Goal: Task Accomplishment & Management: Manage account settings

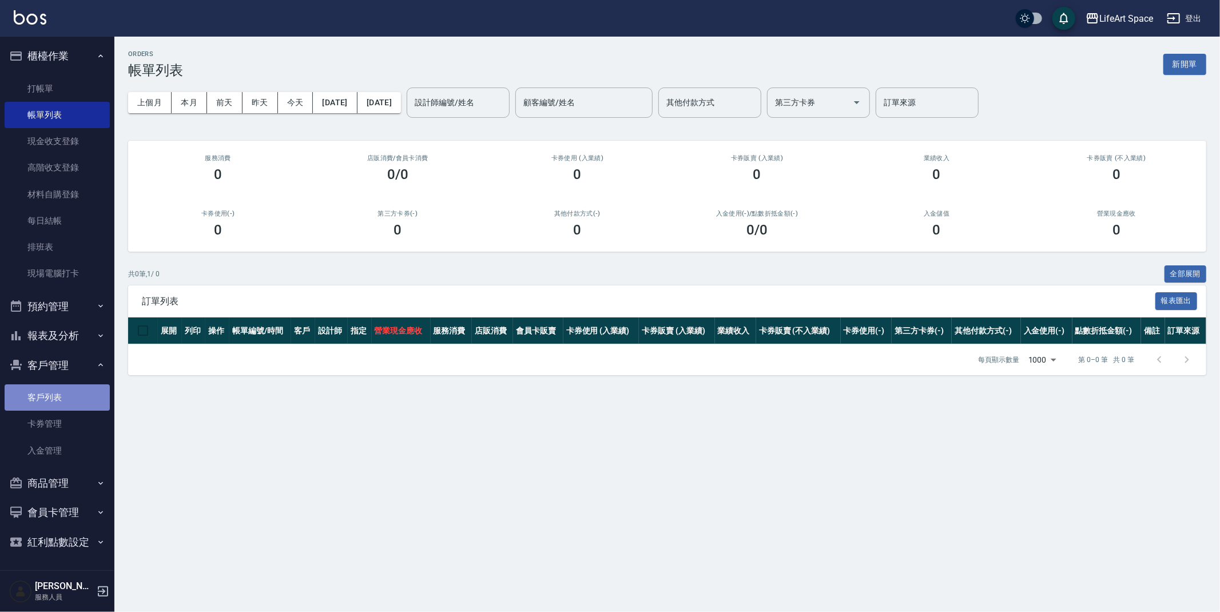
click at [57, 399] on link "客戶列表" at bounding box center [57, 397] width 105 height 26
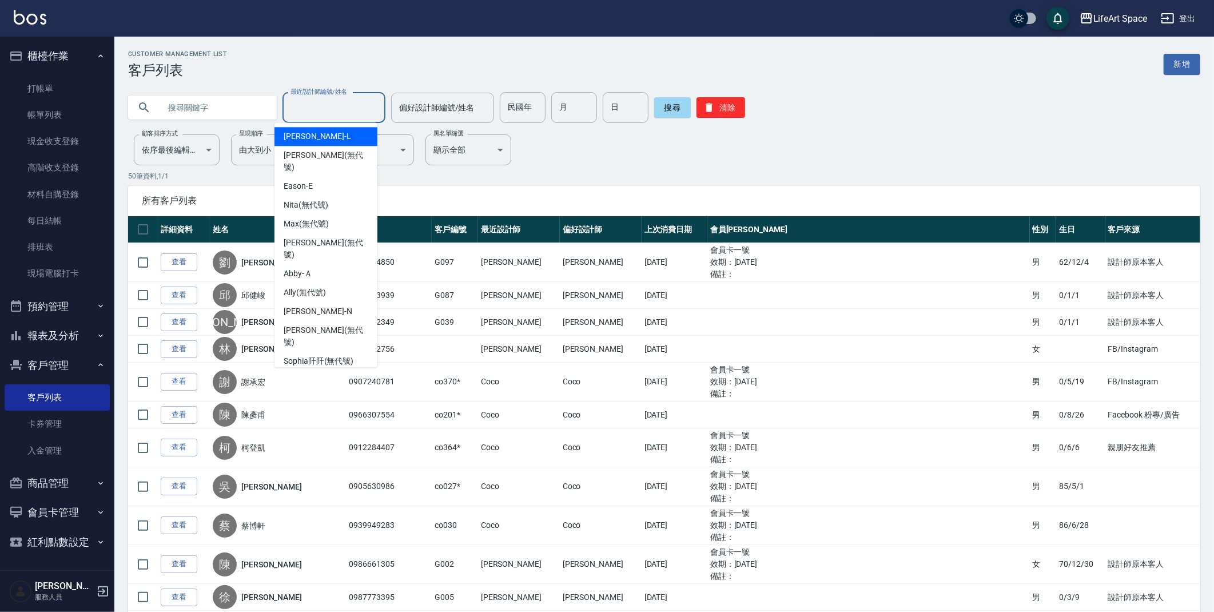
click at [326, 105] on input "最近設計師編號/姓名" at bounding box center [334, 108] width 93 height 20
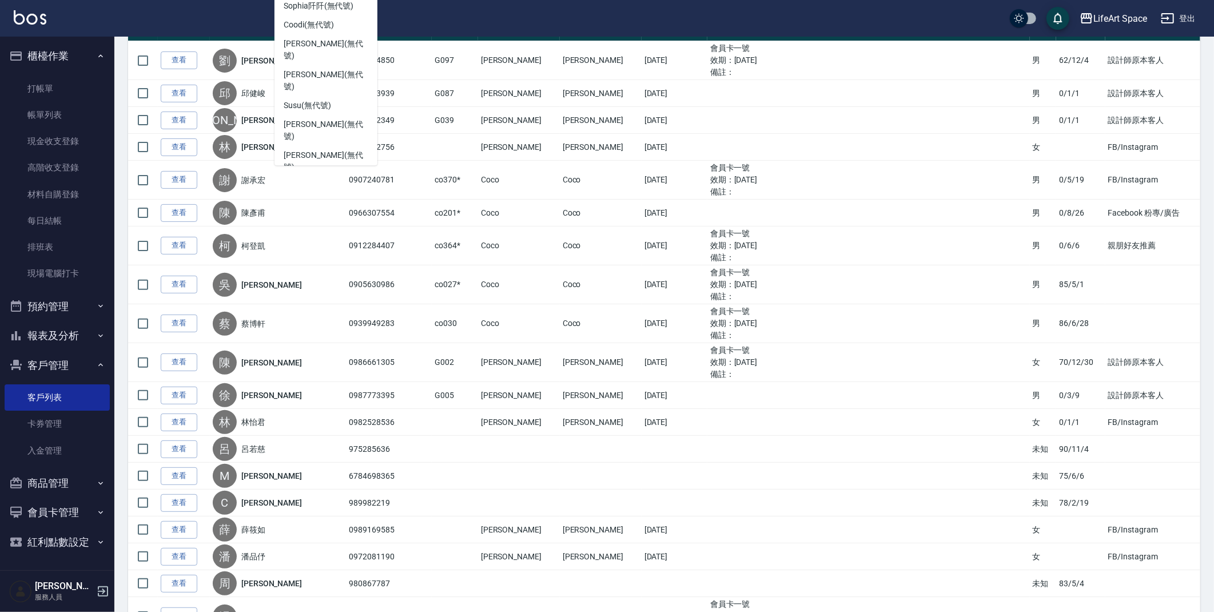
scroll to position [160, 0]
click at [336, 108] on div "Nicole (無代號)" at bounding box center [326, 123] width 103 height 31
type input "Nicole(無代號)"
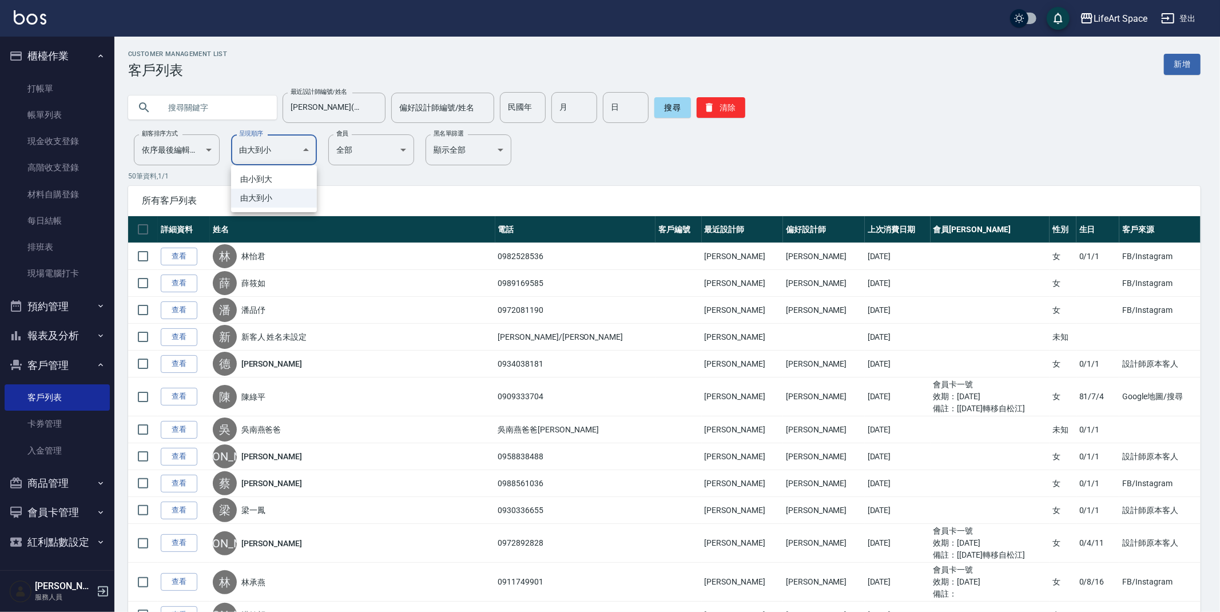
click at [384, 150] on div at bounding box center [610, 306] width 1220 height 612
click at [205, 157] on div at bounding box center [610, 306] width 1220 height 612
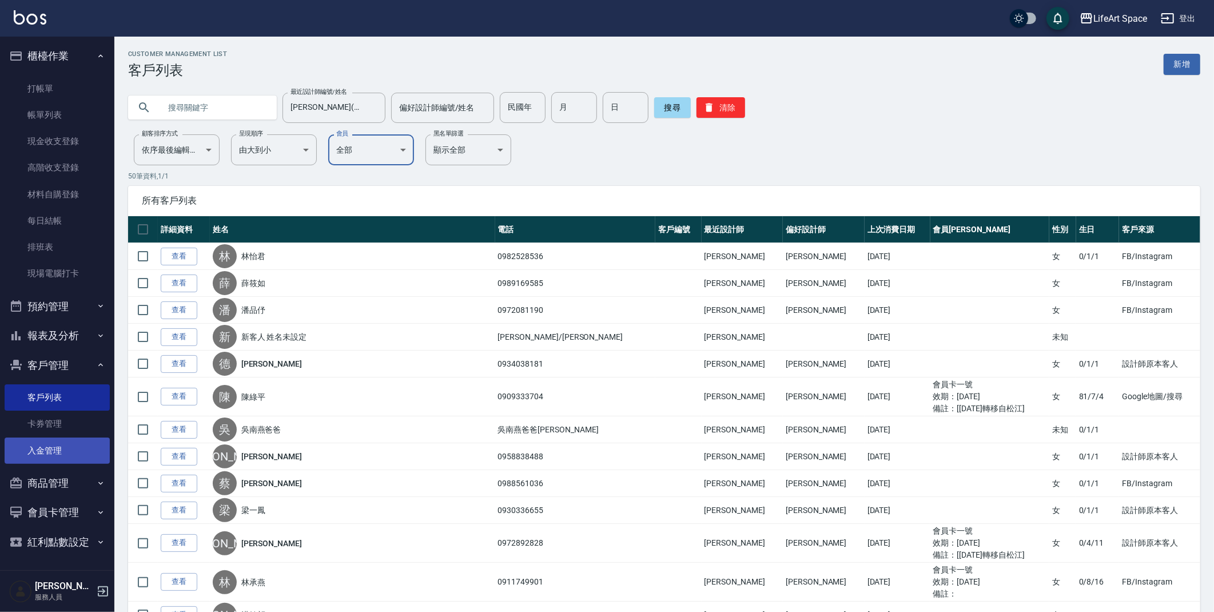
click at [76, 450] on link "入金管理" at bounding box center [57, 451] width 105 height 26
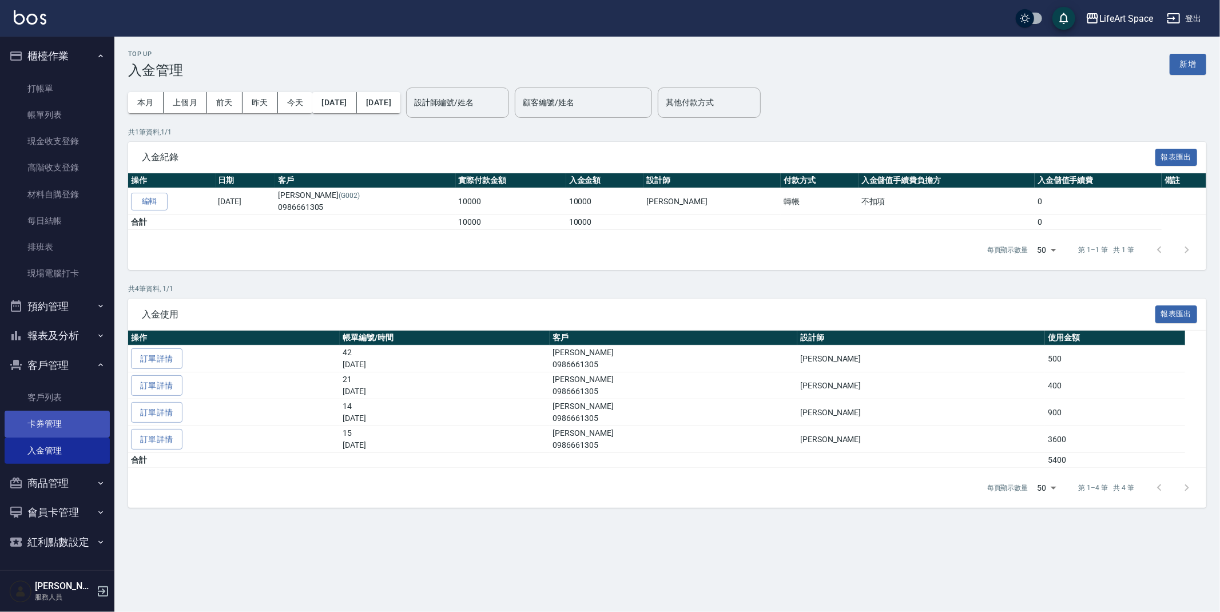
click at [70, 428] on link "卡券管理" at bounding box center [57, 424] width 105 height 26
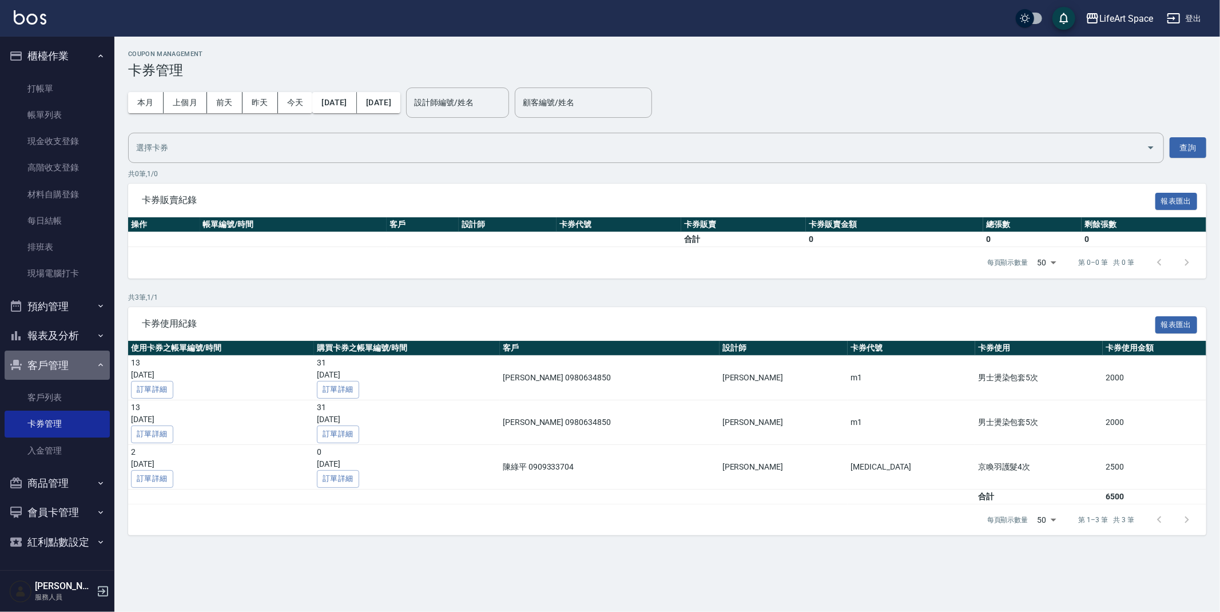
click at [75, 364] on button "客戶管理" at bounding box center [57, 366] width 105 height 30
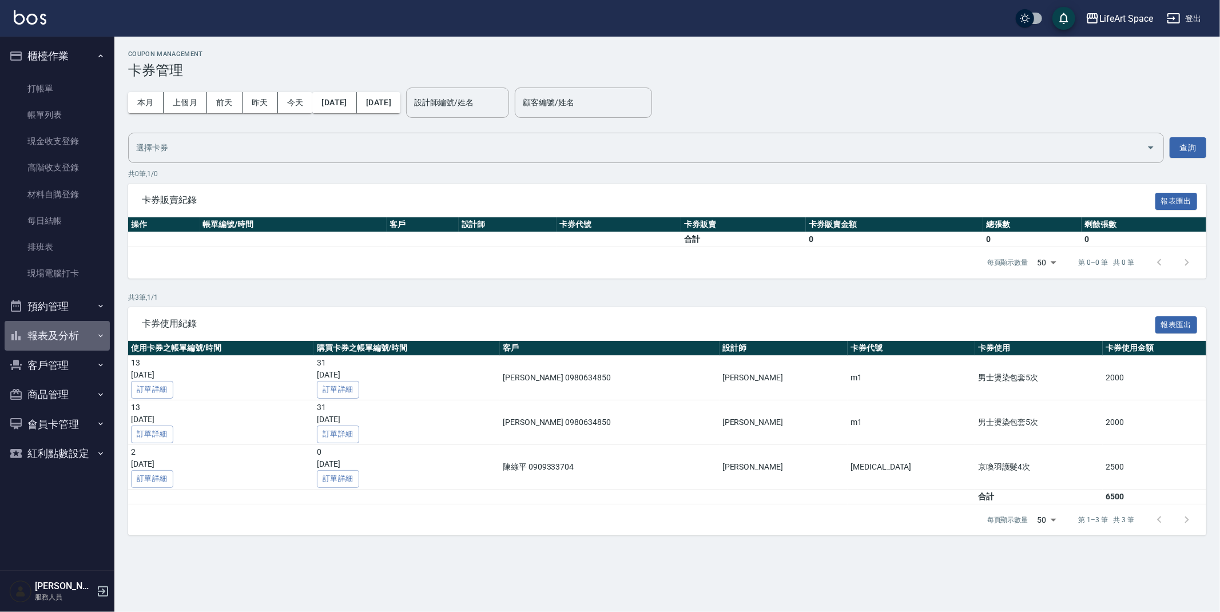
click at [84, 334] on button "報表及分析" at bounding box center [57, 336] width 105 height 30
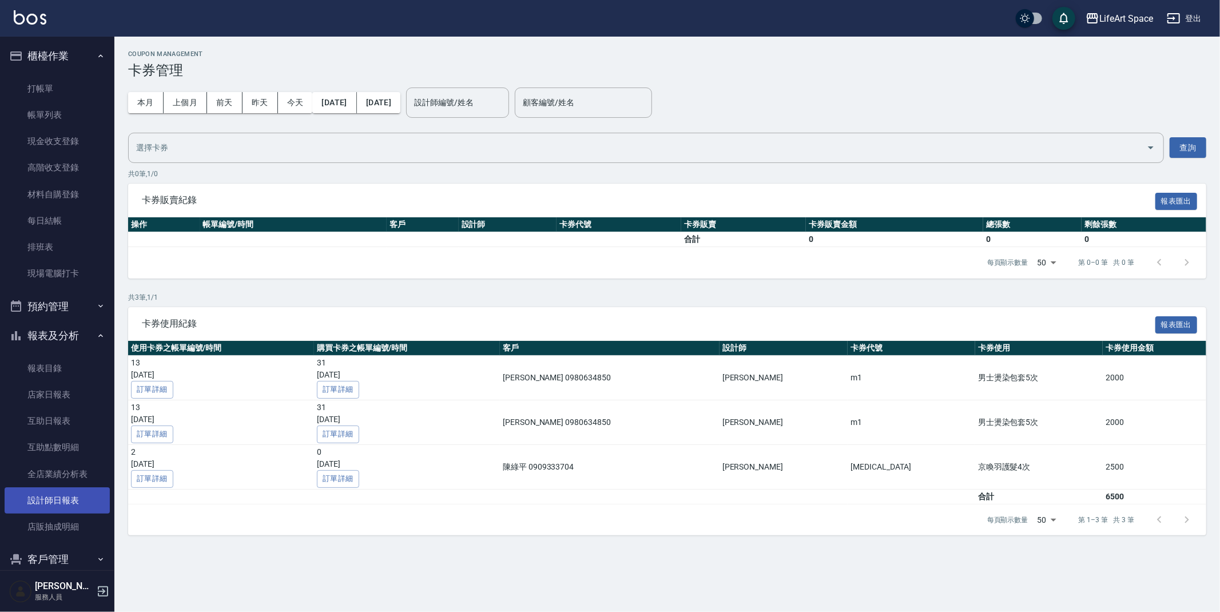
click at [73, 500] on link "設計師日報表" at bounding box center [57, 500] width 105 height 26
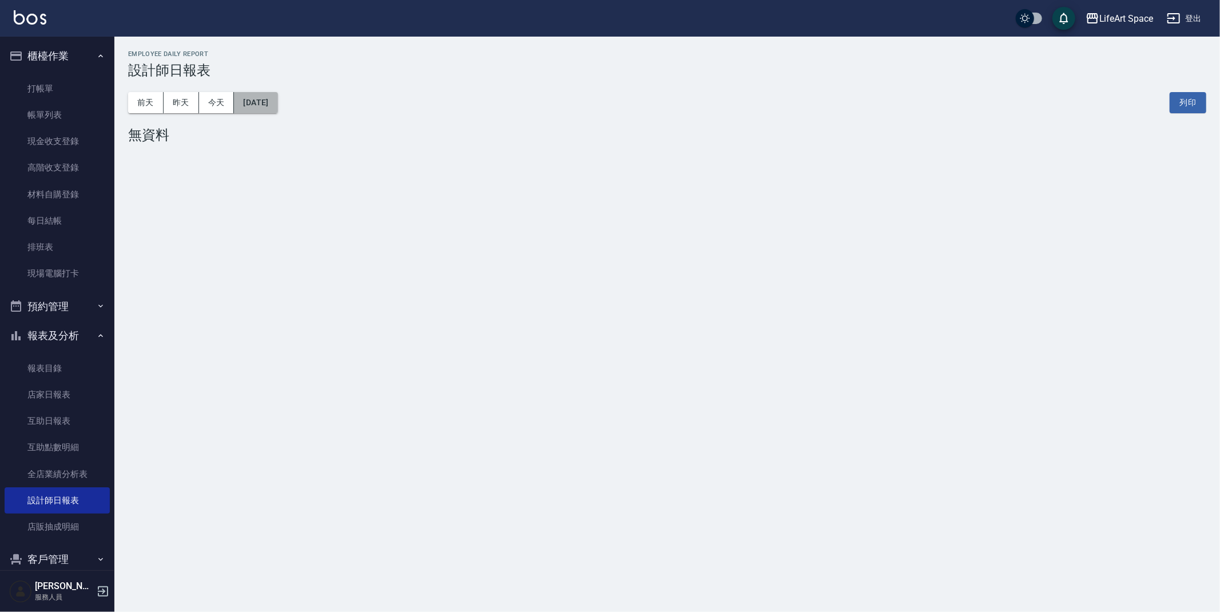
click at [260, 105] on button "[DATE]" at bounding box center [255, 102] width 43 height 21
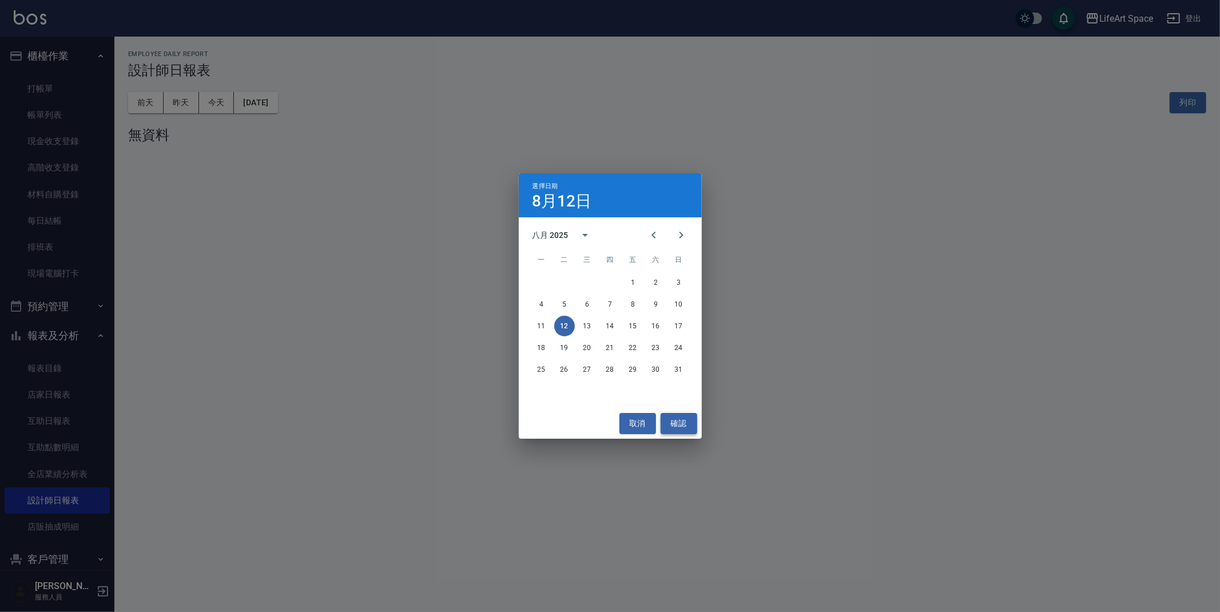
click at [692, 428] on button "確認" at bounding box center [679, 423] width 37 height 21
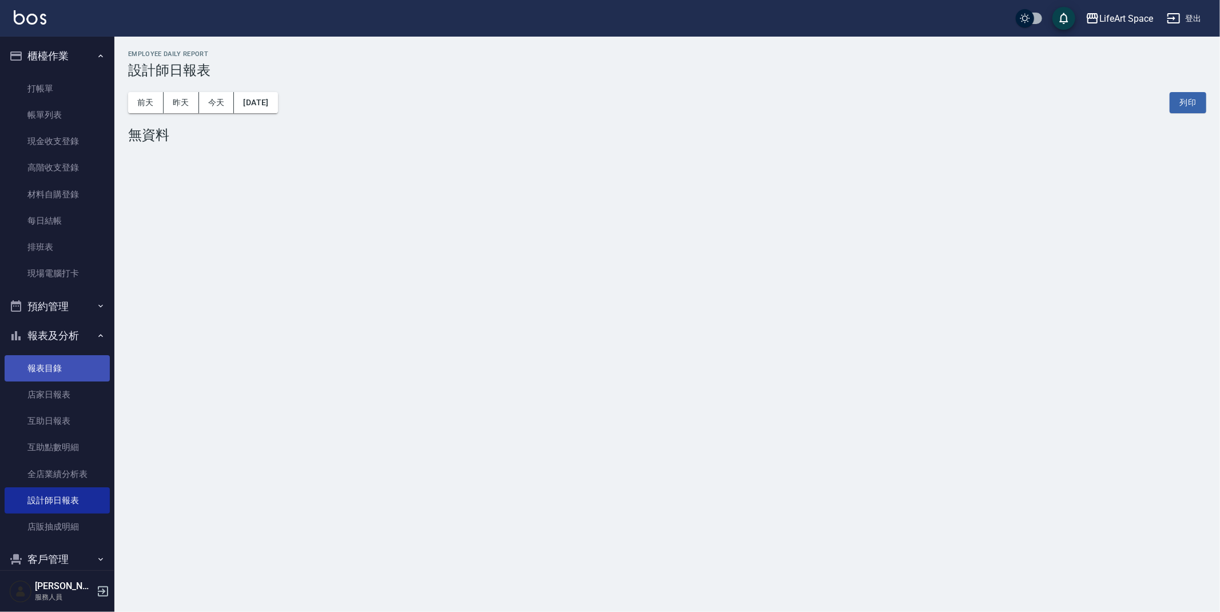
click at [68, 376] on link "報表目錄" at bounding box center [57, 368] width 105 height 26
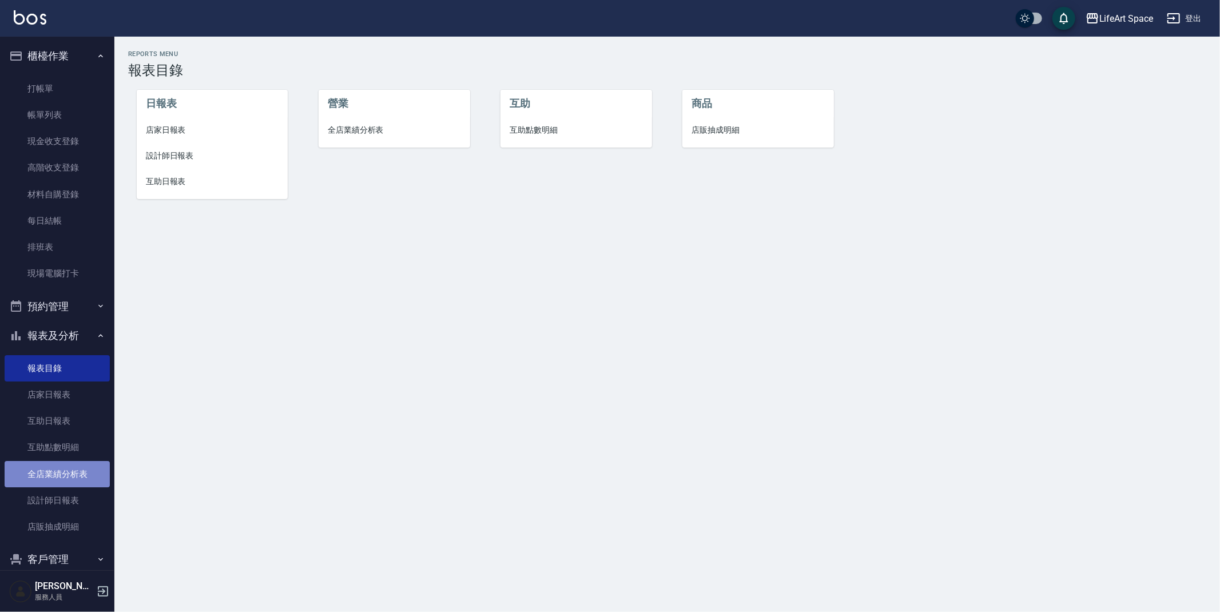
click at [78, 472] on link "全店業績分析表" at bounding box center [57, 474] width 105 height 26
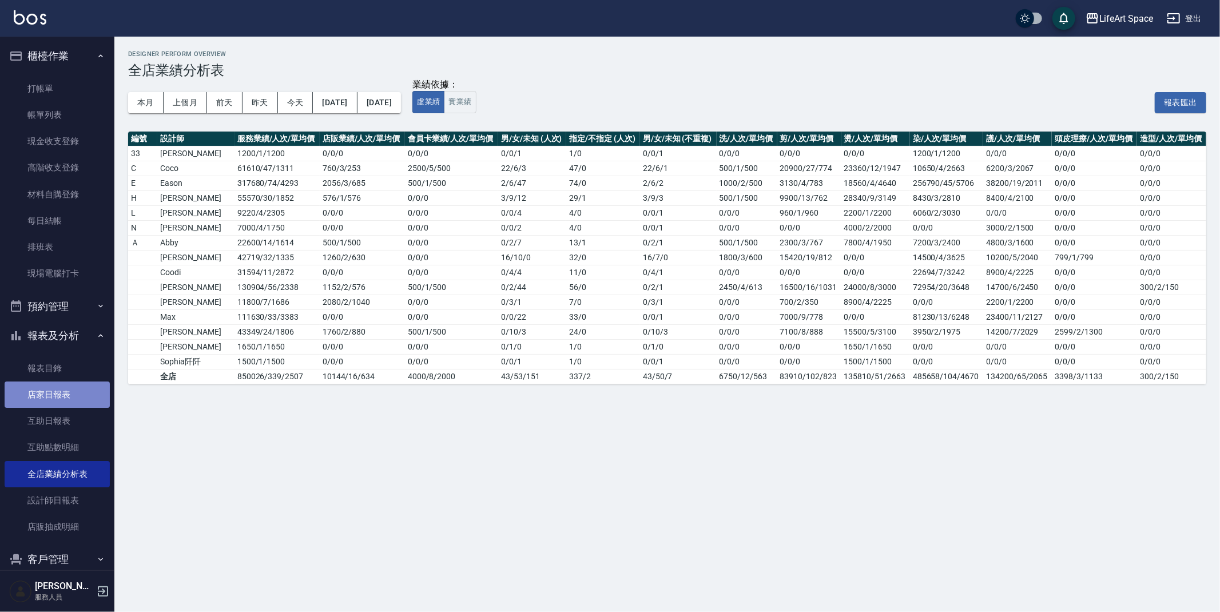
click at [67, 396] on link "店家日報表" at bounding box center [57, 395] width 105 height 26
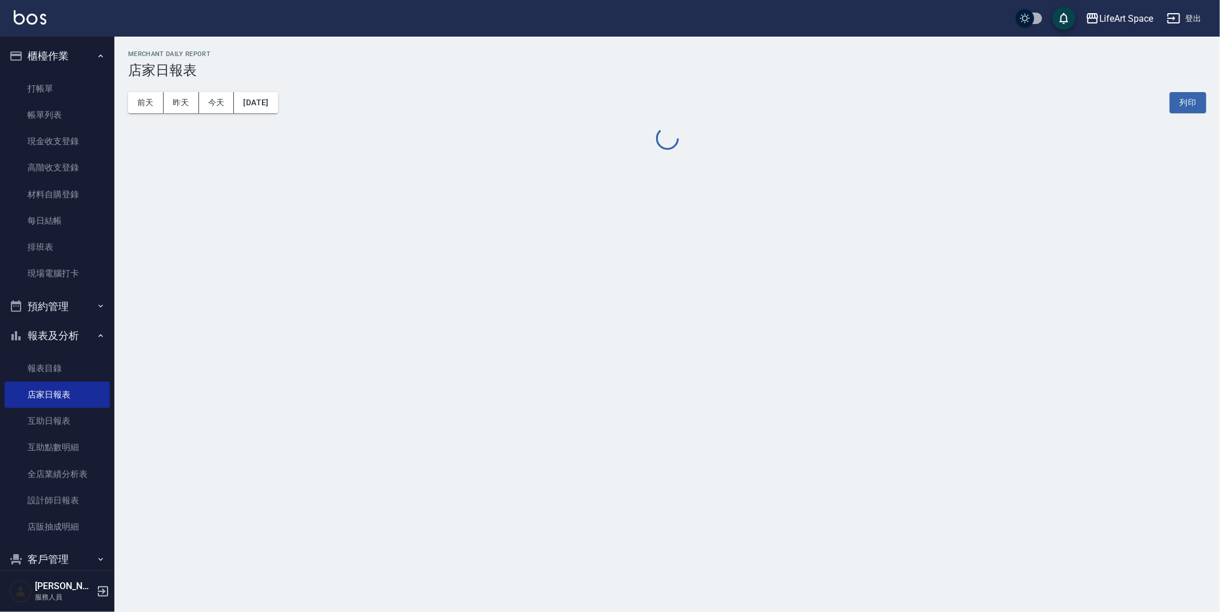
click at [75, 336] on button "報表及分析" at bounding box center [57, 336] width 105 height 30
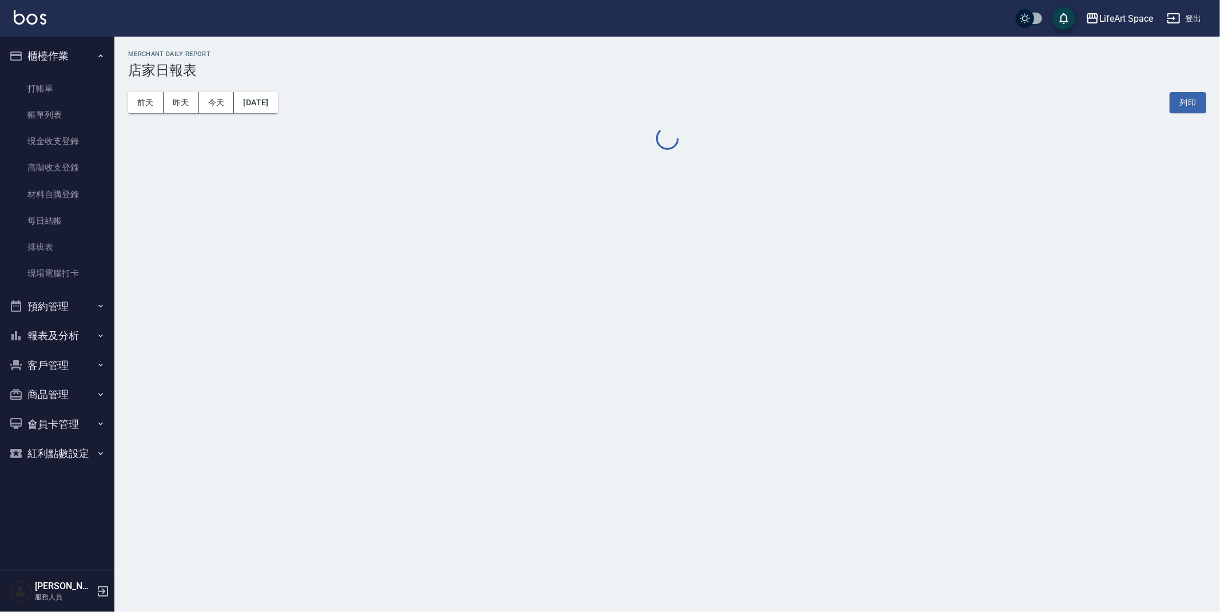
click at [81, 307] on button "預約管理" at bounding box center [57, 307] width 105 height 30
click at [81, 303] on button "預約管理" at bounding box center [57, 307] width 105 height 30
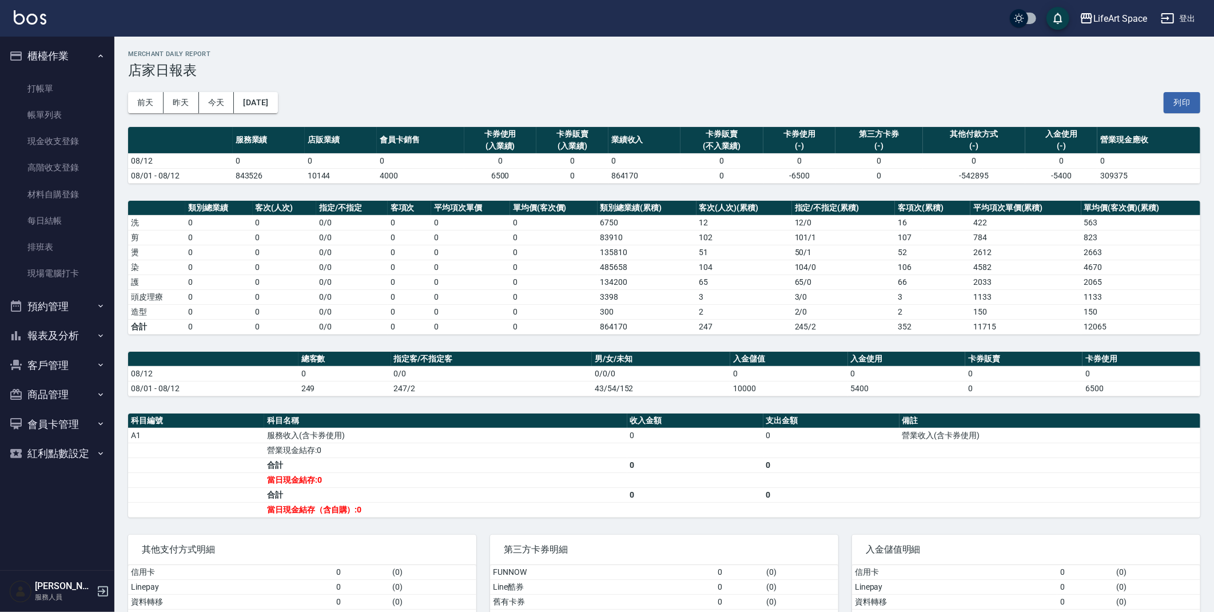
click at [75, 426] on button "會員卡管理" at bounding box center [57, 425] width 105 height 30
click at [82, 424] on button "會員卡管理" at bounding box center [57, 425] width 105 height 30
click at [71, 369] on button "客戶管理" at bounding box center [57, 366] width 105 height 30
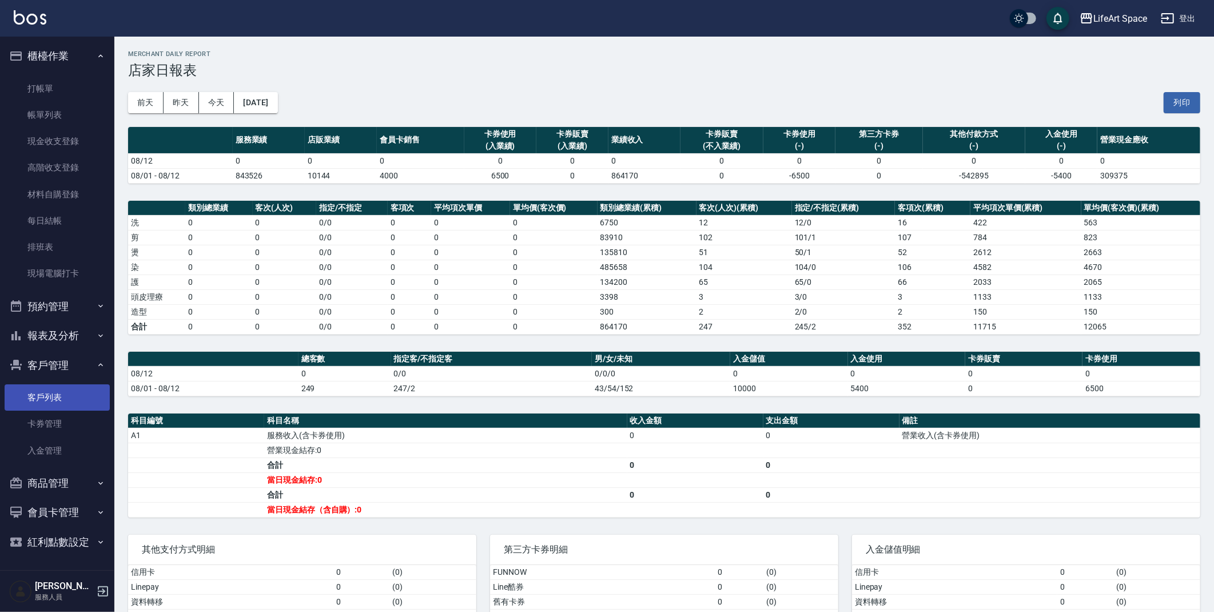
click at [78, 404] on link "客戶列表" at bounding box center [57, 397] width 105 height 26
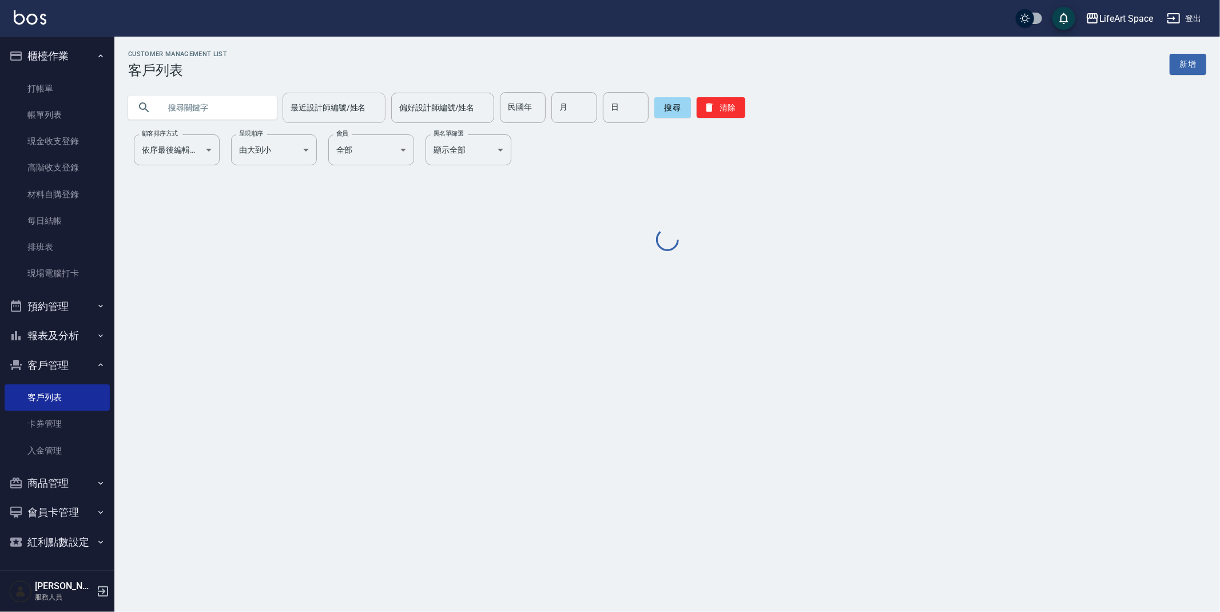
click at [343, 116] on input "最近設計師編號/姓名" at bounding box center [334, 108] width 93 height 20
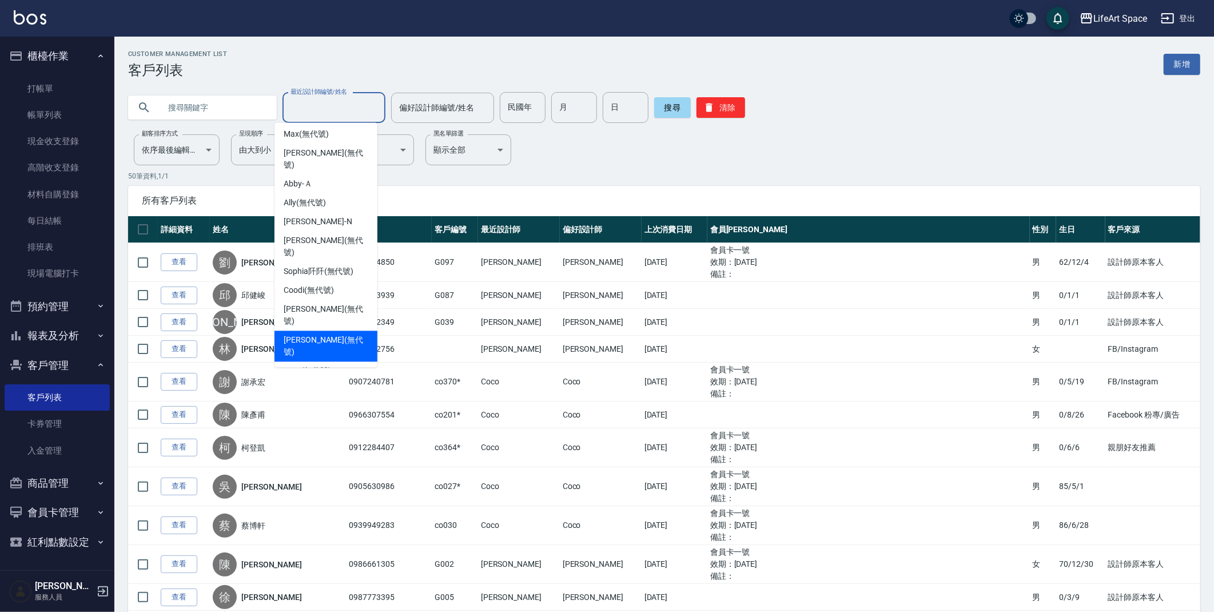
scroll to position [160, 0]
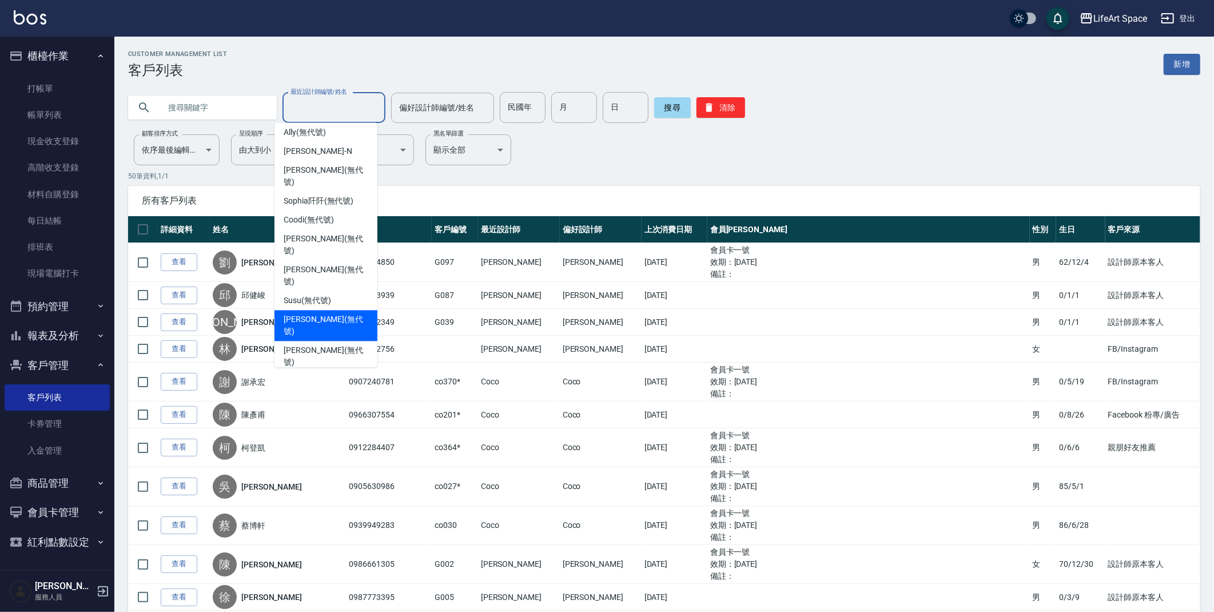
click at [329, 313] on span "Nicole (無代號)" at bounding box center [326, 325] width 85 height 24
type input "Nicole(無代號)"
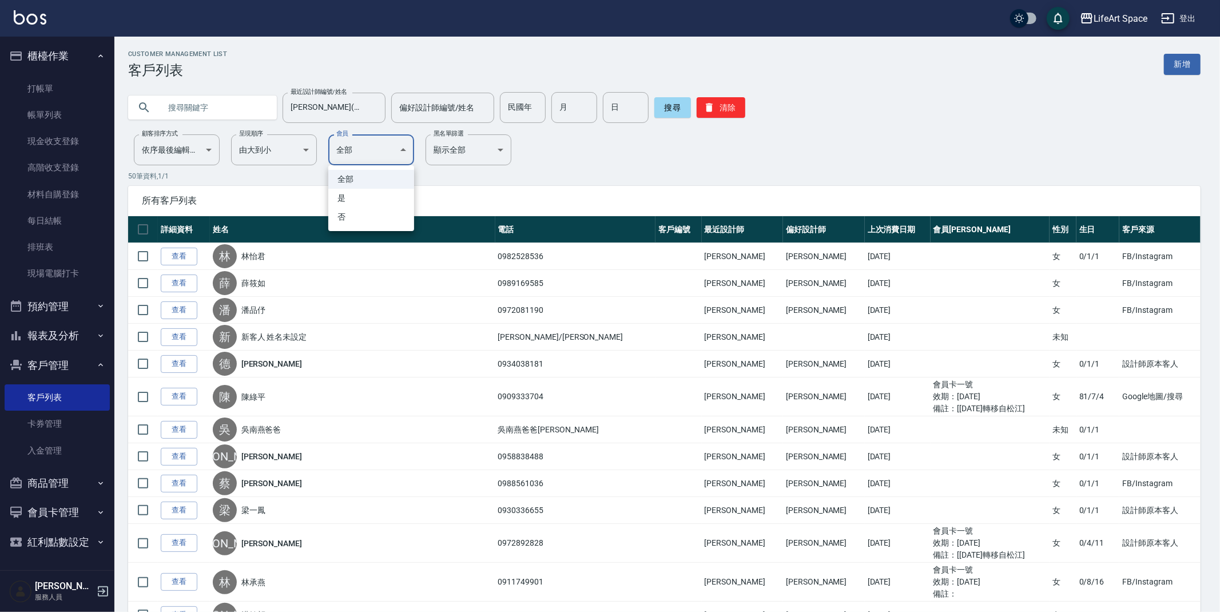
click at [388, 196] on li "是" at bounding box center [371, 198] width 86 height 19
type input "ALL"
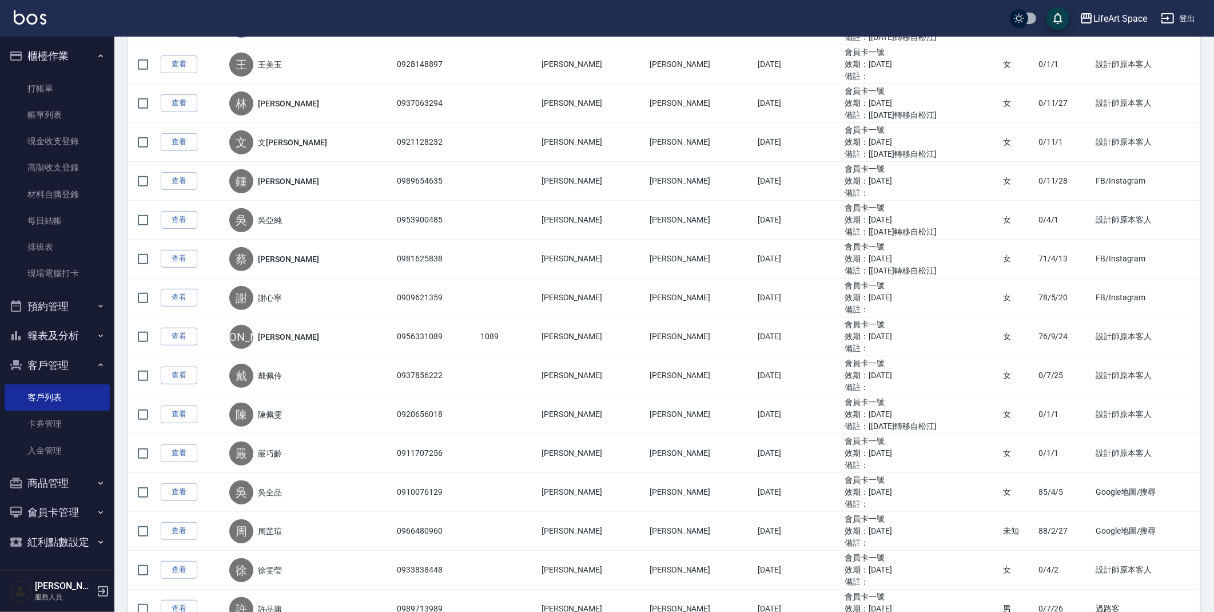
scroll to position [0, 0]
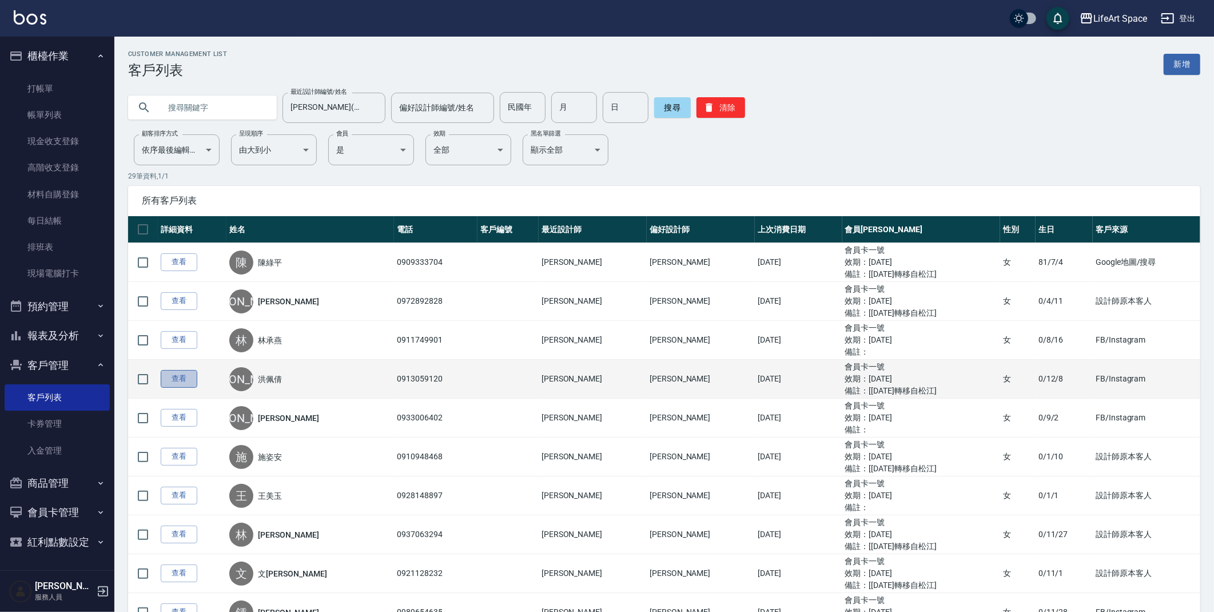
click at [184, 382] on link "查看" at bounding box center [179, 379] width 37 height 18
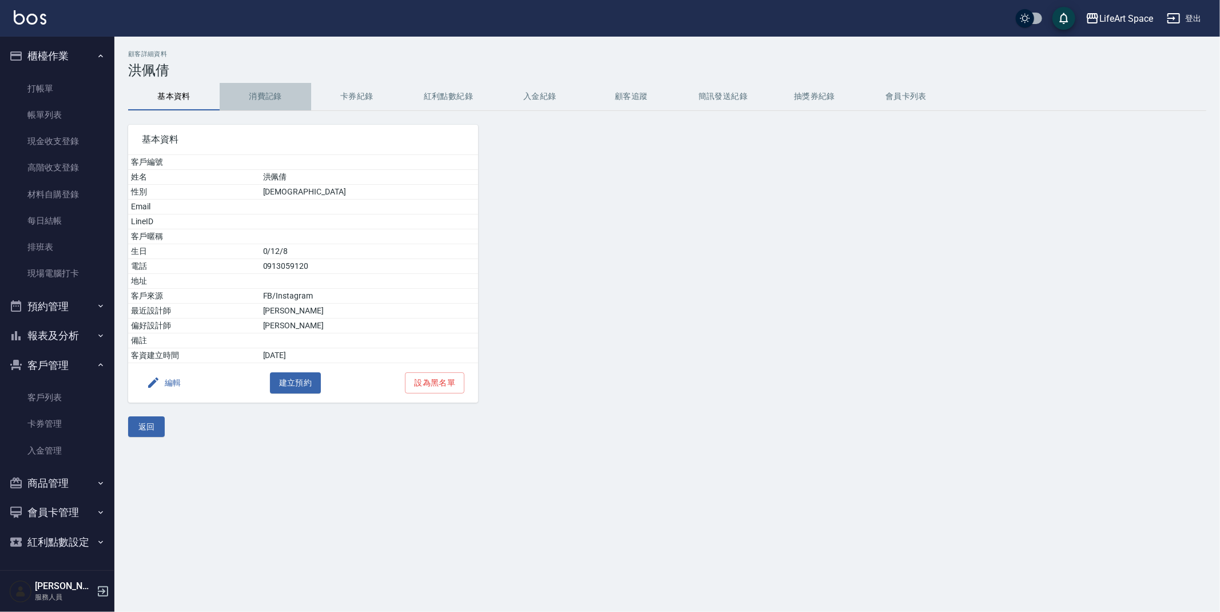
click at [264, 97] on button "消費記錄" at bounding box center [266, 96] width 92 height 27
click at [75, 332] on button "報表及分析" at bounding box center [57, 336] width 105 height 30
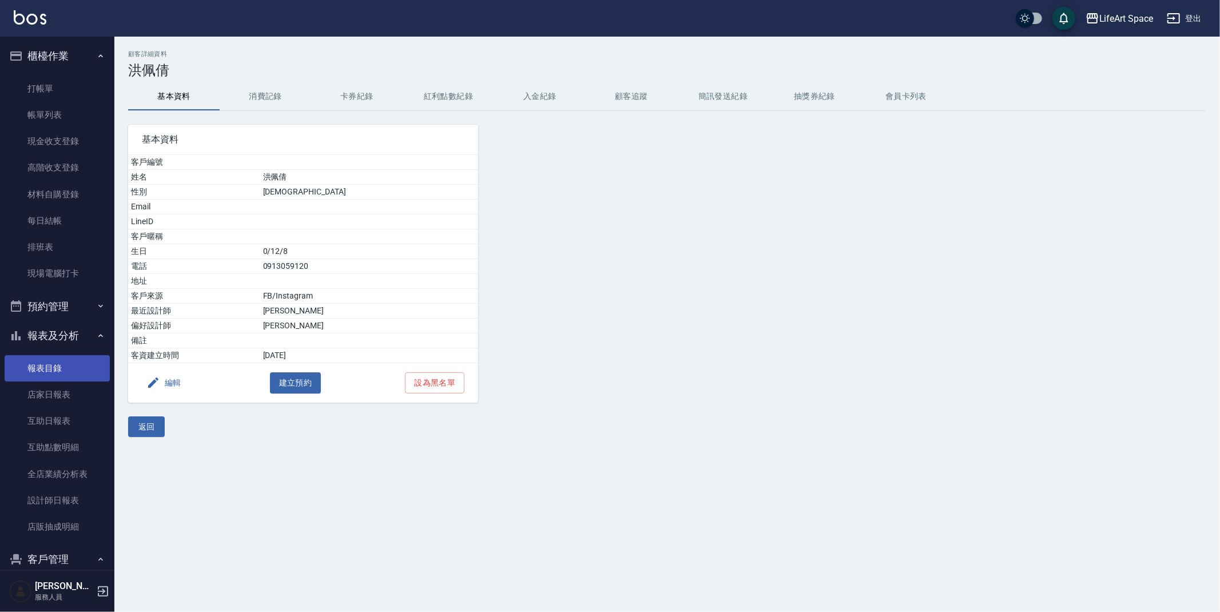
click at [68, 366] on link "報表目錄" at bounding box center [57, 368] width 105 height 26
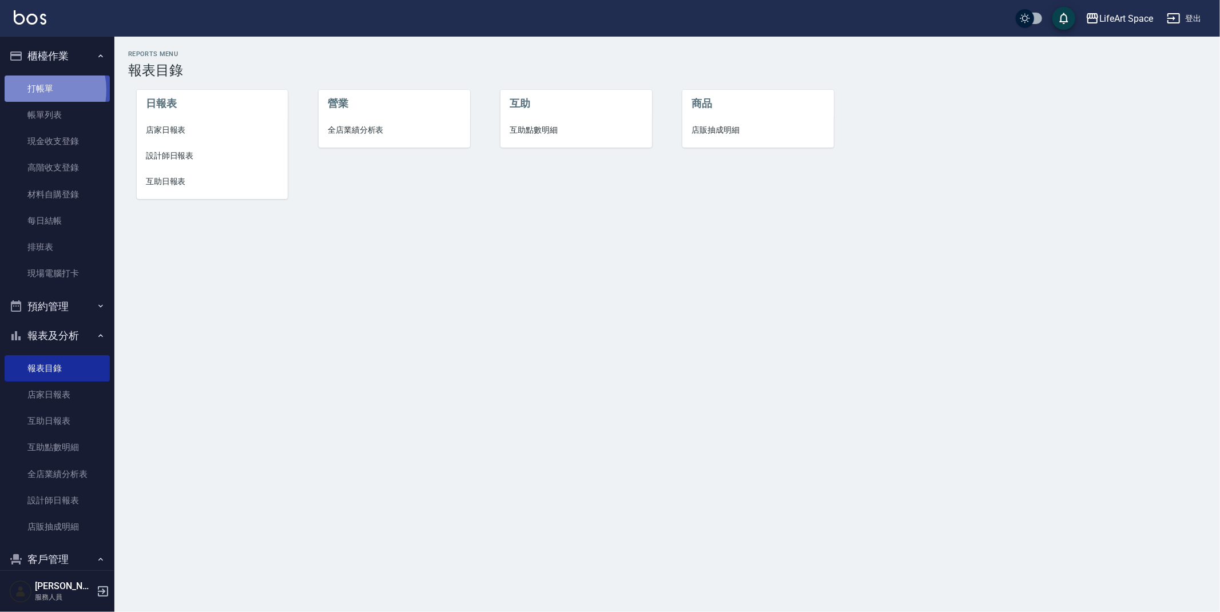
click at [30, 89] on link "打帳單" at bounding box center [57, 88] width 105 height 26
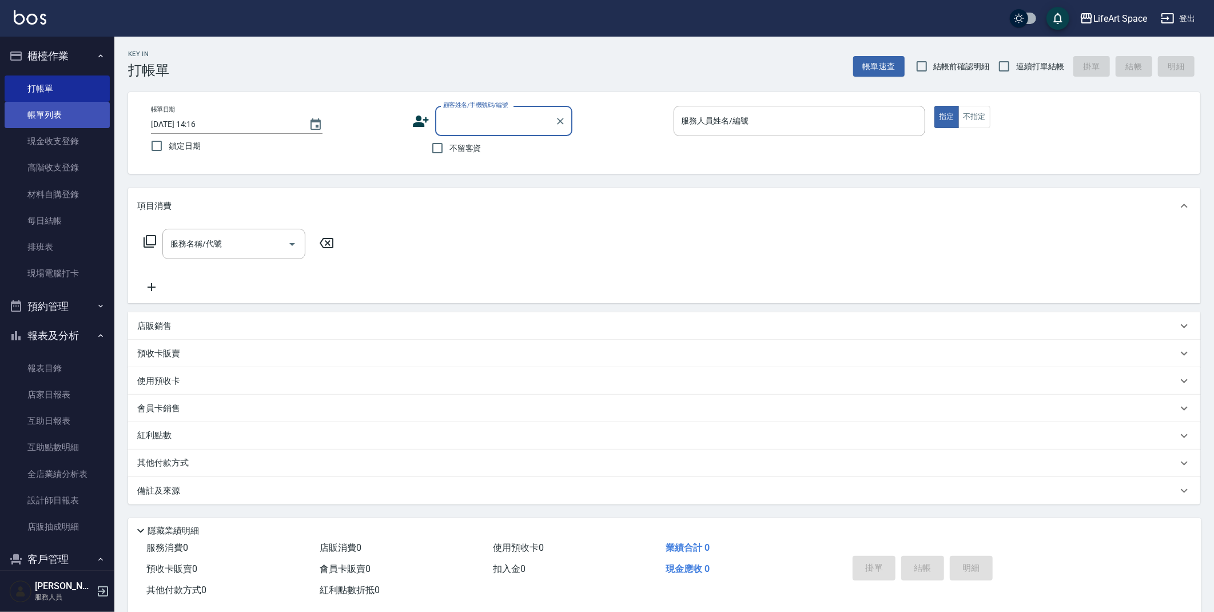
click at [43, 124] on link "帳單列表" at bounding box center [57, 115] width 105 height 26
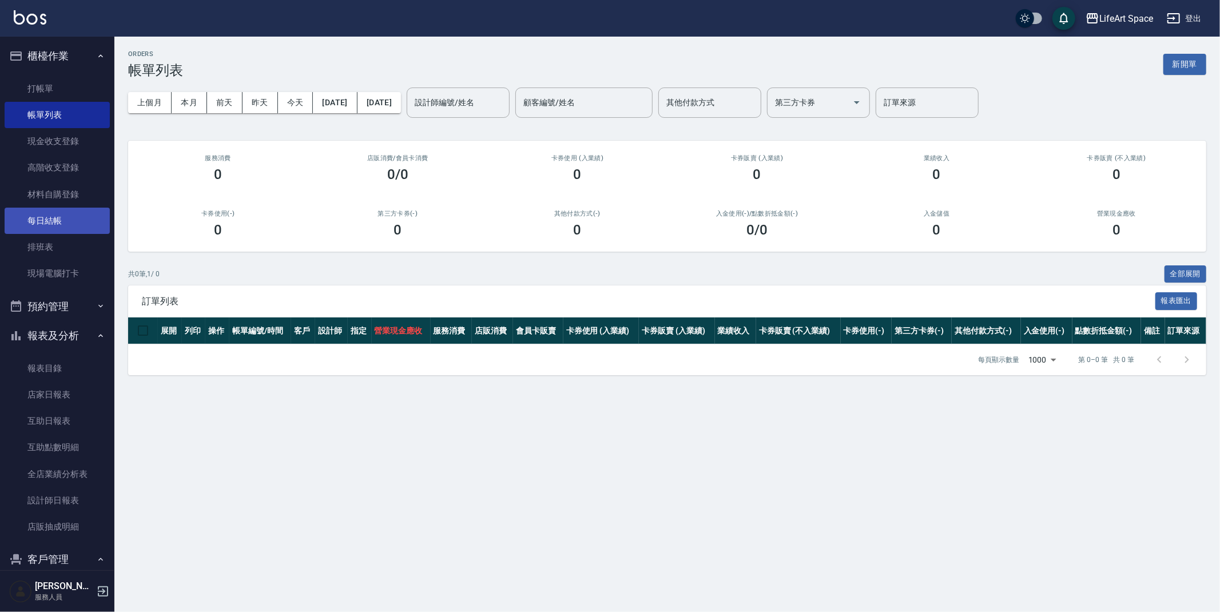
click at [45, 224] on link "每日結帳" at bounding box center [57, 221] width 105 height 26
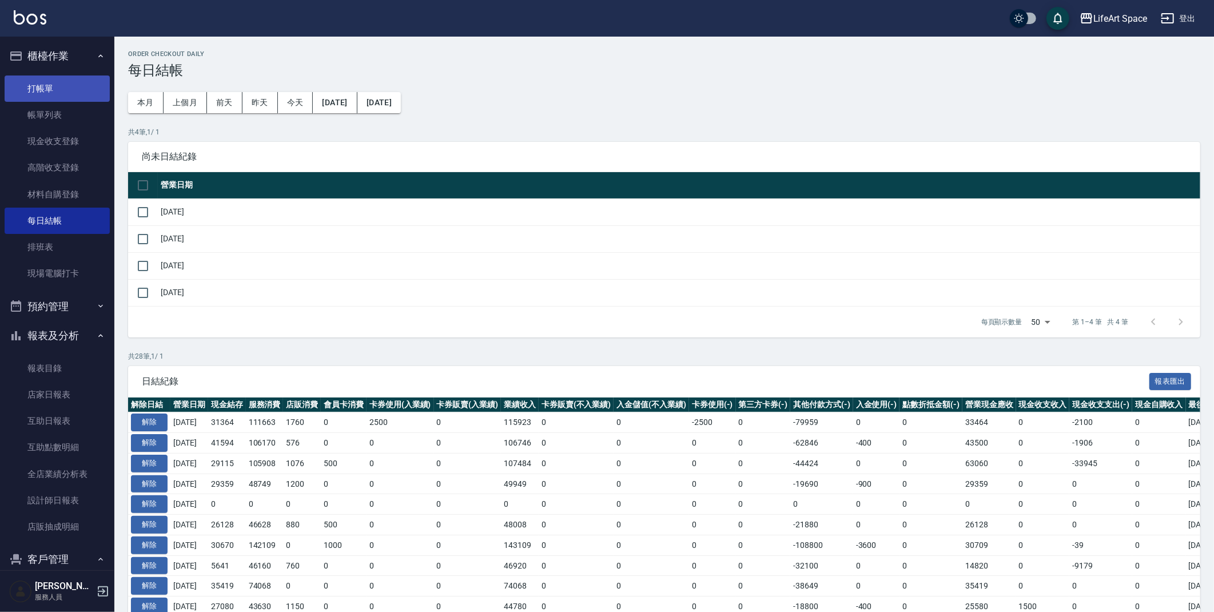
click at [80, 85] on link "打帳單" at bounding box center [57, 88] width 105 height 26
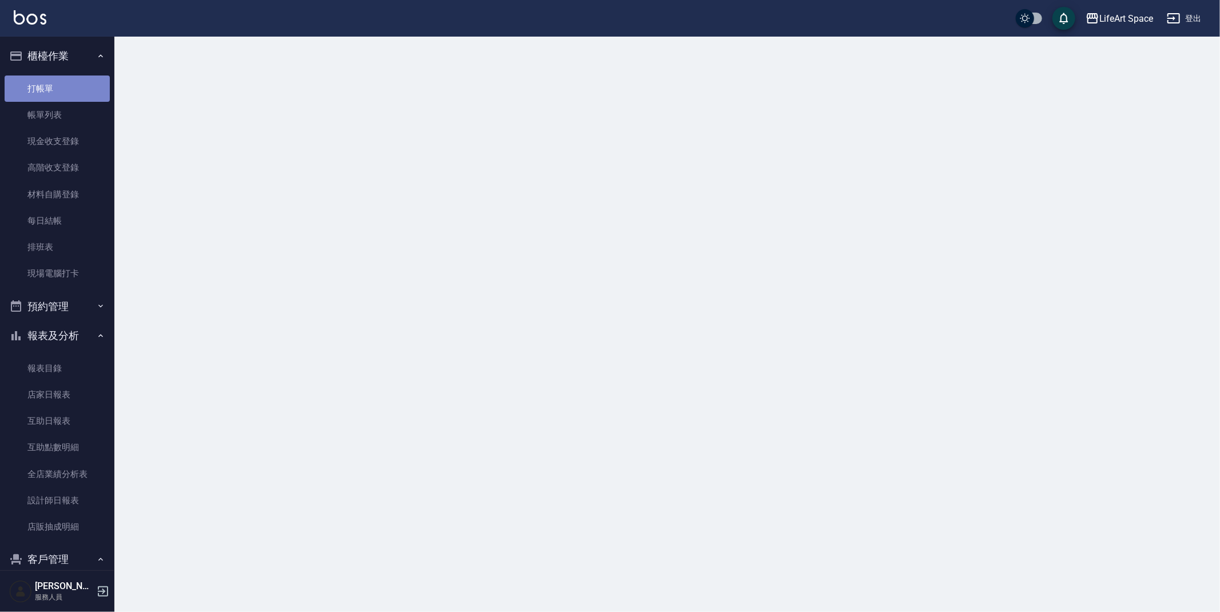
click at [81, 85] on link "打帳單" at bounding box center [57, 88] width 105 height 26
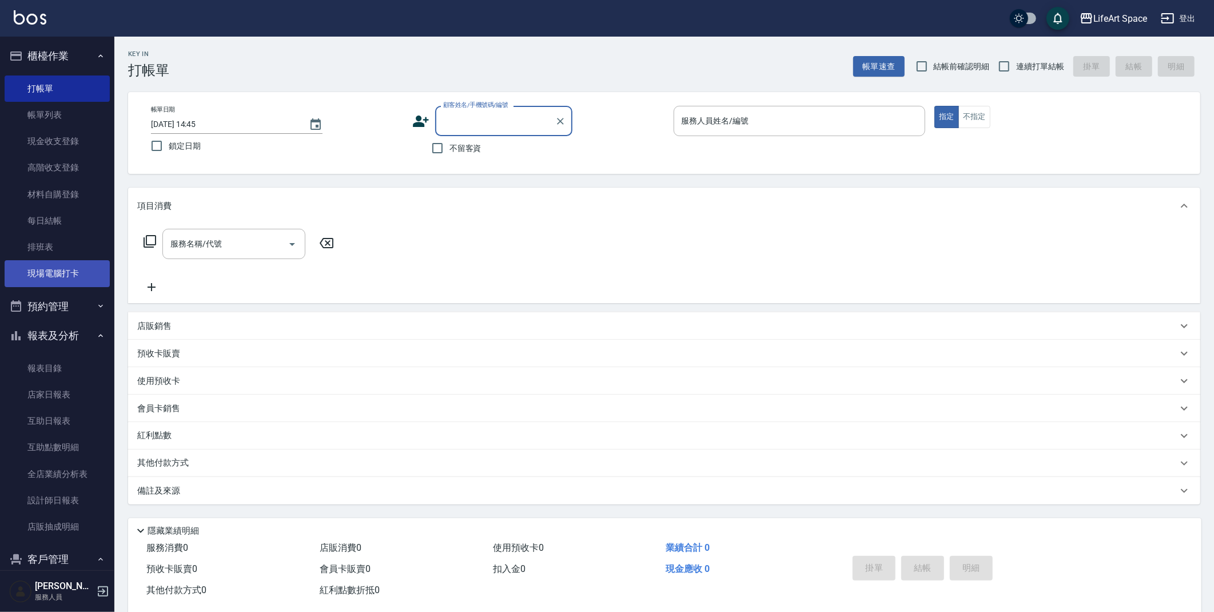
click at [42, 122] on link "帳單列表" at bounding box center [57, 115] width 105 height 26
click at [42, 121] on link "帳單列表" at bounding box center [57, 115] width 105 height 26
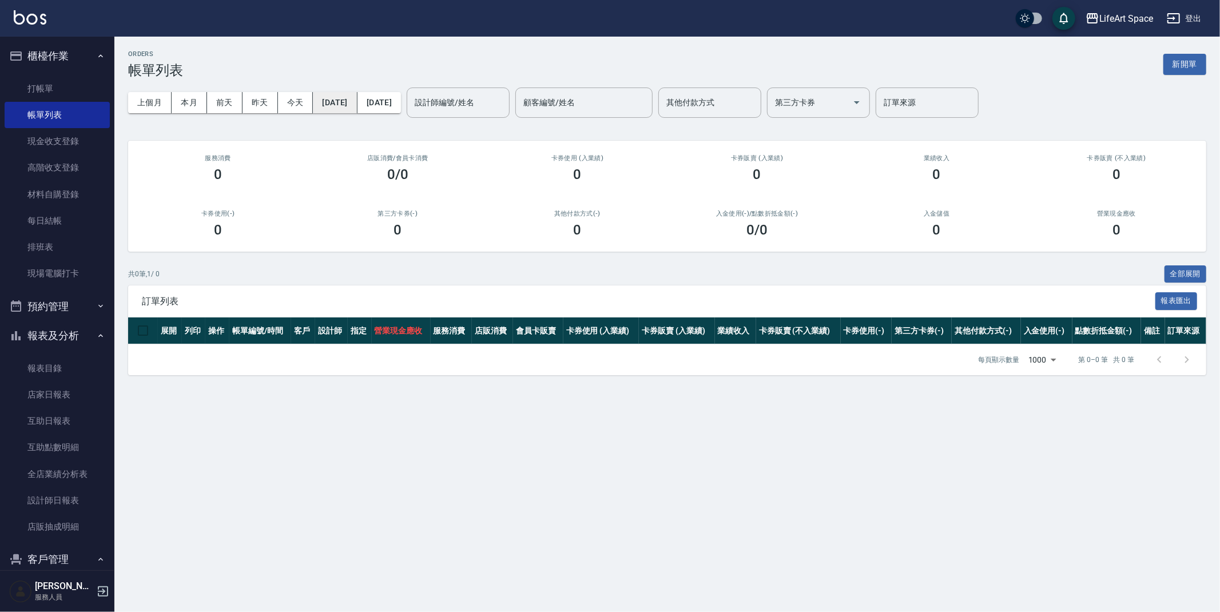
click at [351, 105] on button "[DATE]" at bounding box center [335, 102] width 44 height 21
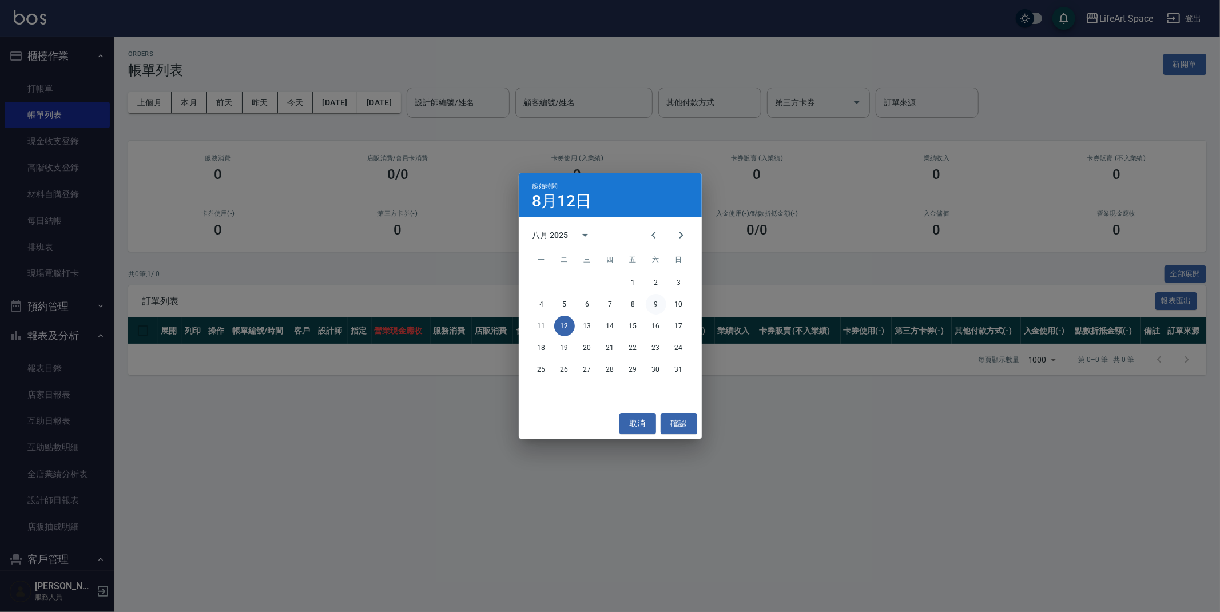
click at [655, 307] on button "9" at bounding box center [656, 304] width 21 height 21
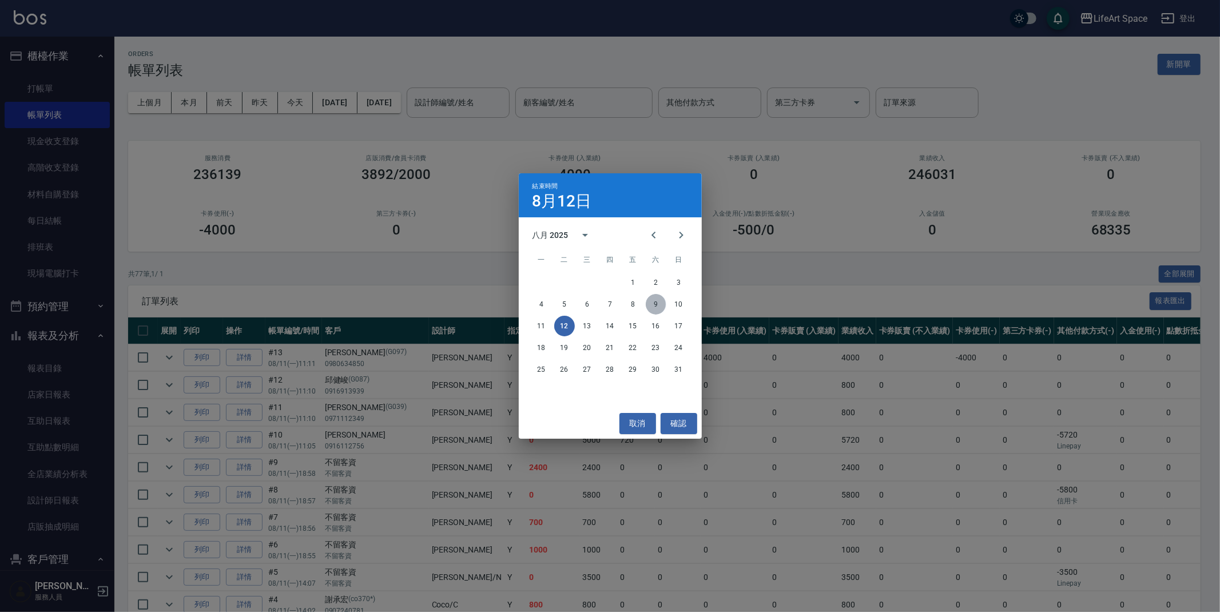
click at [657, 302] on button "9" at bounding box center [656, 304] width 21 height 21
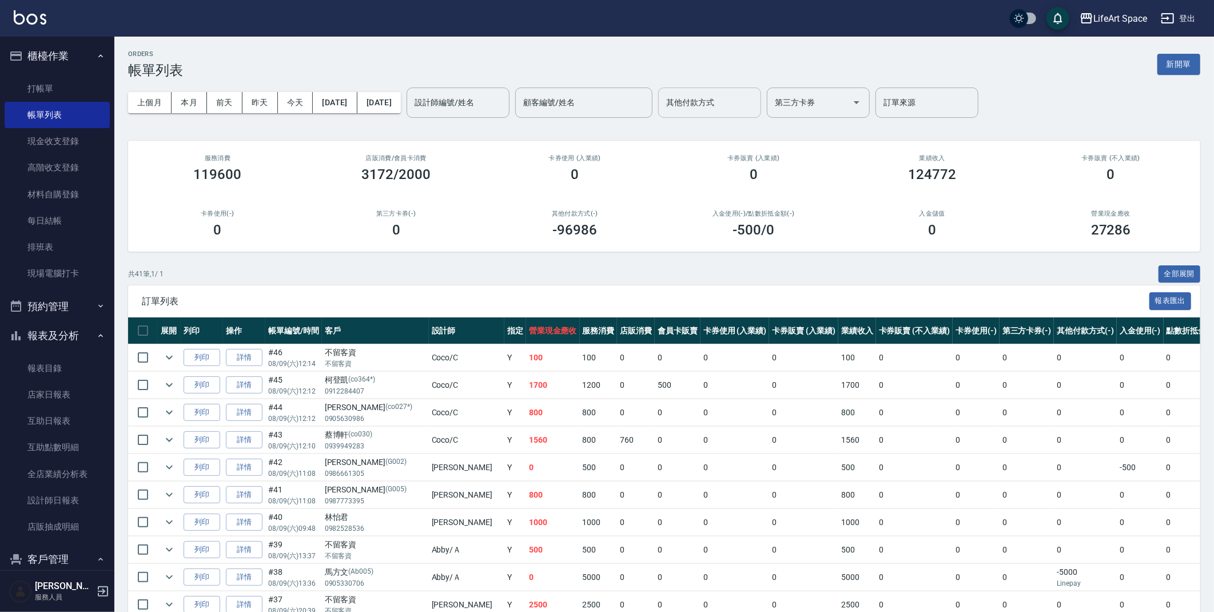
click at [738, 94] on input "其他付款方式" at bounding box center [709, 103] width 93 height 20
click at [751, 133] on span "轉帳" at bounding box center [749, 131] width 103 height 19
type input "轉帳"
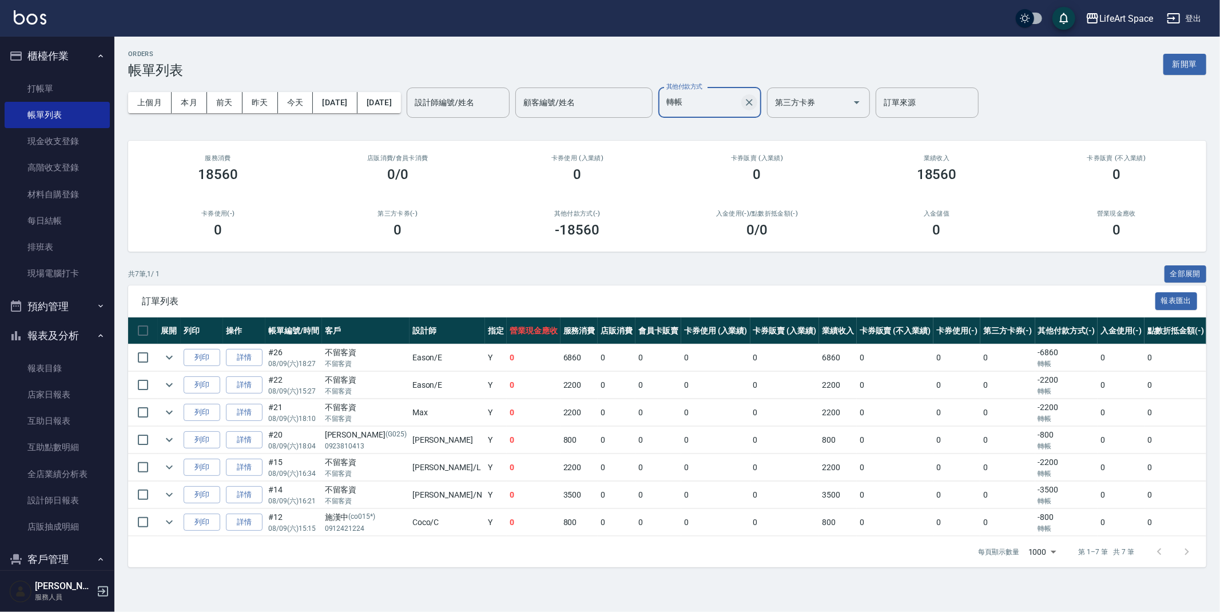
click at [755, 105] on icon "Clear" at bounding box center [749, 102] width 11 height 11
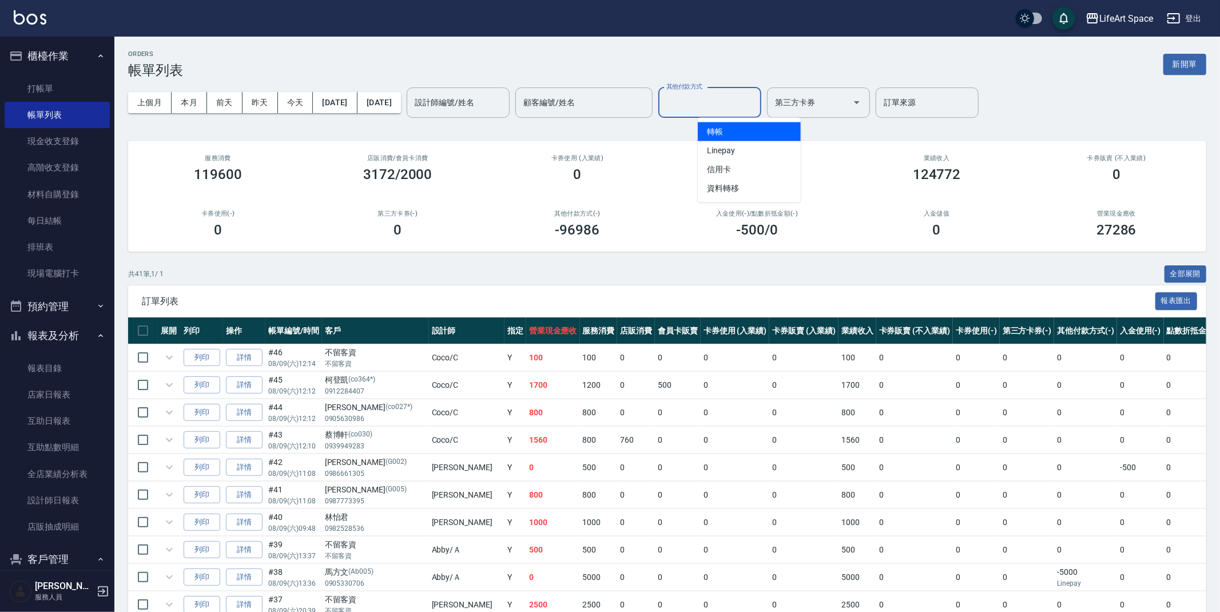
click at [756, 102] on input "其他付款方式" at bounding box center [709, 103] width 93 height 20
click at [758, 141] on span "Linepay" at bounding box center [749, 150] width 103 height 19
type input "Linepay"
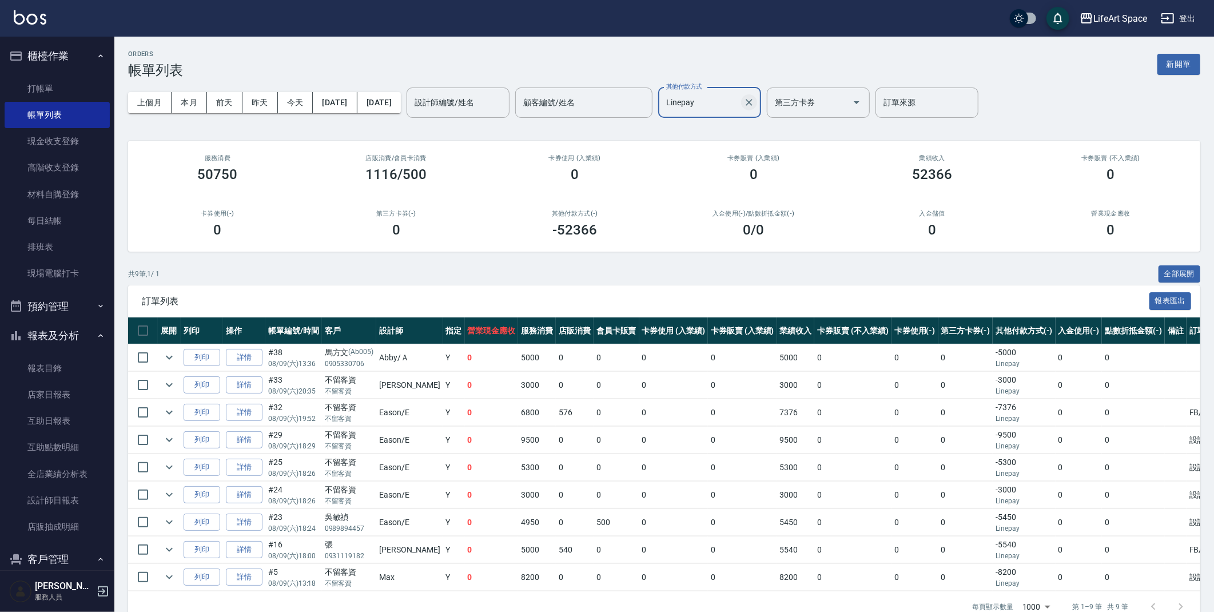
click at [755, 102] on icon "Clear" at bounding box center [749, 102] width 11 height 11
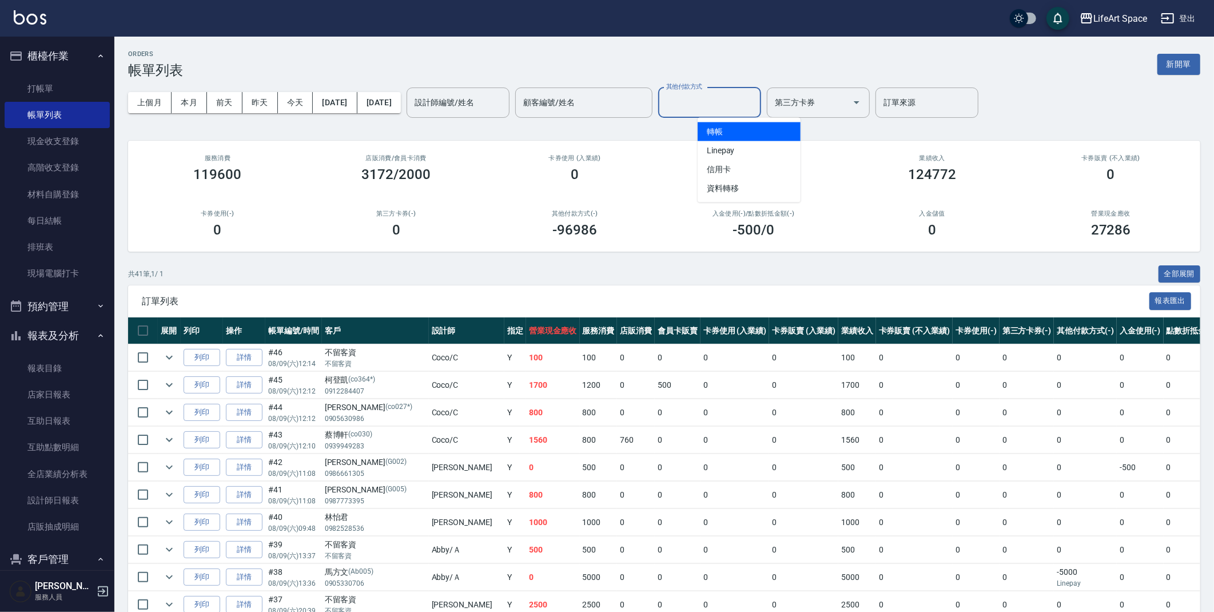
click at [753, 101] on input "其他付款方式" at bounding box center [709, 103] width 93 height 20
click at [750, 165] on span "信用卡" at bounding box center [749, 169] width 103 height 19
type input "信用卡"
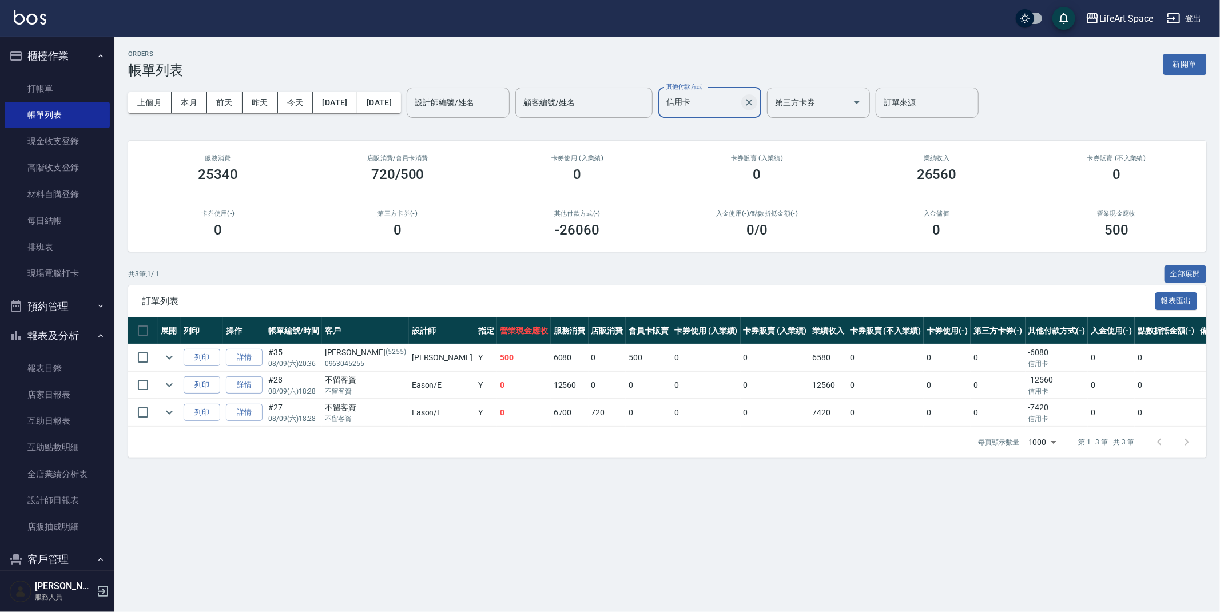
click at [757, 104] on button "Clear" at bounding box center [749, 102] width 16 height 16
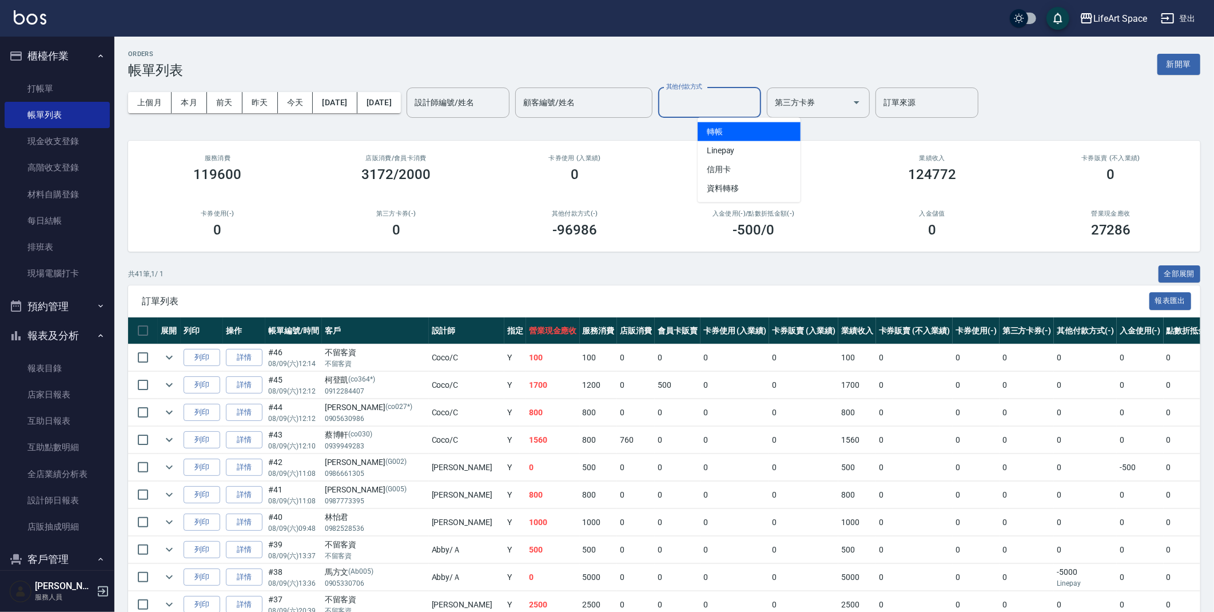
click at [742, 109] on input "其他付款方式" at bounding box center [709, 103] width 93 height 20
click at [732, 168] on span "信用卡" at bounding box center [749, 169] width 103 height 19
type input "信用卡"
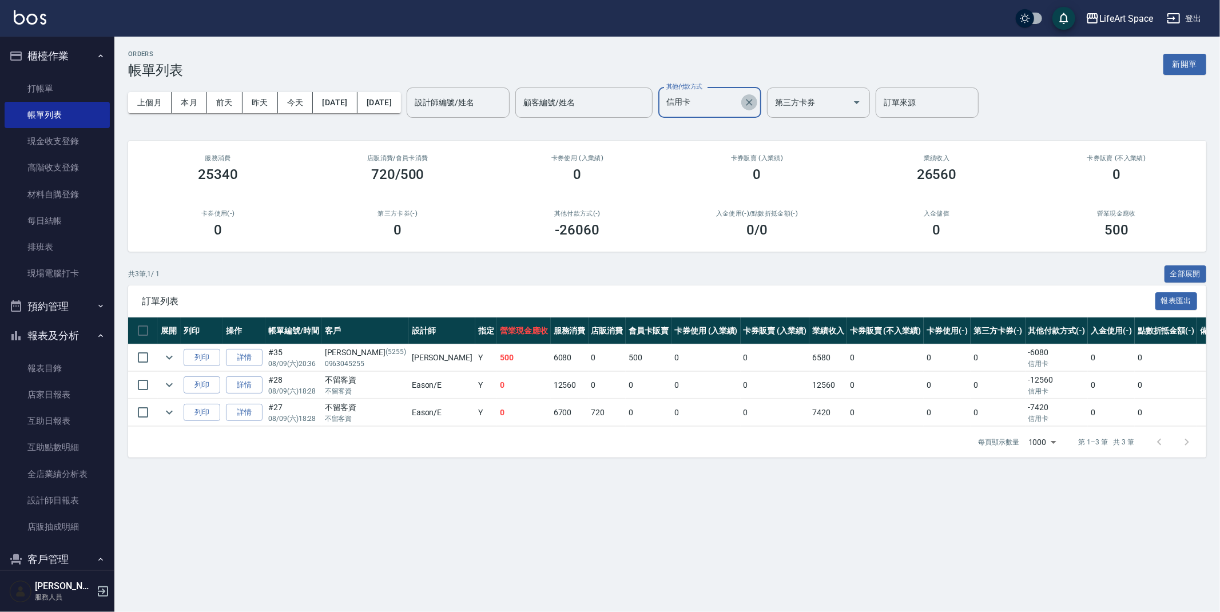
click at [755, 97] on icon "Clear" at bounding box center [749, 102] width 11 height 11
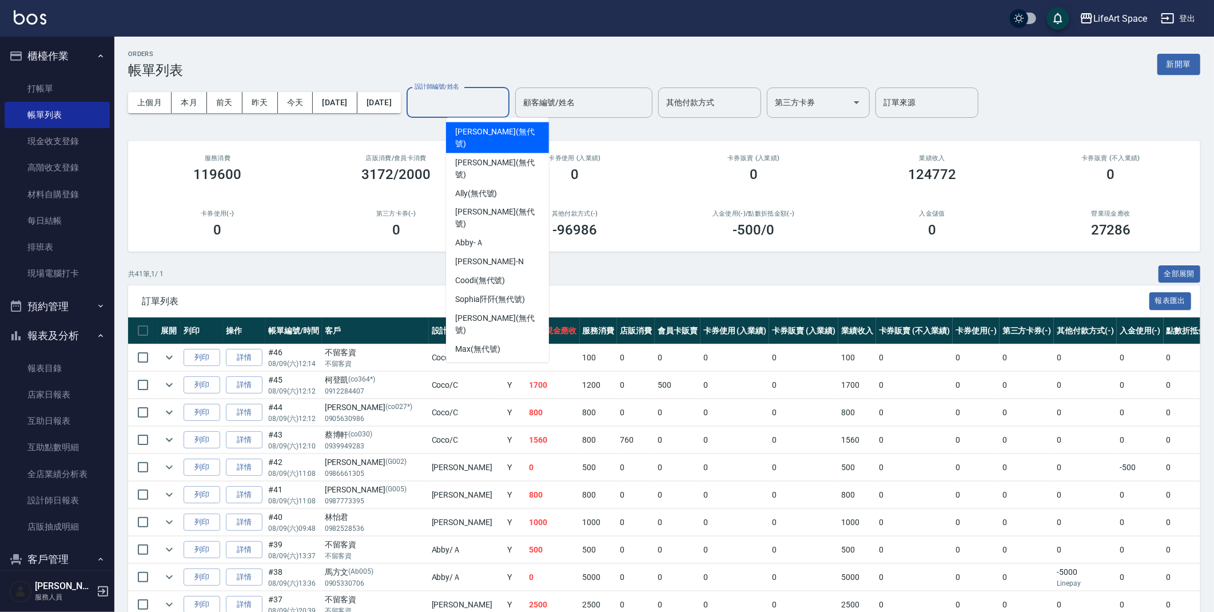
click at [492, 96] on input "設計師編號/姓名" at bounding box center [458, 103] width 93 height 20
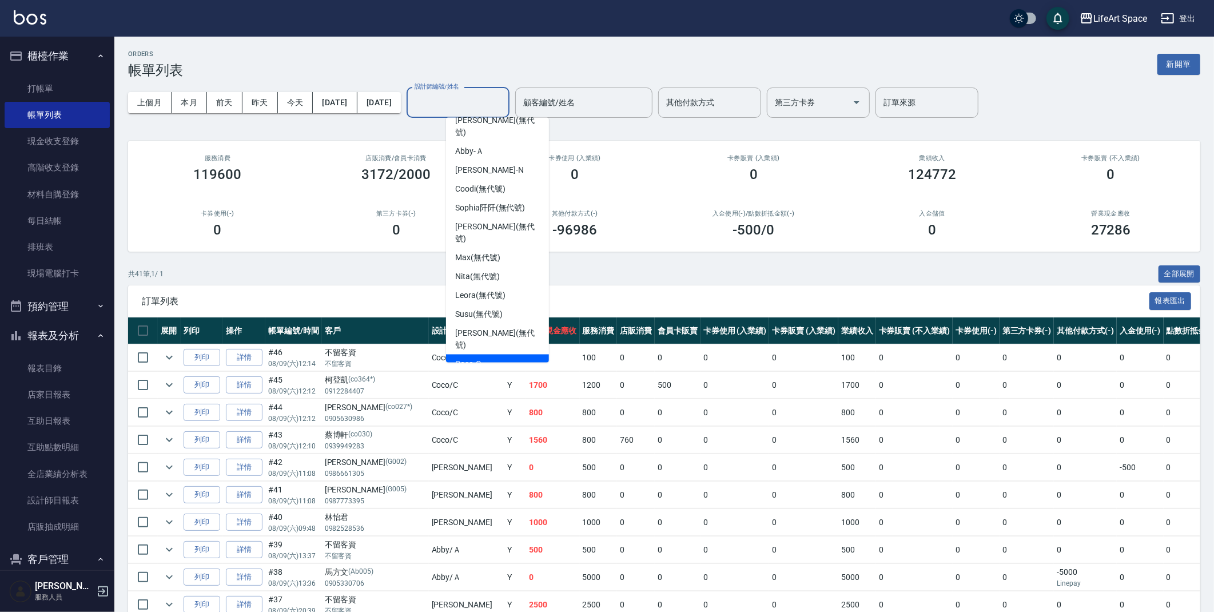
scroll to position [138, 0]
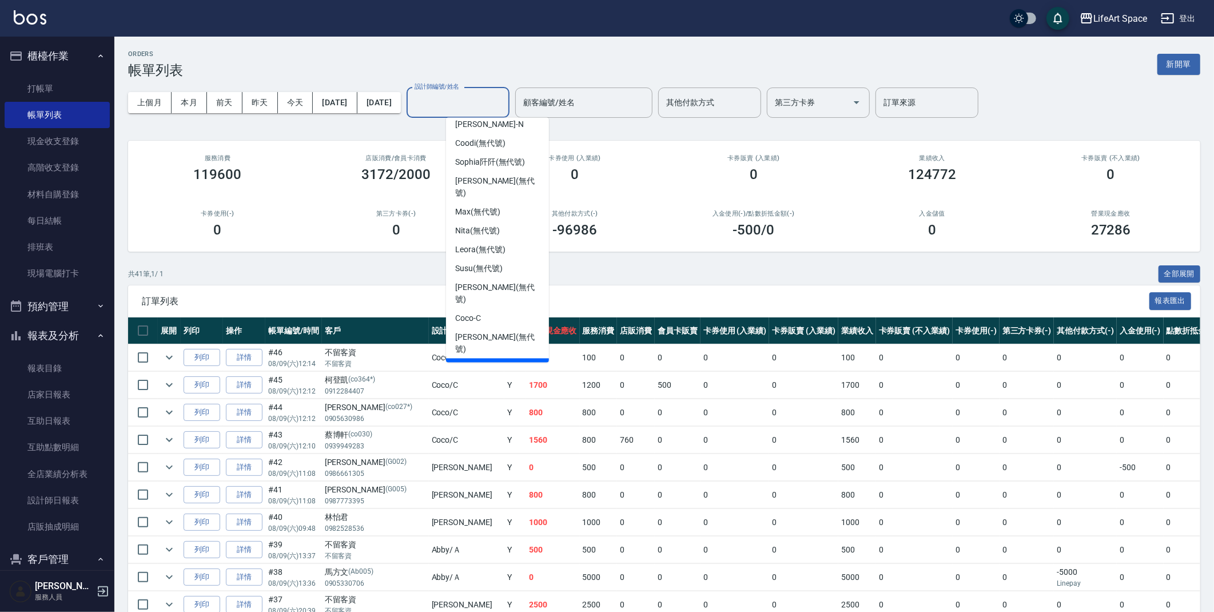
click at [514, 359] on div "Eason -E" at bounding box center [497, 368] width 103 height 19
type input "Eason-E"
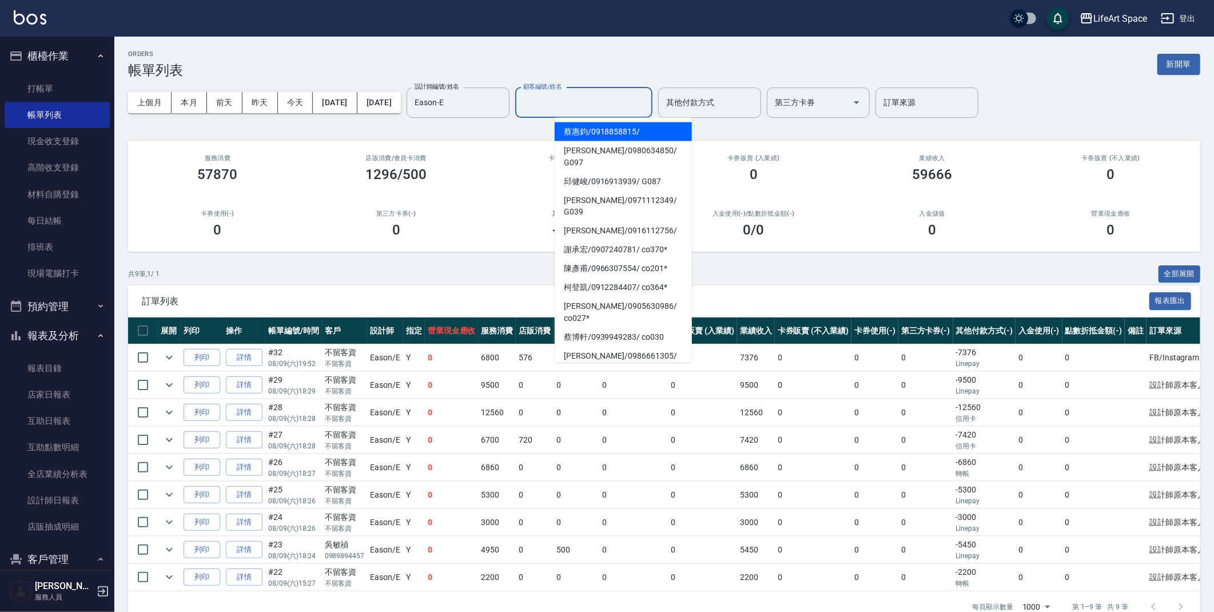
click at [647, 104] on input "顧客編號/姓名" at bounding box center [583, 103] width 127 height 20
click at [701, 96] on div "其他付款方式" at bounding box center [709, 103] width 103 height 30
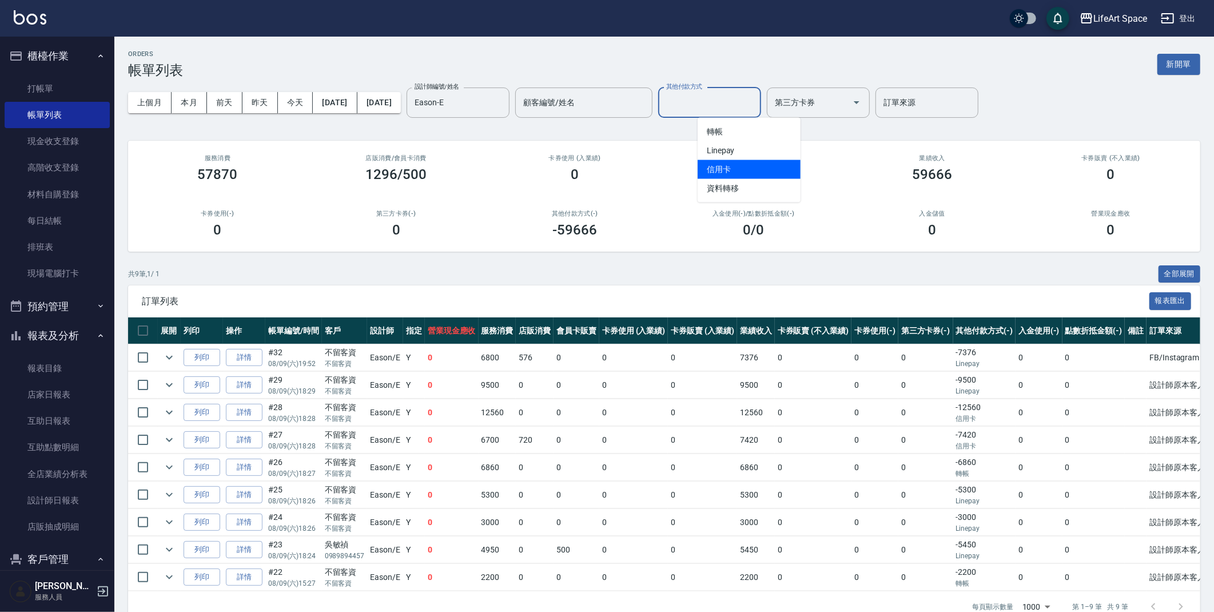
click at [757, 166] on span "信用卡" at bounding box center [749, 169] width 103 height 19
type input "信用卡"
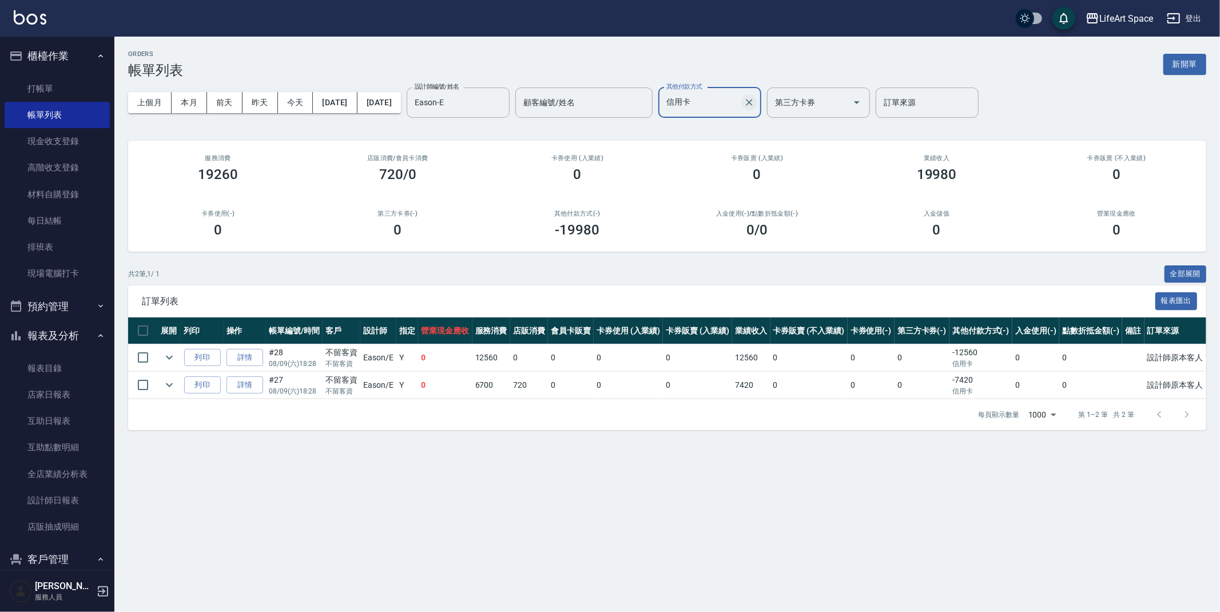
click at [755, 102] on icon "Clear" at bounding box center [749, 102] width 11 height 11
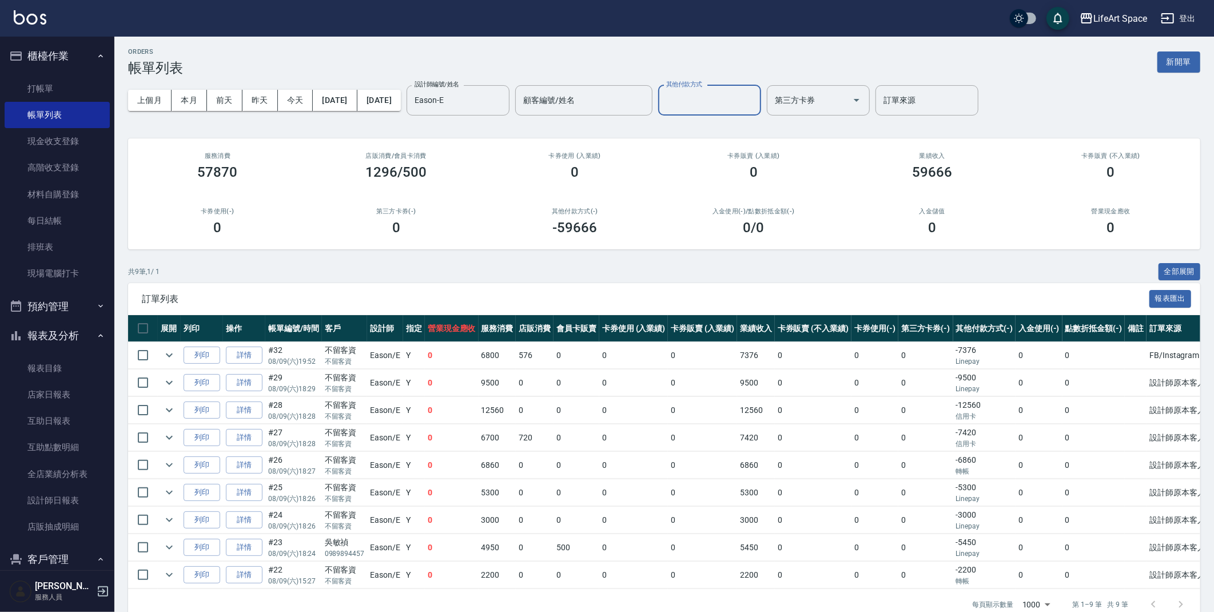
scroll to position [34, 0]
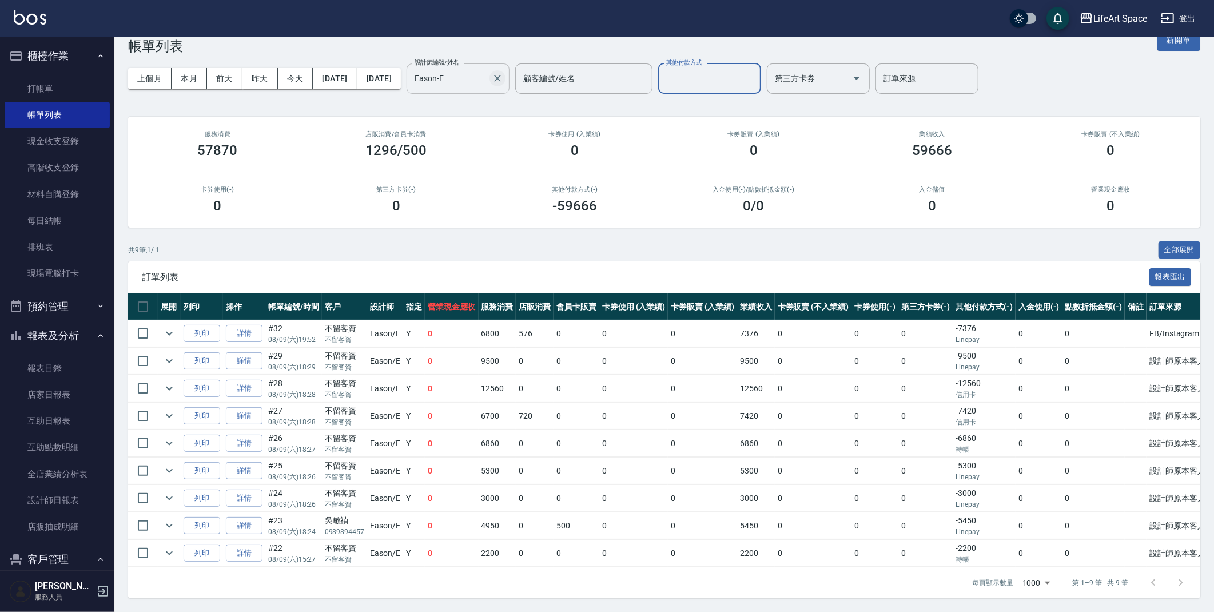
click at [503, 73] on icon "Clear" at bounding box center [497, 78] width 11 height 11
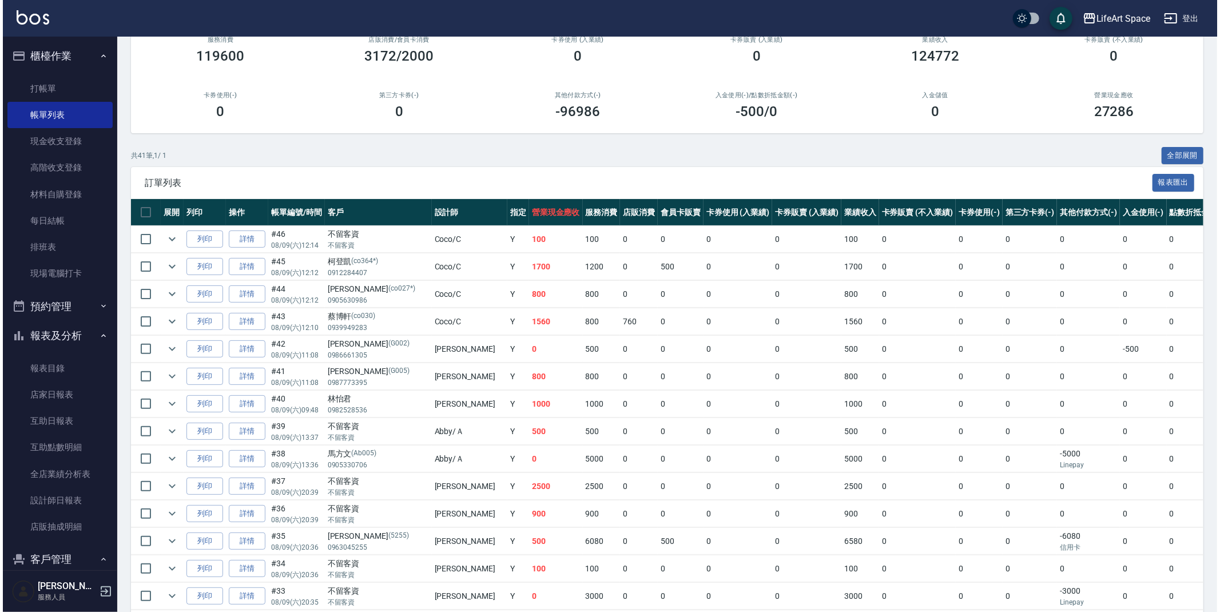
scroll to position [0, 0]
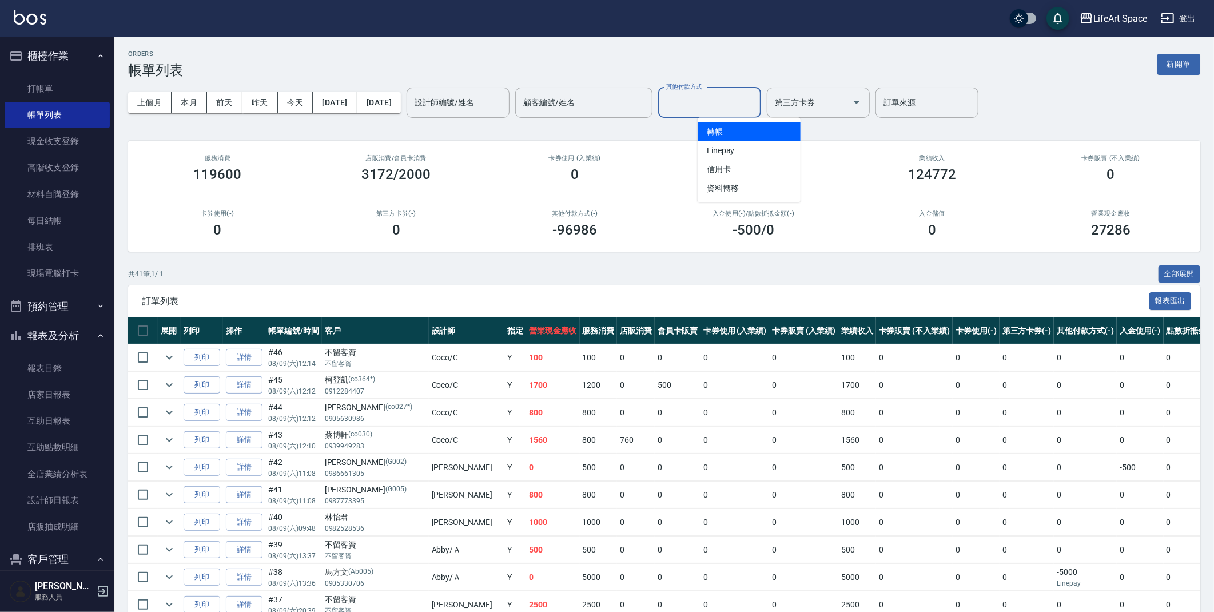
click at [727, 107] on input "其他付款方式" at bounding box center [709, 103] width 93 height 20
click at [747, 177] on span "信用卡" at bounding box center [749, 169] width 103 height 19
type input "信用卡"
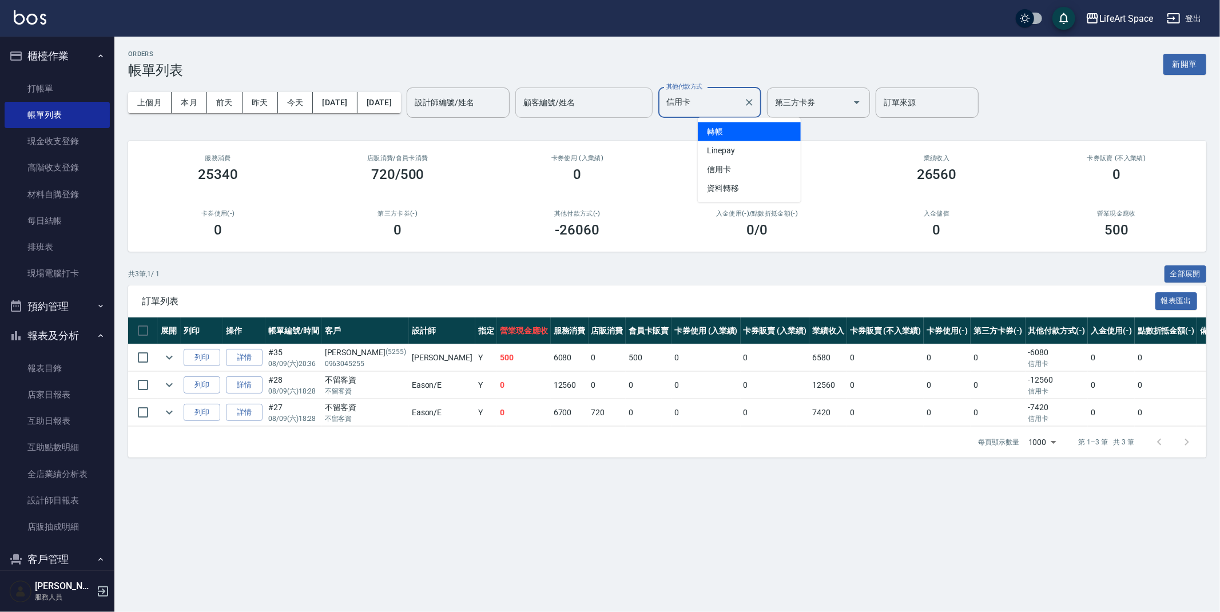
drag, startPoint x: 756, startPoint y: 106, endPoint x: 665, endPoint y: 100, distance: 91.2
click at [665, 100] on div "設計師編號/姓名 設計師編號/姓名 顧客編號/姓名 顧客編號/姓名 其他付款方式 信用卡 其他付款方式 第三方卡券 第三方卡券 訂單來源 訂單來源" at bounding box center [693, 103] width 572 height 30
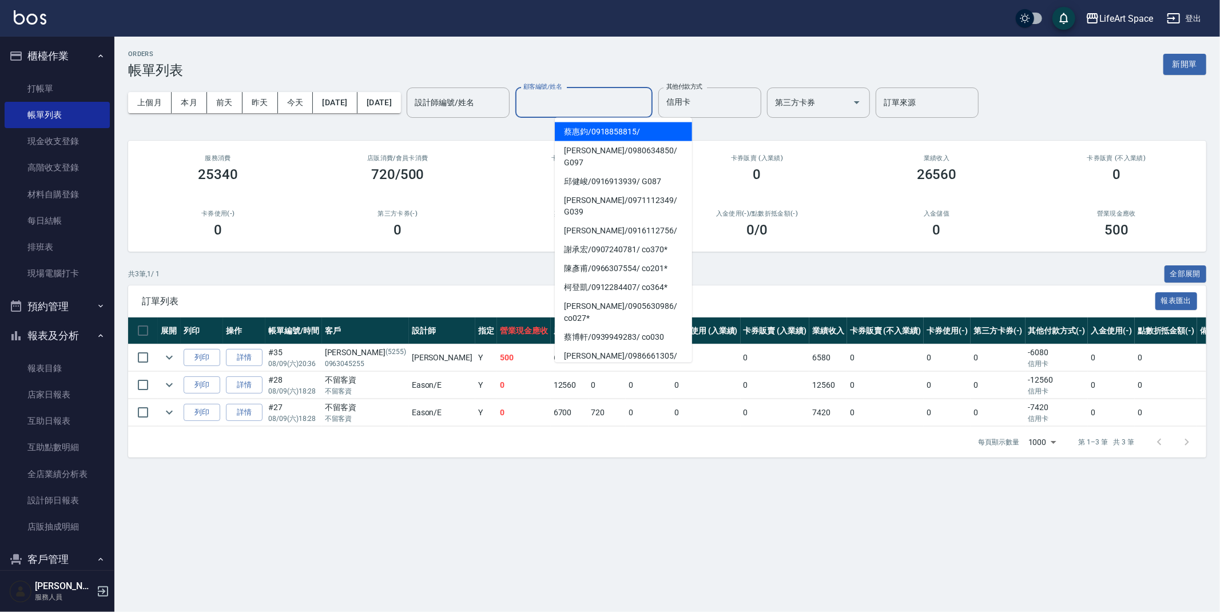
click at [627, 104] on input "顧客編號/姓名" at bounding box center [583, 103] width 127 height 20
click at [503, 93] on div "設計師編號/姓名 設計師編號/姓名" at bounding box center [458, 103] width 103 height 30
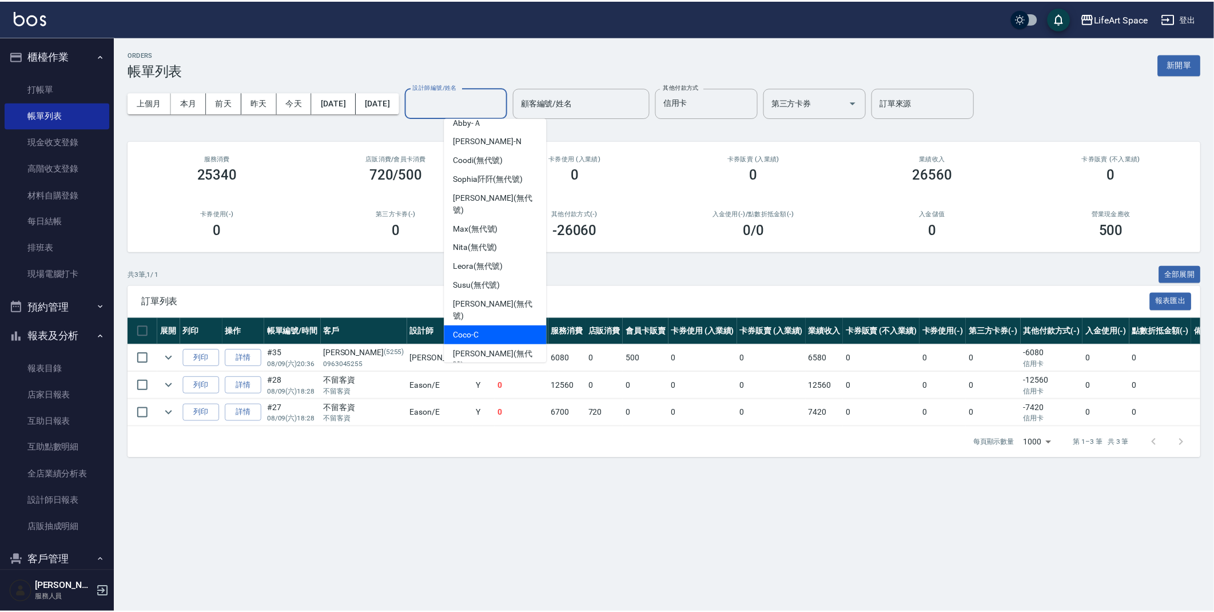
scroll to position [76, 0]
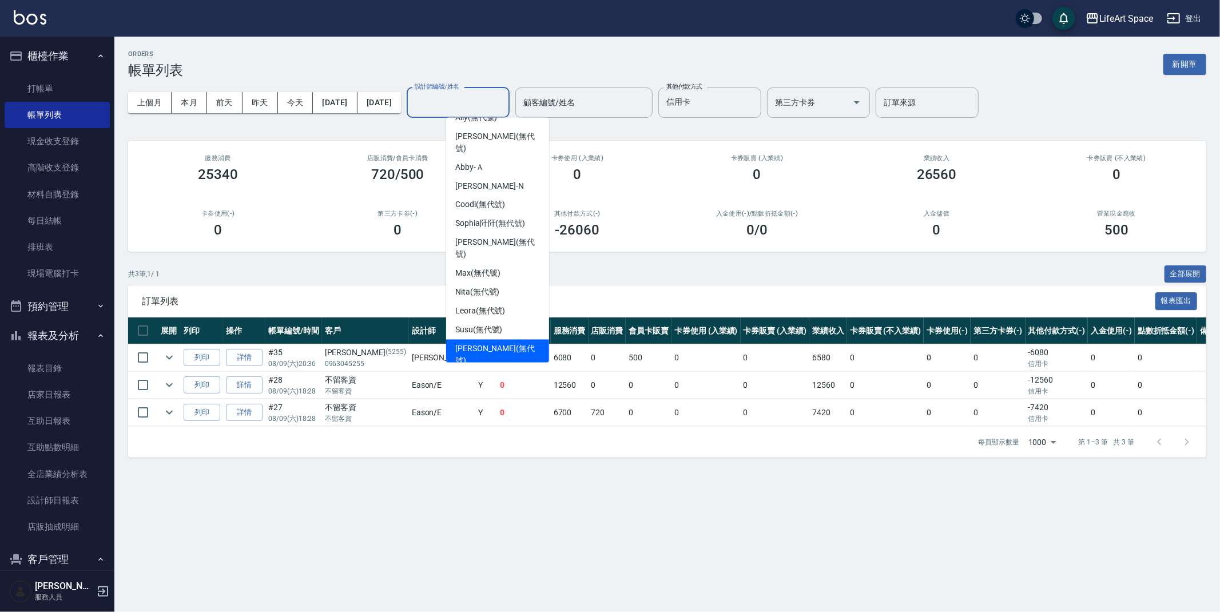
click at [484, 343] on span "Gina (無代號)" at bounding box center [497, 355] width 85 height 24
type input "Gina(無代號)"
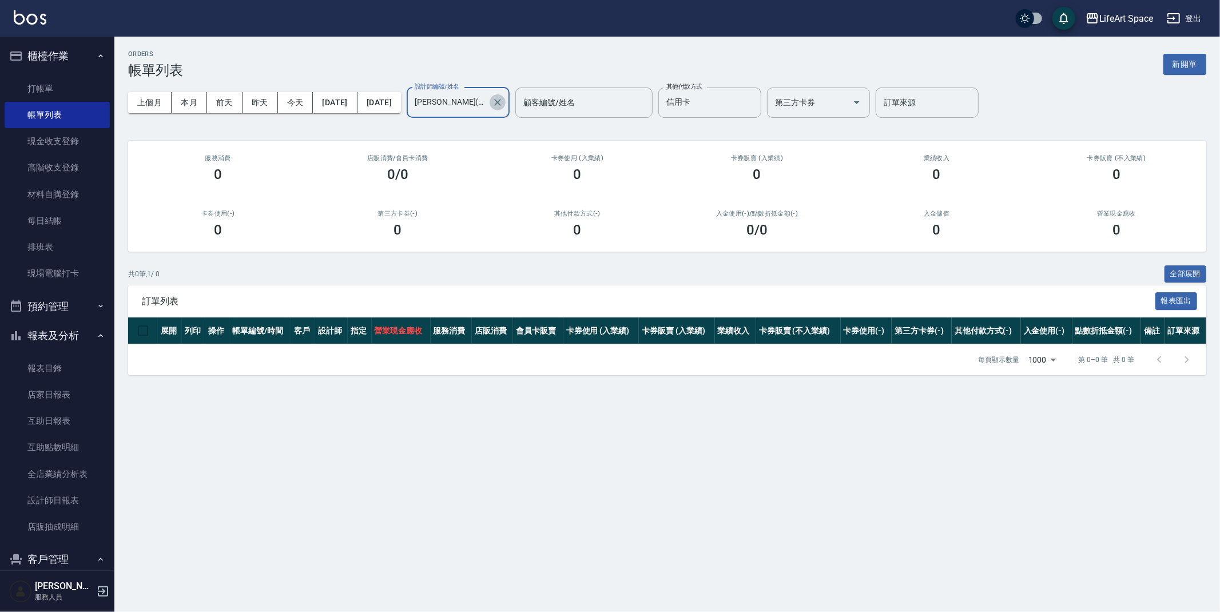
click at [503, 102] on icon "Clear" at bounding box center [497, 102] width 11 height 11
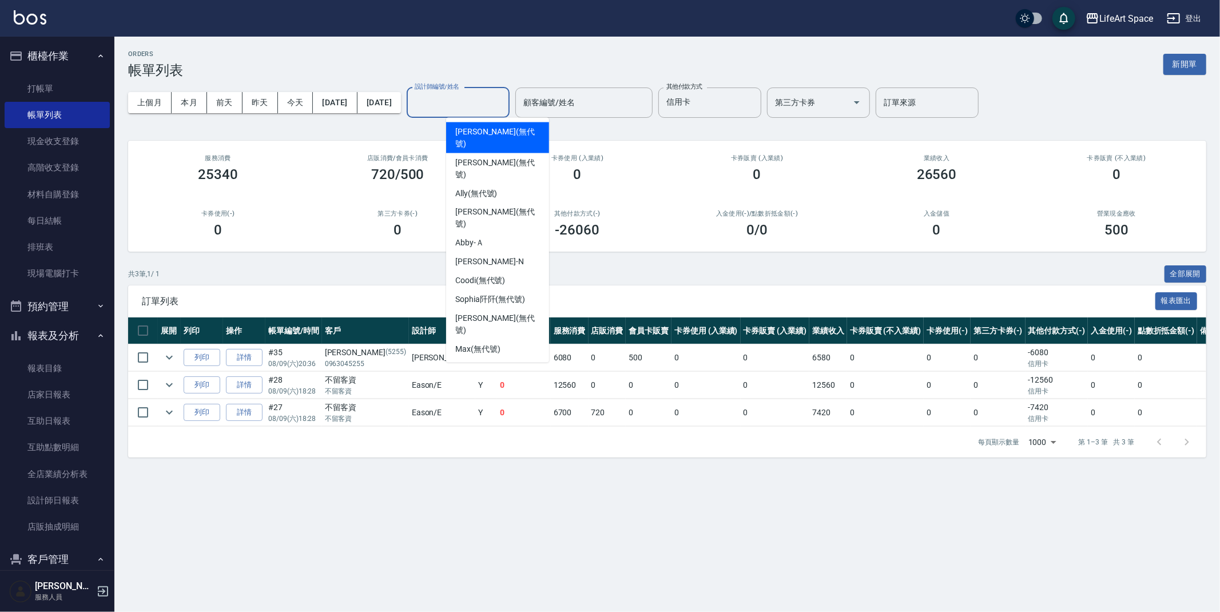
click at [504, 104] on input "設計師編號/姓名" at bounding box center [458, 103] width 93 height 20
click at [506, 153] on div "Joyce (無代號)" at bounding box center [497, 168] width 103 height 31
type input "Joyce(無代號)"
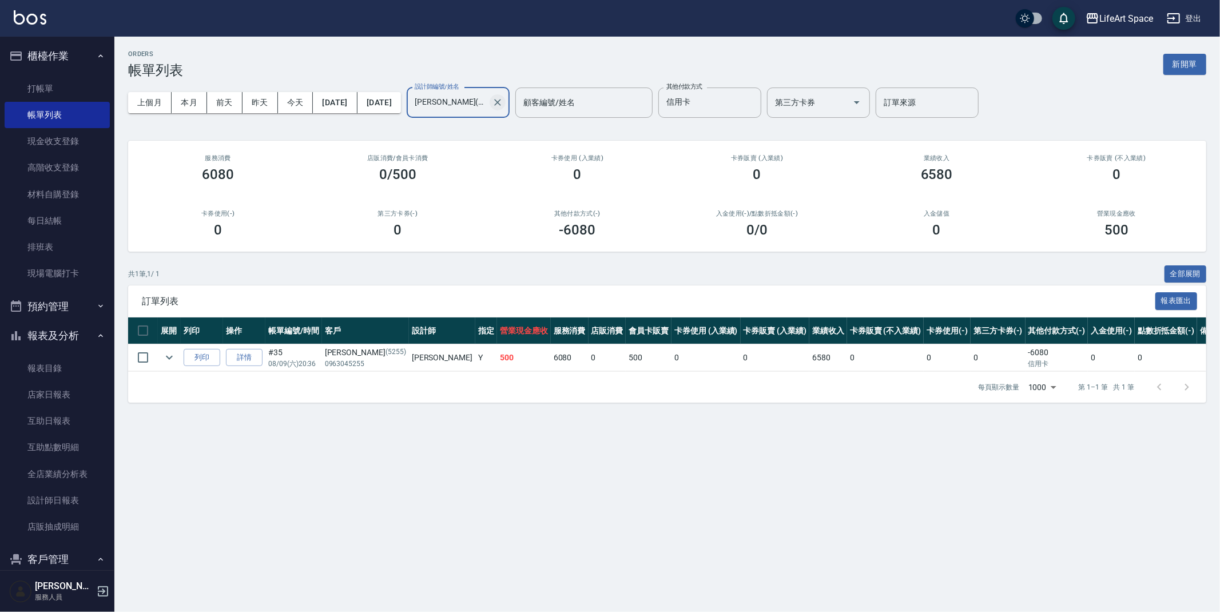
click at [503, 104] on icon "Clear" at bounding box center [497, 102] width 11 height 11
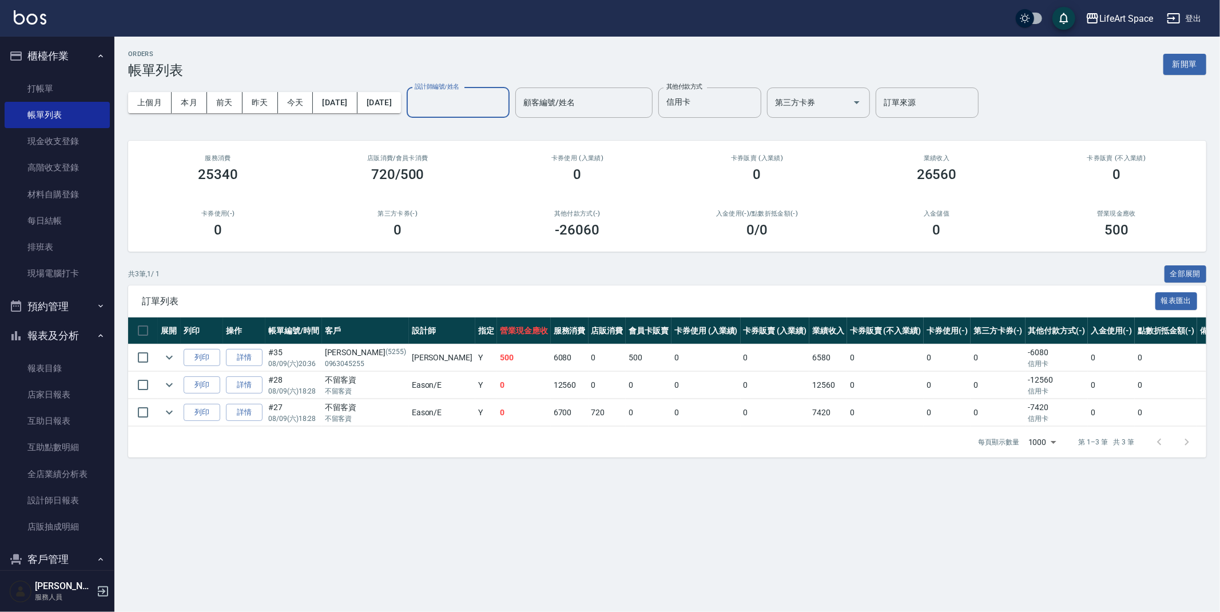
click at [825, 67] on div "ORDERS 帳單列表 新開單" at bounding box center [667, 64] width 1078 height 28
click at [753, 100] on icon "Clear" at bounding box center [749, 102] width 7 height 7
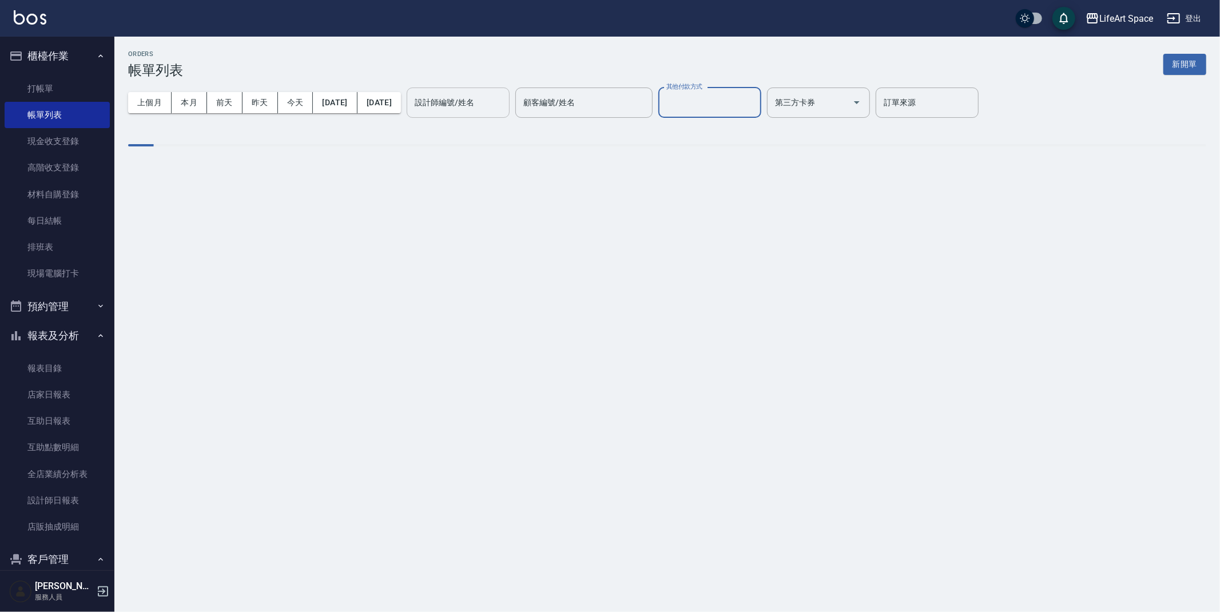
click at [809, 37] on div "ORDERS 帳單列表 新開單 上個月 本月 前天 昨天 今天 2025/08/09 2025/08/09 設計師編號/姓名 設計師編號/姓名 顧客編號/姓名…" at bounding box center [667, 107] width 1106 height 141
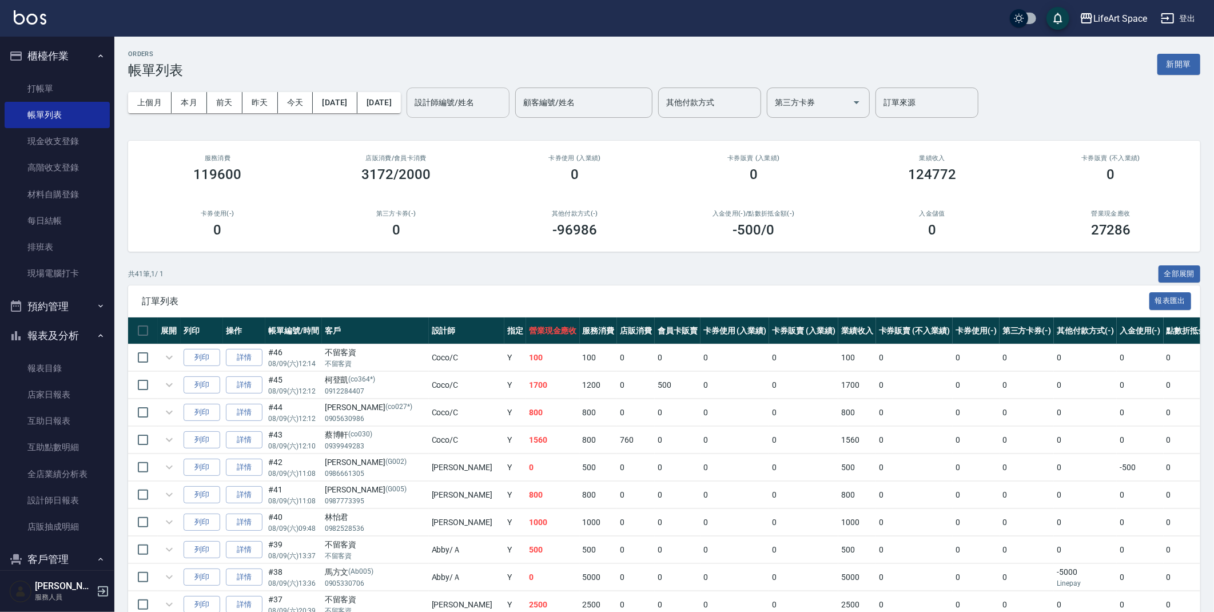
drag, startPoint x: 771, startPoint y: 35, endPoint x: 794, endPoint y: 54, distance: 30.1
click at [771, 35] on div "LifeArt Space 登出" at bounding box center [607, 18] width 1214 height 37
click at [68, 221] on link "每日結帳" at bounding box center [57, 221] width 105 height 26
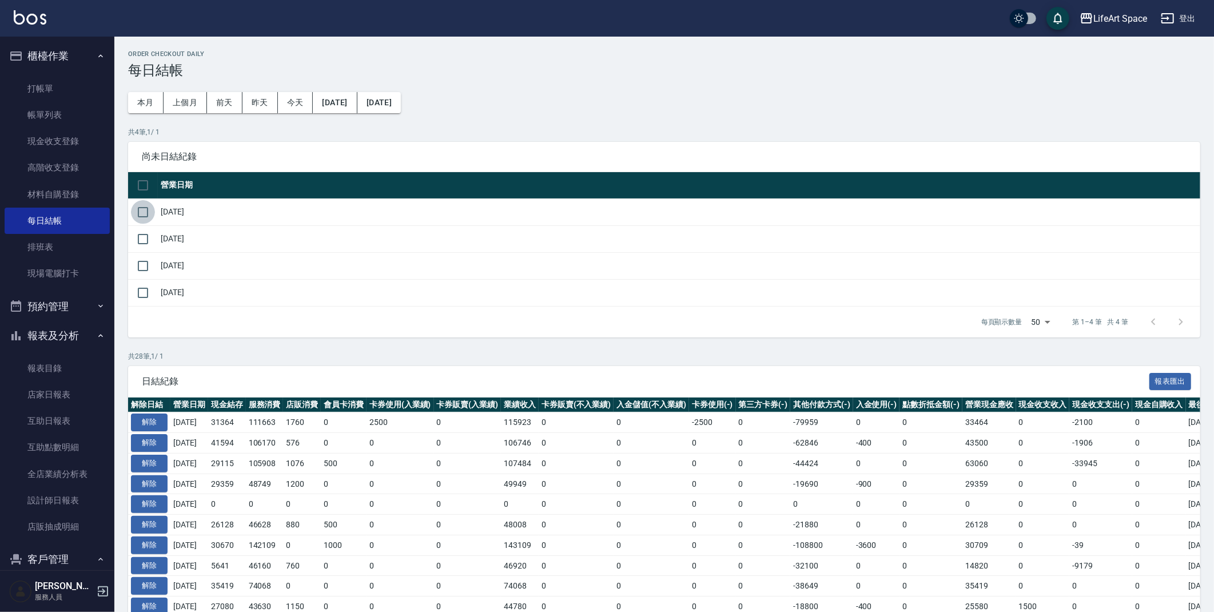
click at [144, 210] on input "checkbox" at bounding box center [143, 212] width 24 height 24
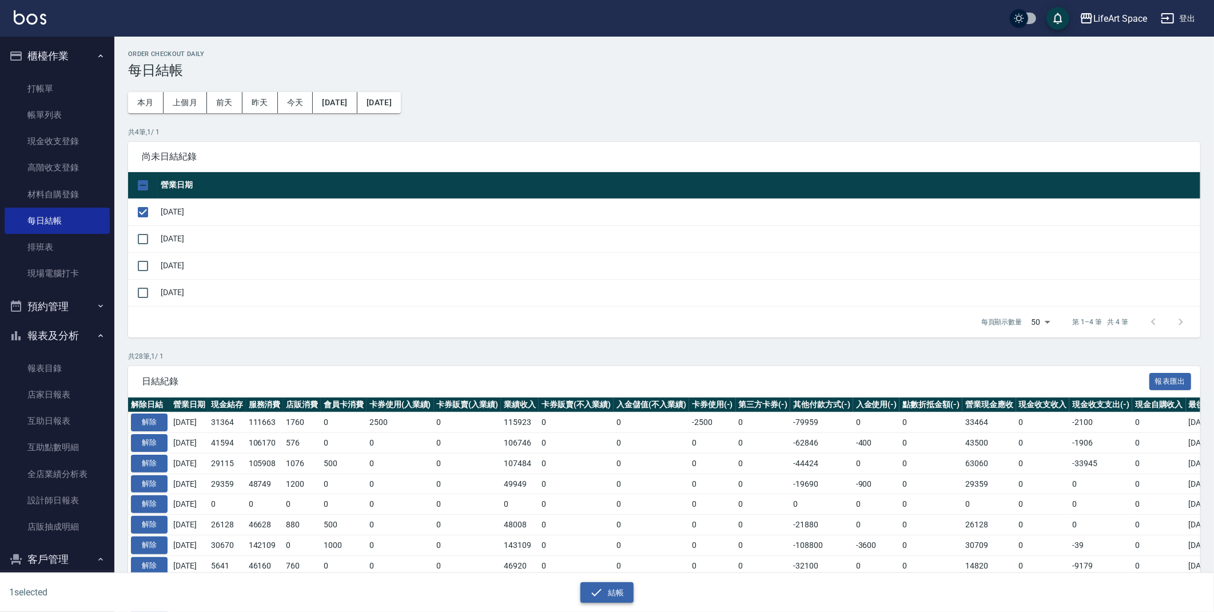
click at [595, 582] on button "結帳" at bounding box center [607, 592] width 53 height 21
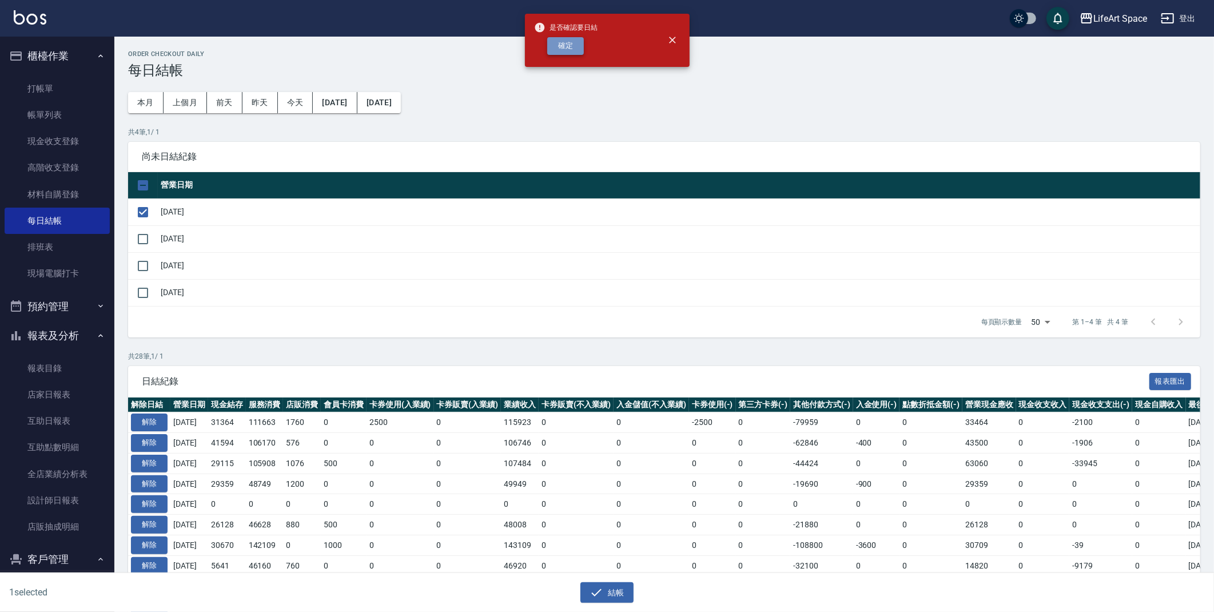
click at [564, 40] on button "確定" at bounding box center [565, 46] width 37 height 18
checkbox input "false"
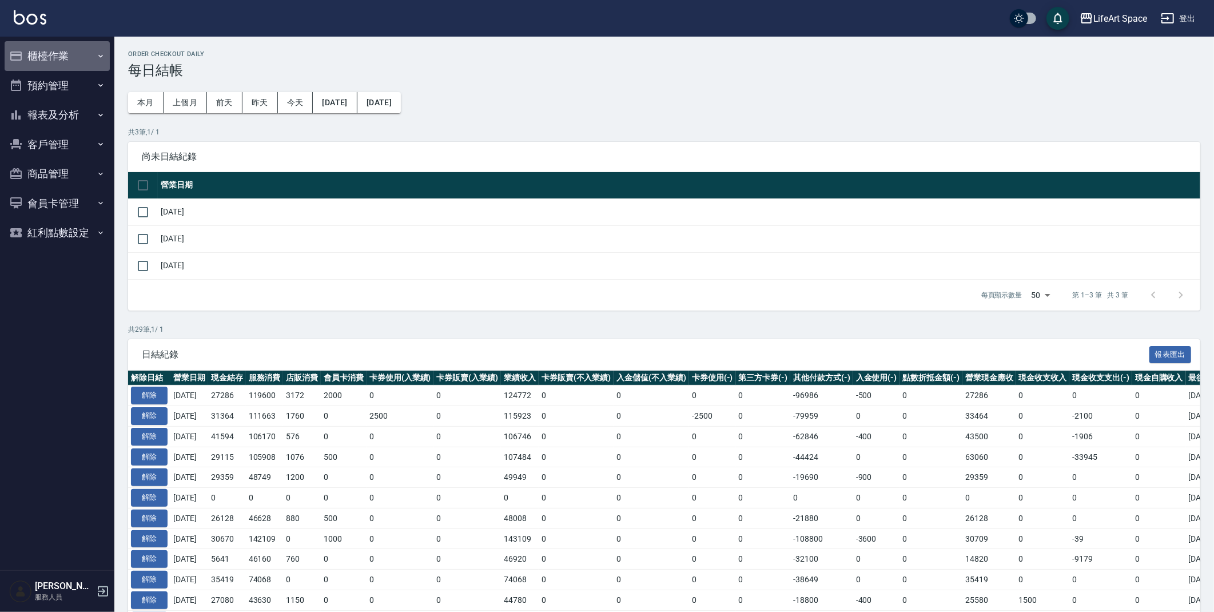
click at [43, 51] on button "櫃檯作業" at bounding box center [57, 56] width 105 height 30
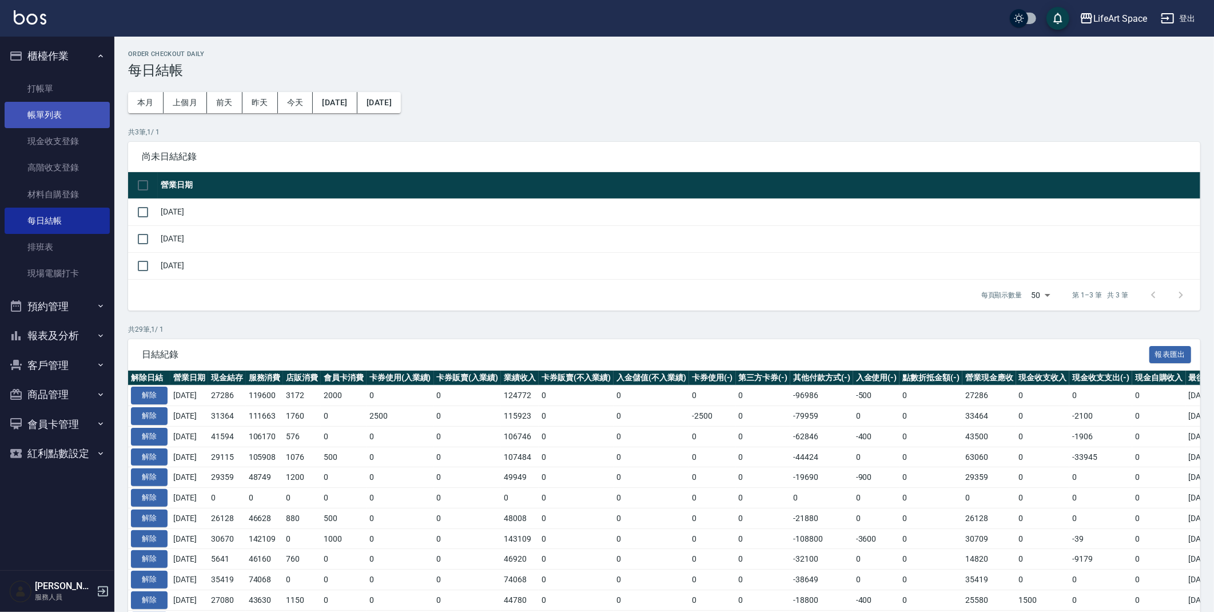
click at [57, 124] on link "帳單列表" at bounding box center [57, 115] width 105 height 26
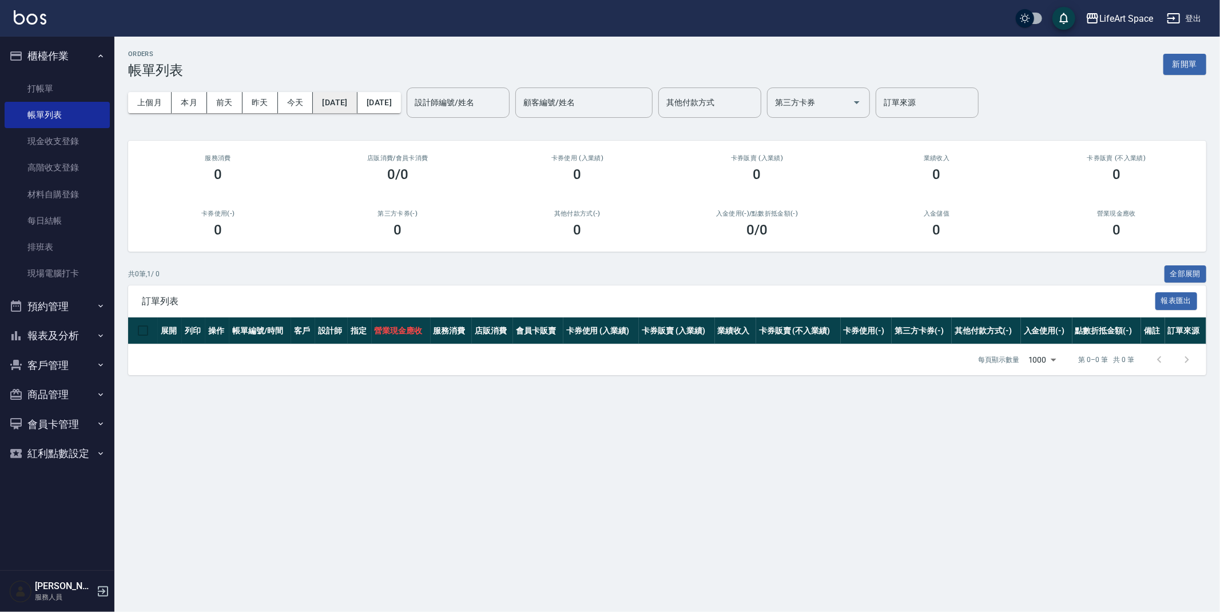
click at [332, 97] on button "[DATE]" at bounding box center [335, 102] width 44 height 21
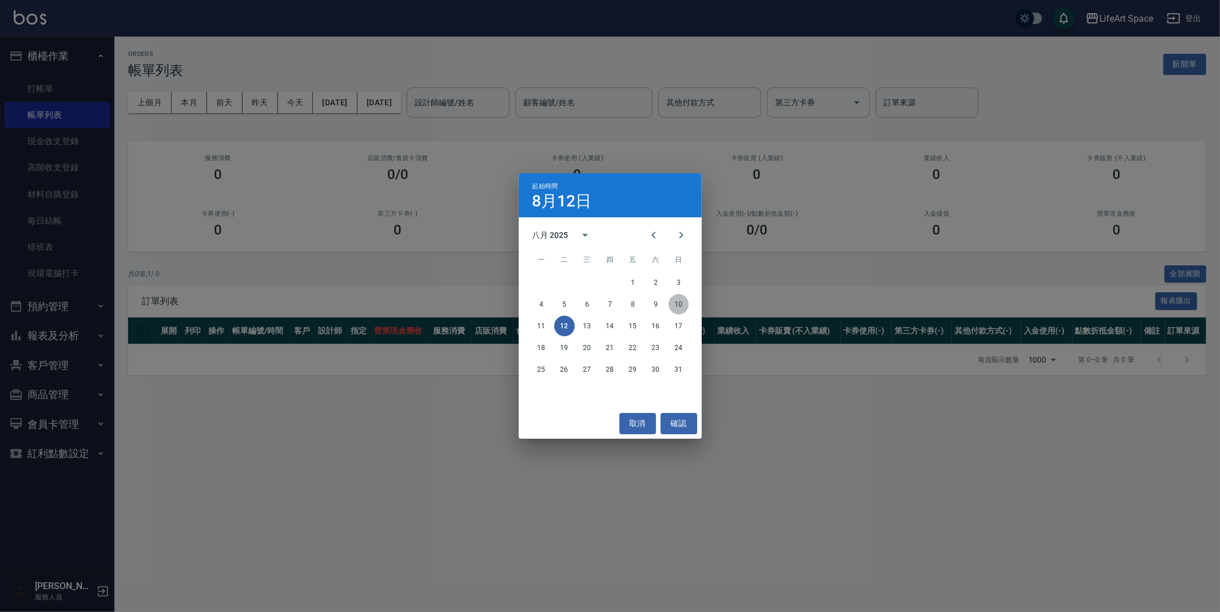
click at [670, 301] on button "10" at bounding box center [679, 304] width 21 height 21
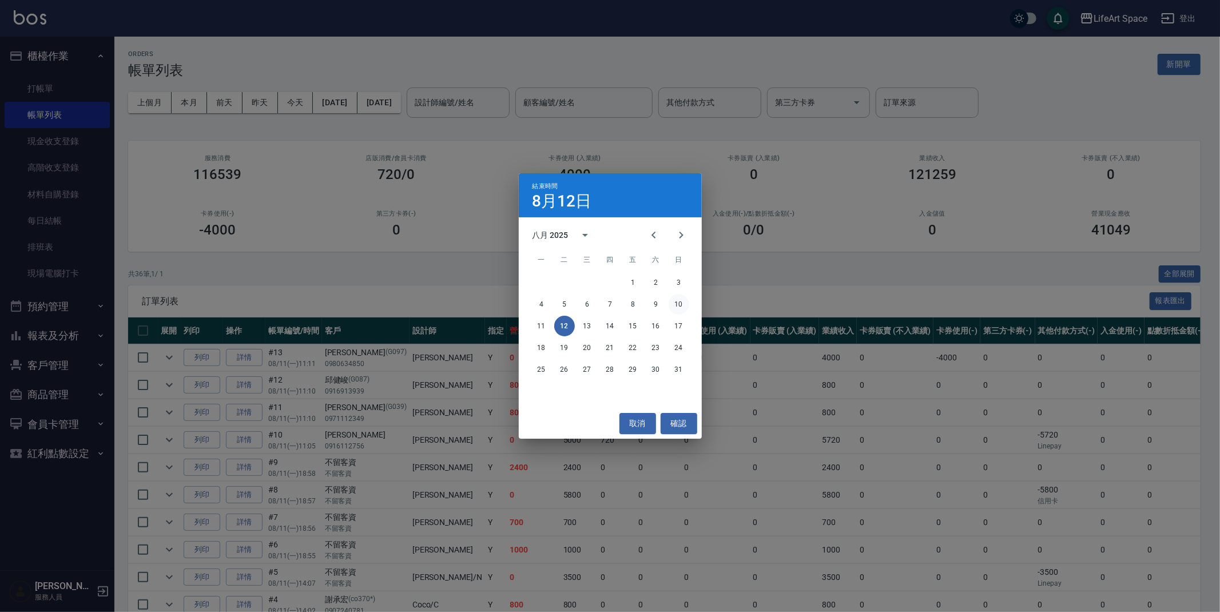
click at [683, 305] on button "10" at bounding box center [679, 304] width 21 height 21
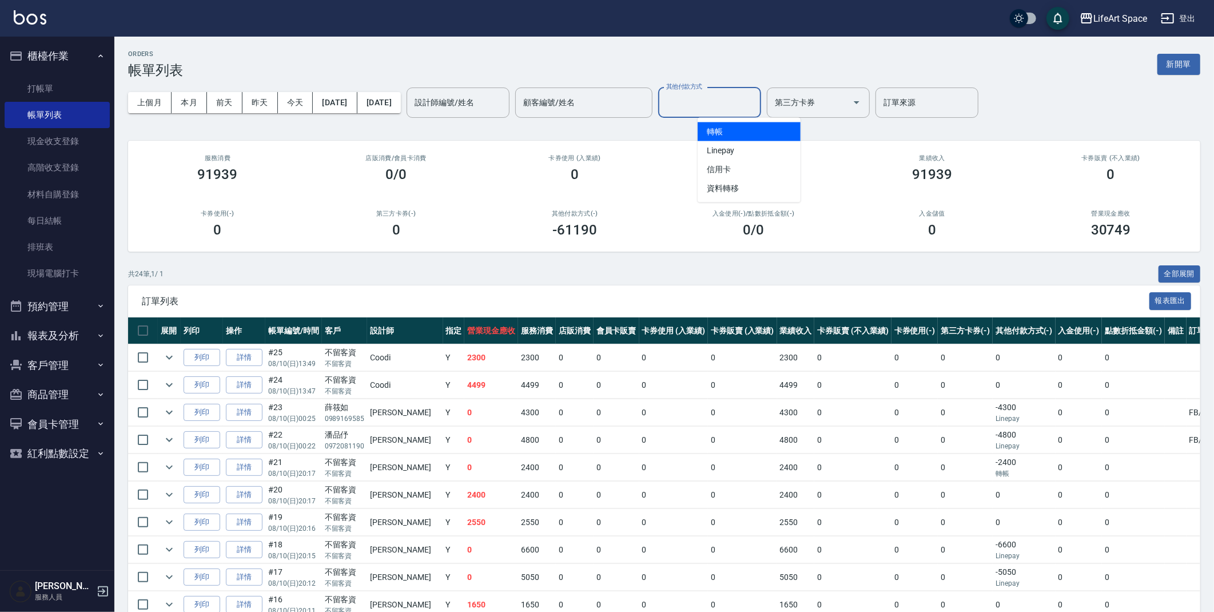
click at [756, 101] on input "其他付款方式" at bounding box center [709, 103] width 93 height 20
click at [759, 136] on span "轉帳" at bounding box center [749, 131] width 103 height 19
type input "轉帳"
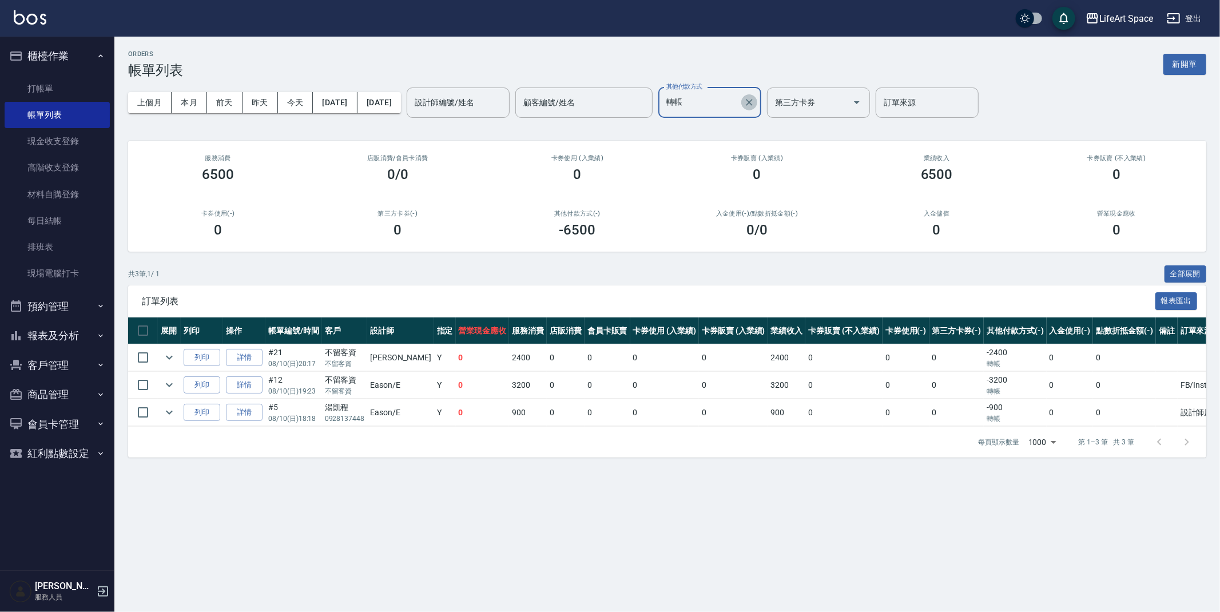
click at [755, 101] on icon "Clear" at bounding box center [749, 102] width 11 height 11
click at [769, 114] on div "上個月 本月 前天 昨天 今天 [DATE] [DATE] 設計師編號/姓名 設計師編號/姓名 顧客編號/姓名 顧客編號/姓名 其他付款方式 其他付款方式 第…" at bounding box center [667, 102] width 1078 height 49
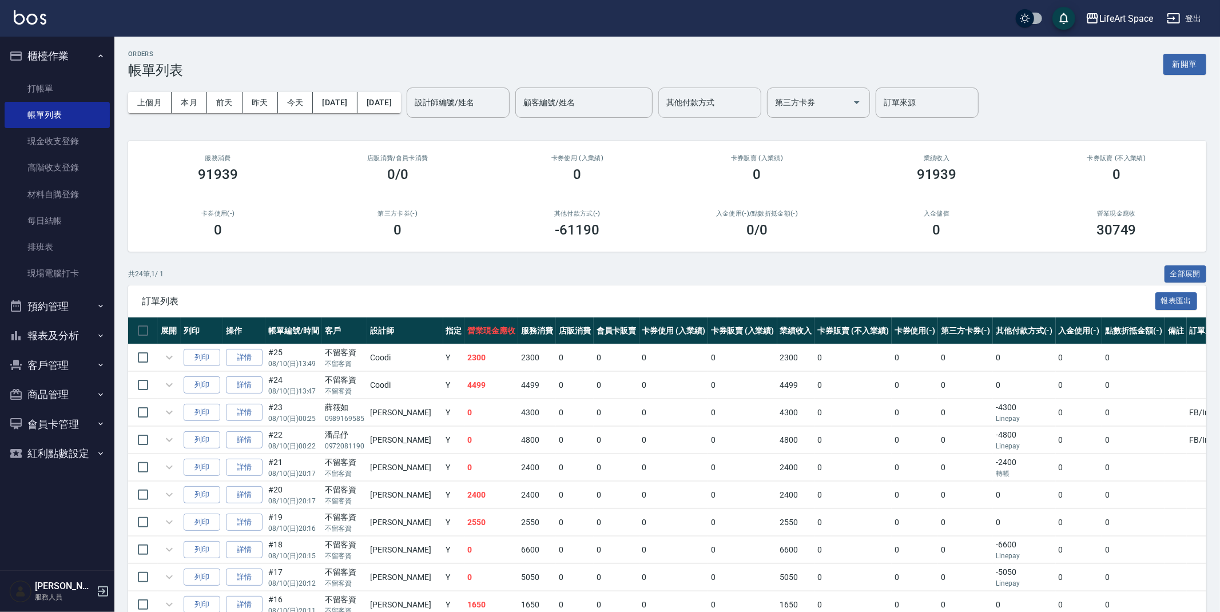
click at [756, 104] on input "其他付款方式" at bounding box center [709, 103] width 93 height 20
click at [754, 144] on span "Linepay" at bounding box center [749, 150] width 103 height 19
type input "Linepay"
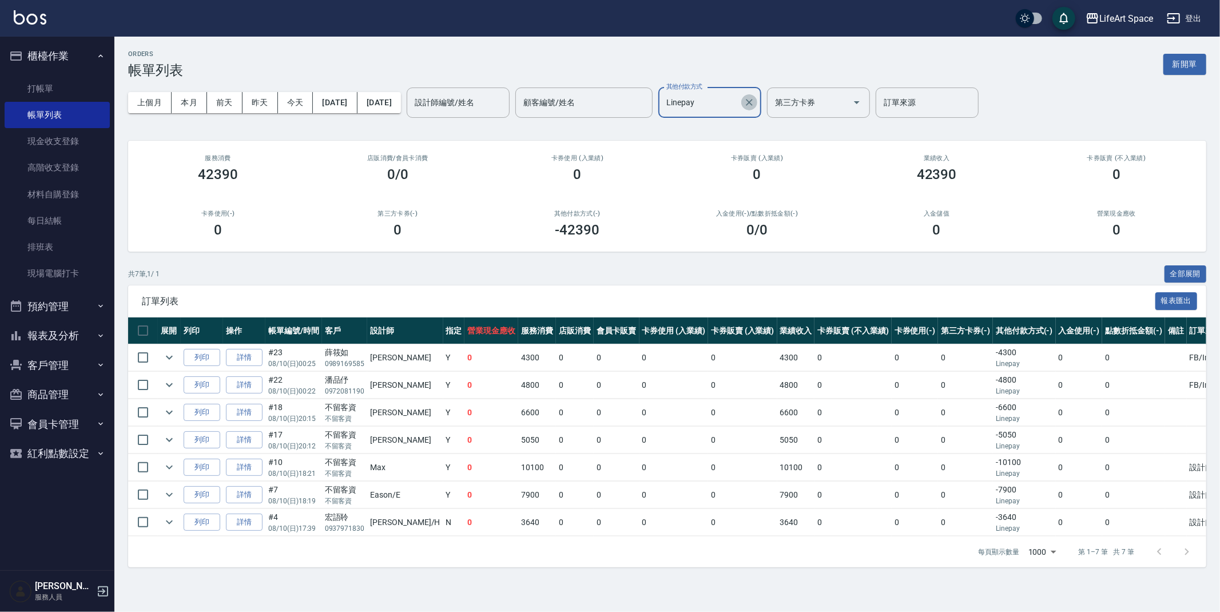
click at [757, 100] on button "Clear" at bounding box center [749, 102] width 16 height 16
click at [739, 103] on input "其他付款方式" at bounding box center [700, 103] width 75 height 20
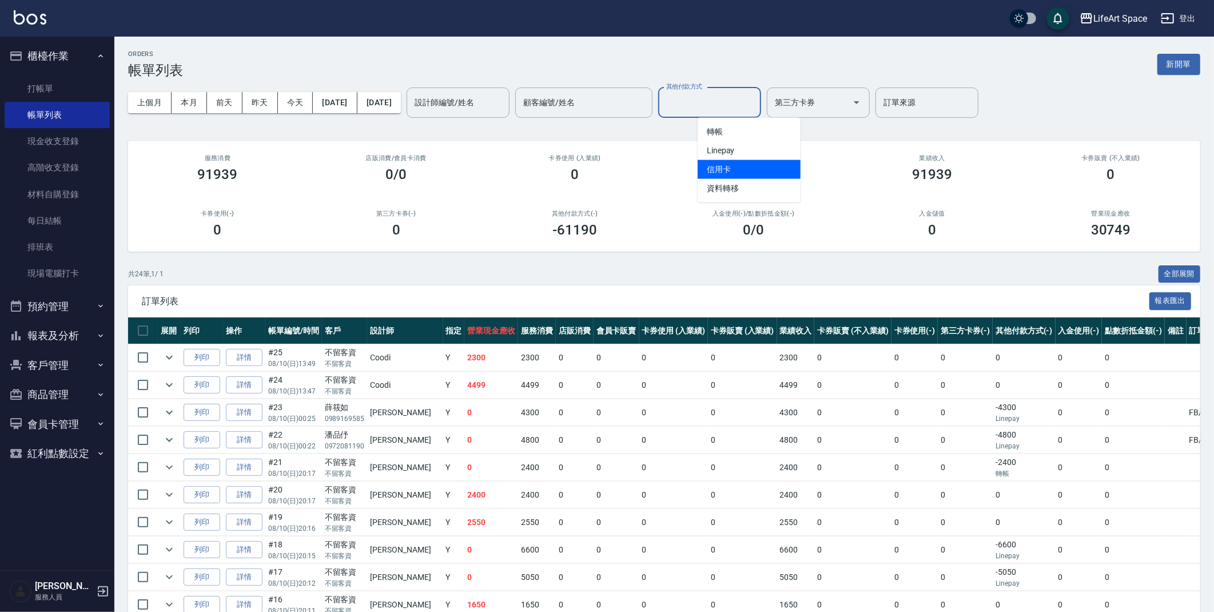
click at [757, 160] on span "信用卡" at bounding box center [749, 169] width 103 height 19
type input "信用卡"
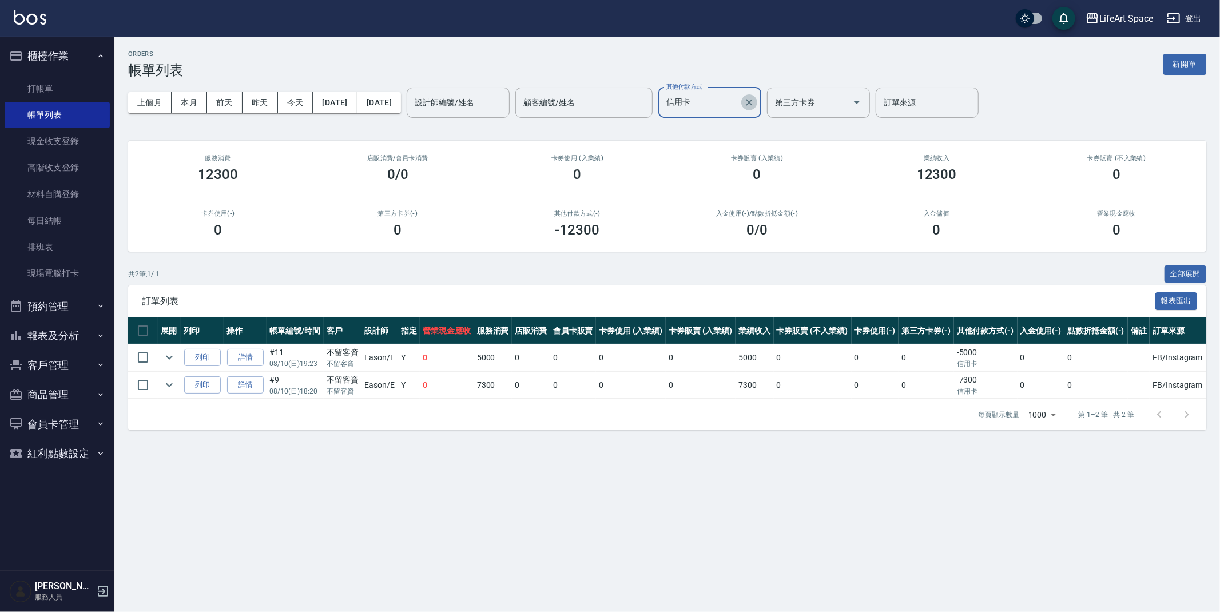
click at [755, 102] on icon "Clear" at bounding box center [749, 102] width 11 height 11
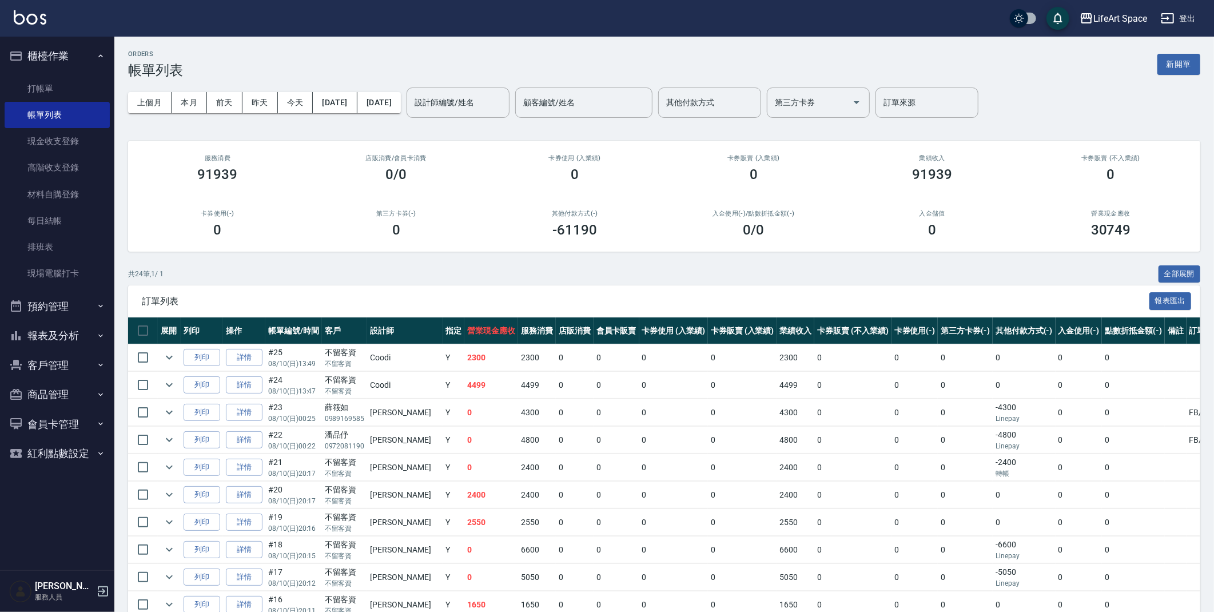
click at [785, 64] on div "ORDERS 帳單列表 新開單" at bounding box center [664, 64] width 1072 height 28
click at [82, 148] on link "現金收支登錄" at bounding box center [57, 141] width 105 height 26
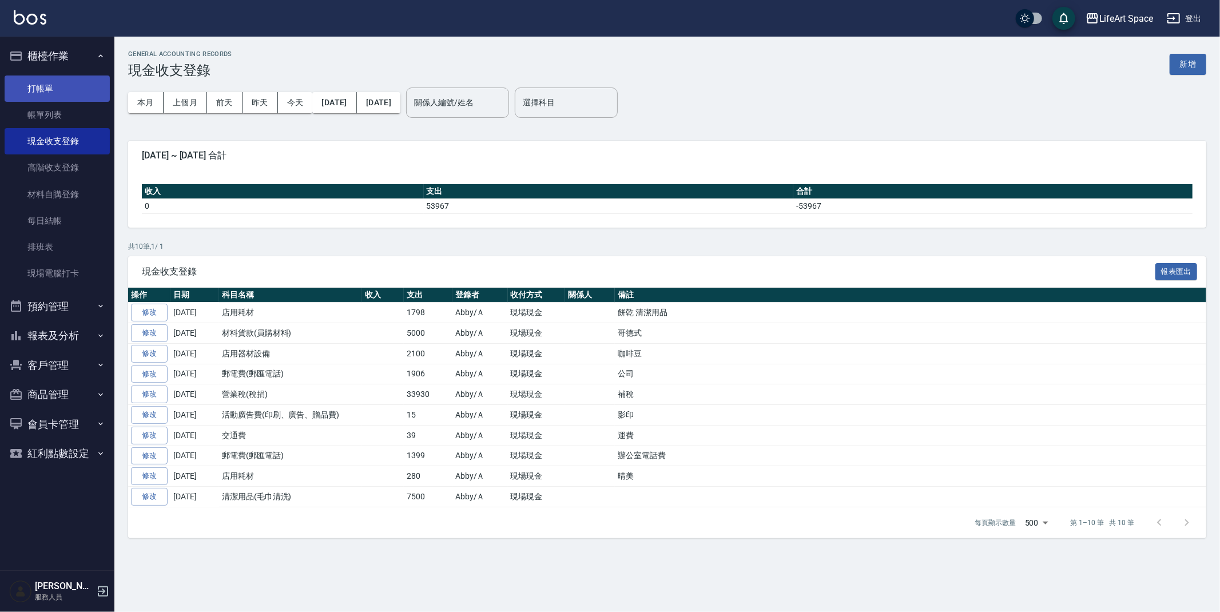
click at [81, 93] on link "打帳單" at bounding box center [57, 88] width 105 height 26
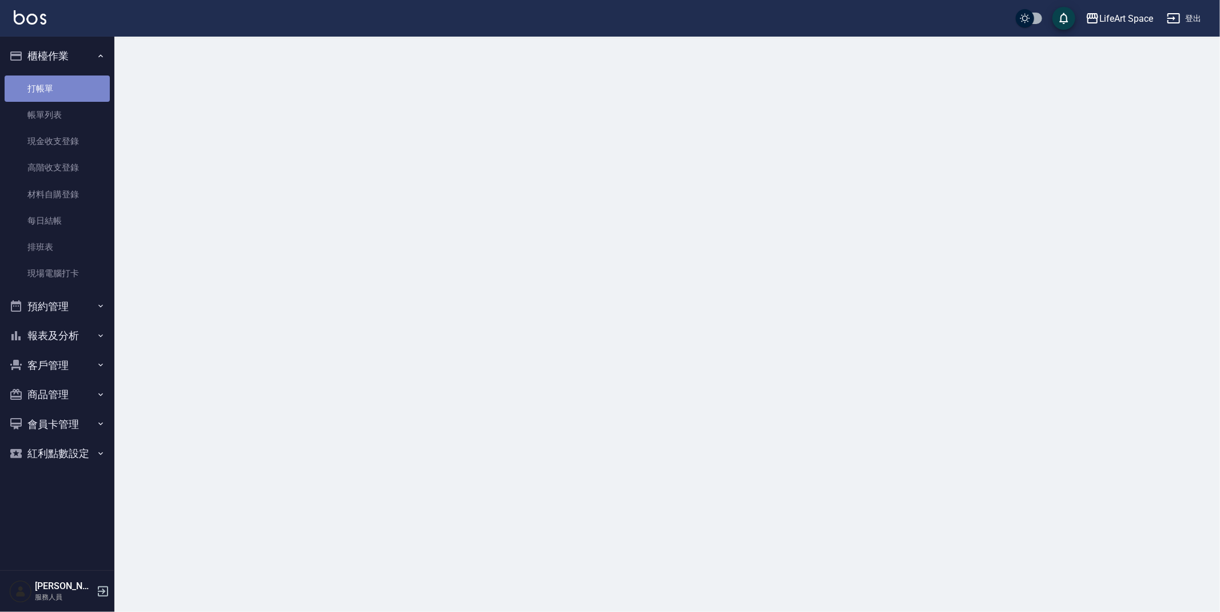
click at [81, 93] on link "打帳單" at bounding box center [57, 88] width 105 height 26
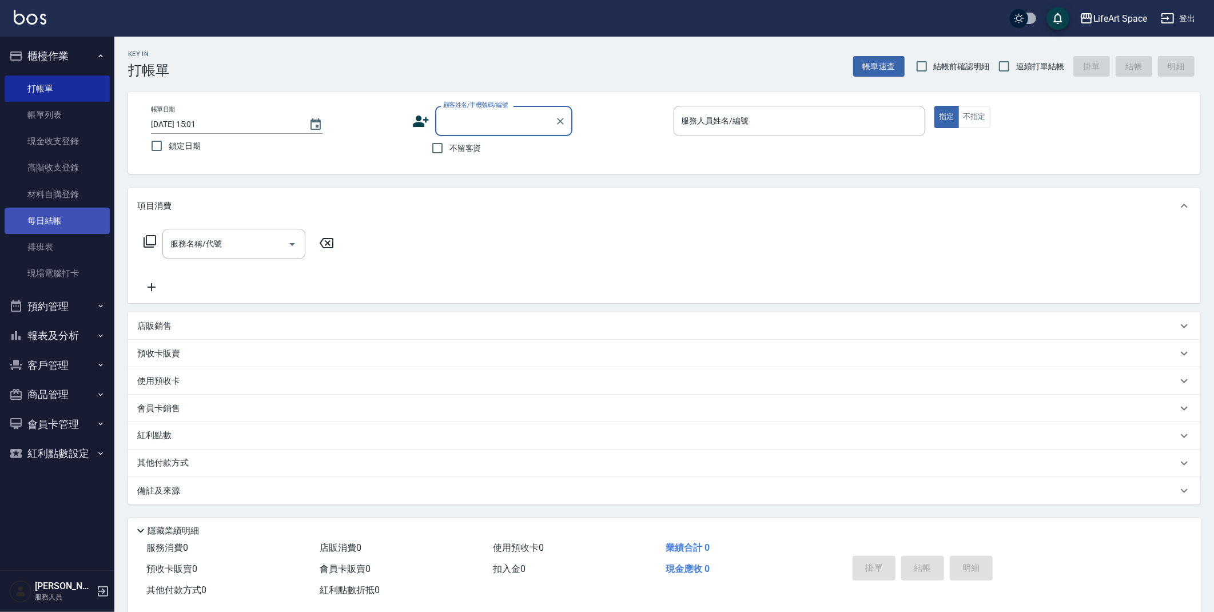
click at [98, 224] on link "每日結帳" at bounding box center [57, 221] width 105 height 26
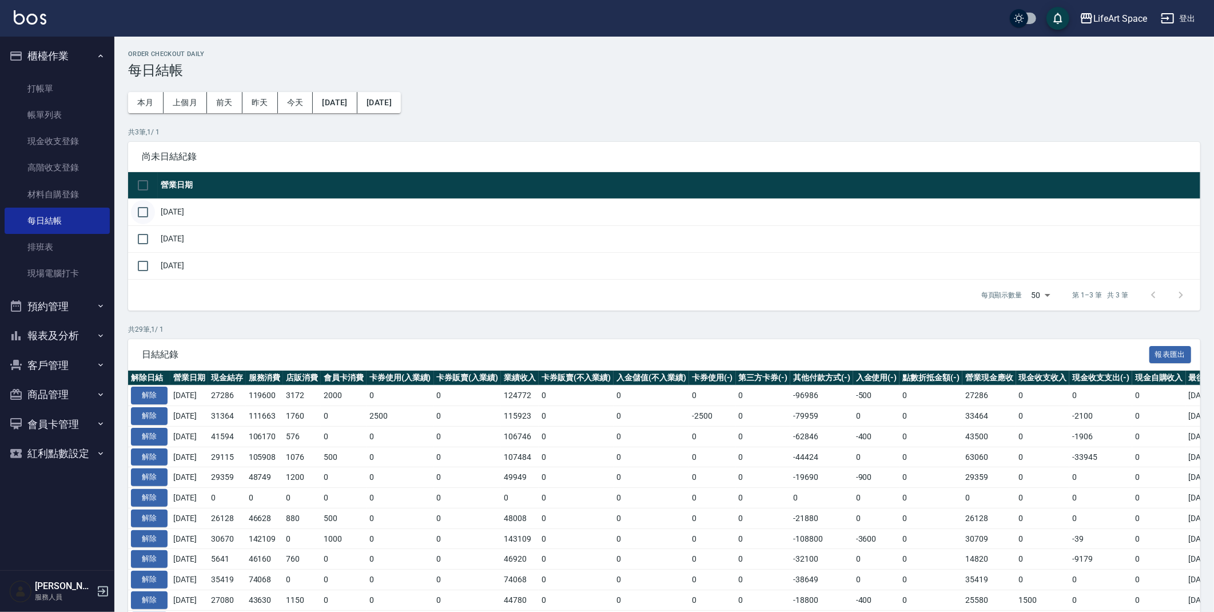
click at [144, 217] on input "checkbox" at bounding box center [143, 212] width 24 height 24
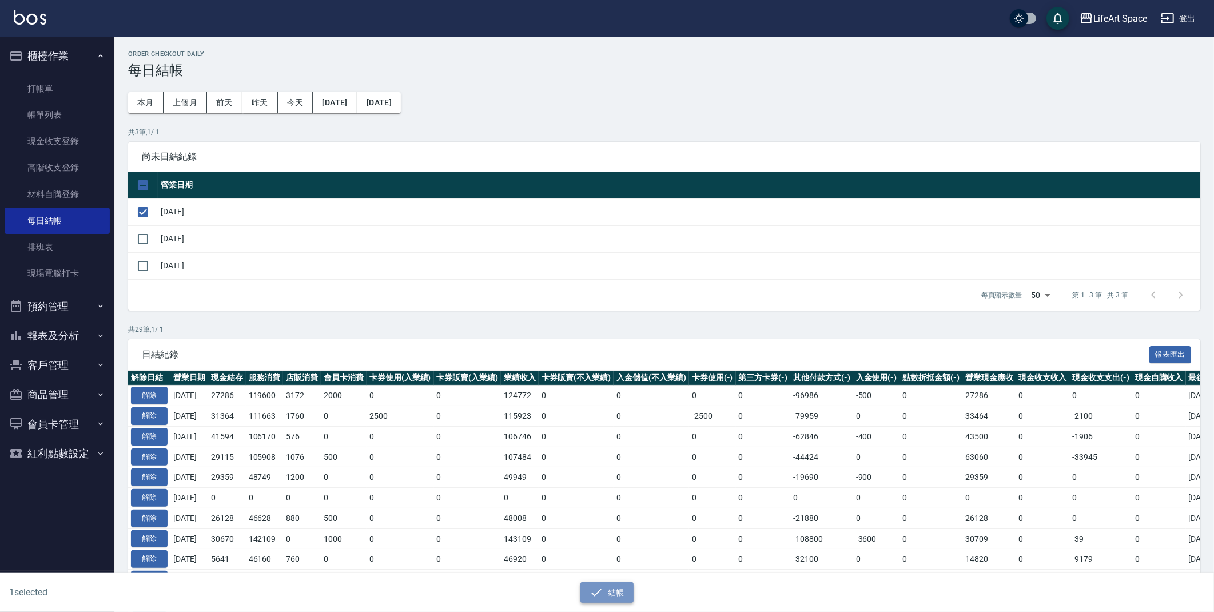
click at [607, 601] on button "結帳" at bounding box center [607, 592] width 53 height 21
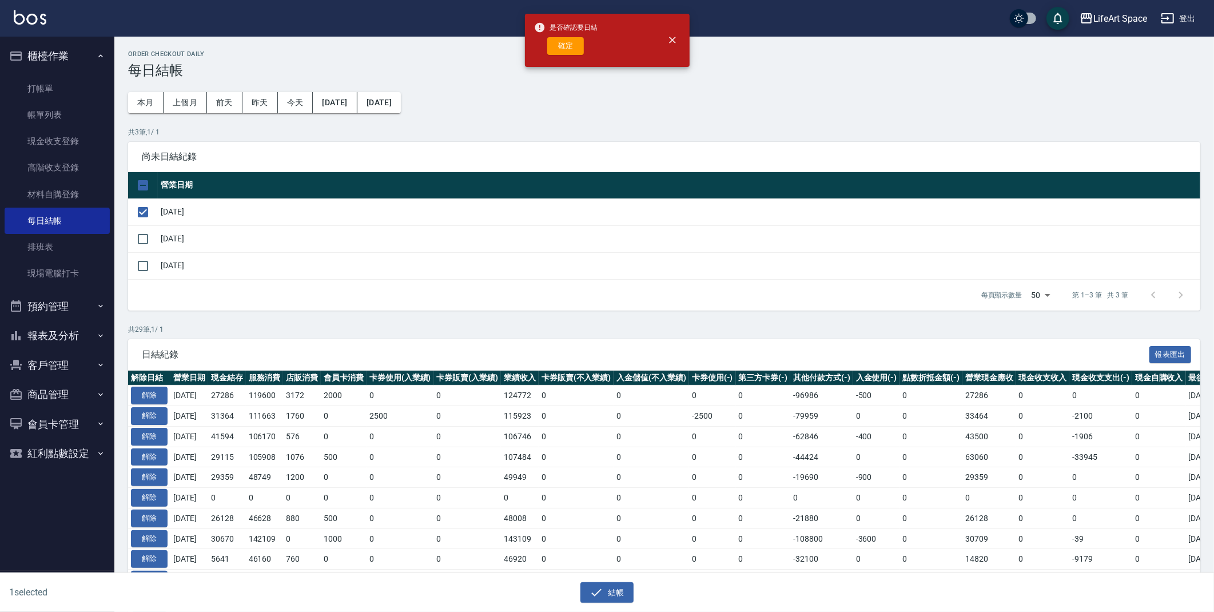
click at [585, 51] on div "確定" at bounding box center [566, 46] width 64 height 18
click at [582, 50] on button "確定" at bounding box center [565, 46] width 37 height 18
checkbox input "false"
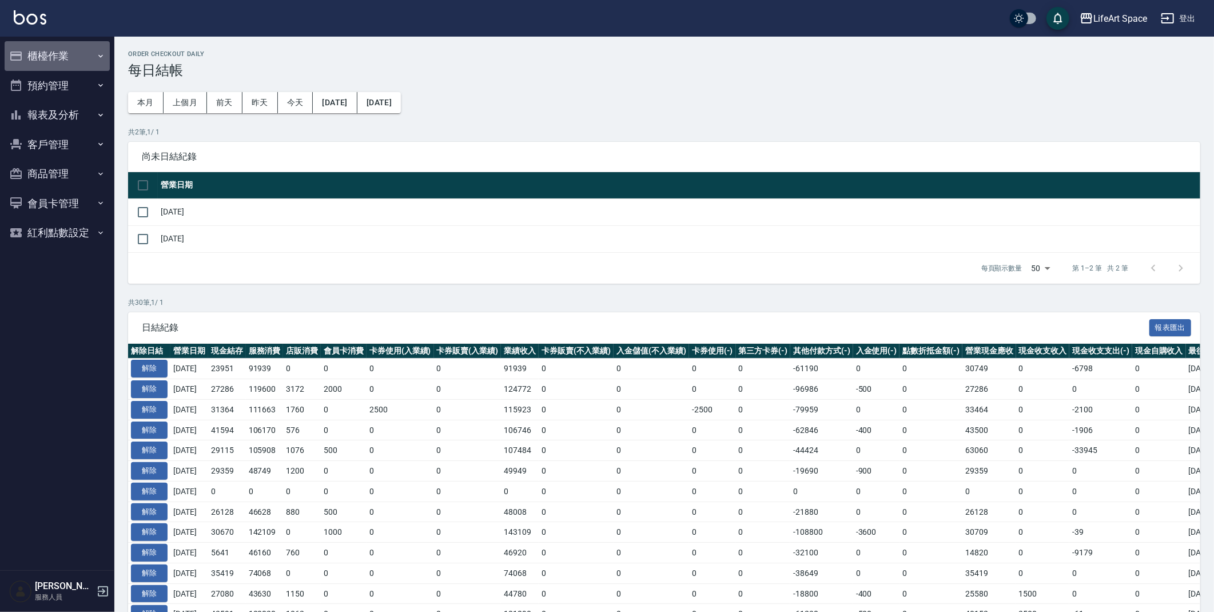
click at [35, 65] on button "櫃檯作業" at bounding box center [57, 56] width 105 height 30
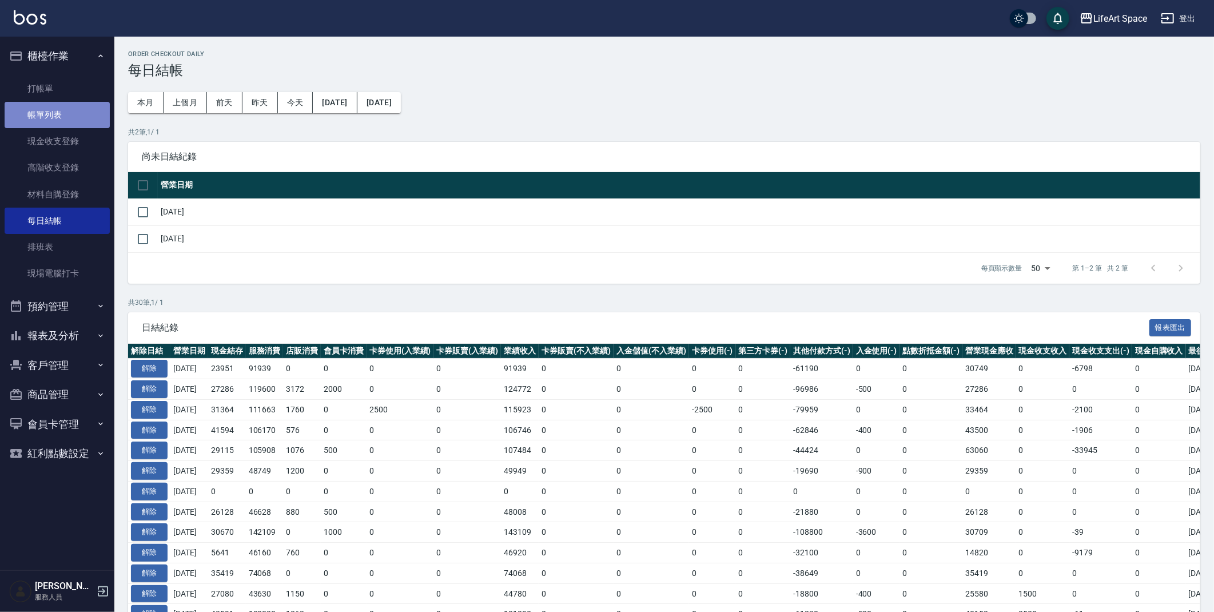
click at [49, 115] on link "帳單列表" at bounding box center [57, 115] width 105 height 26
click at [50, 115] on link "帳單列表" at bounding box center [57, 115] width 105 height 26
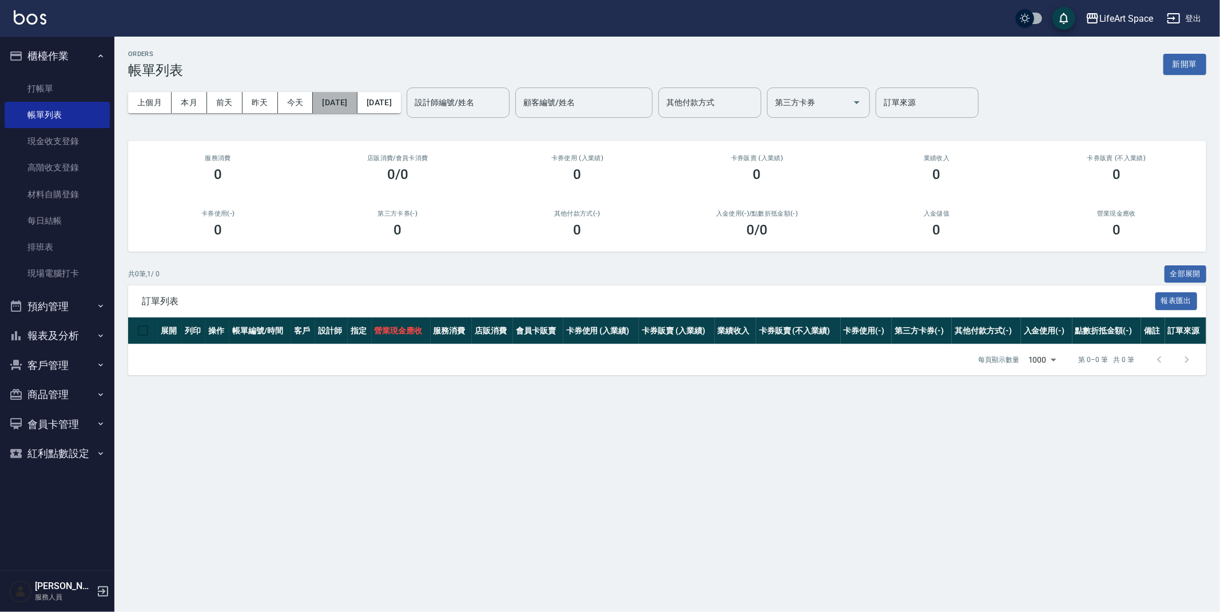
click at [355, 98] on button "[DATE]" at bounding box center [335, 102] width 44 height 21
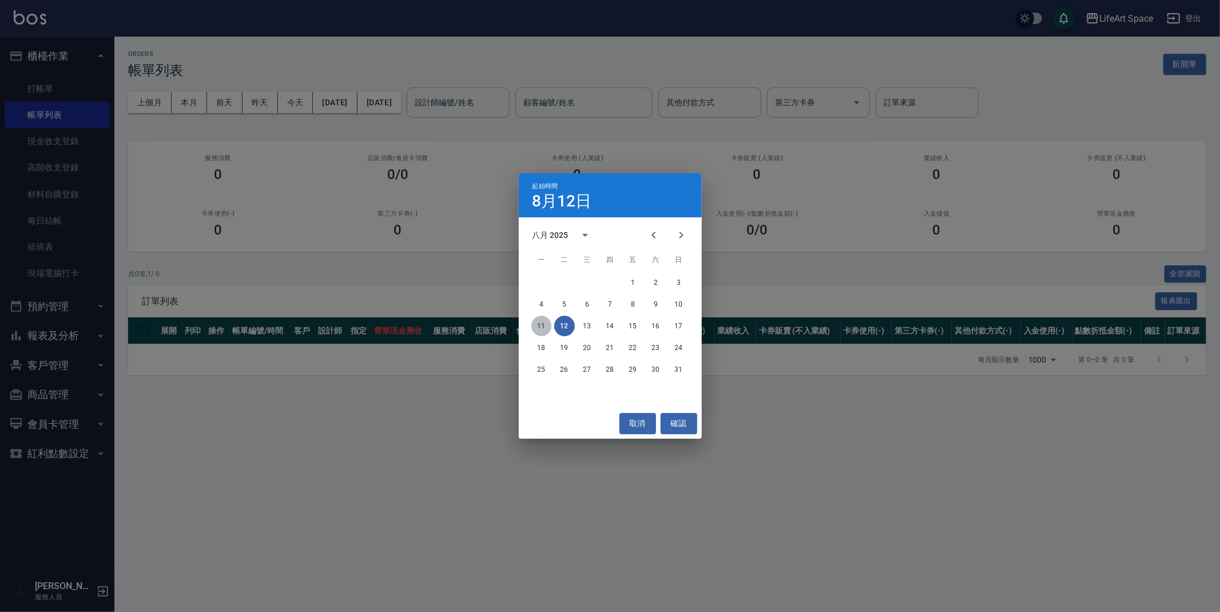
click at [548, 322] on button "11" at bounding box center [541, 326] width 21 height 21
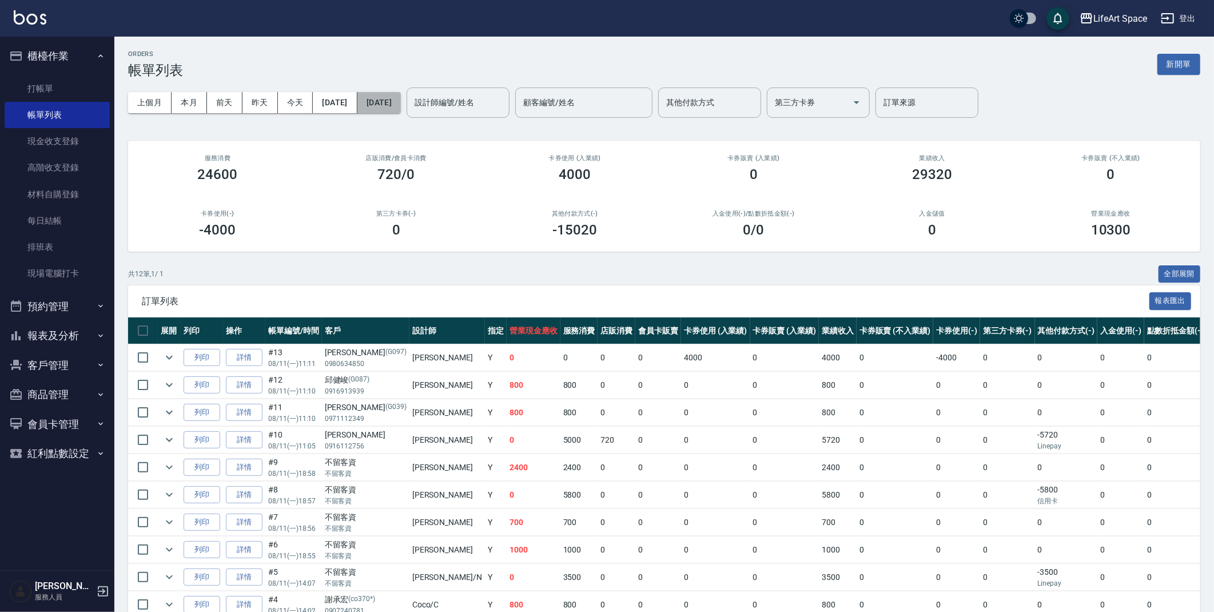
click at [401, 104] on button "[DATE]" at bounding box center [378, 102] width 43 height 21
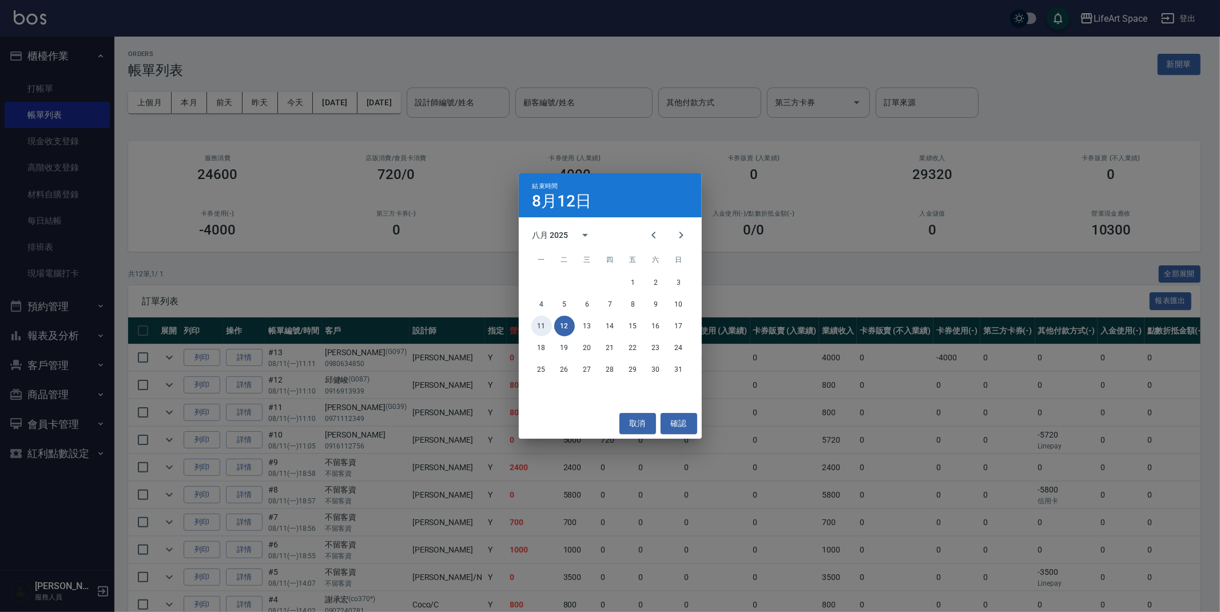
click at [545, 327] on button "11" at bounding box center [541, 326] width 21 height 21
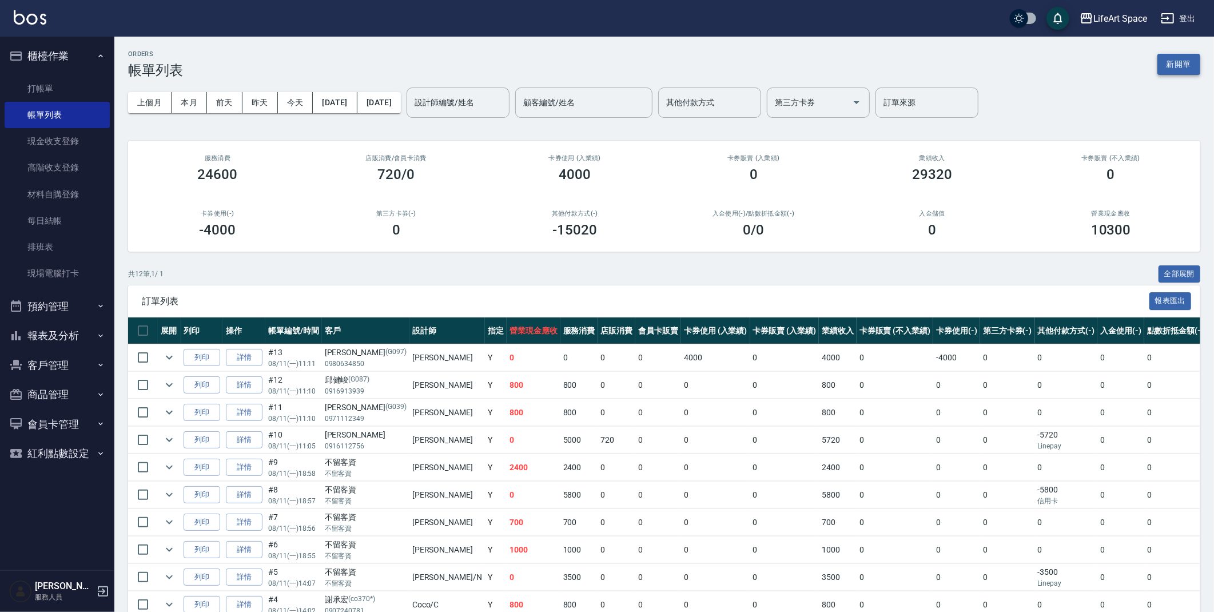
click at [1183, 70] on button "新開單" at bounding box center [1179, 64] width 43 height 21
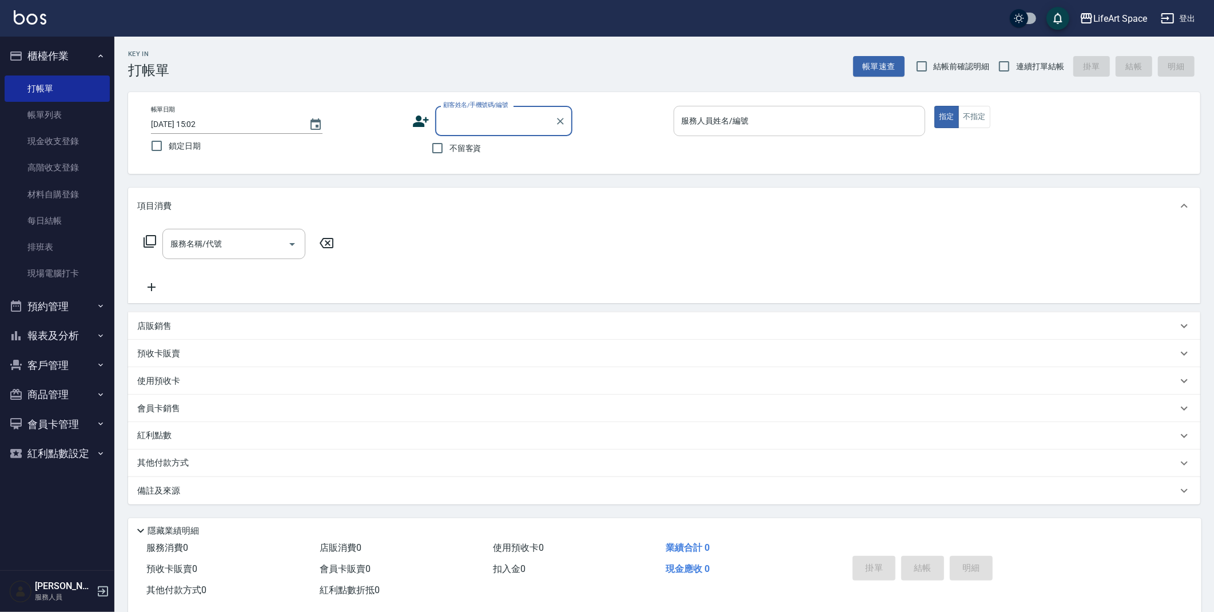
click at [703, 128] on input "服務人員姓名/編號" at bounding box center [800, 121] width 242 height 20
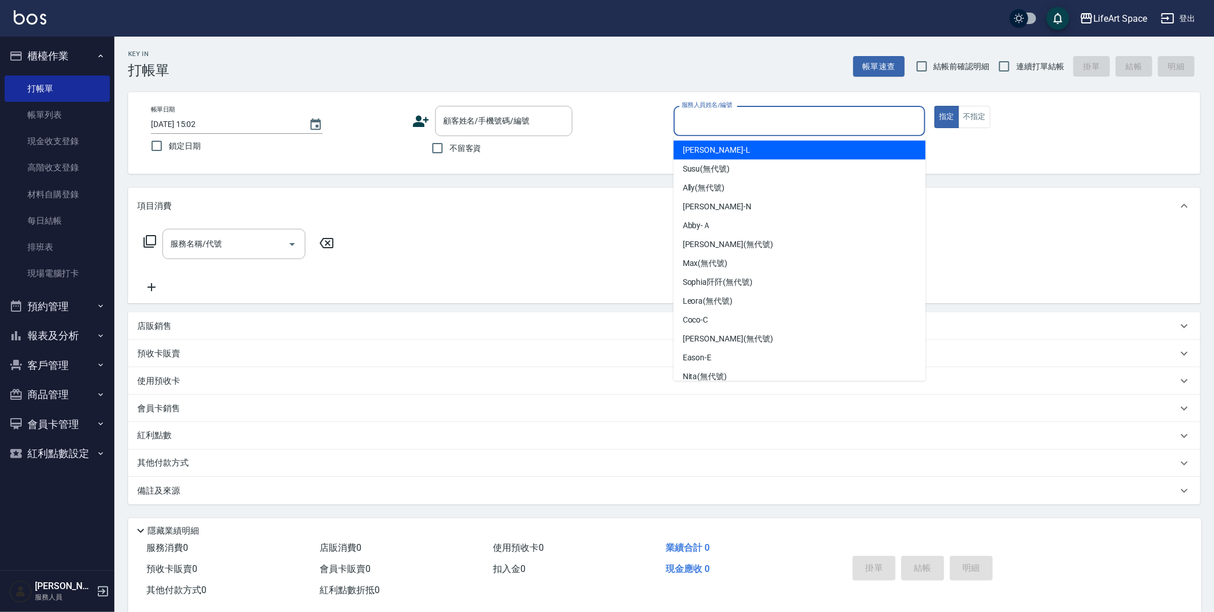
click at [725, 148] on div "Lance -L" at bounding box center [800, 150] width 252 height 19
type input "Lance-L"
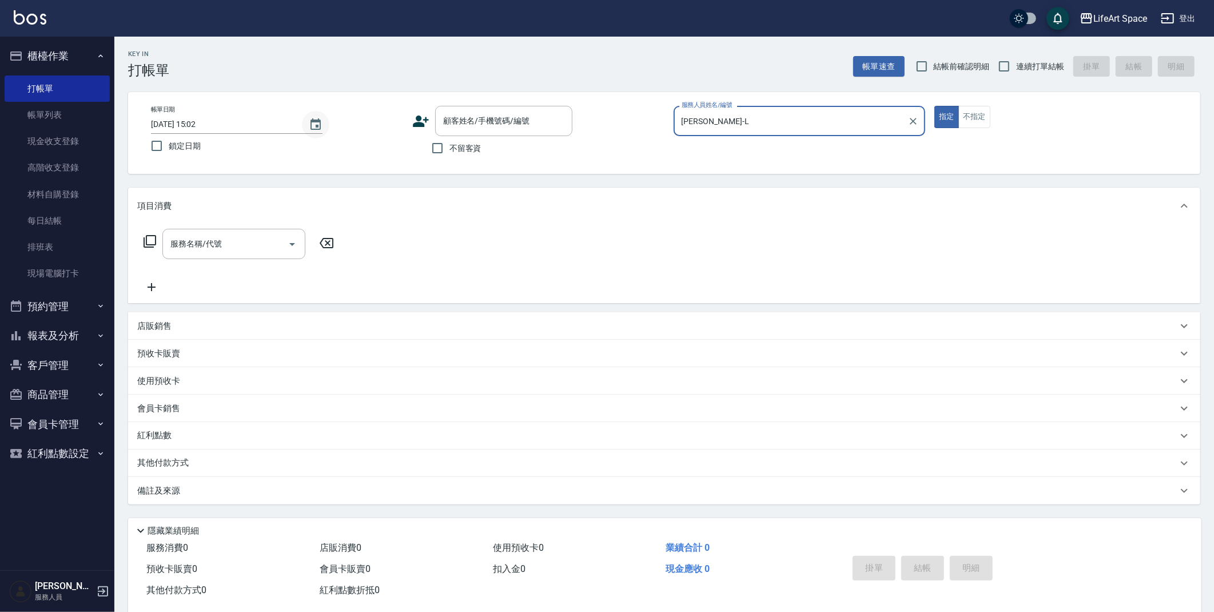
drag, startPoint x: 311, startPoint y: 121, endPoint x: 315, endPoint y: 128, distance: 7.5
click at [312, 121] on icon "Choose date, selected date is 2025-08-12" at bounding box center [316, 123] width 10 height 11
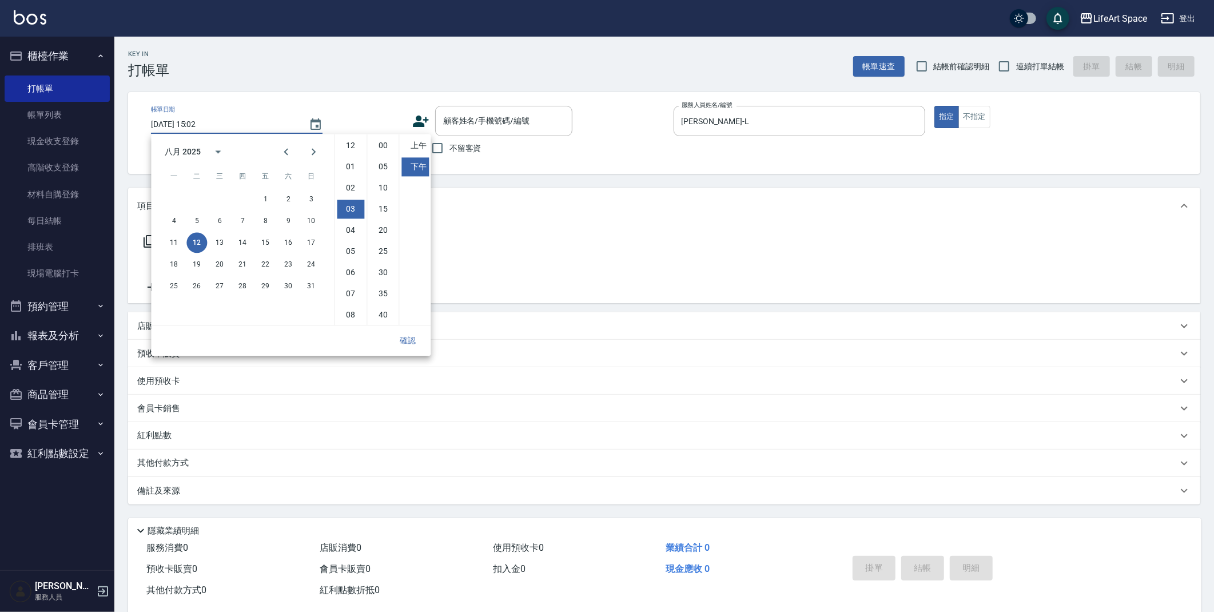
scroll to position [63, 0]
drag, startPoint x: 173, startPoint y: 237, endPoint x: 403, endPoint y: 393, distance: 277.6
click at [173, 237] on button "11" at bounding box center [174, 242] width 21 height 21
type input "2025/08/11 15:02"
click at [413, 349] on button "確認" at bounding box center [408, 340] width 37 height 21
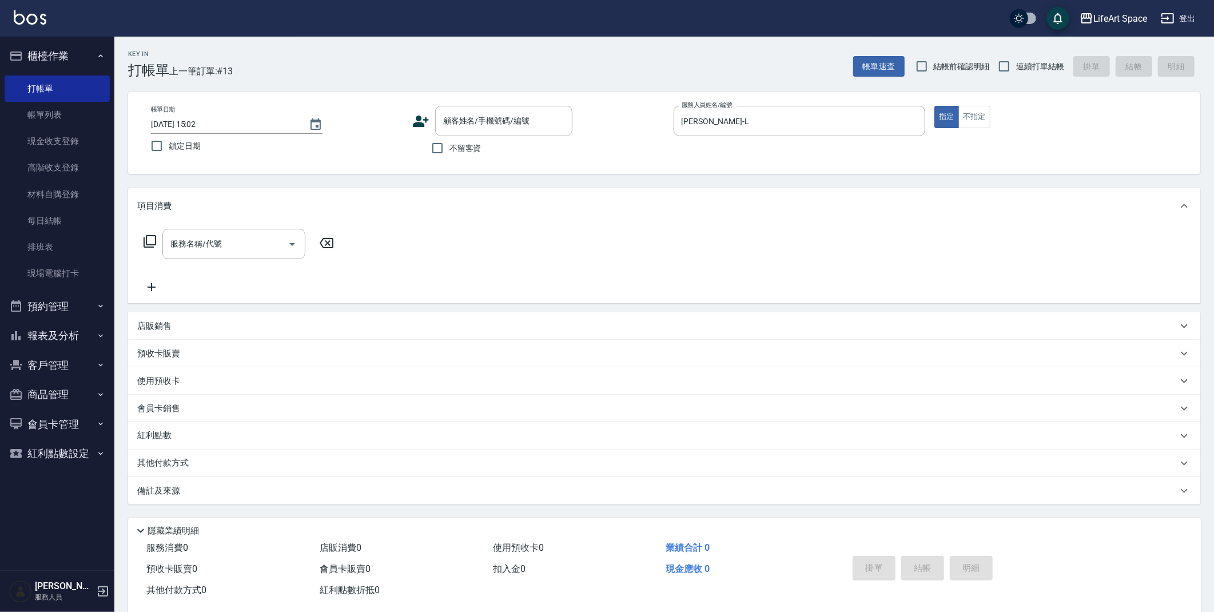
click at [204, 238] on div "服務名稱/代號 服務名稱/代號" at bounding box center [233, 244] width 143 height 30
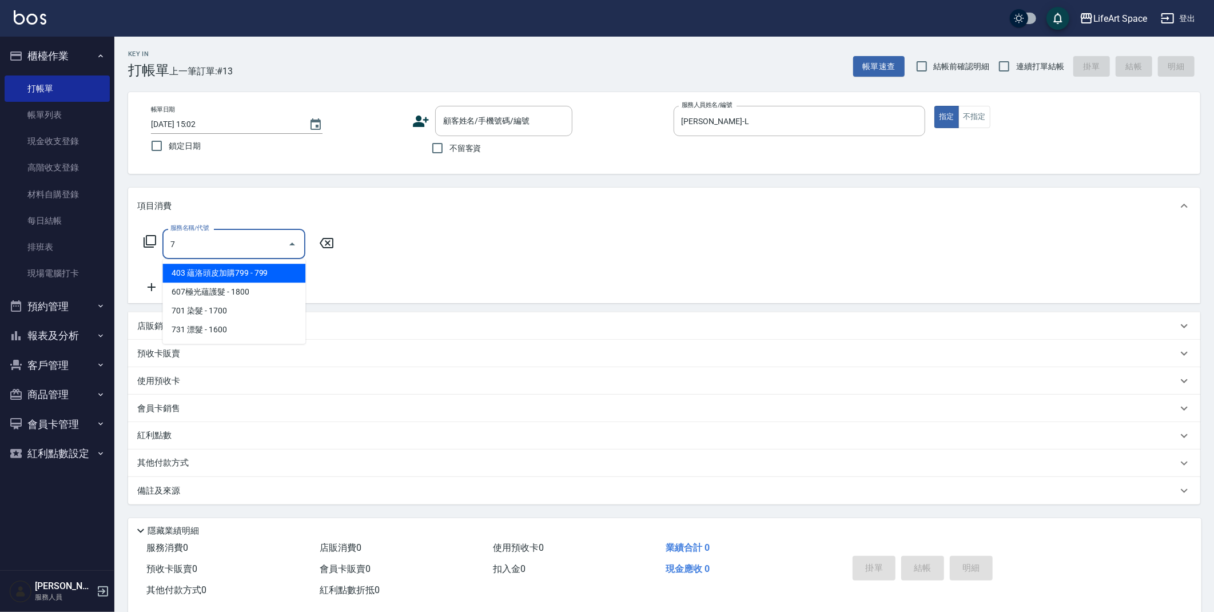
scroll to position [0, 0]
click at [255, 267] on span "701 染髮 - 1700" at bounding box center [233, 273] width 143 height 19
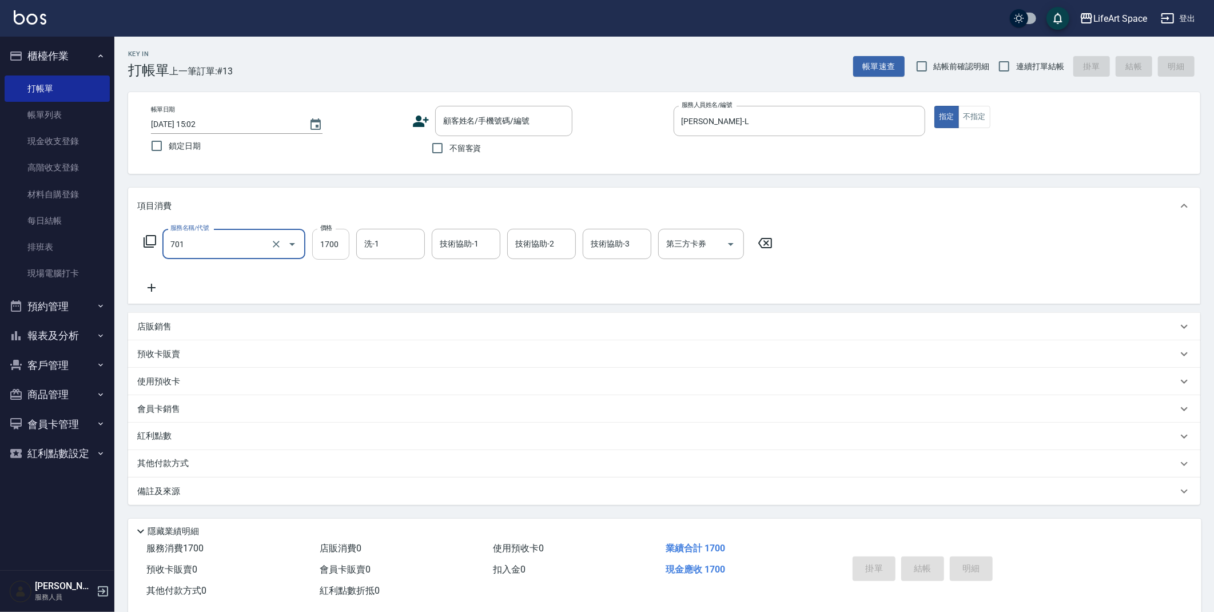
type input "701 染髮(701)"
click at [347, 249] on input "1700" at bounding box center [330, 244] width 37 height 31
type input "3360"
click at [453, 149] on span "不留客資" at bounding box center [466, 146] width 32 height 12
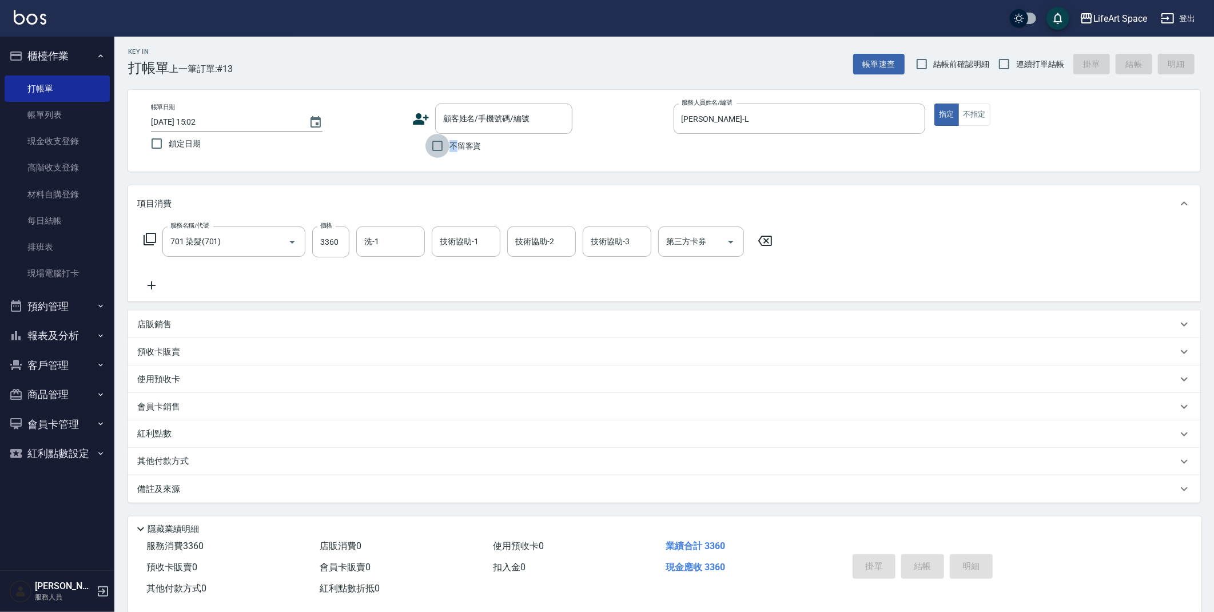
click at [431, 144] on input "不留客資" at bounding box center [438, 146] width 24 height 24
checkbox input "true"
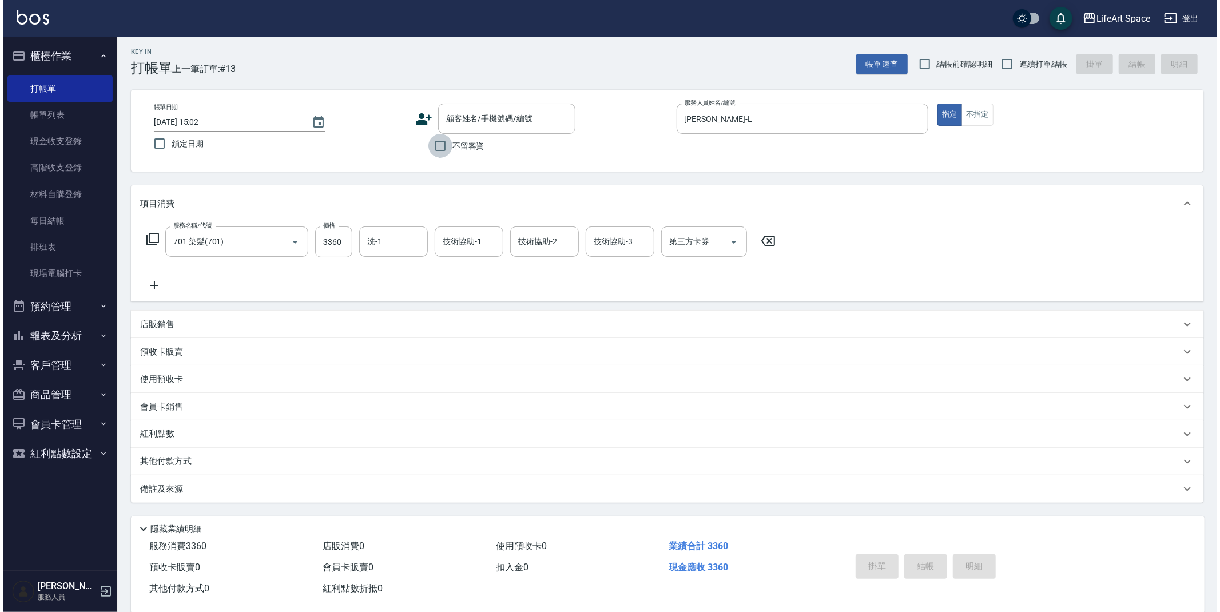
scroll to position [0, 0]
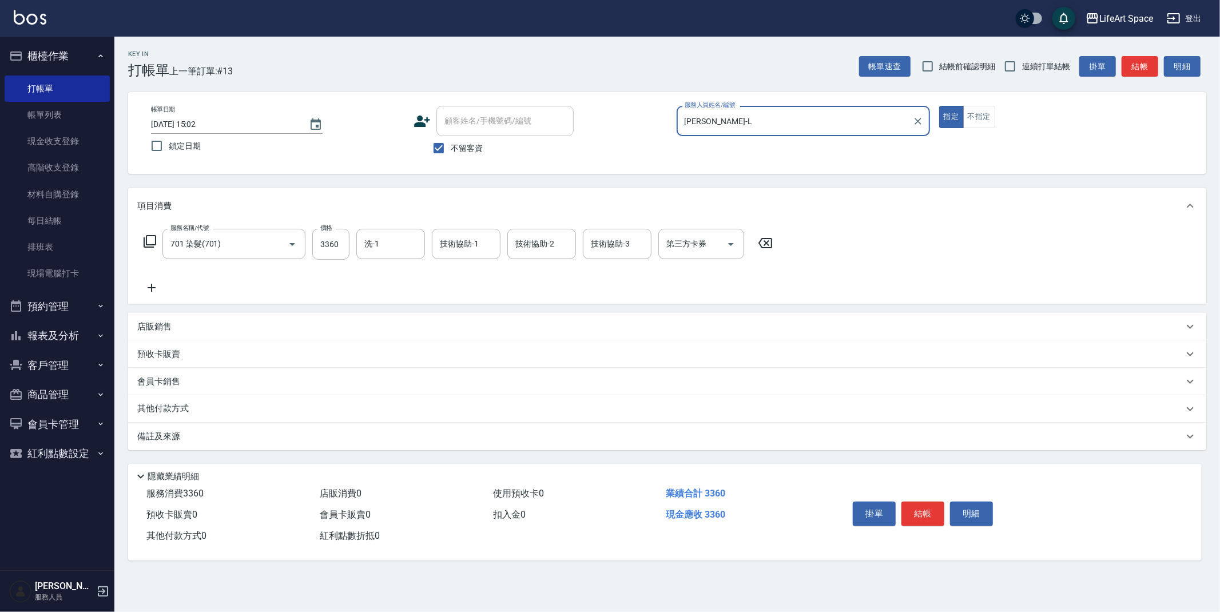
click at [929, 511] on button "結帳" at bounding box center [922, 514] width 43 height 24
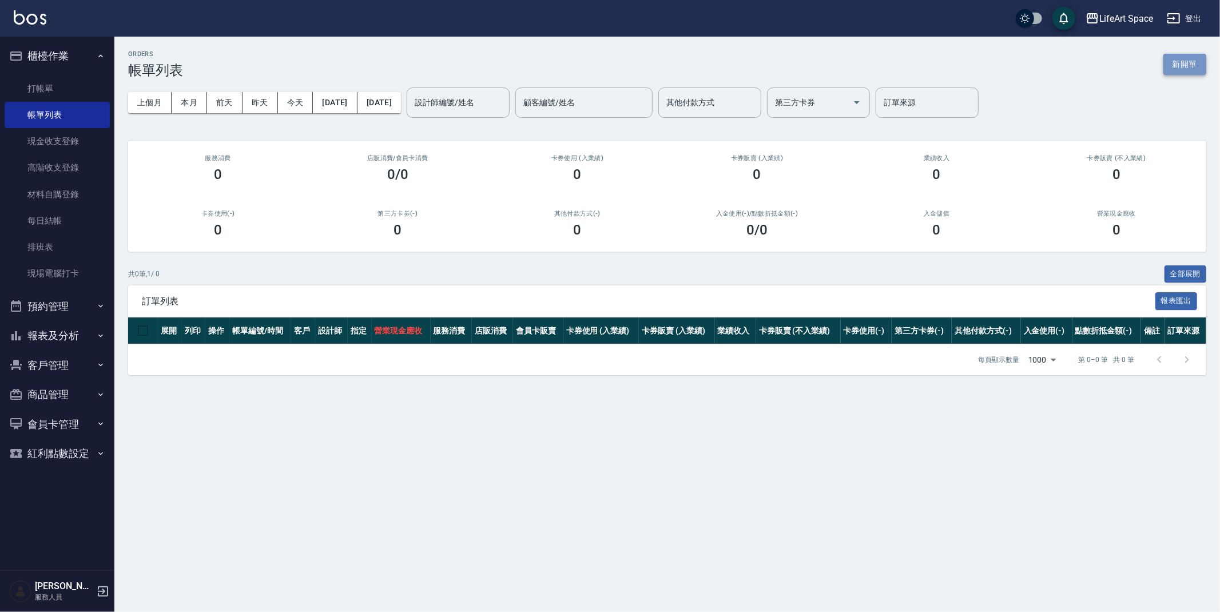
click at [1182, 60] on button "新開單" at bounding box center [1184, 64] width 43 height 21
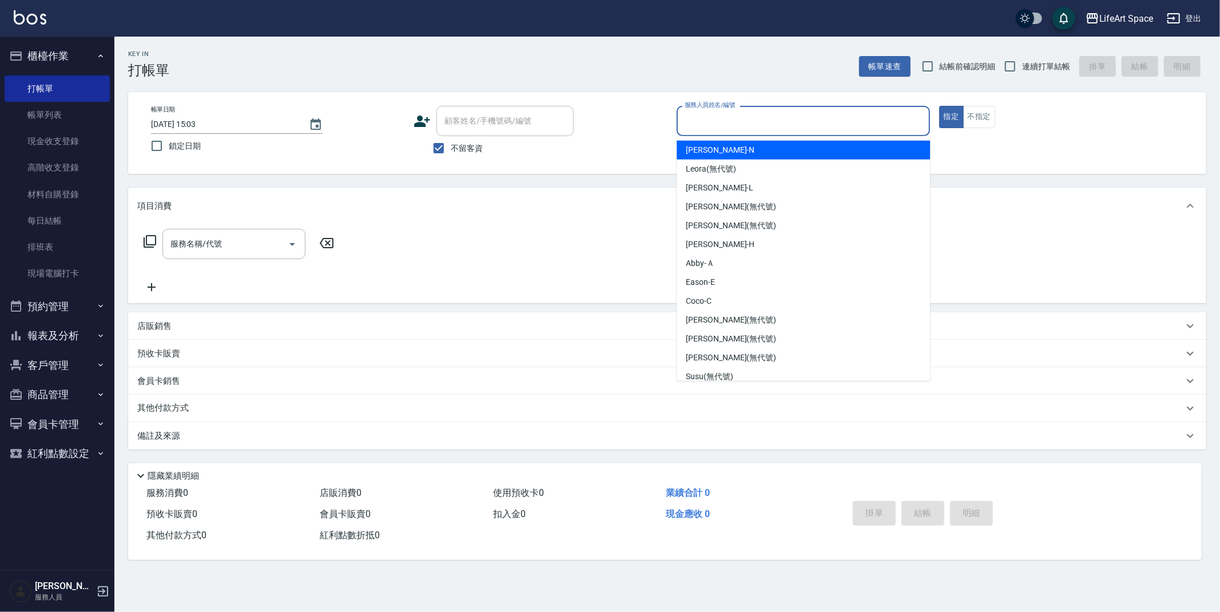
click at [710, 128] on input "服務人員姓名/編號" at bounding box center [803, 121] width 243 height 20
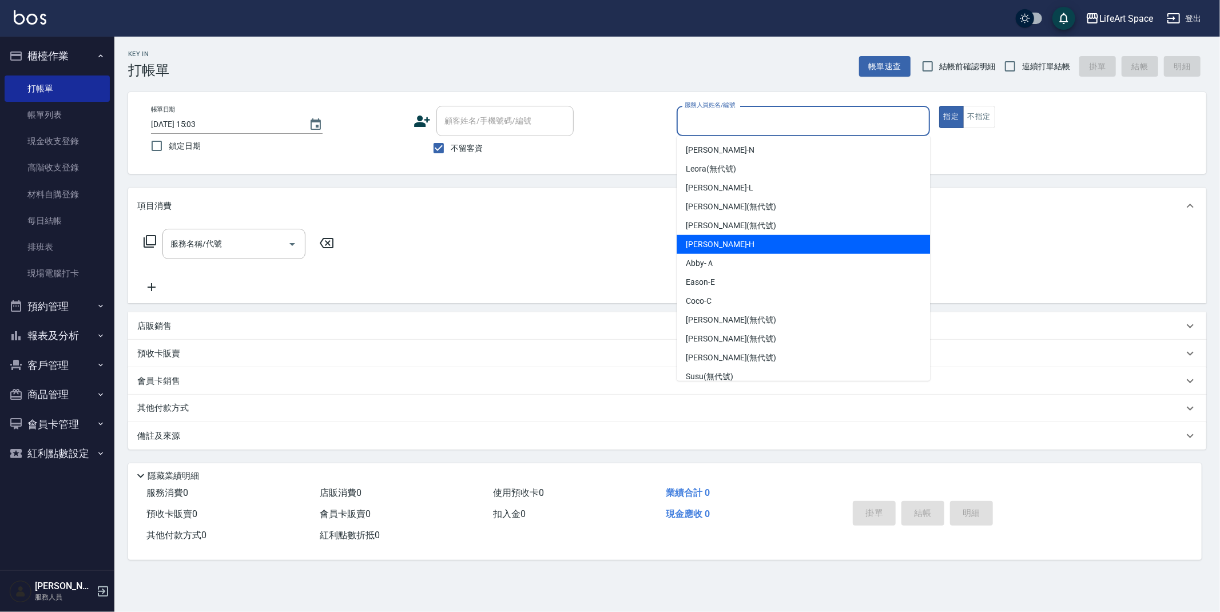
click at [712, 242] on span "Hannah -H" at bounding box center [720, 245] width 69 height 12
type input "Hannah-H"
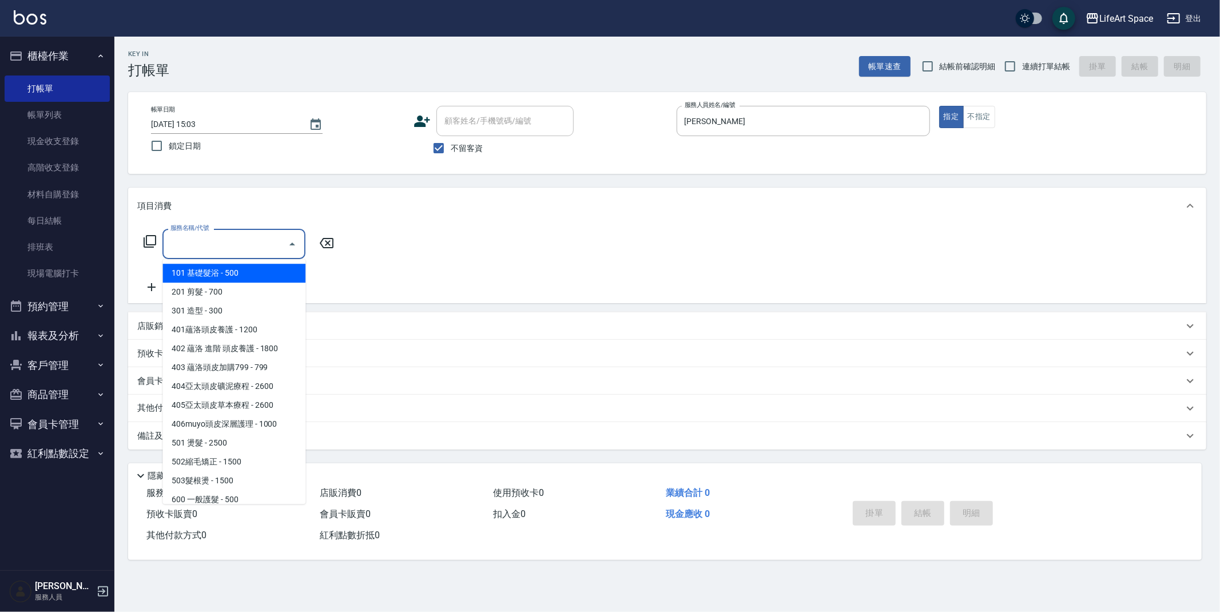
drag, startPoint x: 224, startPoint y: 248, endPoint x: 220, endPoint y: 243, distance: 6.9
click at [224, 247] on input "服務名稱/代號" at bounding box center [226, 244] width 116 height 20
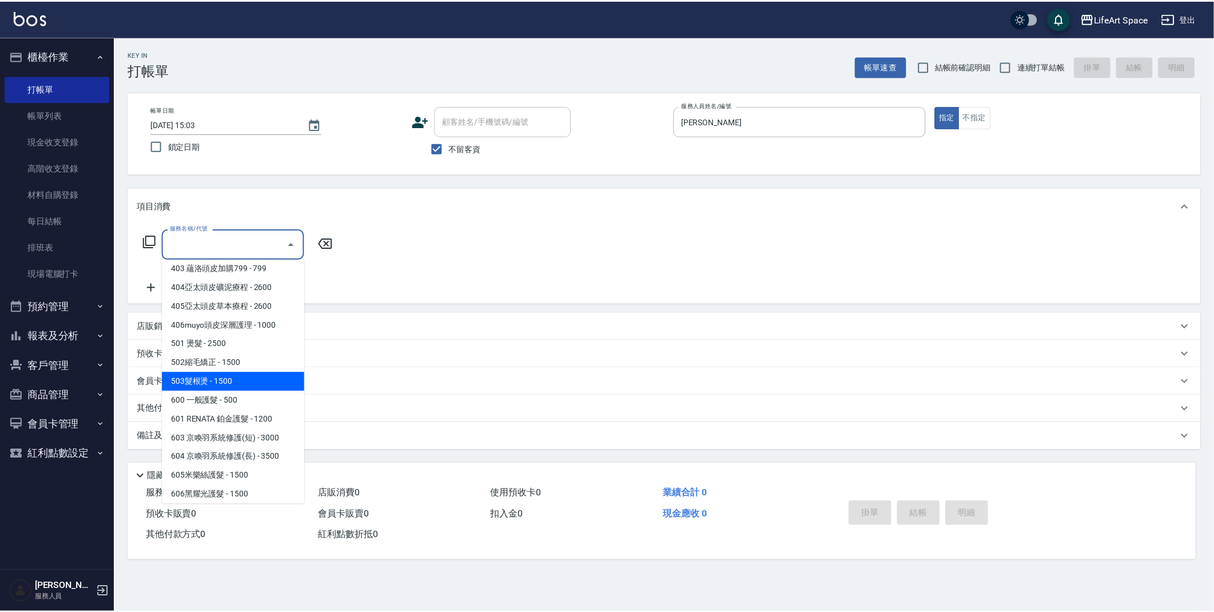
scroll to position [102, 0]
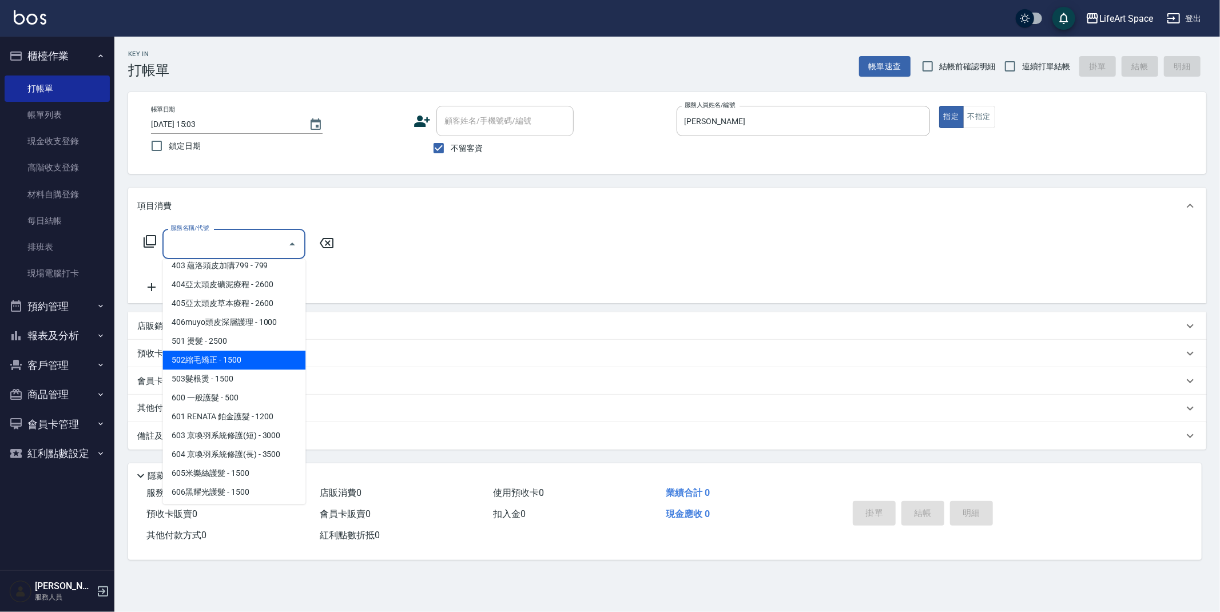
drag, startPoint x: 225, startPoint y: 358, endPoint x: 302, endPoint y: 305, distance: 93.3
click at [225, 358] on span "502縮毛矯正 - 1500" at bounding box center [233, 360] width 143 height 19
type input "502縮毛矯正 (502)"
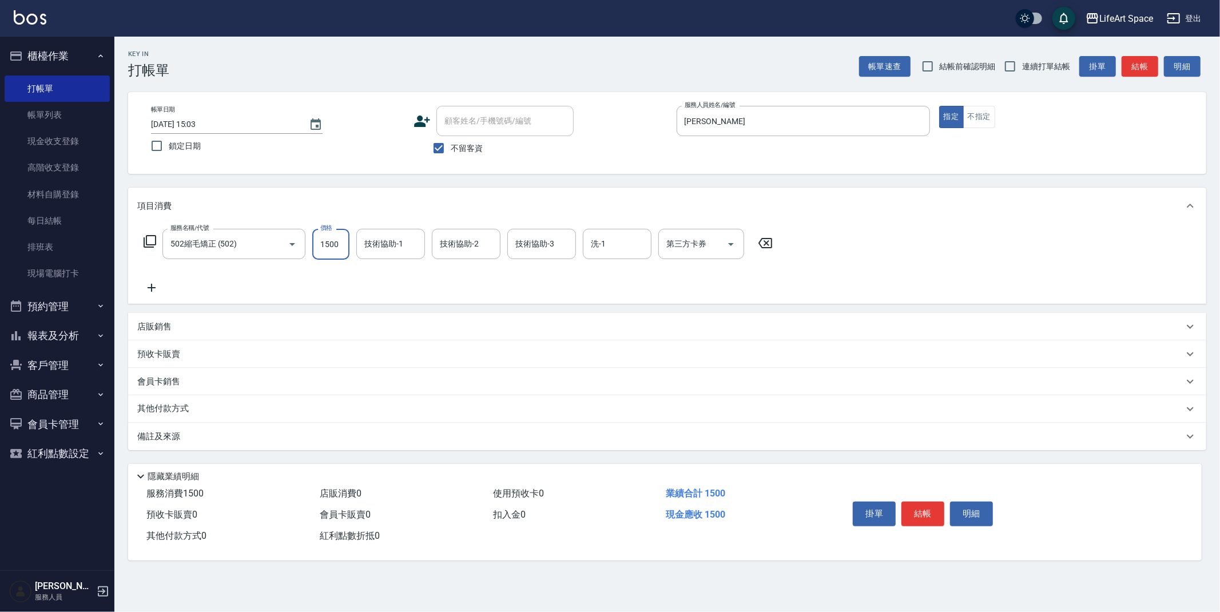
click at [347, 248] on input "1500" at bounding box center [330, 244] width 37 height 31
type input "1800"
drag, startPoint x: 154, startPoint y: 431, endPoint x: 160, endPoint y: 432, distance: 5.8
click at [154, 431] on p "備註及來源" at bounding box center [158, 437] width 43 height 12
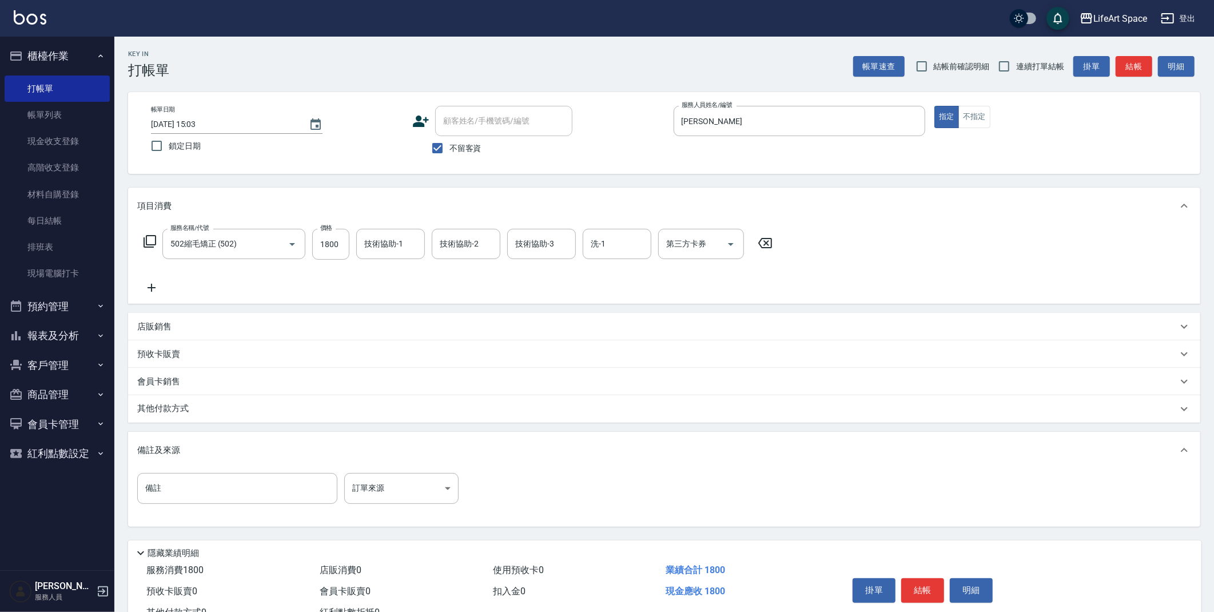
click at [462, 510] on div "備註 備註 訂單來源 ​ 訂單來源" at bounding box center [664, 495] width 1054 height 45
click at [403, 492] on body "LifeArt Space 登出 櫃檯作業 打帳單 帳單列表 現金收支登錄 高階收支登錄 材料自購登錄 每日結帳 排班表 現場電腦打卡 預約管理 預約管理 單…" at bounding box center [607, 325] width 1214 height 651
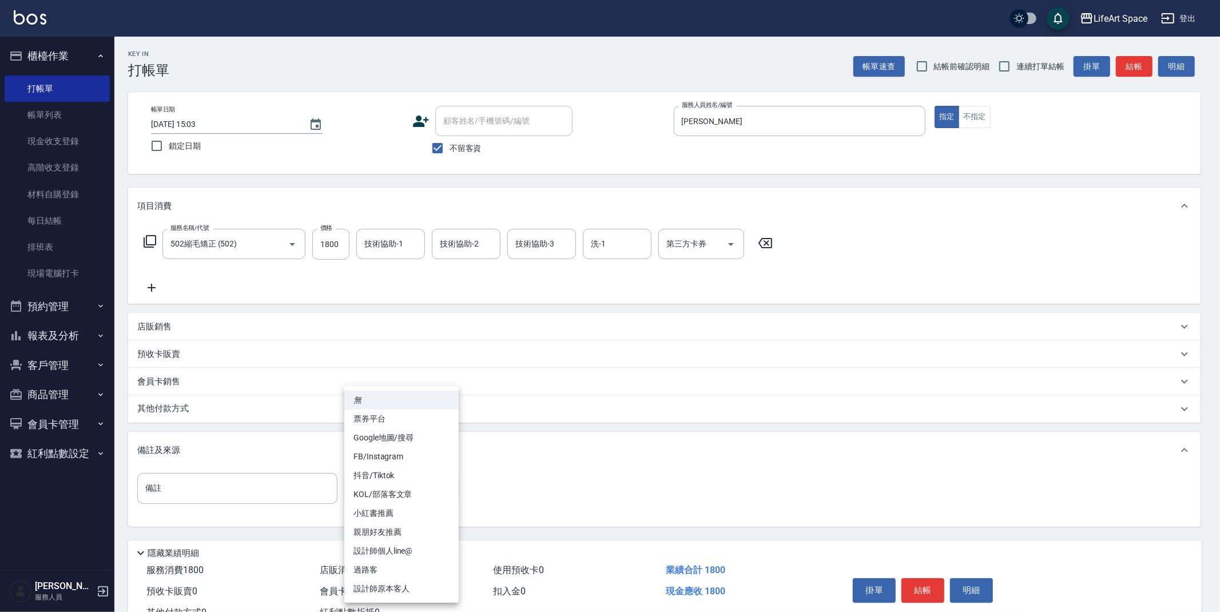
click at [211, 410] on div at bounding box center [610, 306] width 1220 height 612
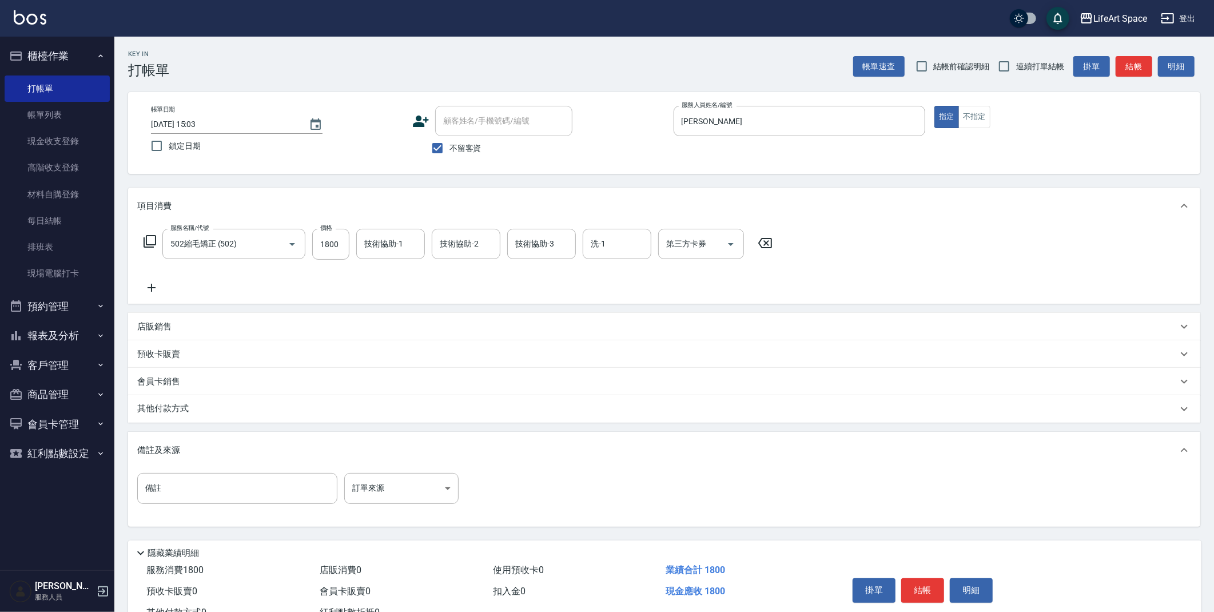
click at [174, 410] on p "其他付款方式" at bounding box center [165, 409] width 57 height 13
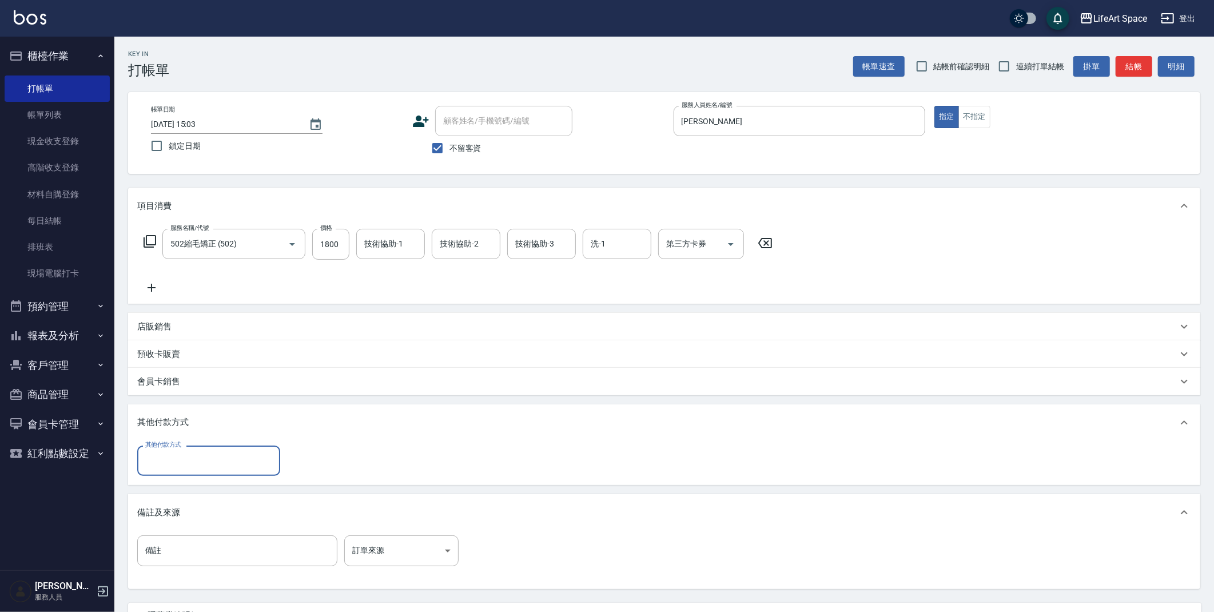
scroll to position [0, 0]
click at [182, 446] on div "其他付款方式" at bounding box center [208, 461] width 143 height 30
drag, startPoint x: 196, startPoint y: 487, endPoint x: 237, endPoint y: 474, distance: 43.2
click at [196, 487] on span "轉帳" at bounding box center [208, 489] width 143 height 19
type input "轉帳"
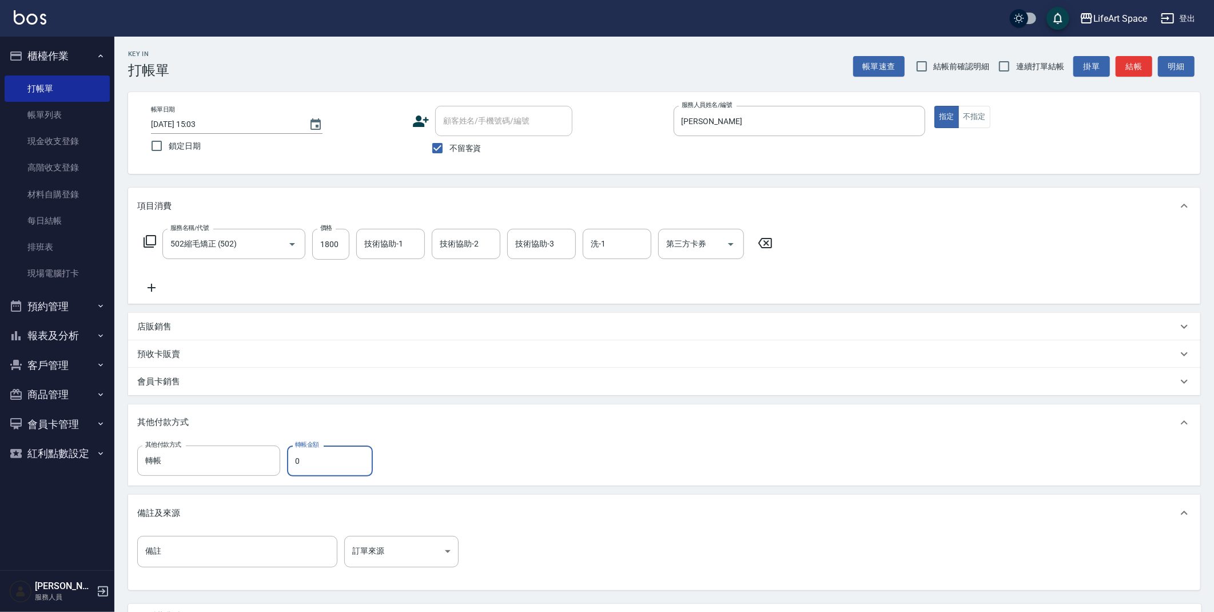
click at [325, 468] on input "0" at bounding box center [330, 461] width 86 height 31
type input "1800"
click at [312, 118] on icon "Choose date, selected date is 2025-08-12" at bounding box center [316, 125] width 14 height 14
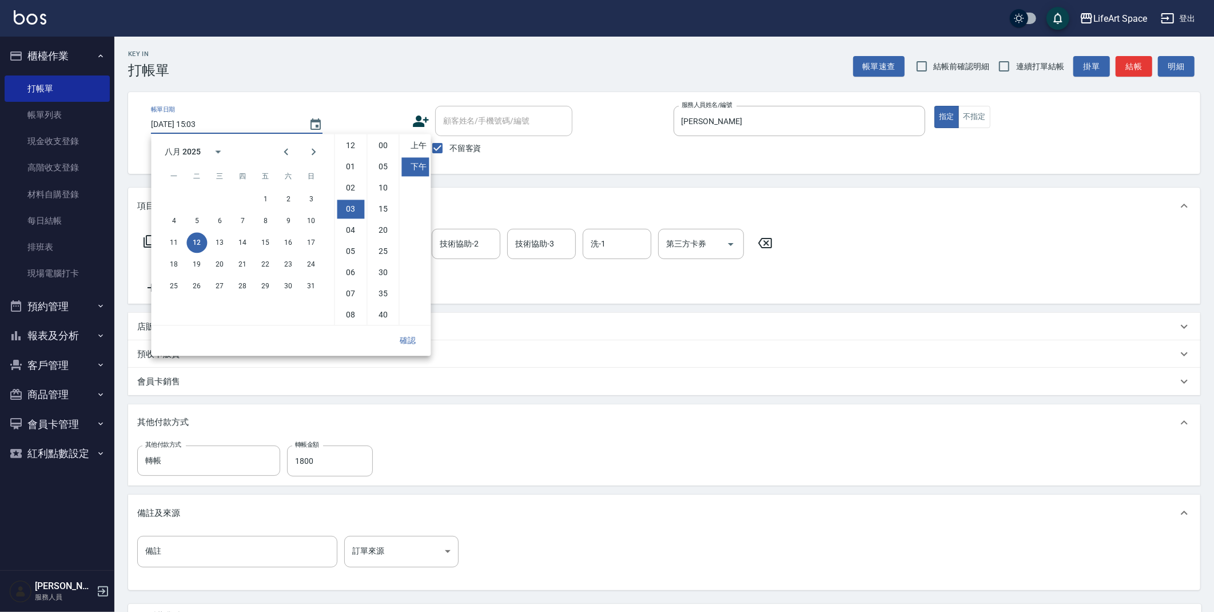
scroll to position [63, 0]
click at [165, 240] on button "11" at bounding box center [174, 242] width 21 height 21
type input "2025/08/11 15:03"
drag, startPoint x: 407, startPoint y: 335, endPoint x: 410, endPoint y: 329, distance: 6.4
click at [407, 335] on button "確認" at bounding box center [408, 340] width 37 height 21
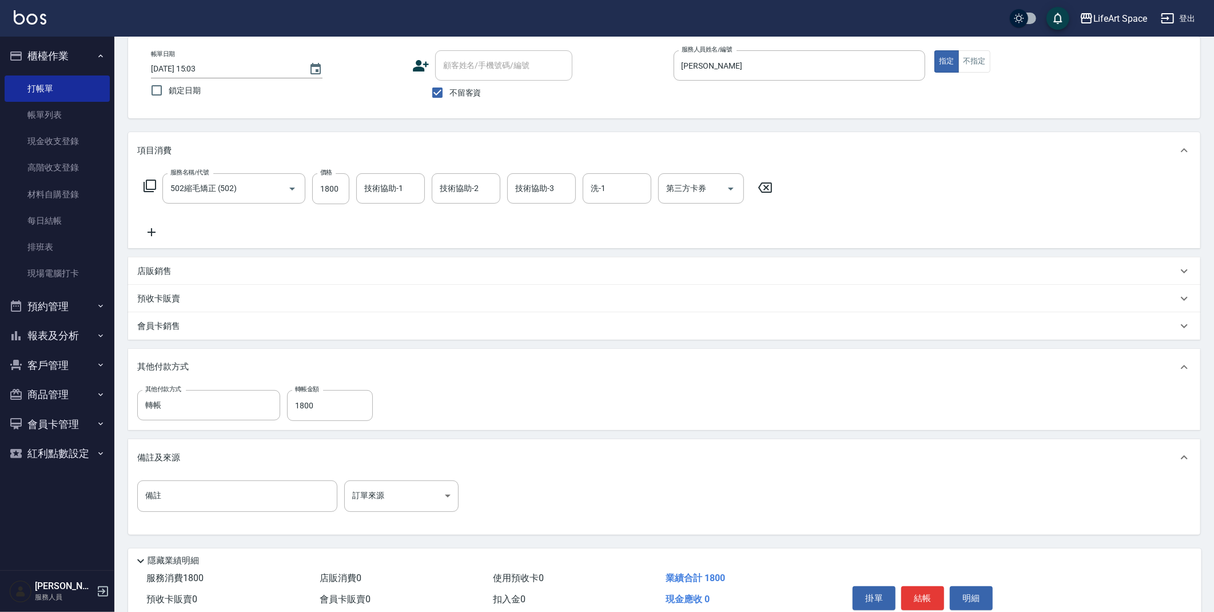
scroll to position [106, 0]
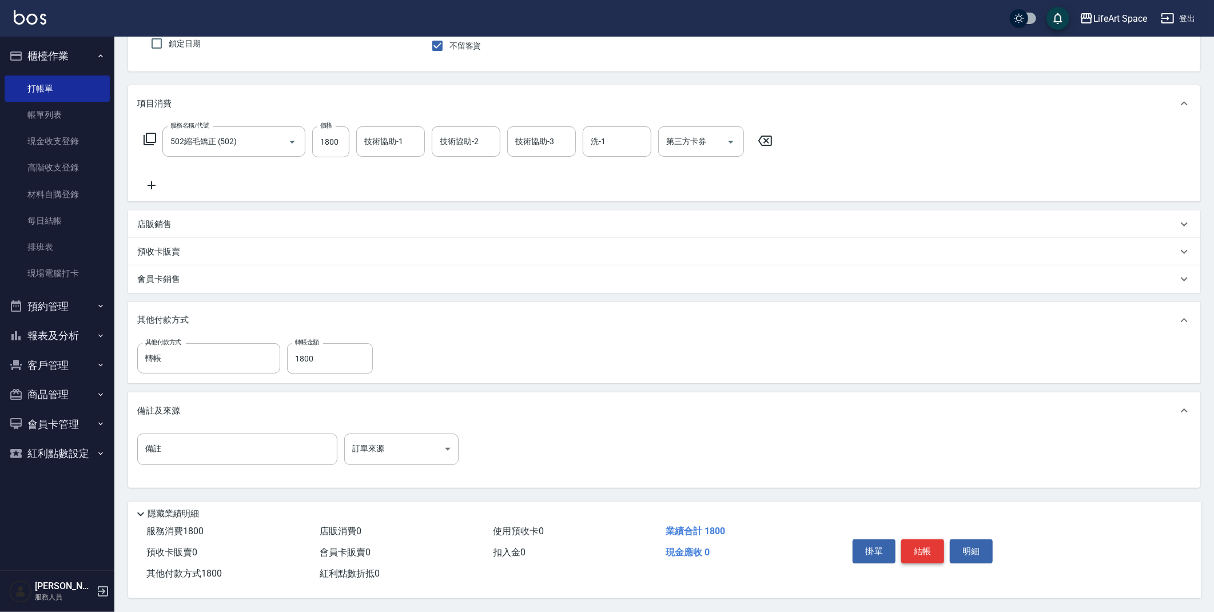
click at [937, 547] on button "結帳" at bounding box center [922, 551] width 43 height 24
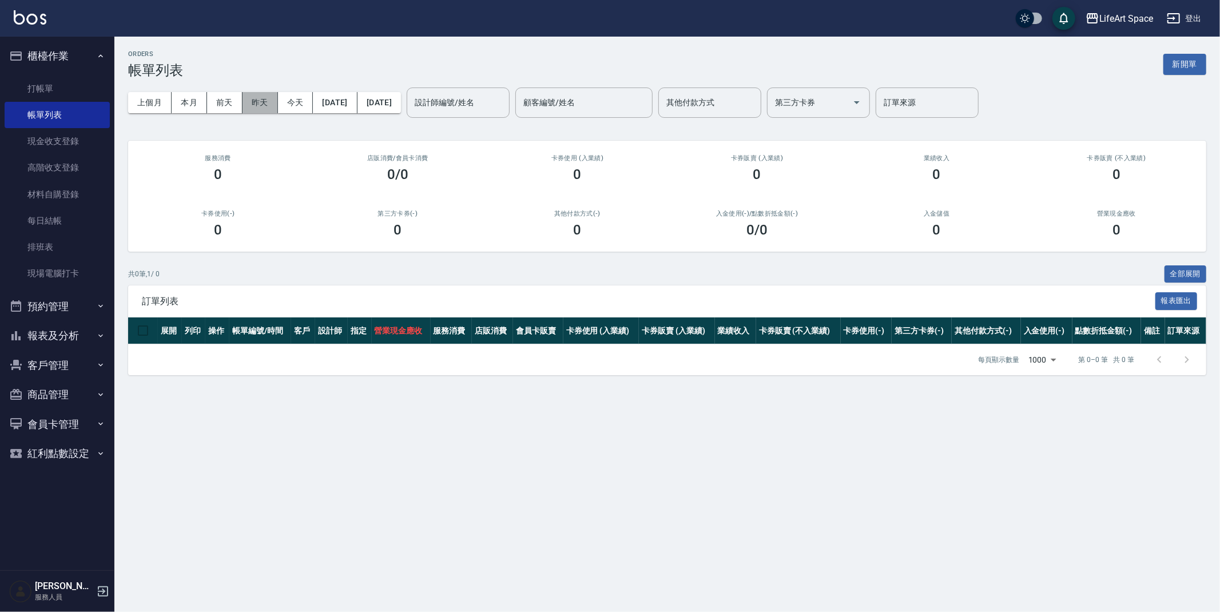
click at [255, 93] on button "昨天" at bounding box center [260, 102] width 35 height 21
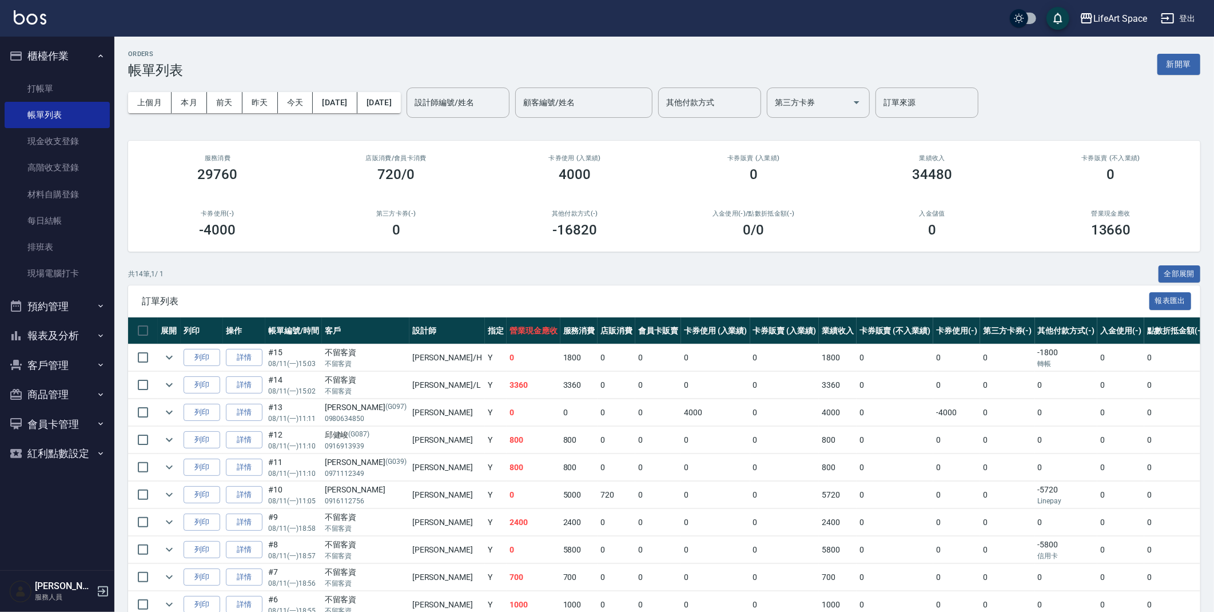
click at [737, 105] on input "其他付款方式" at bounding box center [709, 103] width 93 height 20
click at [734, 124] on span "轉帳" at bounding box center [749, 131] width 103 height 19
type input "轉帳"
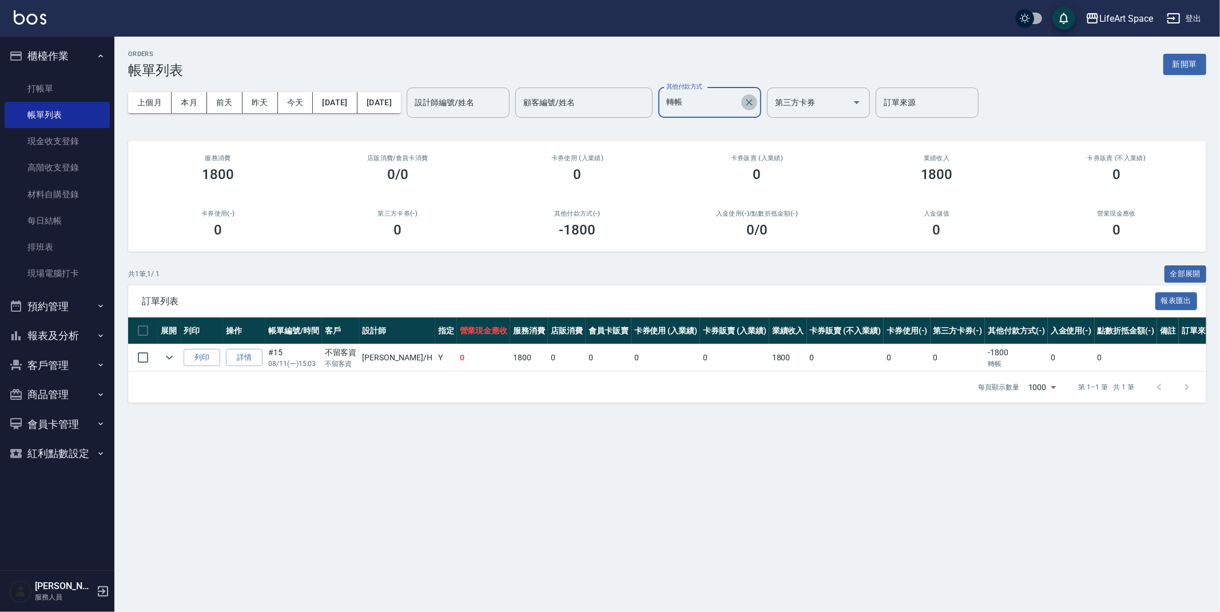
click at [757, 105] on button "Clear" at bounding box center [749, 102] width 16 height 16
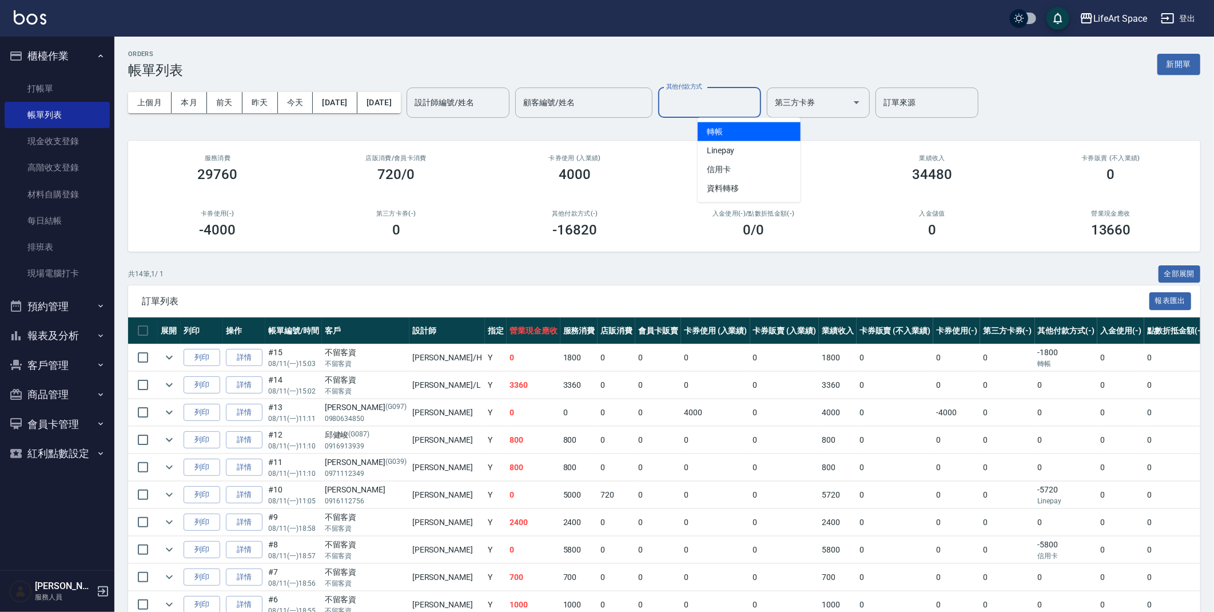
click at [750, 98] on input "其他付款方式" at bounding box center [709, 103] width 93 height 20
click at [753, 142] on span "Linepay" at bounding box center [749, 150] width 103 height 19
type input "Linepay"
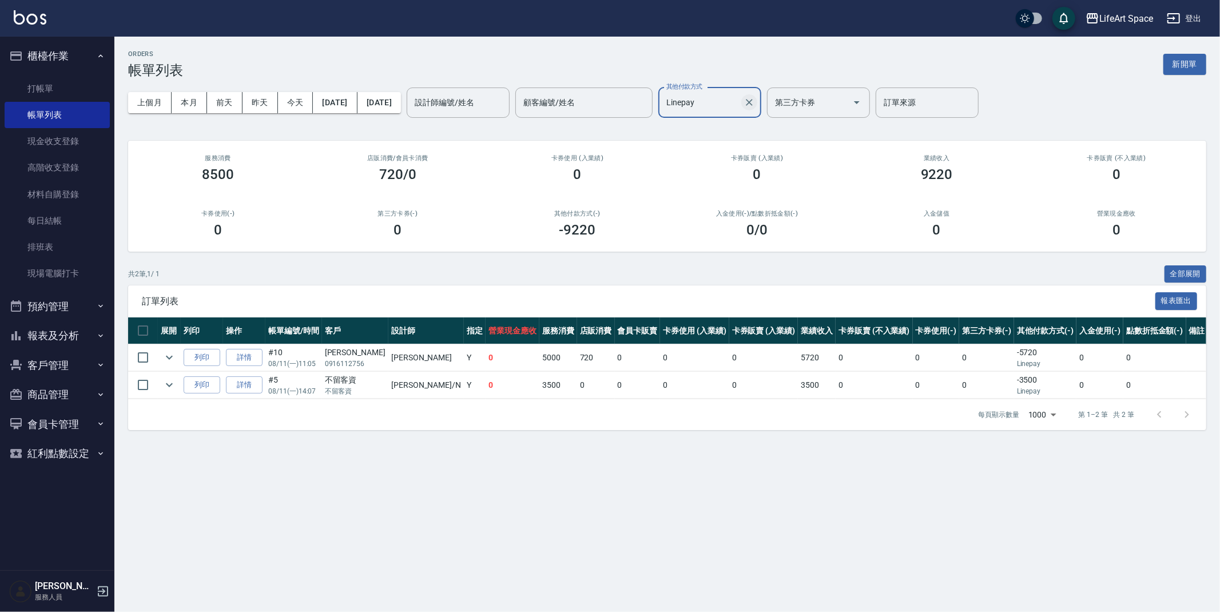
click at [757, 102] on button "Clear" at bounding box center [749, 102] width 16 height 16
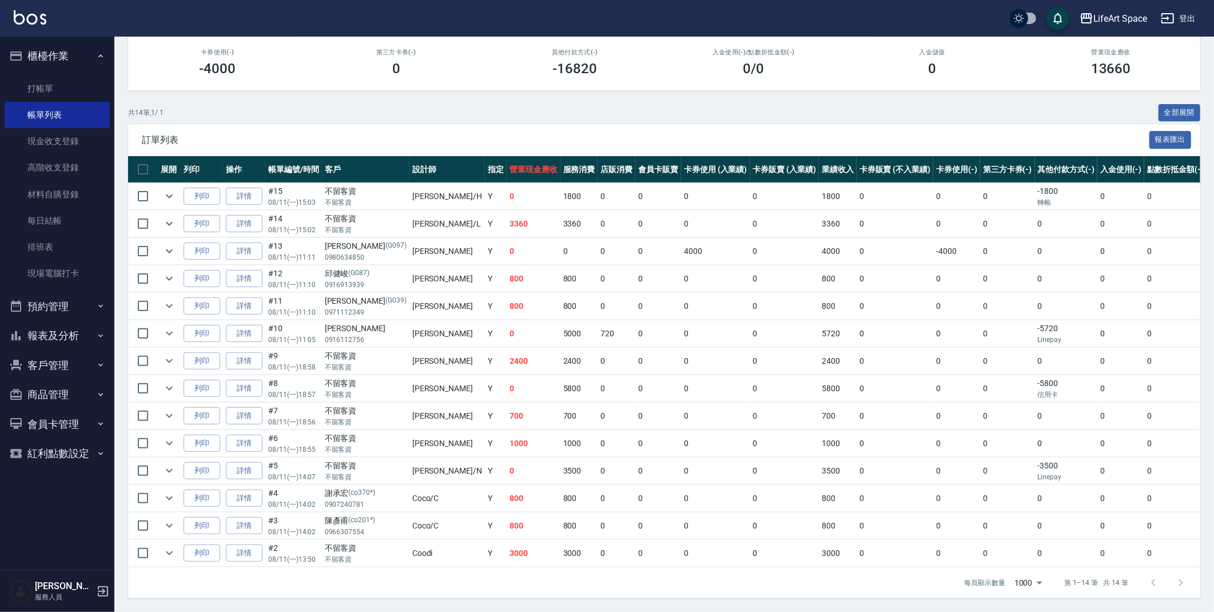
scroll to position [172, 0]
click at [226, 545] on link "詳情" at bounding box center [244, 554] width 37 height 18
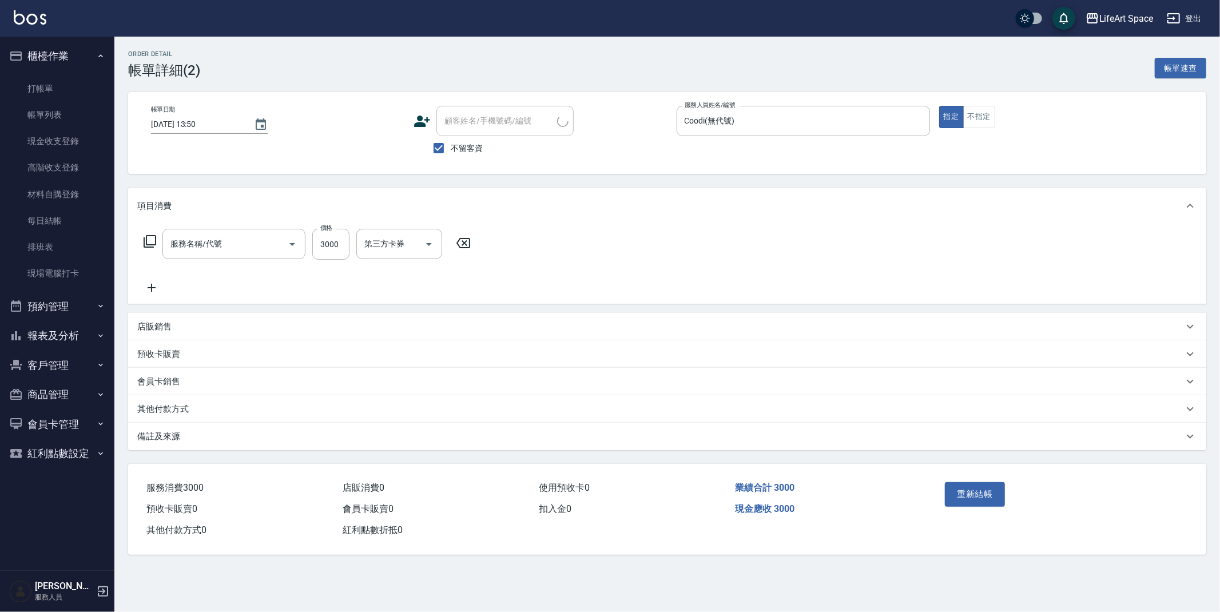
type input "2025/08/11 13:50"
checkbox input "true"
type input "Coodi(無代號)"
type input "603 京喚羽系統修護(短)(603)"
click at [193, 414] on div "其他付款方式" at bounding box center [667, 408] width 1078 height 27
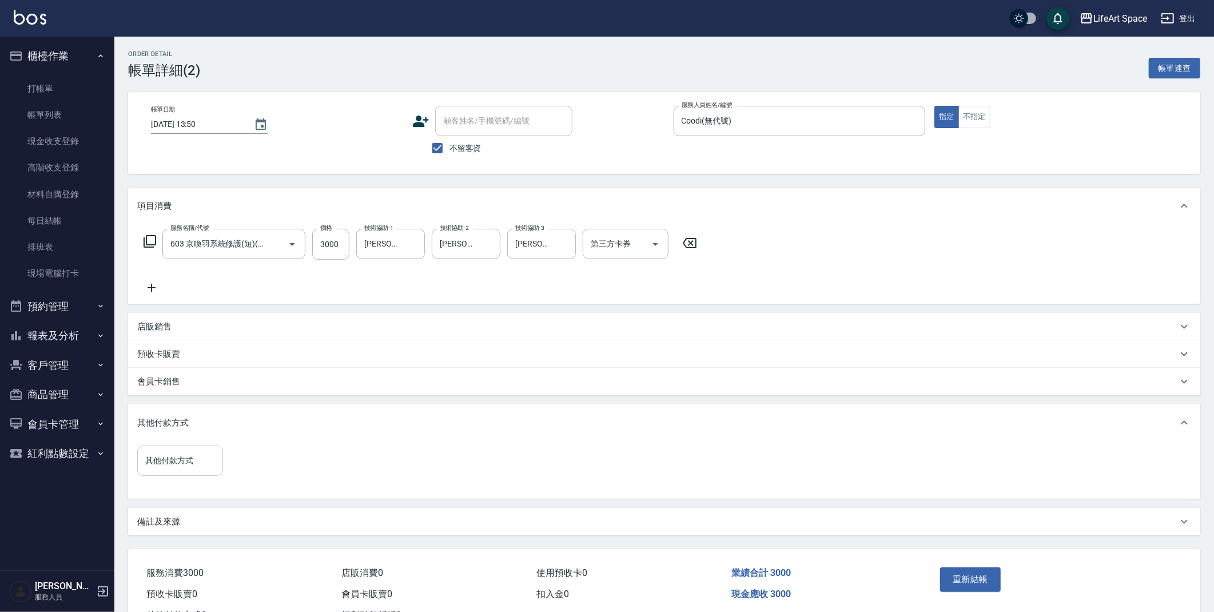
click at [185, 451] on input "其他付款方式" at bounding box center [179, 461] width 75 height 20
drag, startPoint x: 208, startPoint y: 508, endPoint x: 214, endPoint y: 505, distance: 6.9
click at [208, 507] on span "Linepay" at bounding box center [180, 508] width 86 height 19
type input "Linepay"
click at [279, 474] on input "0" at bounding box center [273, 461] width 86 height 31
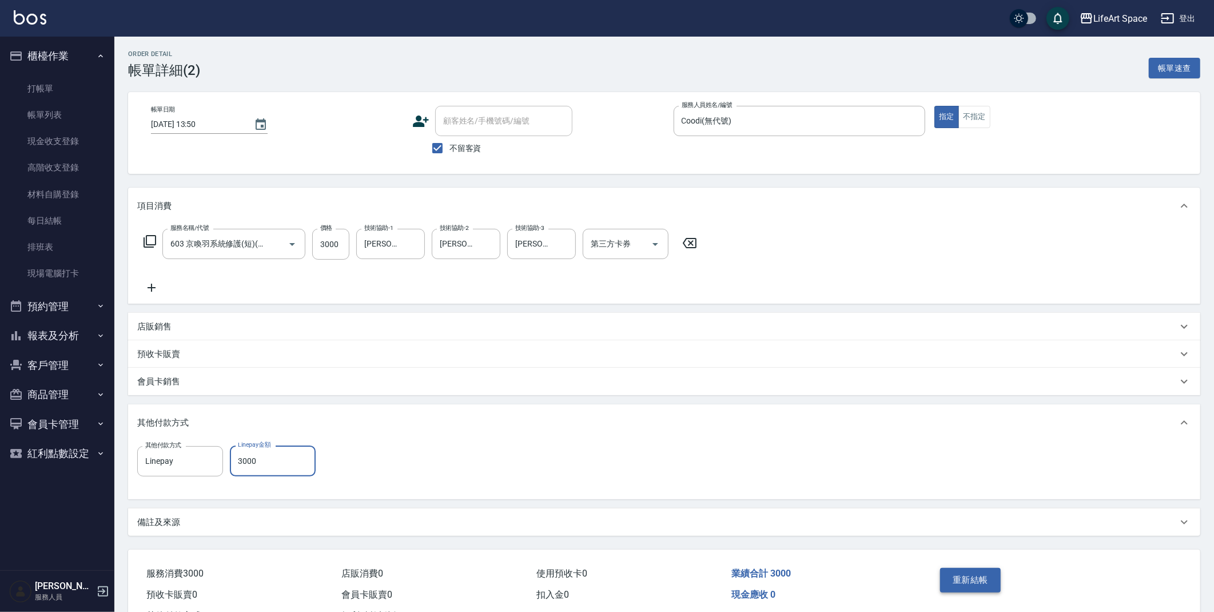
type input "3000"
click at [991, 573] on button "重新結帳" at bounding box center [970, 580] width 61 height 24
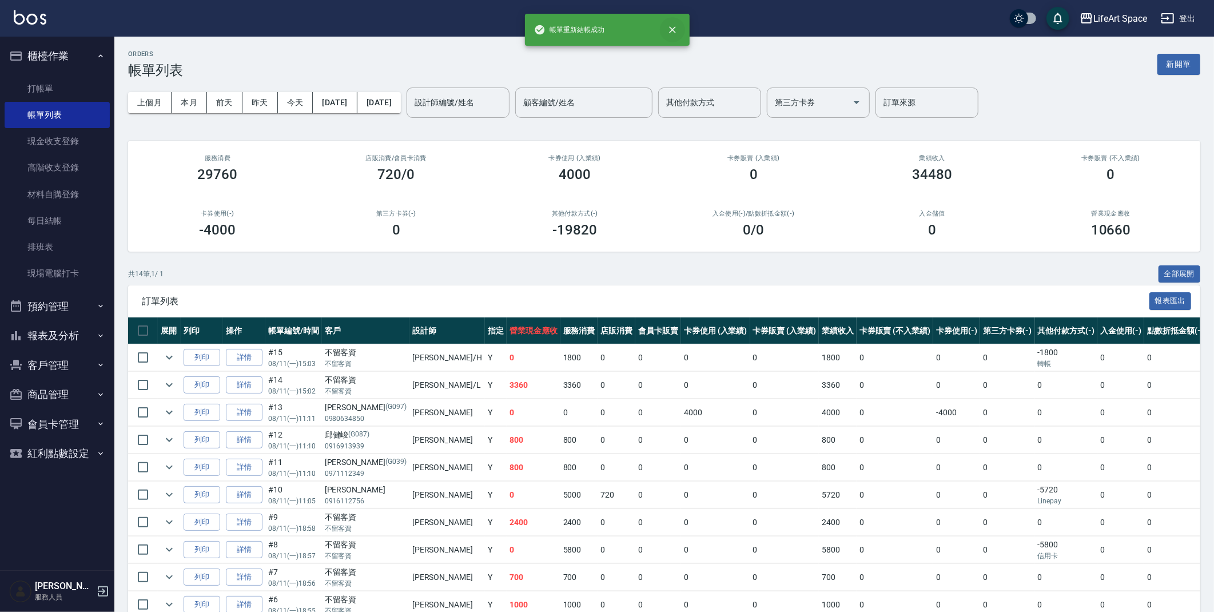
click at [665, 26] on button "close" at bounding box center [672, 29] width 25 height 25
click at [756, 101] on input "其他付款方式" at bounding box center [709, 103] width 93 height 20
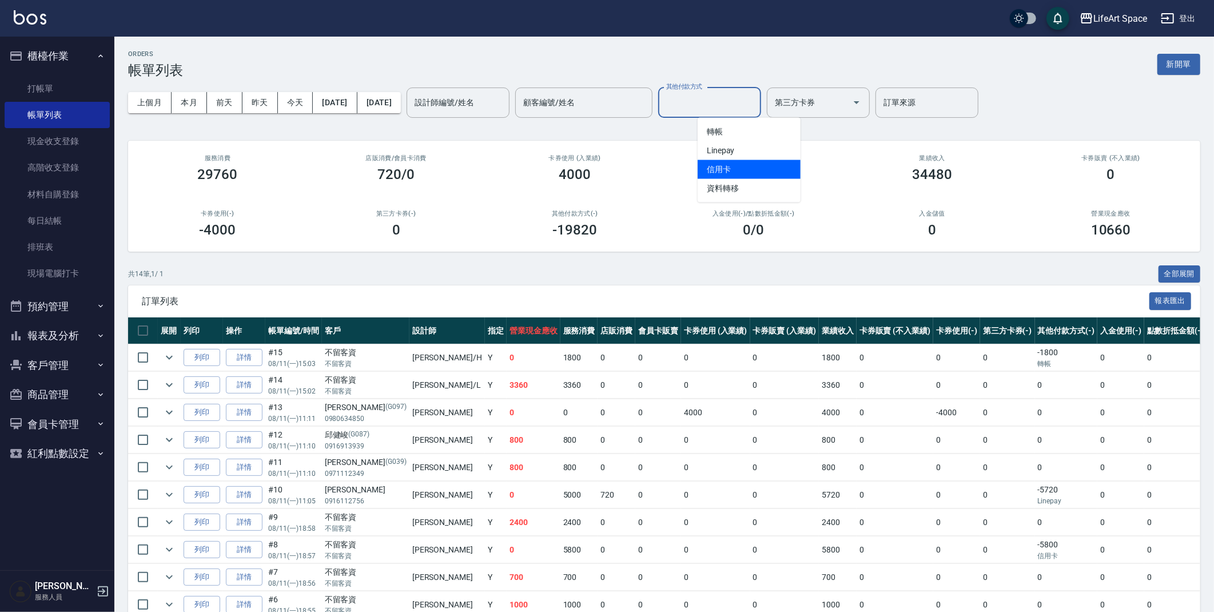
click at [734, 165] on span "信用卡" at bounding box center [749, 169] width 103 height 19
type input "信用卡"
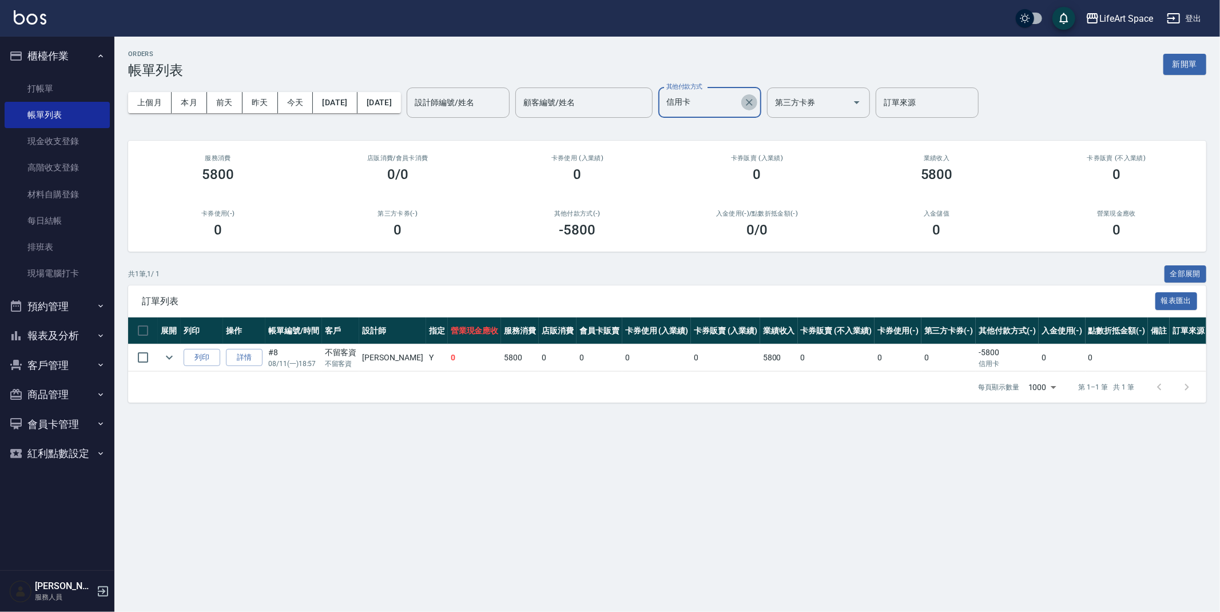
click at [757, 101] on button "Clear" at bounding box center [749, 102] width 16 height 16
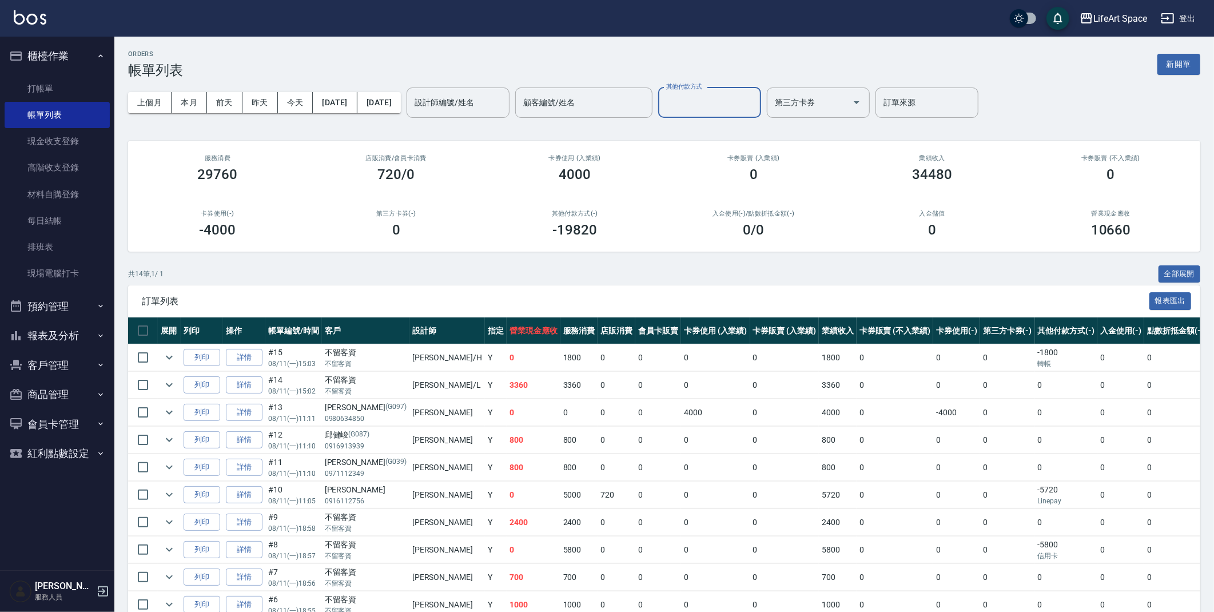
drag, startPoint x: 799, startPoint y: 96, endPoint x: 781, endPoint y: 97, distance: 17.7
click at [761, 96] on div "其他付款方式" at bounding box center [709, 103] width 103 height 30
click at [753, 169] on span "信用卡" at bounding box center [749, 169] width 103 height 19
type input "信用卡"
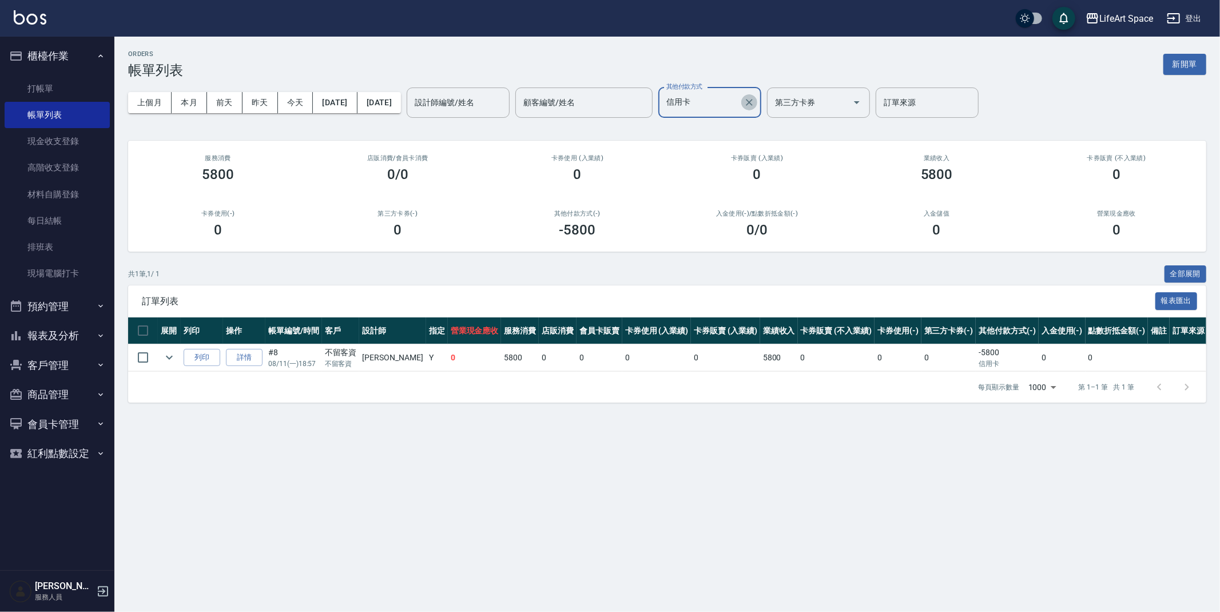
click at [757, 108] on button "Clear" at bounding box center [749, 102] width 16 height 16
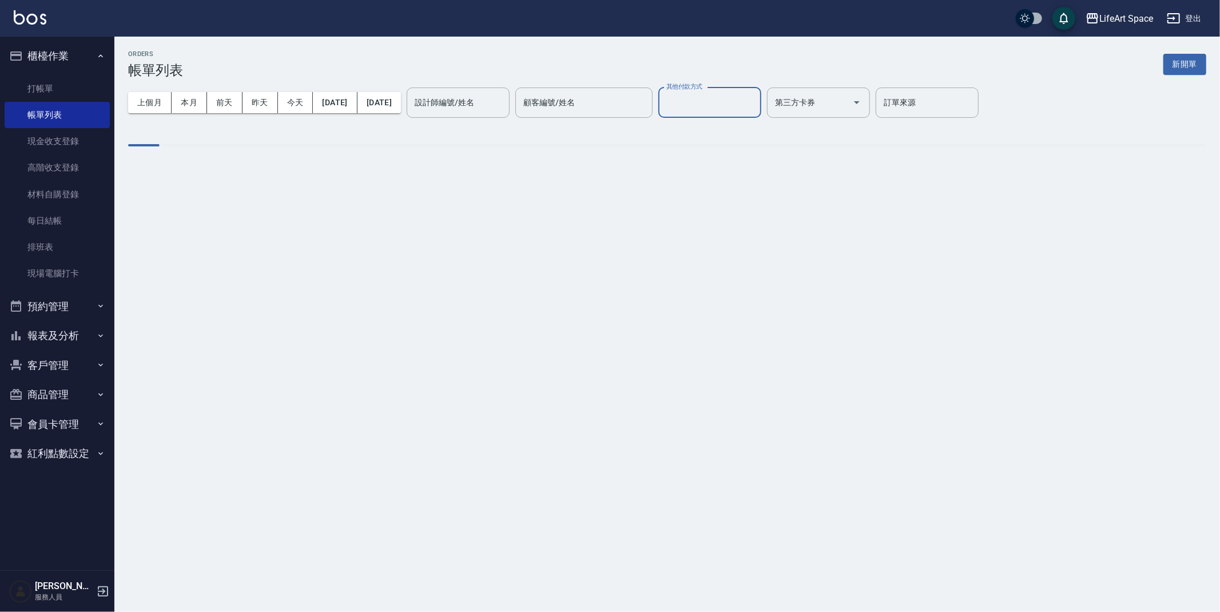
click at [756, 106] on input "其他付款方式" at bounding box center [709, 103] width 93 height 20
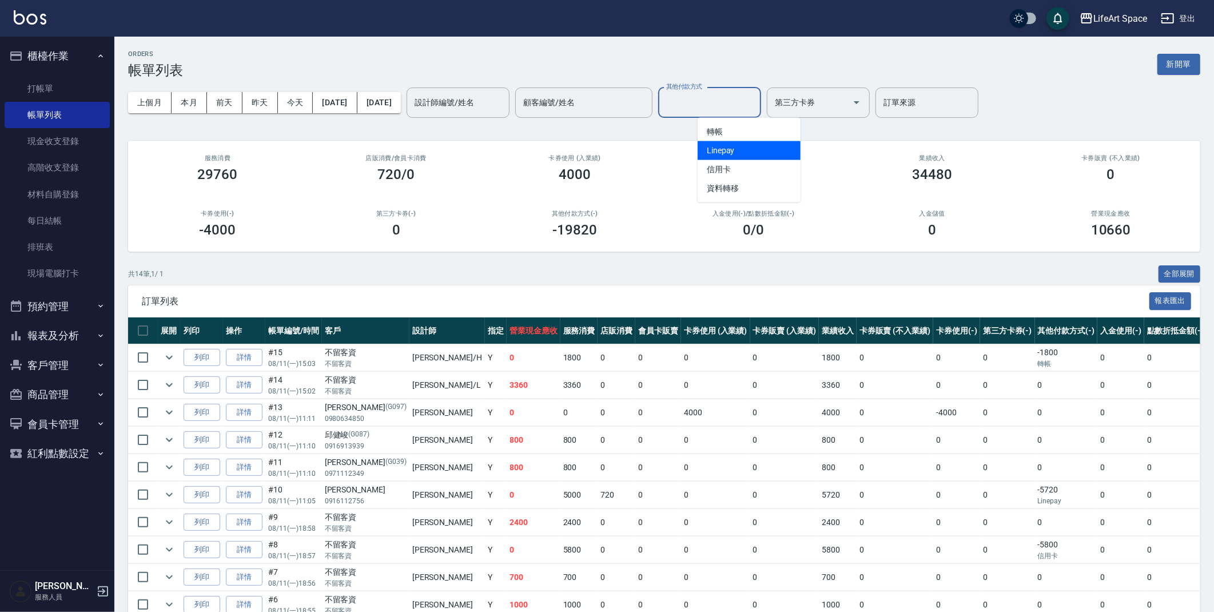
click at [747, 152] on span "Linepay" at bounding box center [749, 150] width 103 height 19
type input "Linepay"
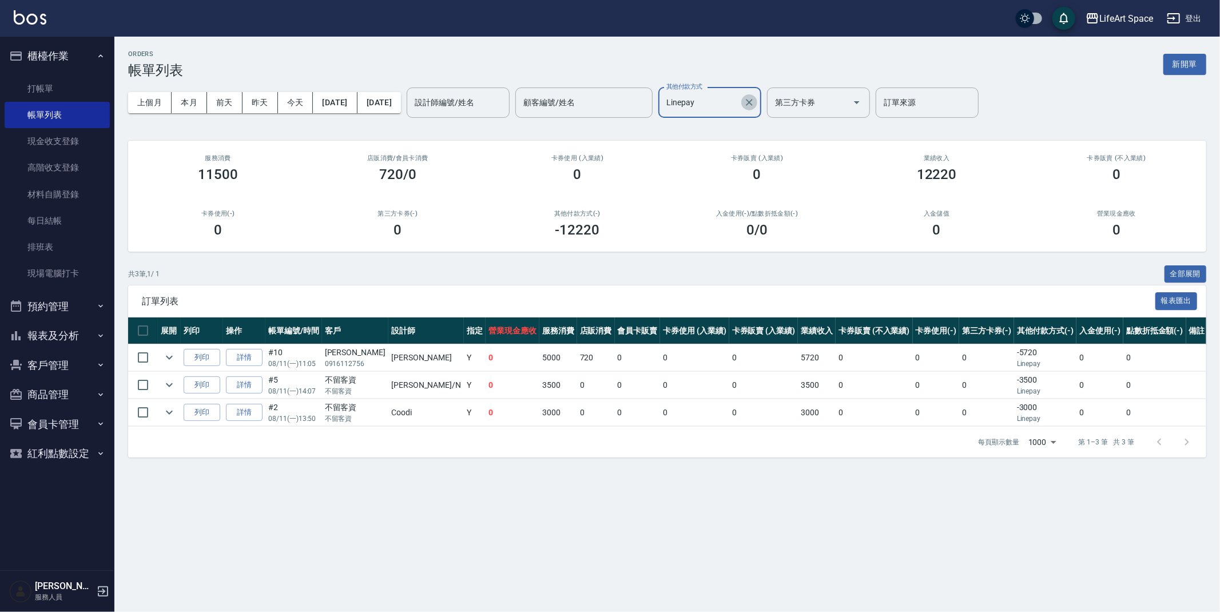
drag, startPoint x: 785, startPoint y: 104, endPoint x: 780, endPoint y: 113, distance: 10.8
click at [755, 104] on icon "Clear" at bounding box center [749, 102] width 11 height 11
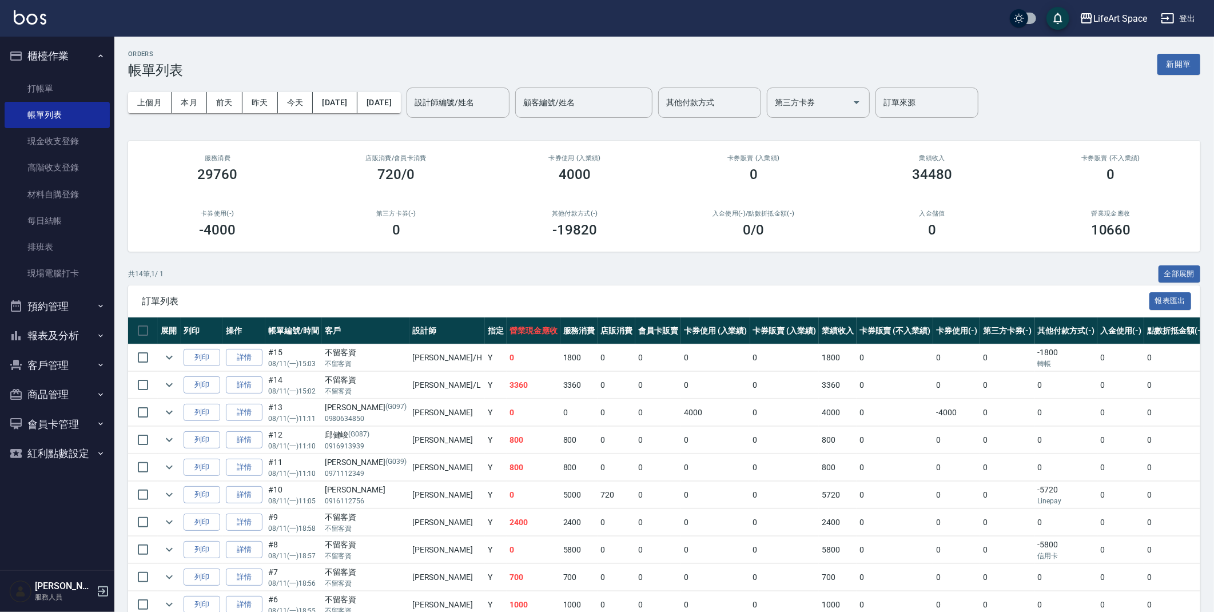
click at [813, 63] on div "ORDERS 帳單列表 新開單" at bounding box center [664, 64] width 1072 height 28
click at [74, 224] on link "每日結帳" at bounding box center [57, 221] width 105 height 26
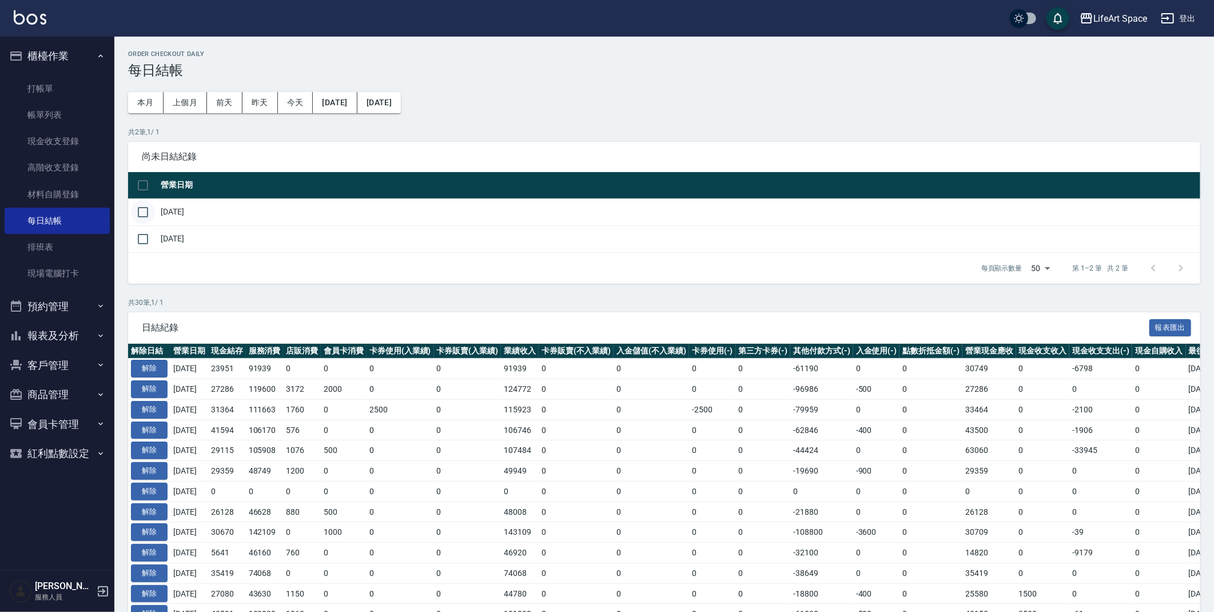
click at [140, 220] on input "checkbox" at bounding box center [143, 212] width 24 height 24
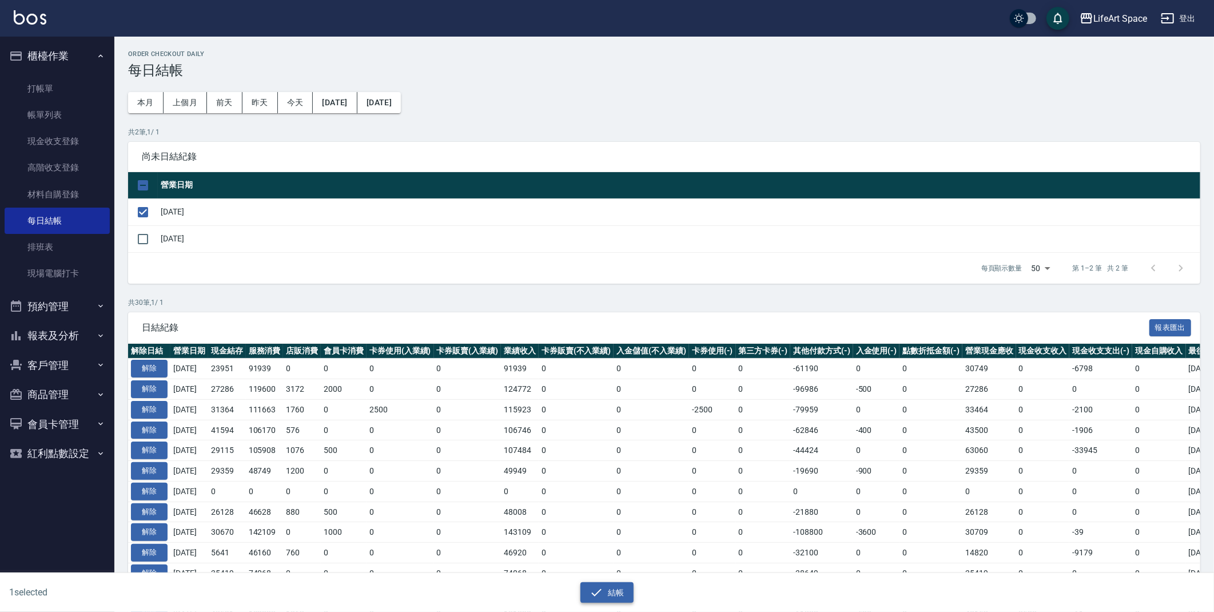
click at [599, 592] on icon "button" at bounding box center [597, 593] width 14 height 14
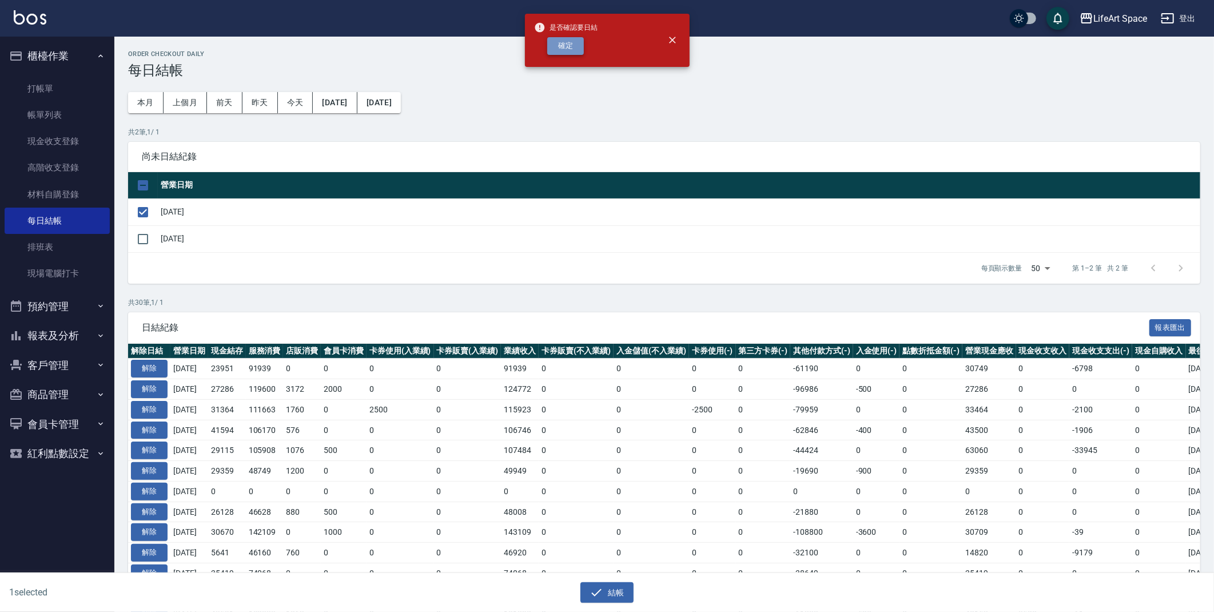
click at [562, 52] on button "確定" at bounding box center [565, 46] width 37 height 18
checkbox input "false"
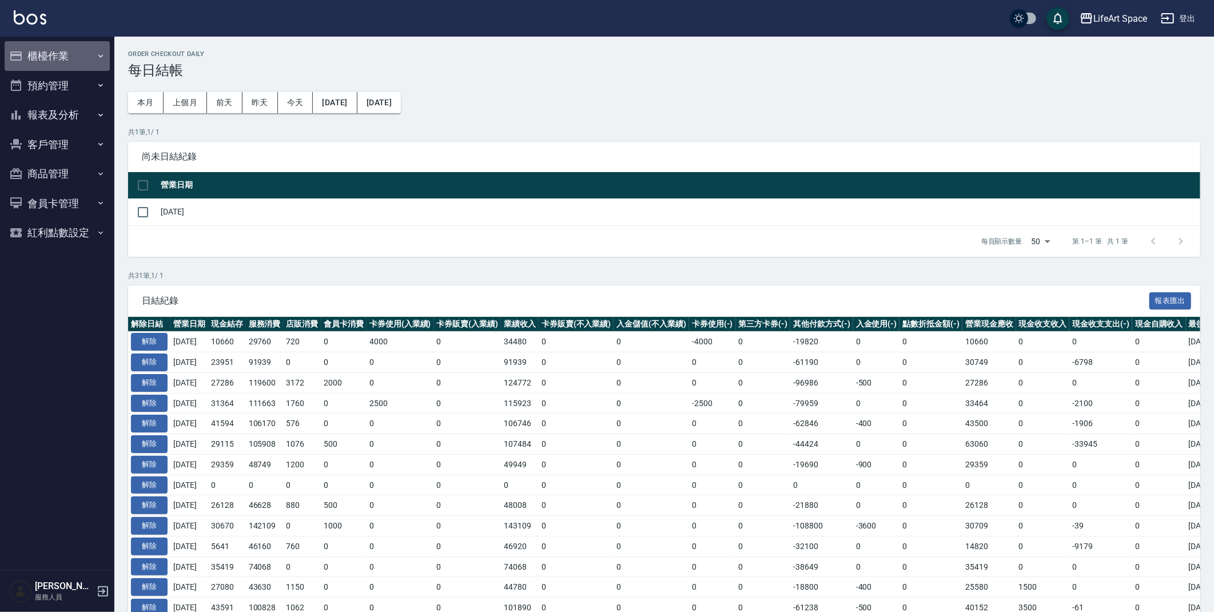
click at [69, 62] on button "櫃檯作業" at bounding box center [57, 56] width 105 height 30
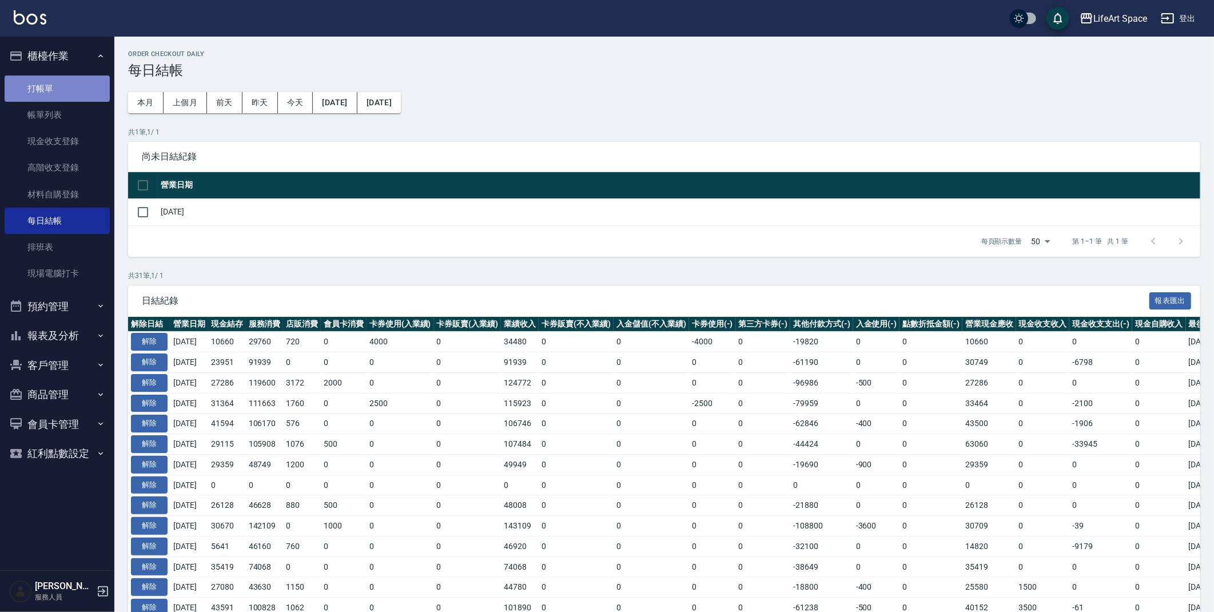
click at [69, 93] on link "打帳單" at bounding box center [57, 88] width 105 height 26
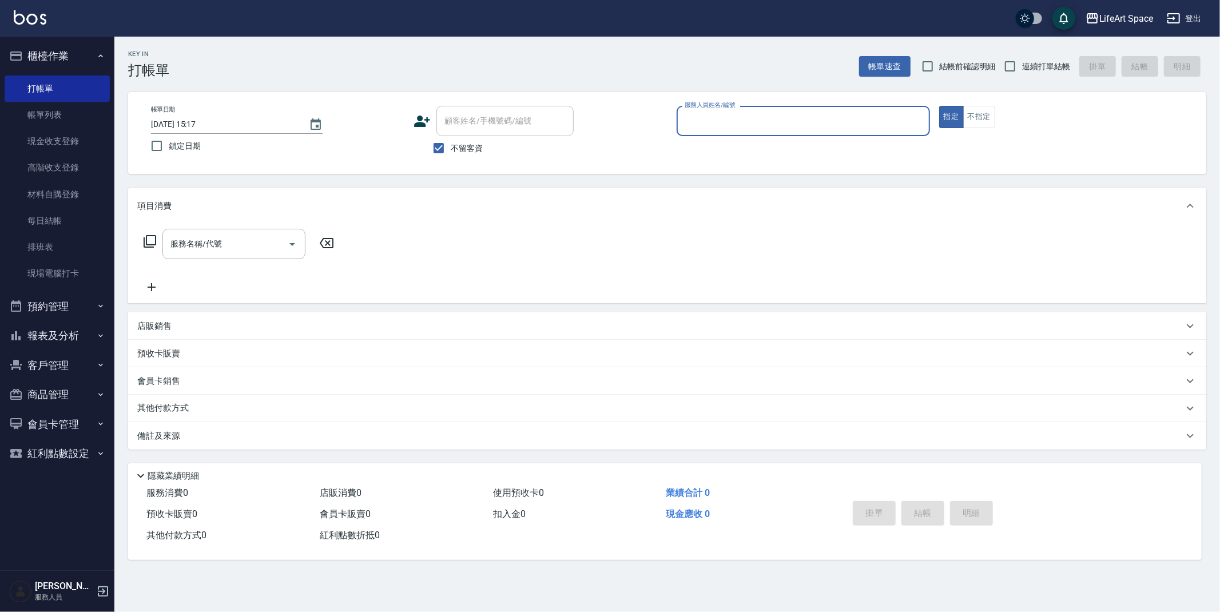
click at [464, 146] on span "不留客資" at bounding box center [467, 148] width 32 height 12
click at [451, 146] on input "不留客資" at bounding box center [439, 148] width 24 height 24
checkbox input "false"
click at [479, 129] on input "顧客姓名/手機號碼/編號" at bounding box center [505, 121] width 127 height 20
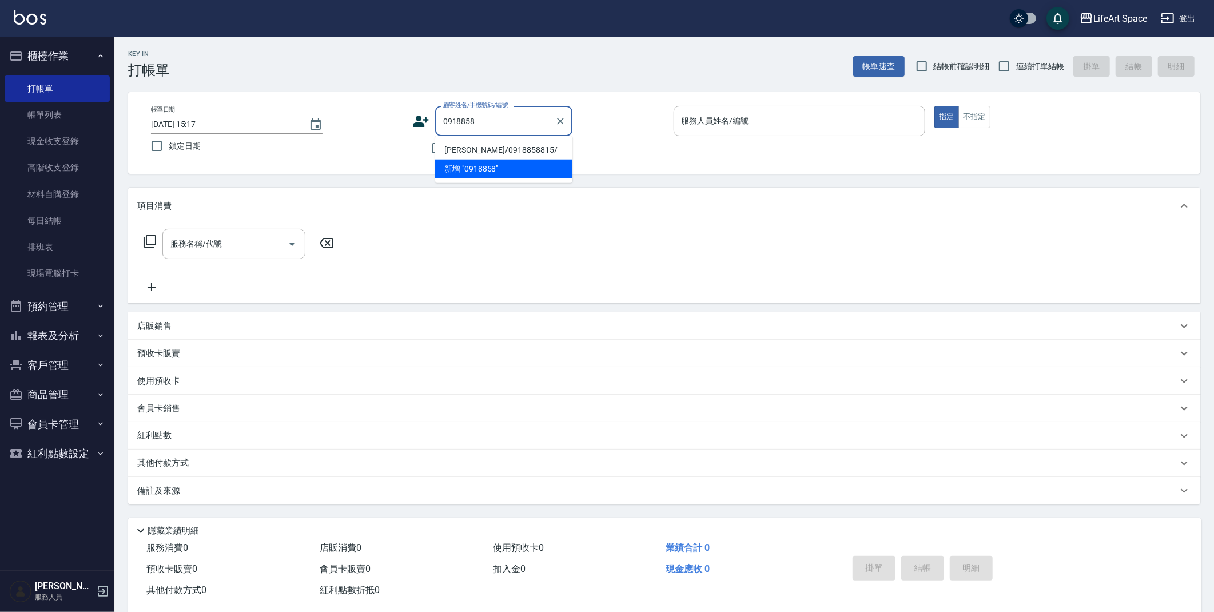
click at [495, 152] on li "蔡惠鈞/0918858815/" at bounding box center [503, 150] width 137 height 19
type input "蔡惠鈞/0918858815/"
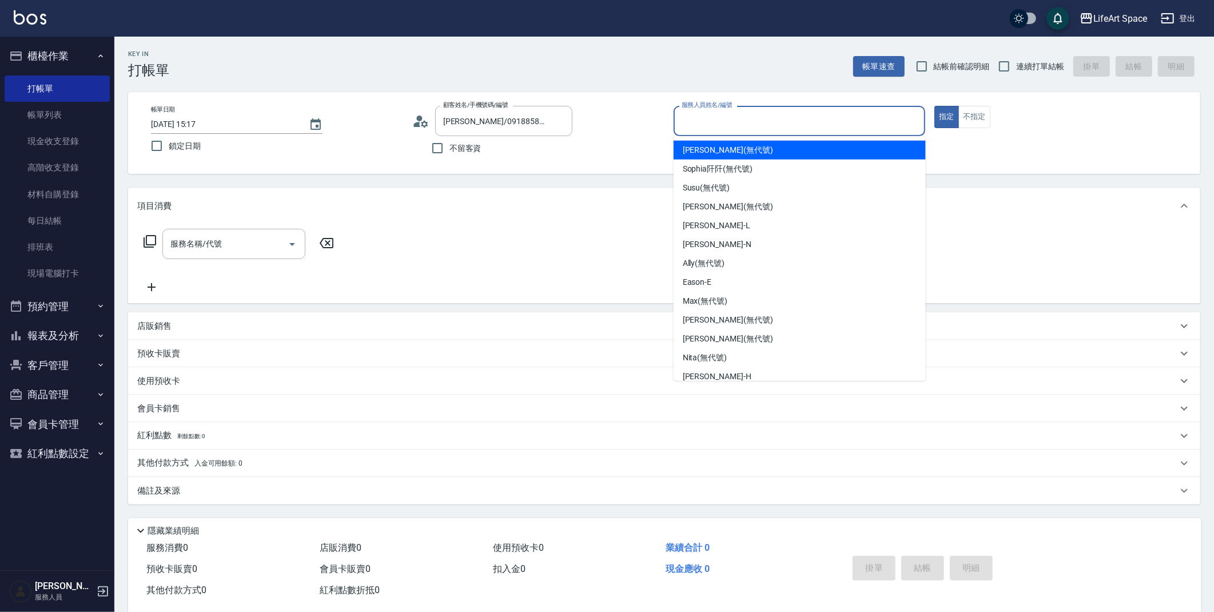
click at [714, 128] on input "服務人員姓名/編號" at bounding box center [800, 121] width 242 height 20
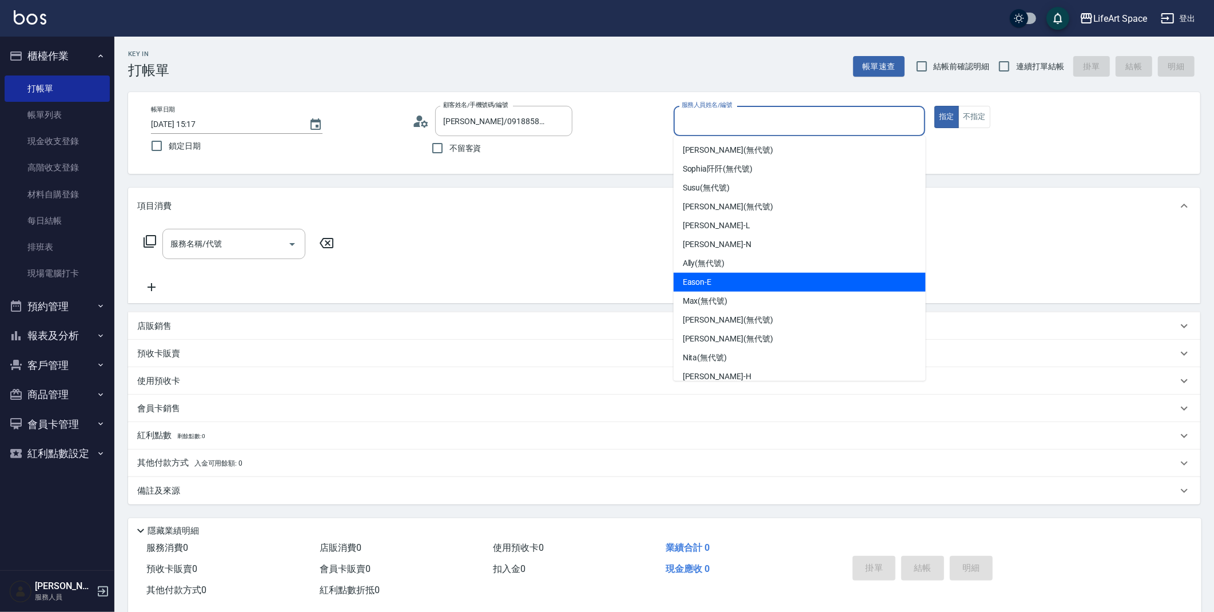
click at [739, 275] on div "Eason -E" at bounding box center [800, 282] width 252 height 19
type input "Eason-E"
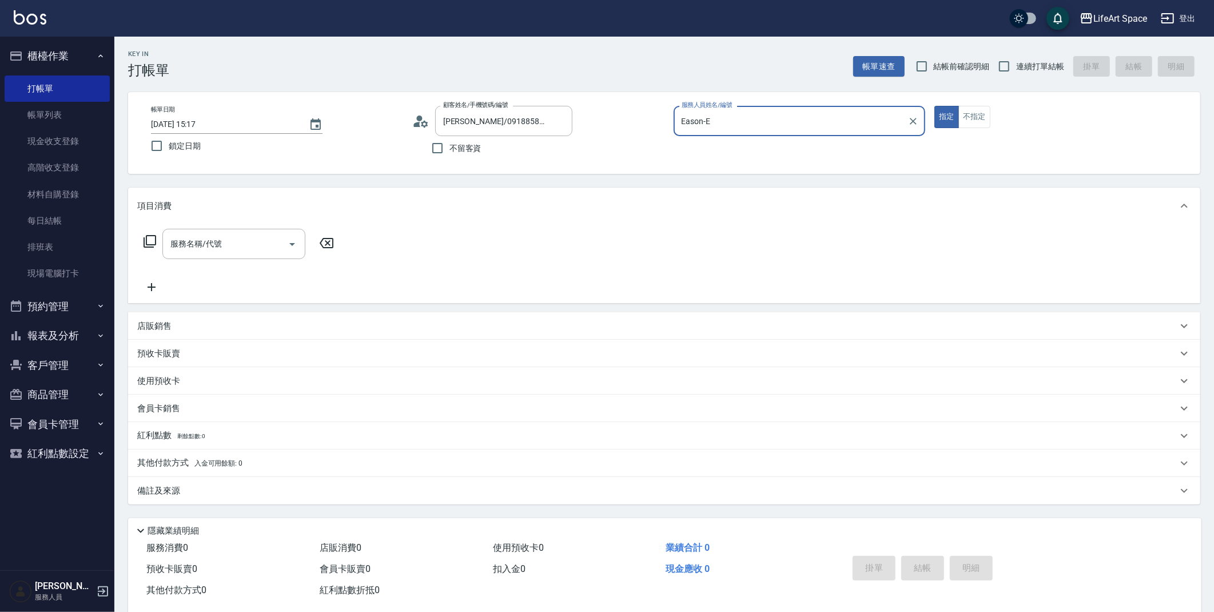
click at [425, 122] on icon at bounding box center [424, 123] width 7 height 7
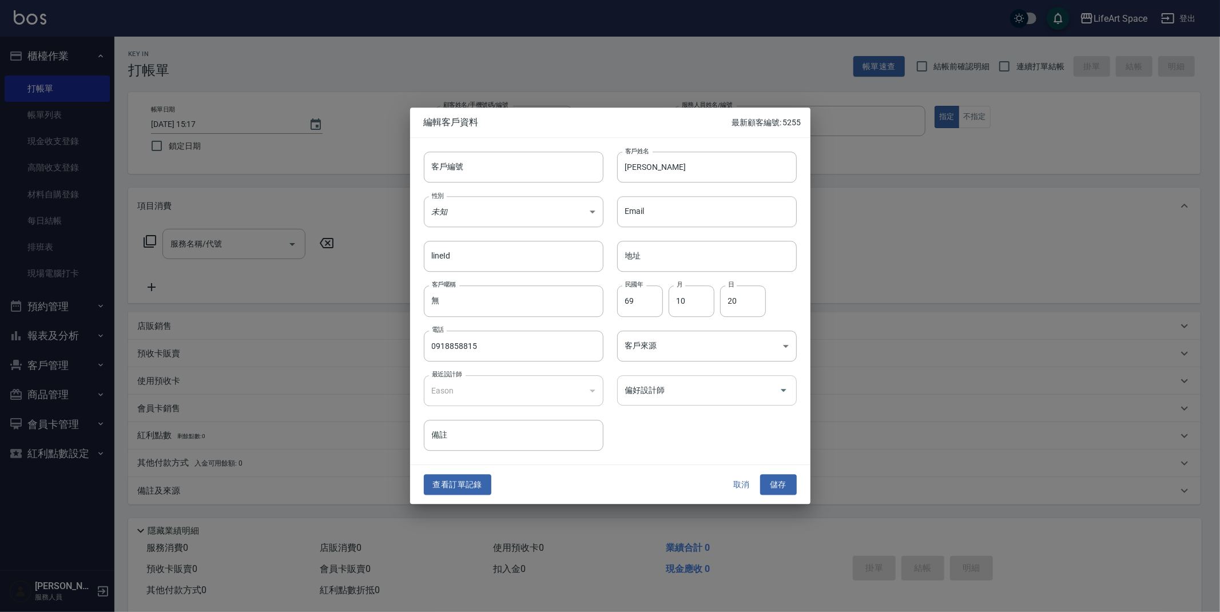
click at [685, 390] on input "偏好設計師" at bounding box center [698, 390] width 152 height 20
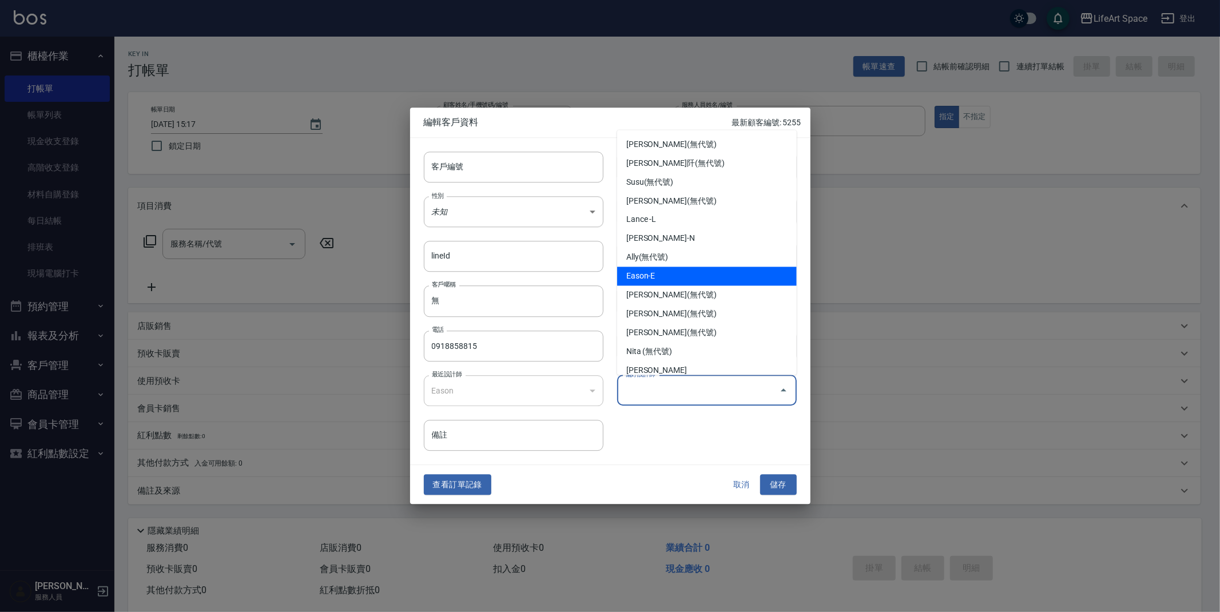
click at [655, 281] on li "Eason-E" at bounding box center [707, 276] width 180 height 19
type input "Eason"
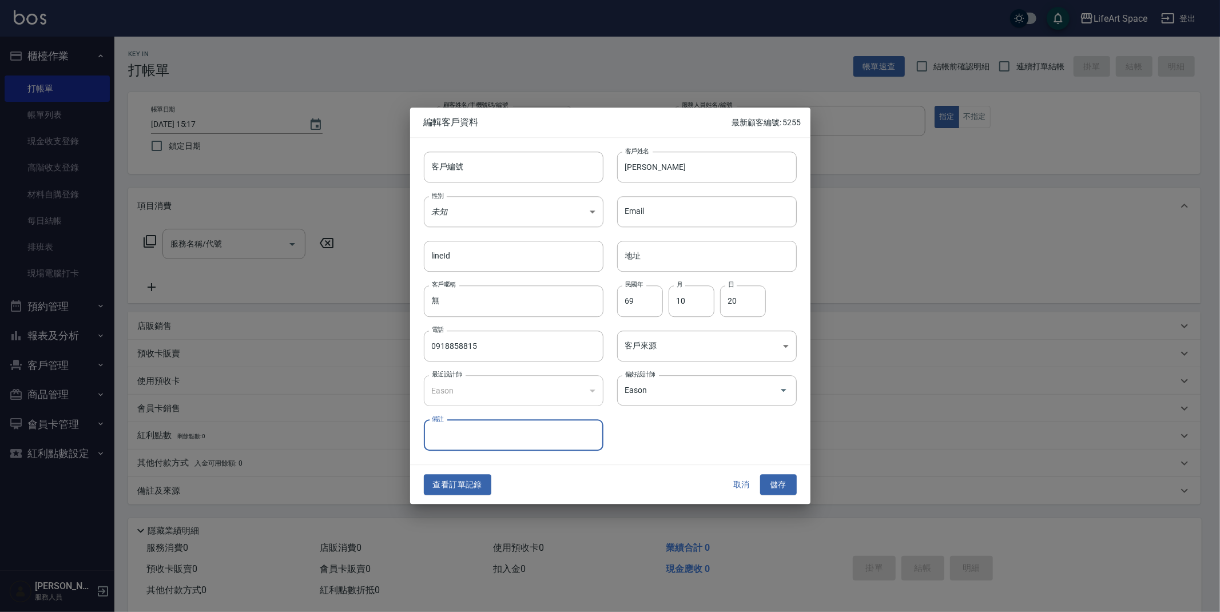
drag, startPoint x: 782, startPoint y: 483, endPoint x: 574, endPoint y: 476, distance: 207.7
click at [782, 482] on button "儲存" at bounding box center [778, 484] width 37 height 21
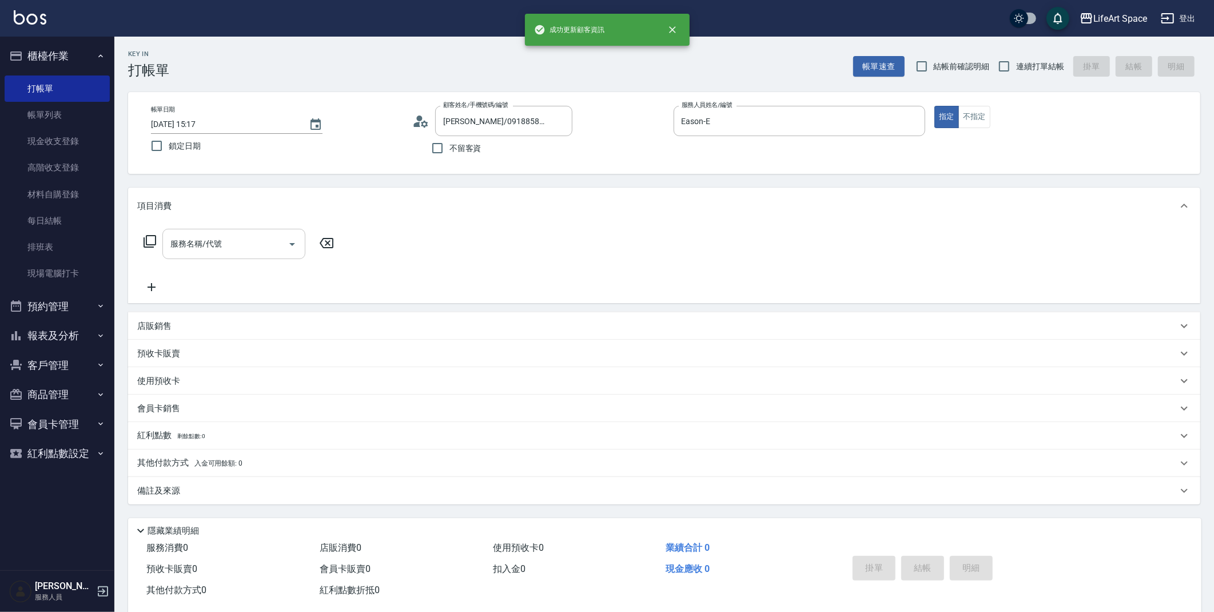
click at [230, 251] on input "服務名稱/代號" at bounding box center [226, 244] width 116 height 20
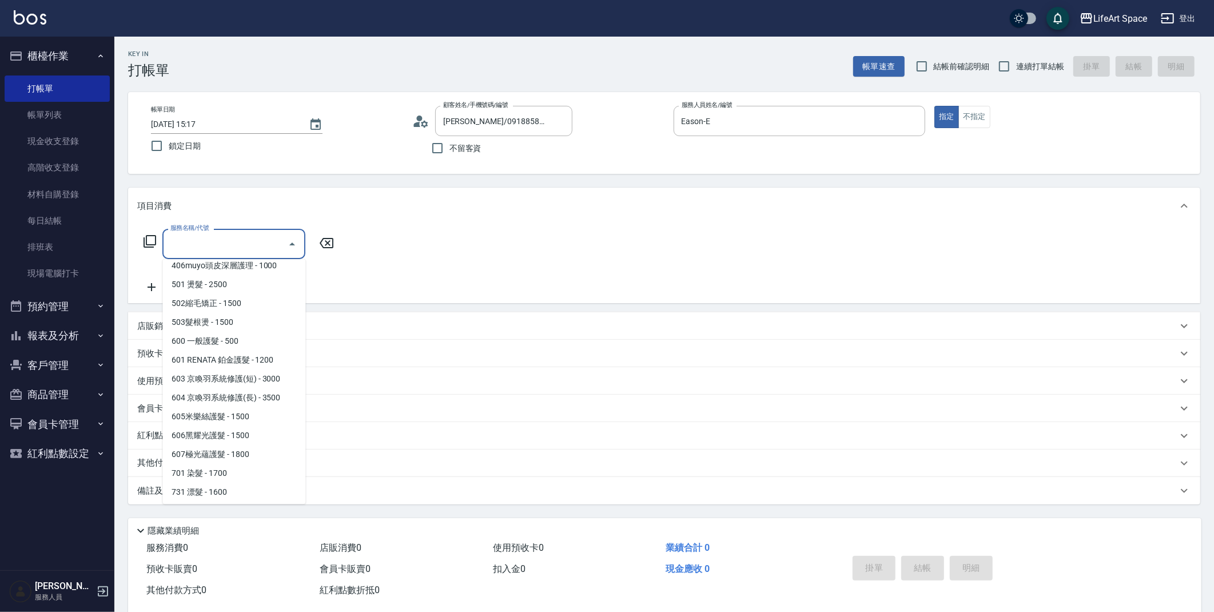
scroll to position [179, 0]
drag, startPoint x: 224, startPoint y: 451, endPoint x: 252, endPoint y: 337, distance: 117.8
click at [224, 451] on span "701 染髮 - 1700" at bounding box center [233, 452] width 143 height 19
type input "701 染髮(701)"
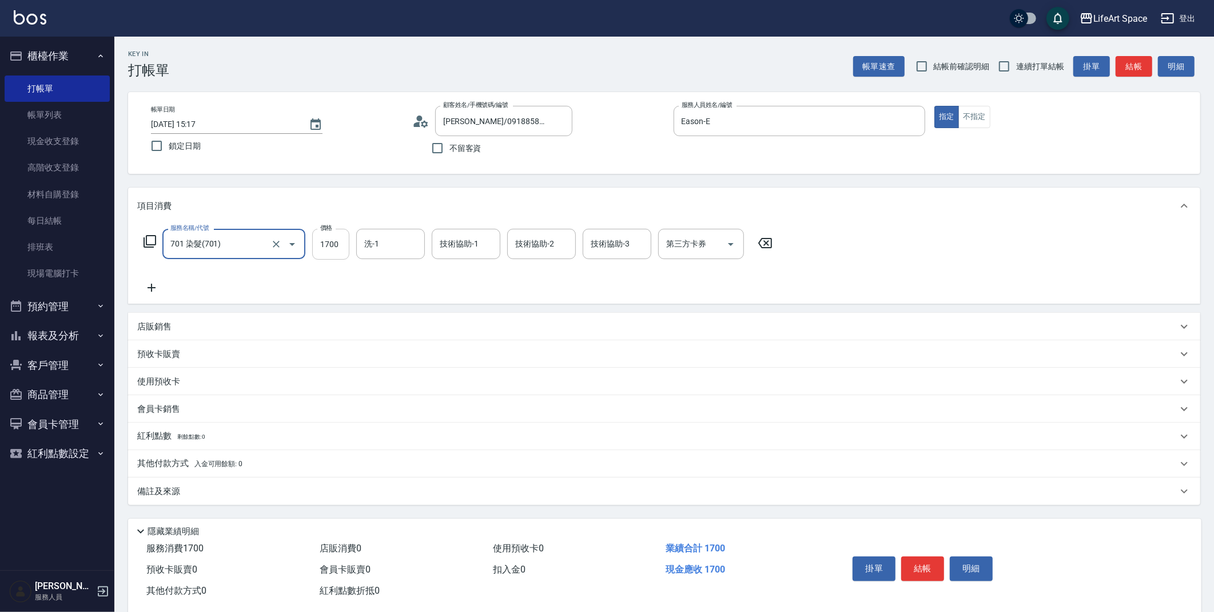
click at [338, 241] on input "1700" at bounding box center [330, 244] width 37 height 31
type input "5500"
click at [384, 250] on input "洗-1" at bounding box center [390, 244] width 58 height 20
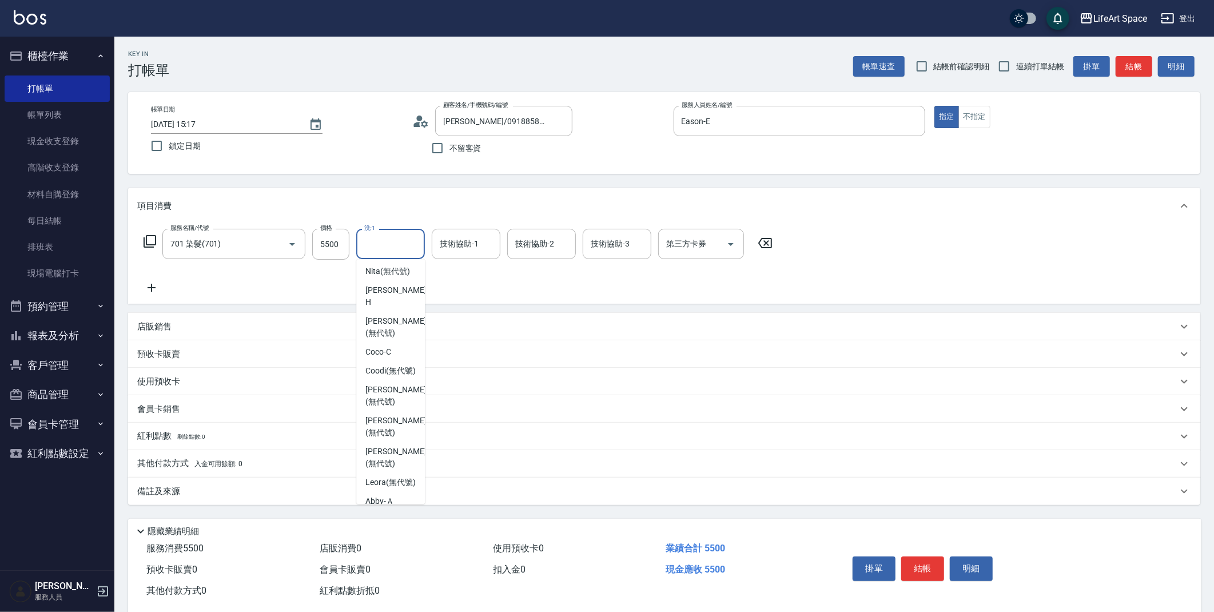
scroll to position [304, 0]
drag, startPoint x: 389, startPoint y: 306, endPoint x: 455, endPoint y: 253, distance: 85.0
click at [389, 305] on span "Chloe (無代號)" at bounding box center [395, 316] width 61 height 24
type input "Chloe(無代號)"
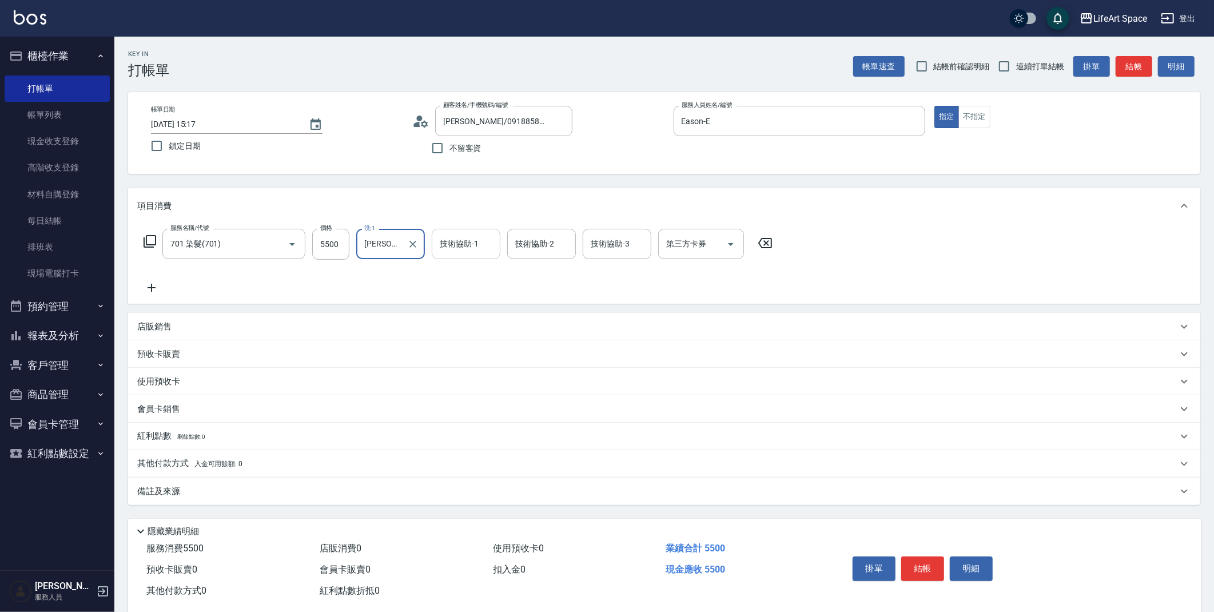
click at [460, 247] on div "技術協助-1 技術協助-1" at bounding box center [466, 244] width 69 height 30
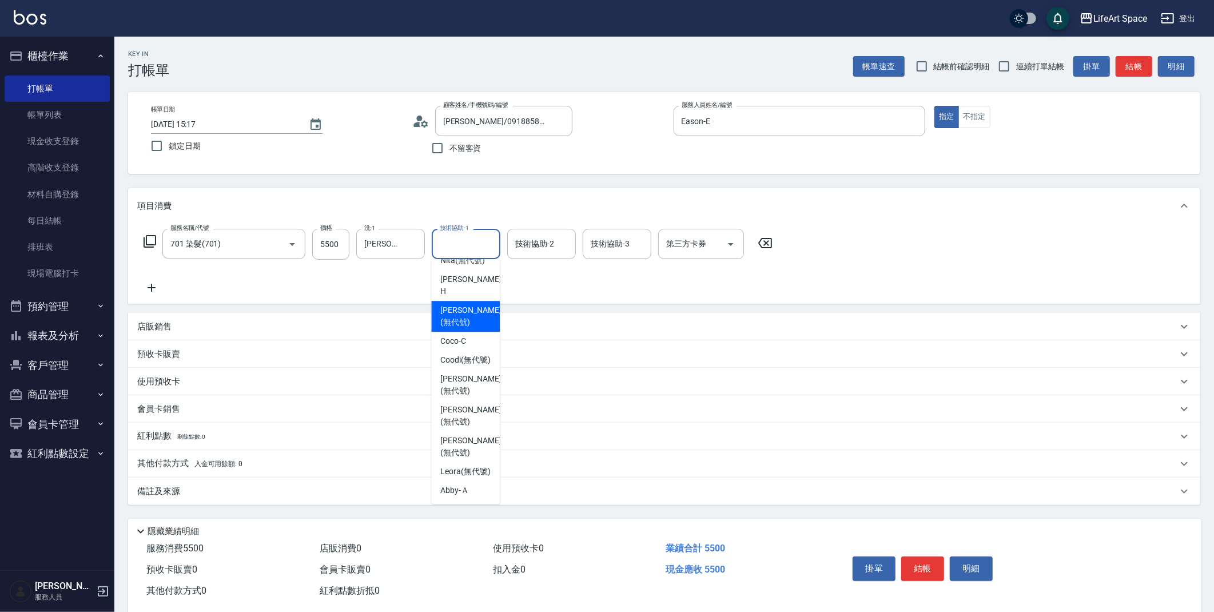
click at [465, 304] on span "Chloe (無代號)" at bounding box center [470, 316] width 61 height 24
type input "Chloe(無代號)"
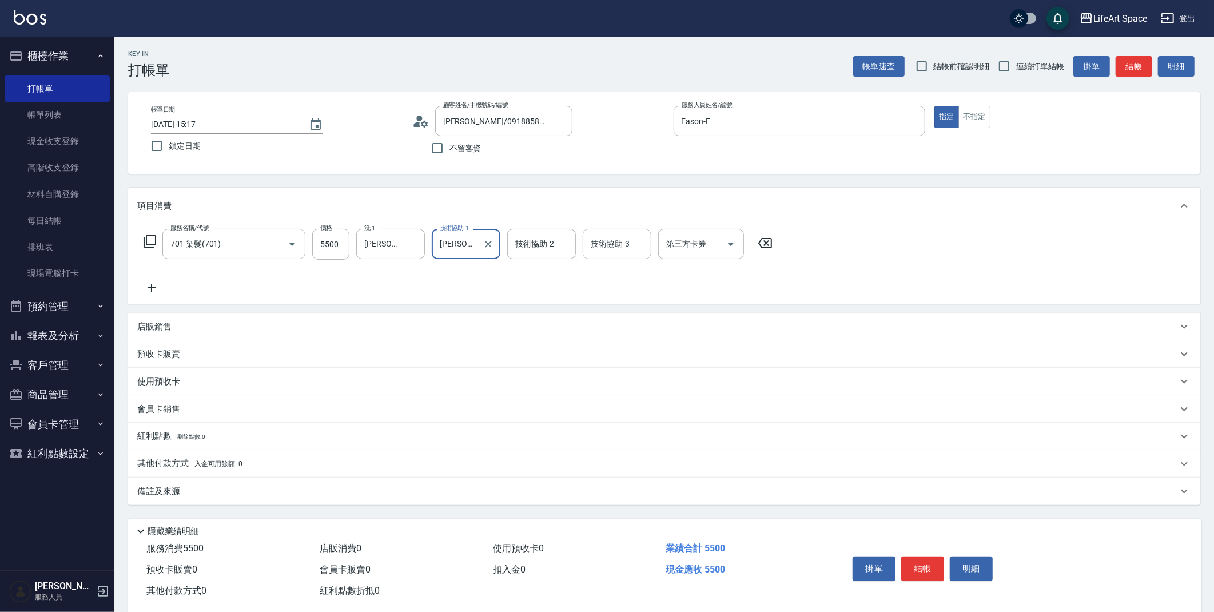
click at [536, 246] on div "技術協助-2 技術協助-2" at bounding box center [541, 244] width 69 height 30
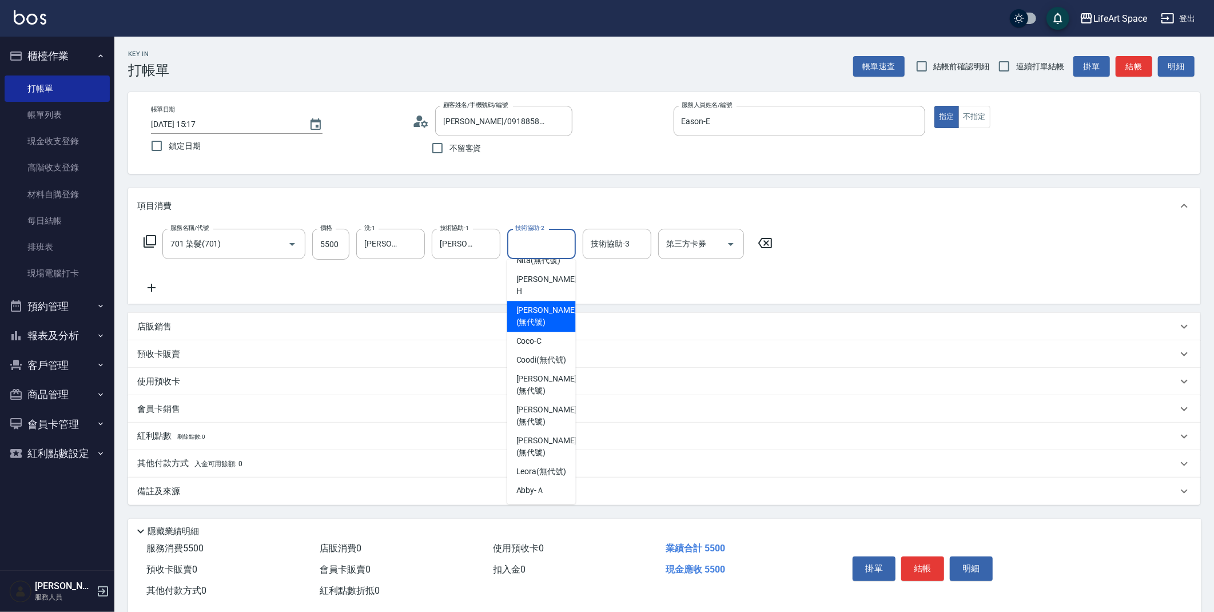
click at [541, 309] on span "Chloe (無代號)" at bounding box center [546, 316] width 61 height 24
type input "Chloe(無代號)"
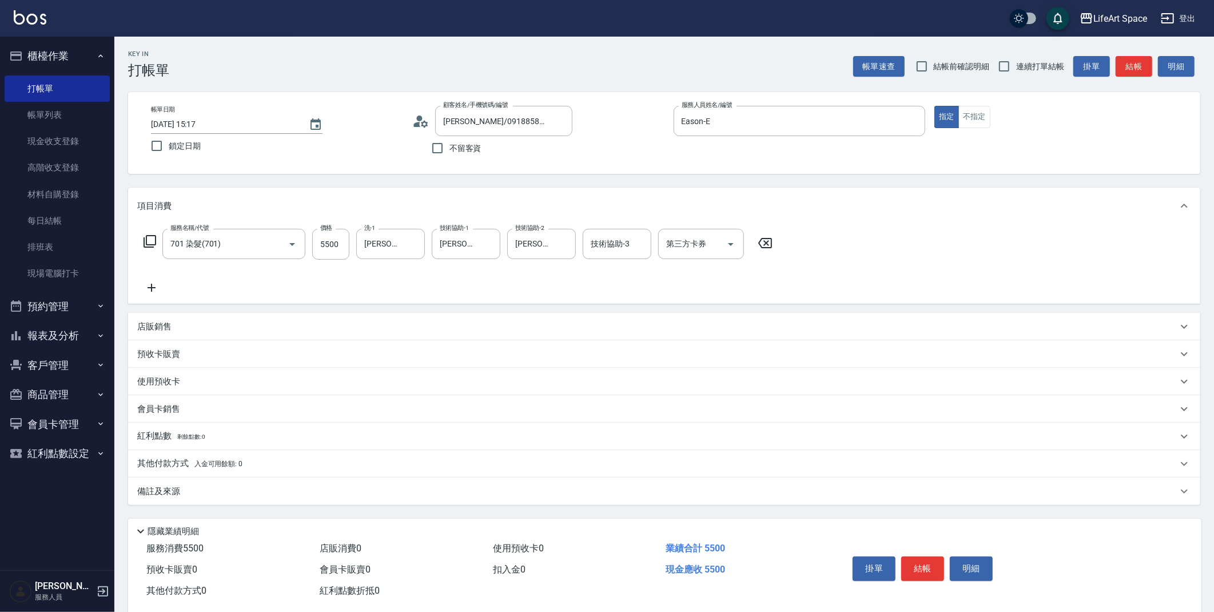
drag, startPoint x: 185, startPoint y: 309, endPoint x: 186, endPoint y: 323, distance: 13.8
click at [185, 308] on div "項目消費 服務名稱/代號 701 染髮(701) 服務名稱/代號 價格 5500 價格 洗-1 Chloe(無代號) 洗-1 技術協助-1 Chloe(無代號…" at bounding box center [664, 346] width 1072 height 317
click at [184, 334] on div "店販銷售" at bounding box center [664, 326] width 1072 height 27
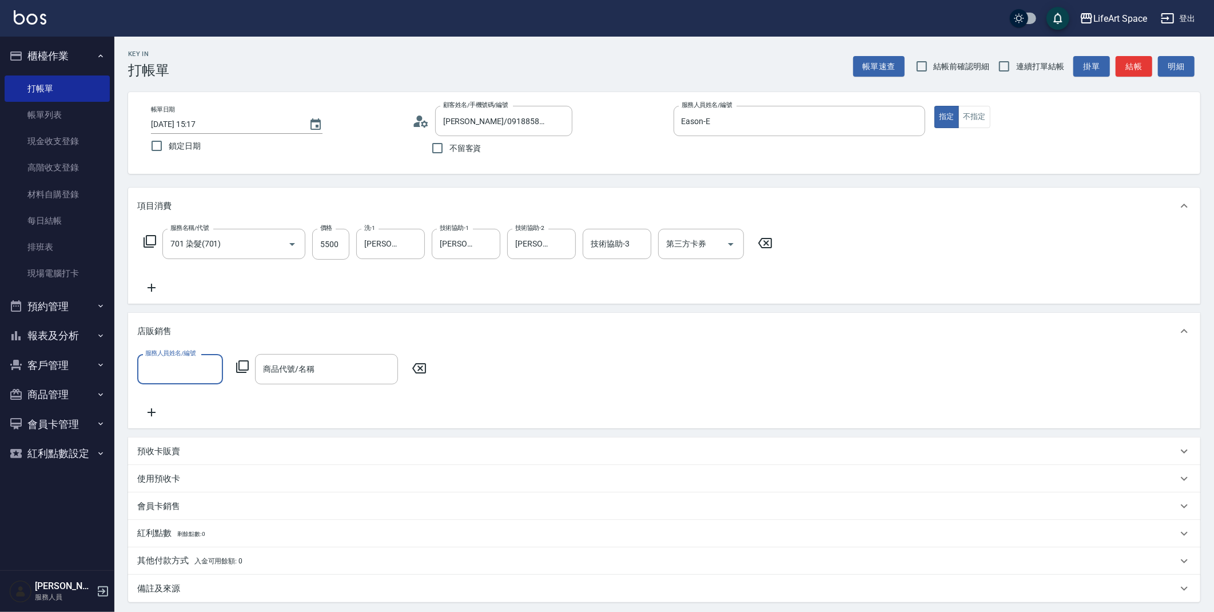
scroll to position [0, 0]
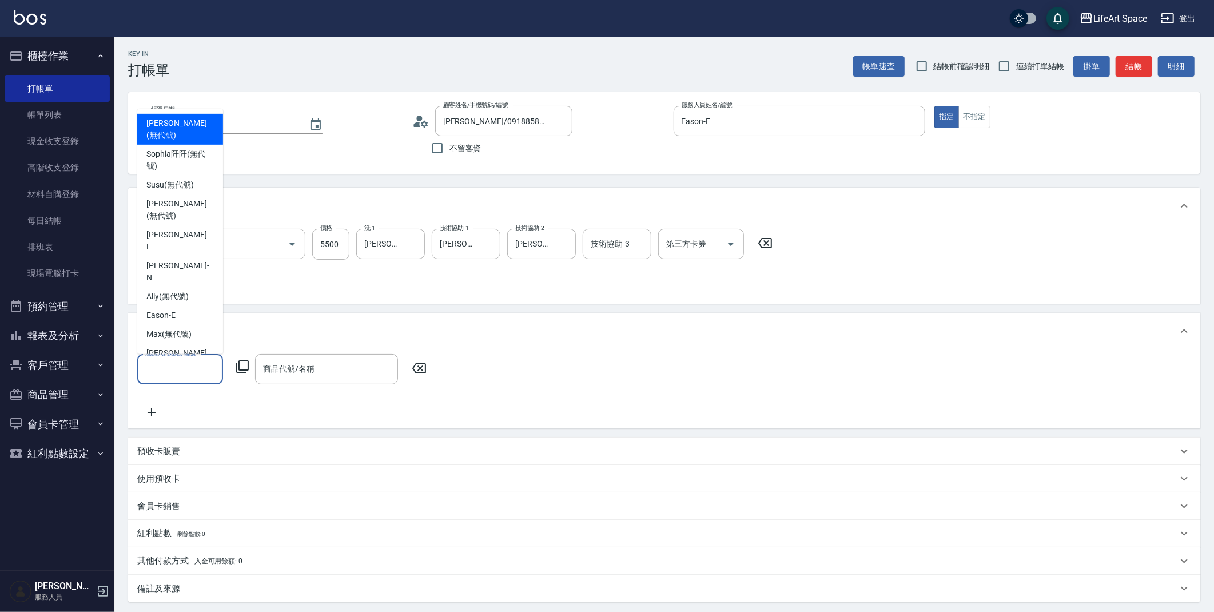
click at [181, 377] on input "服務人員姓名/編號" at bounding box center [179, 369] width 75 height 20
click at [161, 309] on span "Eason -E" at bounding box center [160, 315] width 29 height 12
type input "Eason-E"
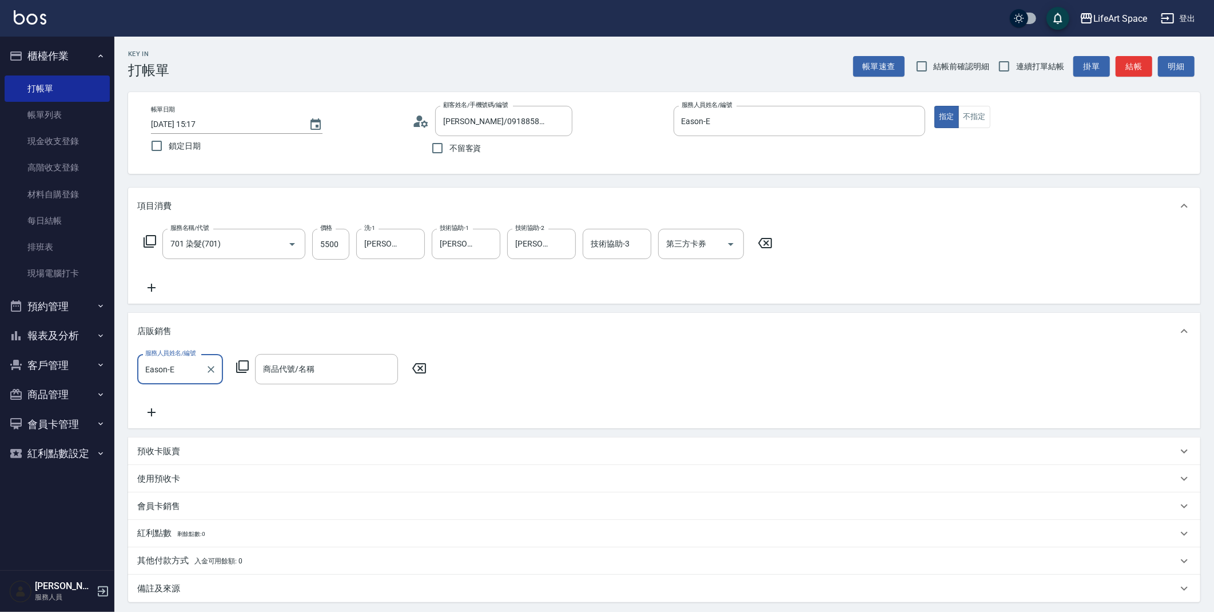
click at [242, 366] on icon at bounding box center [243, 367] width 14 height 14
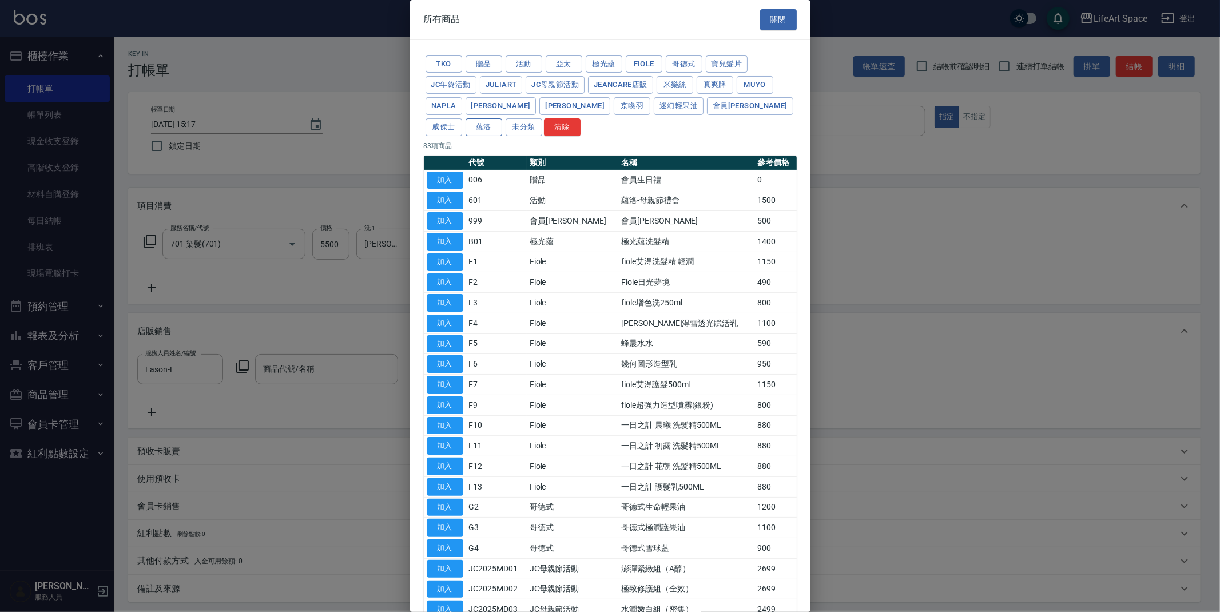
click at [502, 118] on button "蘊洛" at bounding box center [484, 127] width 37 height 18
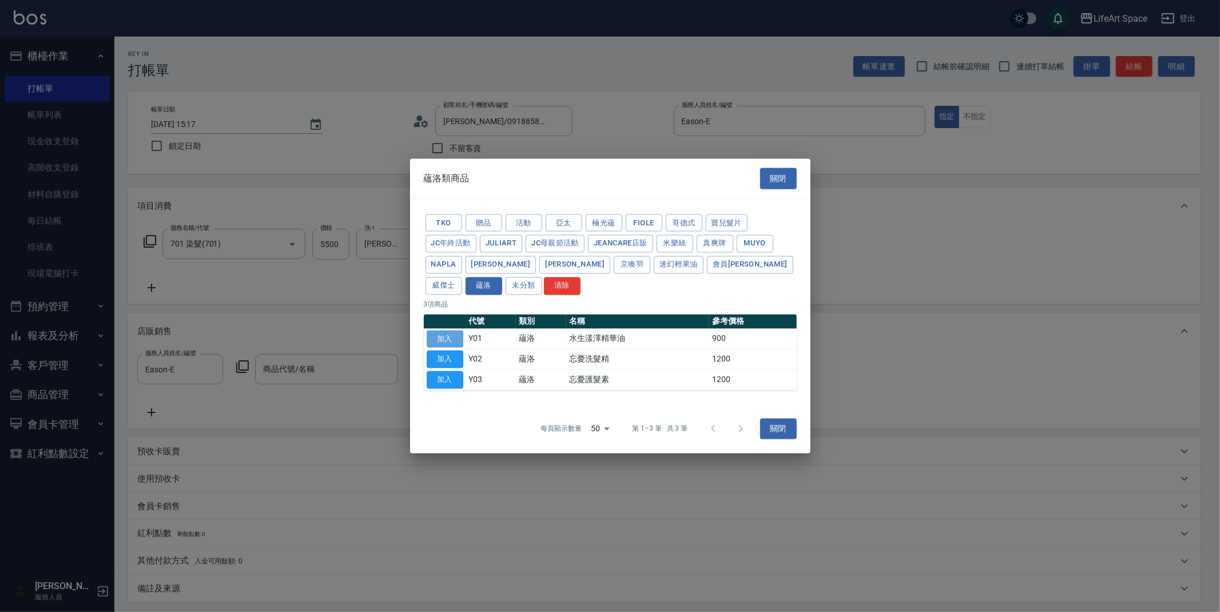
click at [454, 344] on button "加入" at bounding box center [445, 339] width 37 height 18
type input "水生漾澤精華油"
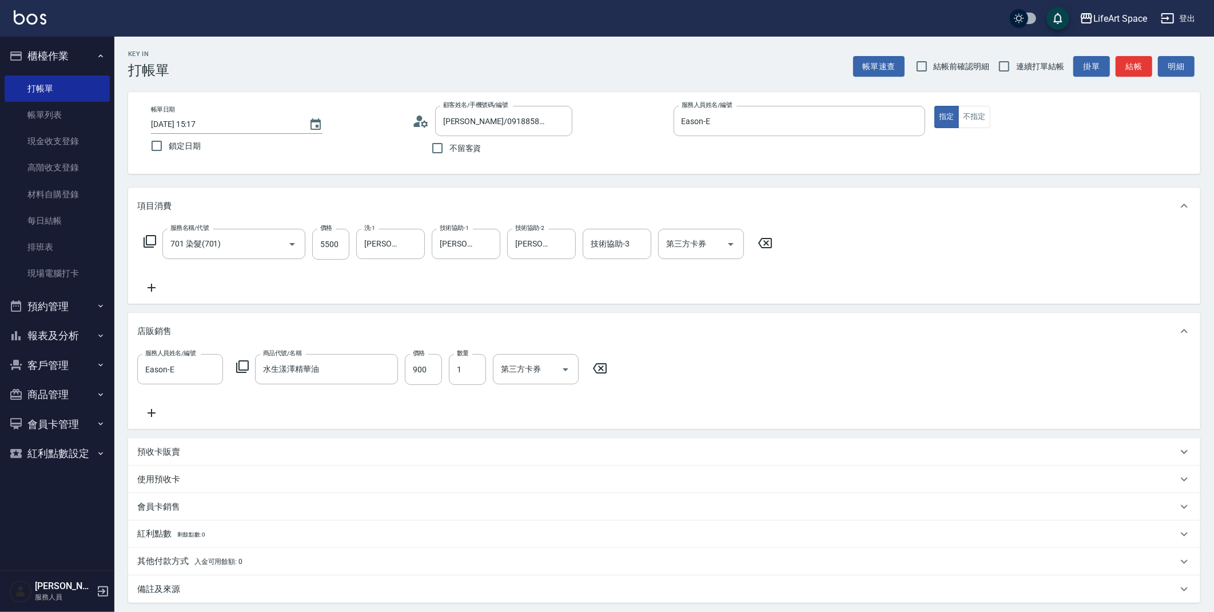
click at [432, 371] on input "900" at bounding box center [423, 369] width 37 height 31
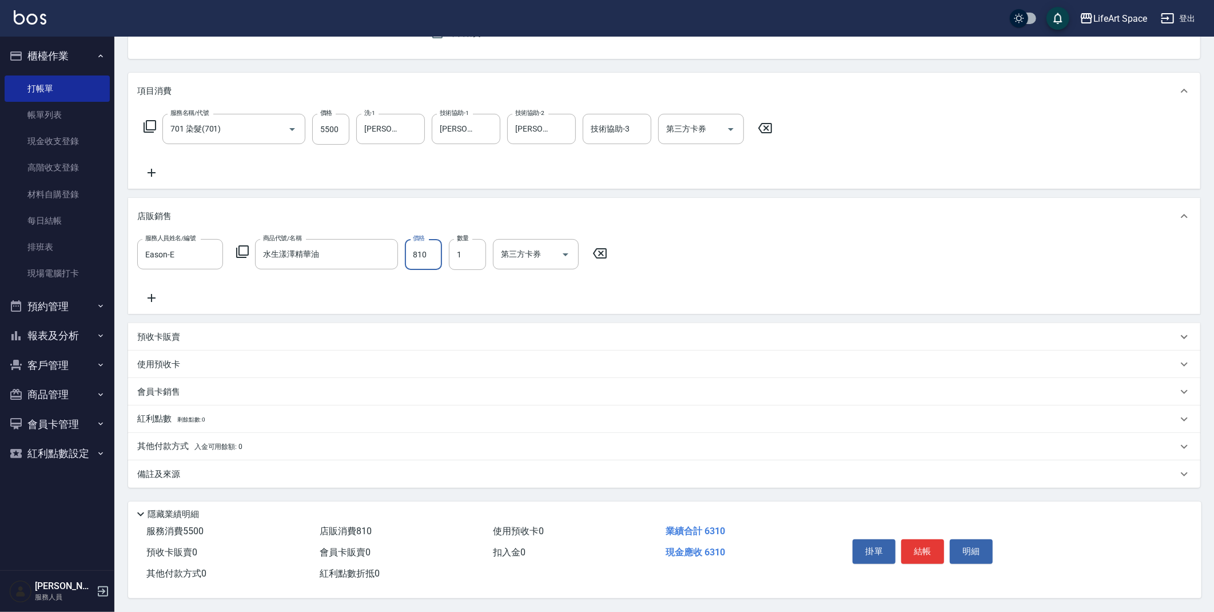
type input "810"
click at [165, 474] on p "備註及來源" at bounding box center [158, 474] width 43 height 12
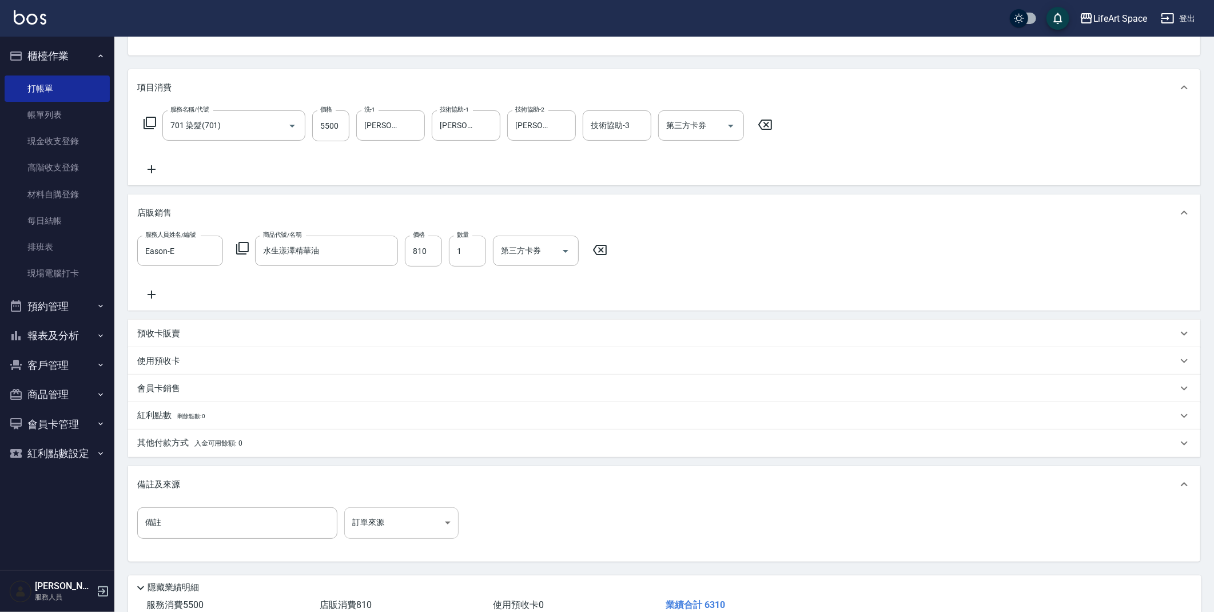
click at [384, 528] on body "LifeArt Space 登出 櫃檯作業 打帳單 帳單列表 現金收支登錄 高階收支登錄 材料自購登錄 每日結帳 排班表 現場電腦打卡 預約管理 預約管理 單…" at bounding box center [607, 284] width 1214 height 804
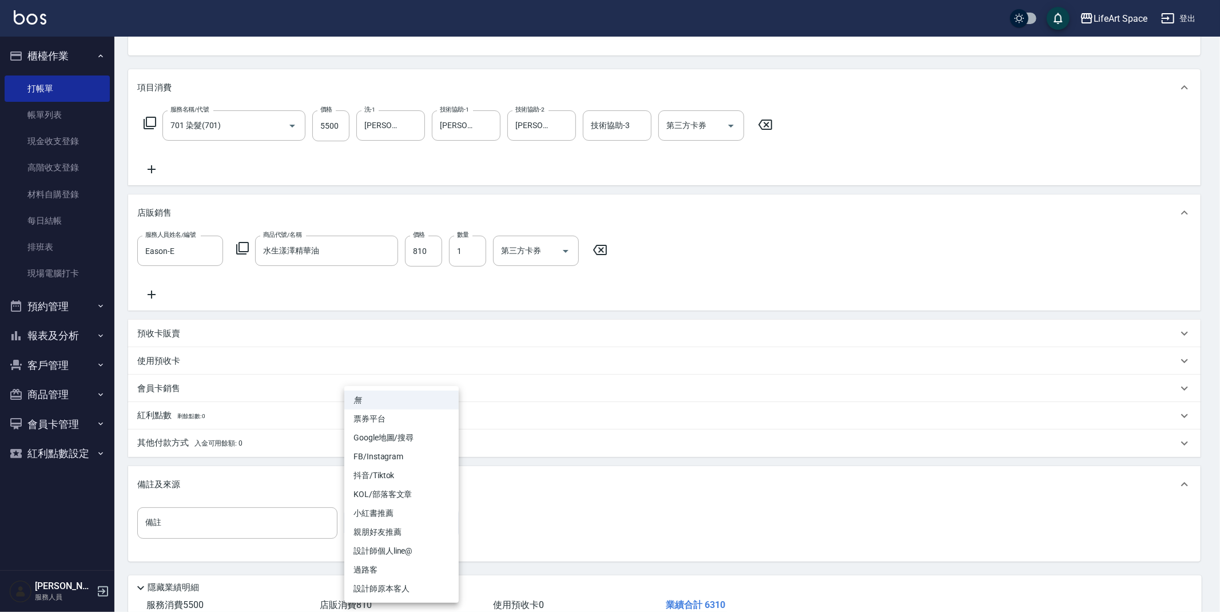
drag, startPoint x: 395, startPoint y: 590, endPoint x: 266, endPoint y: 498, distance: 157.9
click at [395, 589] on li "設計師原本客人" at bounding box center [401, 588] width 114 height 19
type input "設計師原本客人"
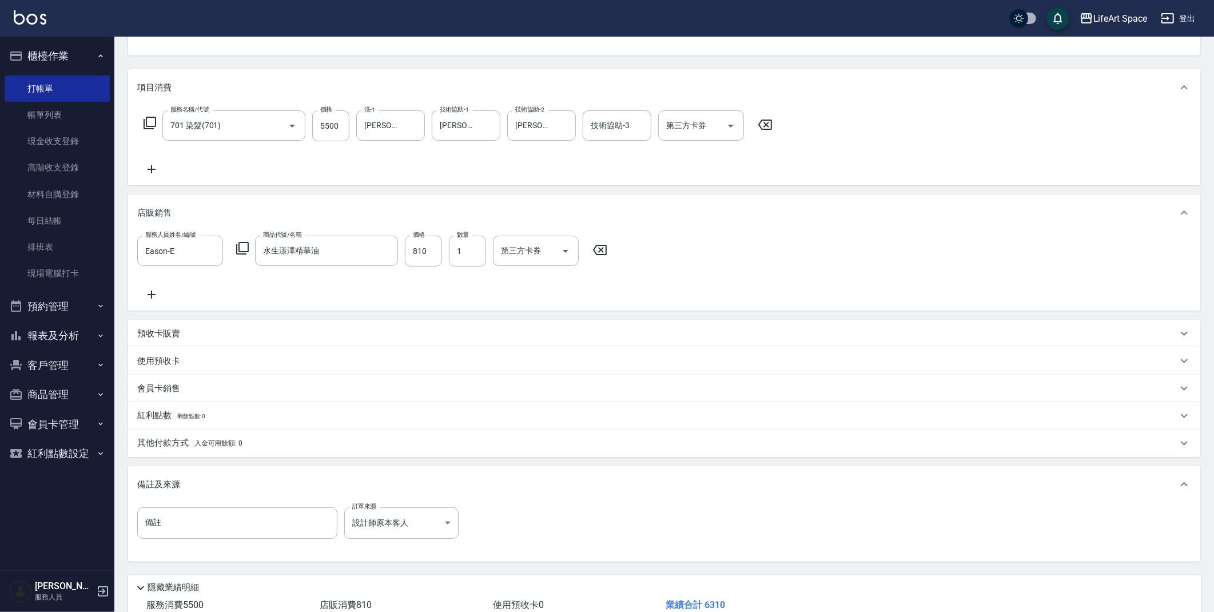
click at [242, 443] on div "其他付款方式 入金可用餘額: 0" at bounding box center [657, 443] width 1040 height 13
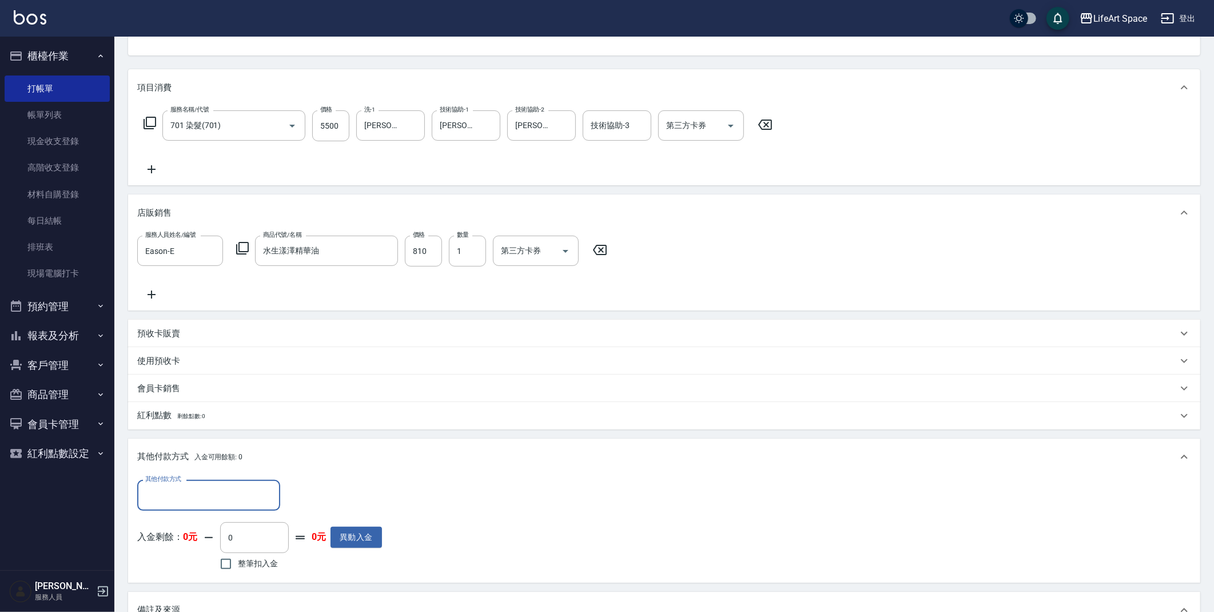
scroll to position [0, 0]
click at [188, 480] on div "其他付款方式" at bounding box center [208, 495] width 143 height 30
drag, startPoint x: 178, startPoint y: 562, endPoint x: 411, endPoint y: 467, distance: 251.4
click at [178, 562] on span "信用卡" at bounding box center [208, 562] width 143 height 19
type input "信用卡"
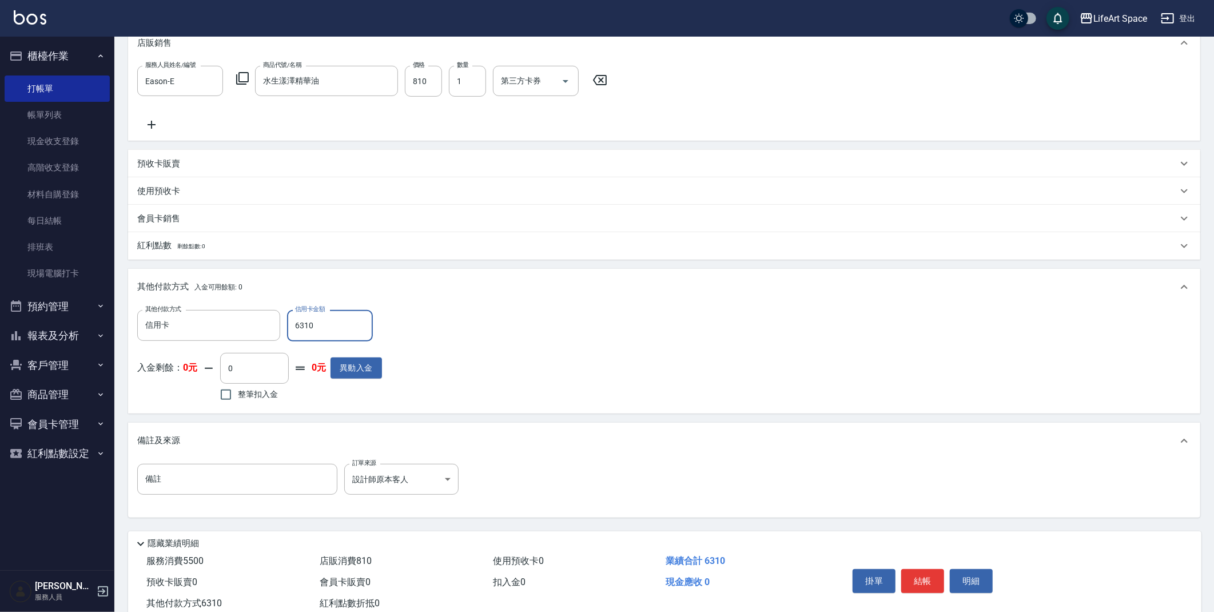
scroll to position [321, 0]
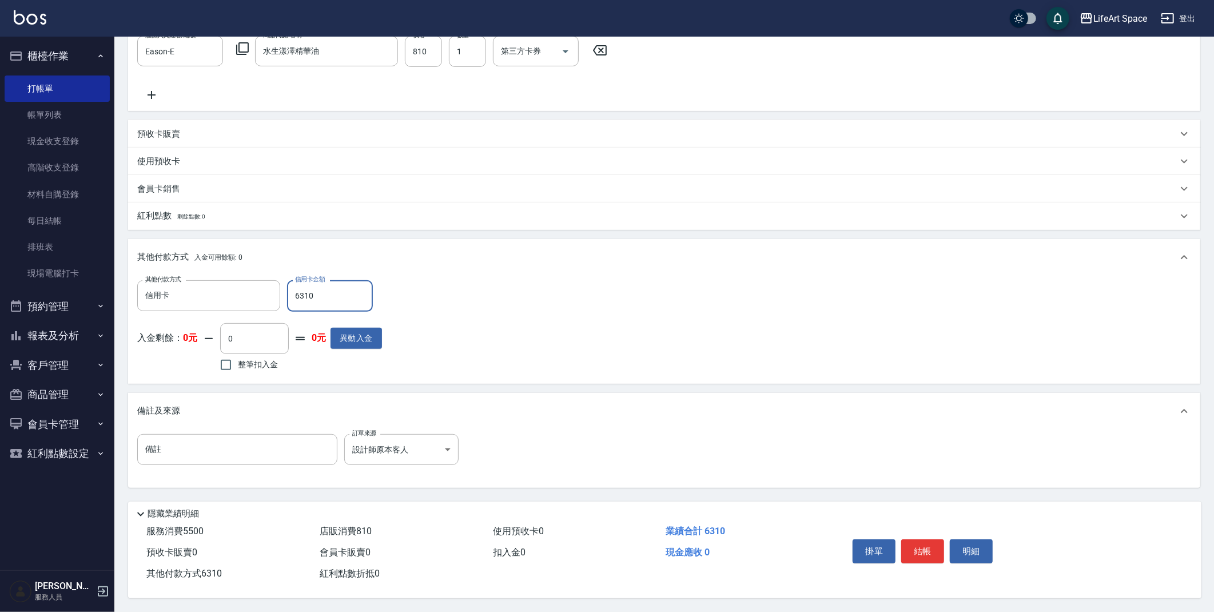
type input "6310"
click at [927, 548] on button "結帳" at bounding box center [922, 551] width 43 height 24
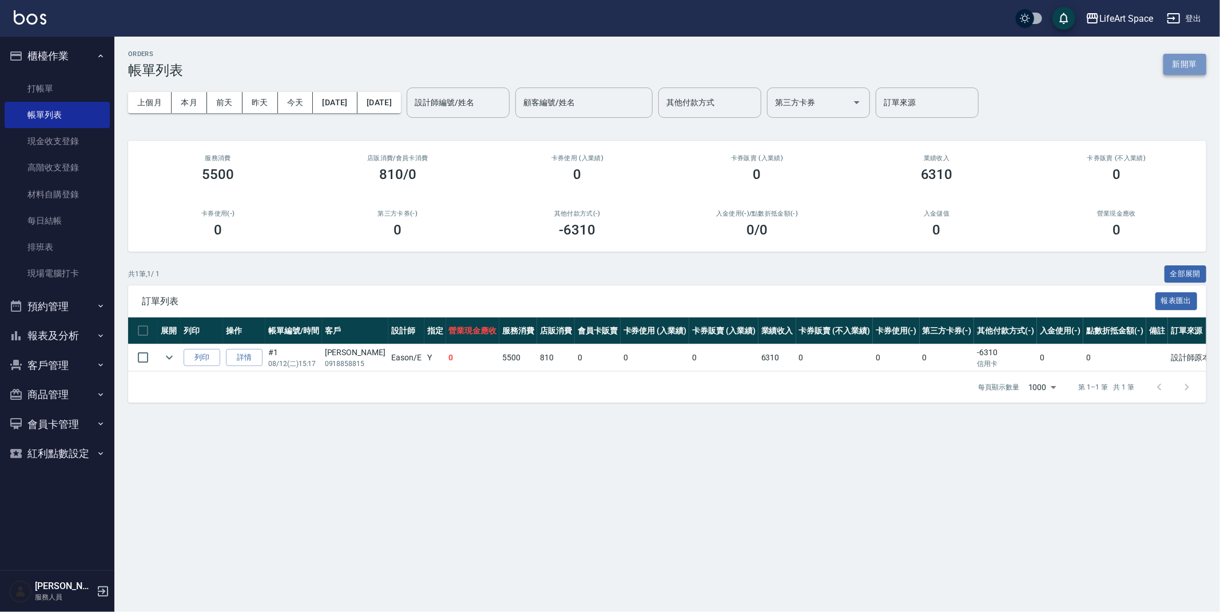
click at [1184, 61] on button "新開單" at bounding box center [1184, 64] width 43 height 21
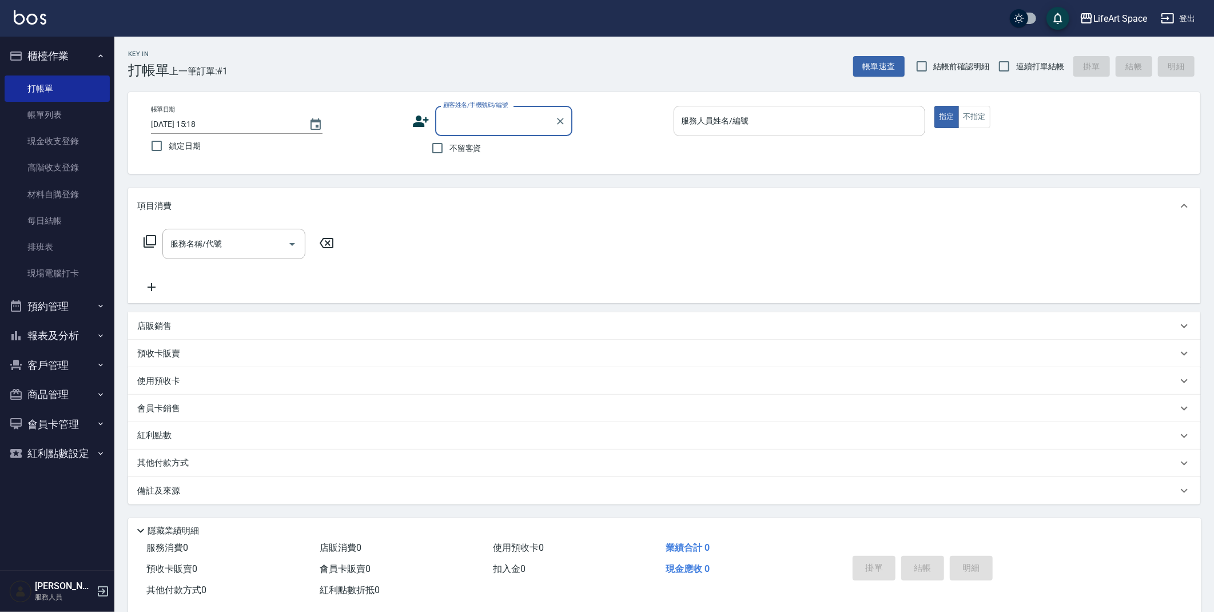
click at [721, 132] on div "服務人員姓名/編號" at bounding box center [800, 121] width 252 height 30
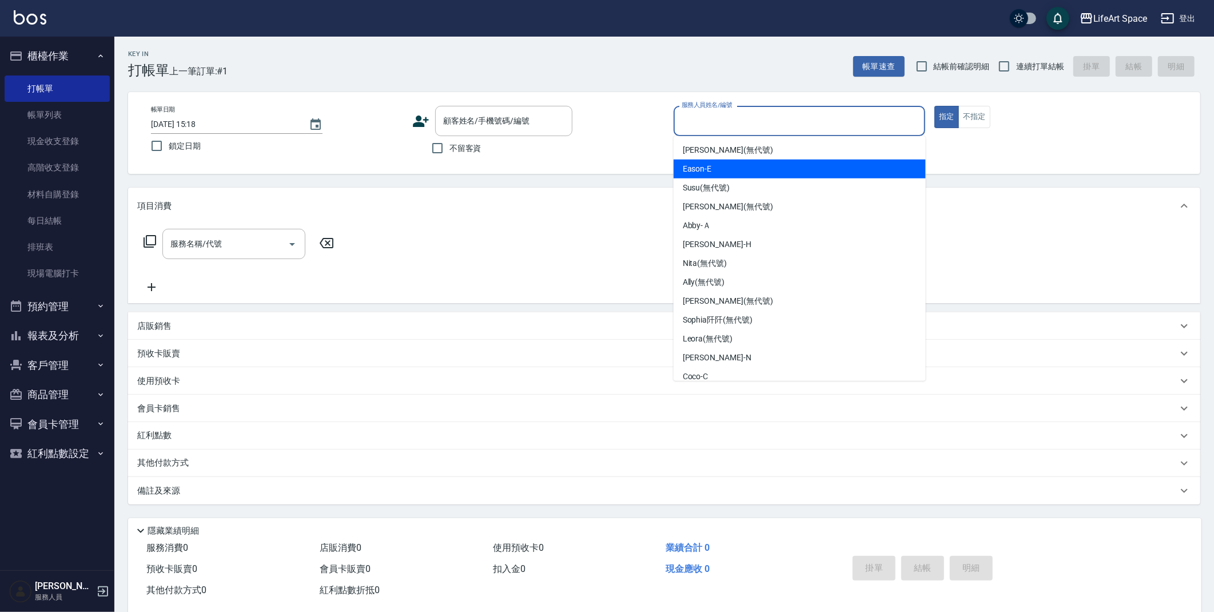
click at [727, 166] on div "Eason -E" at bounding box center [800, 169] width 252 height 19
type input "Eason-E"
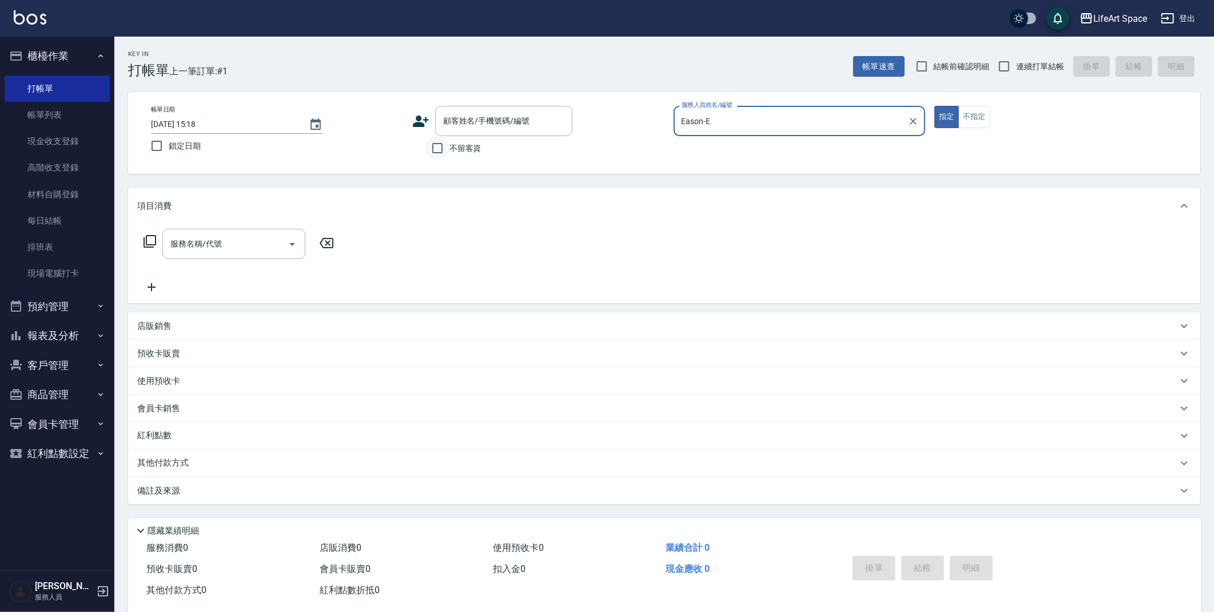
click at [437, 156] on input "不留客資" at bounding box center [438, 148] width 24 height 24
checkbox input "true"
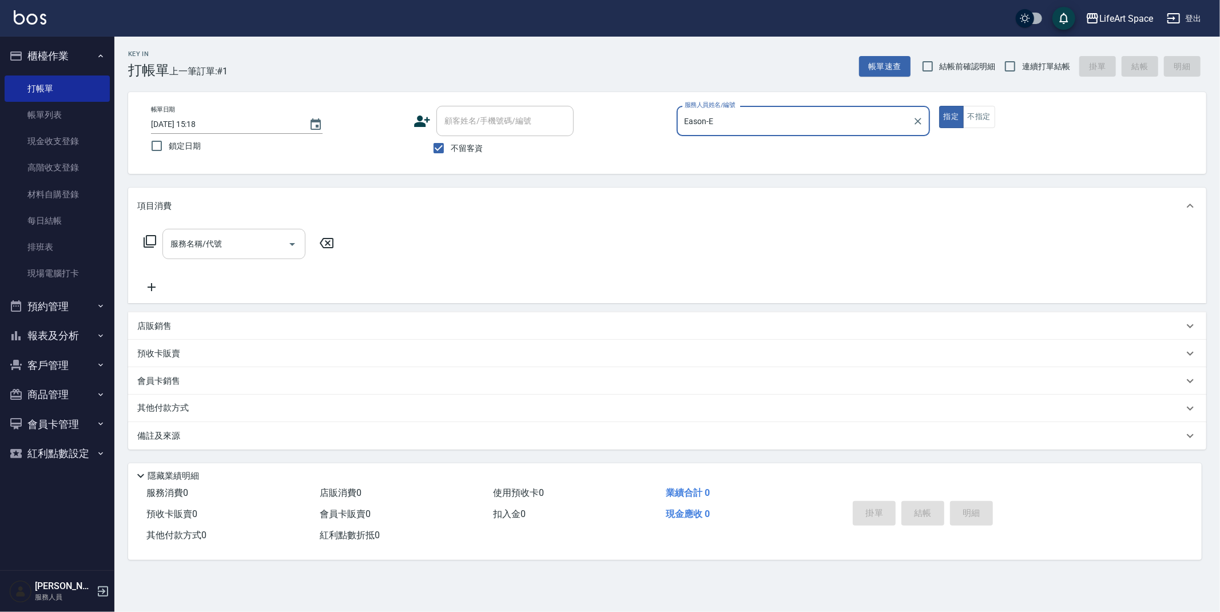
click at [225, 241] on input "服務名稱/代號" at bounding box center [226, 244] width 116 height 20
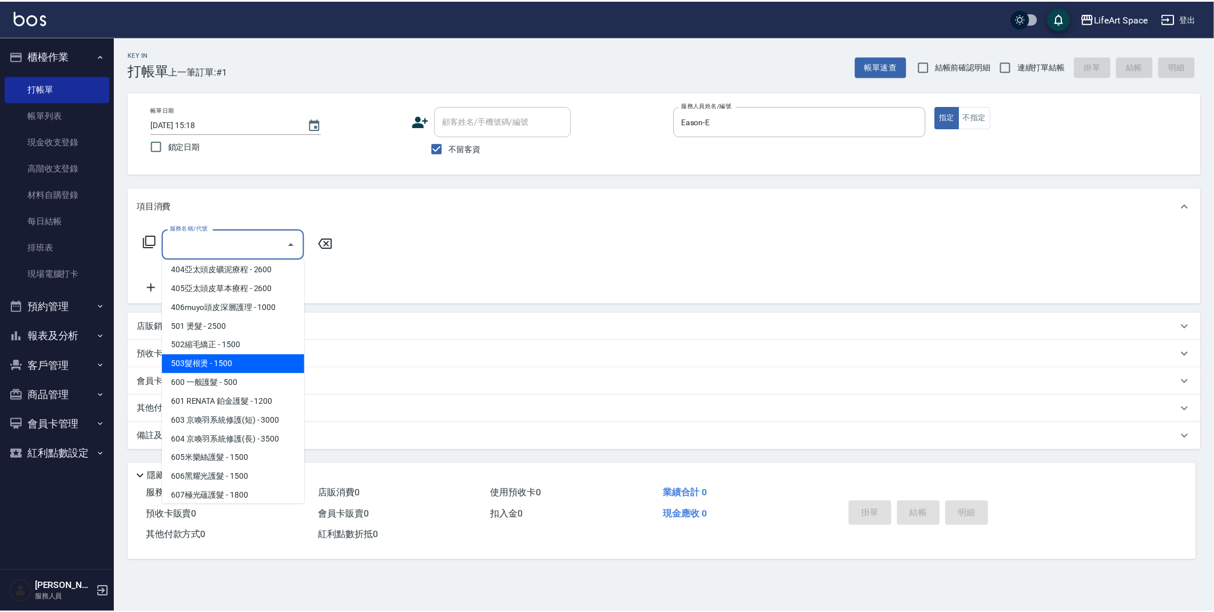
scroll to position [179, 0]
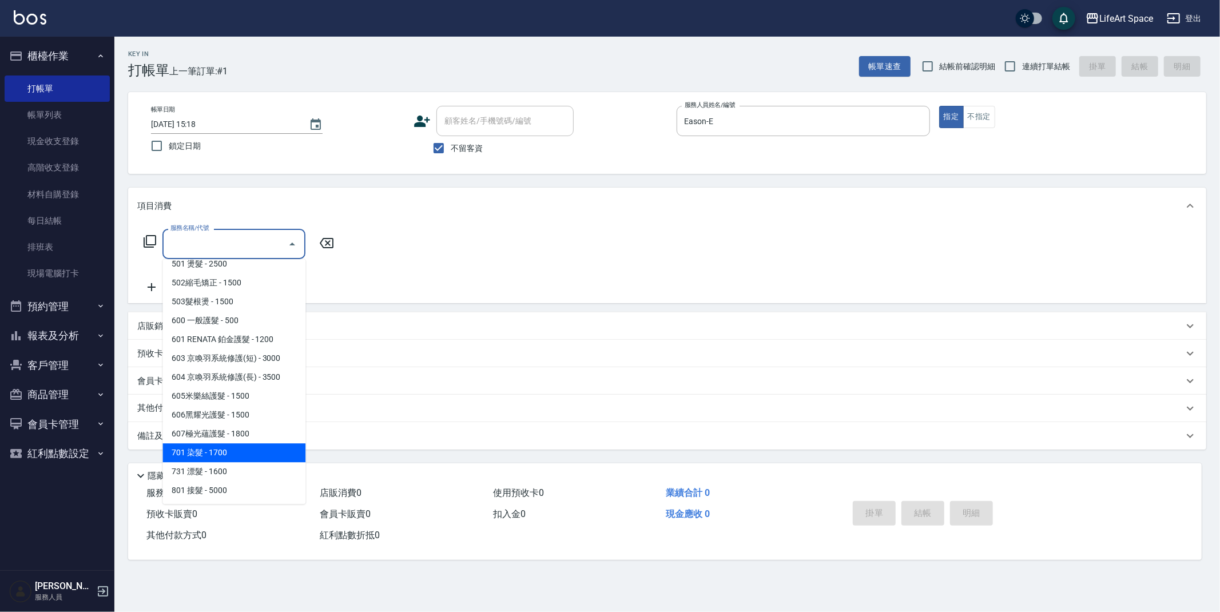
click at [248, 454] on span "701 染髮 - 1700" at bounding box center [233, 452] width 143 height 19
type input "701 染髮(701)"
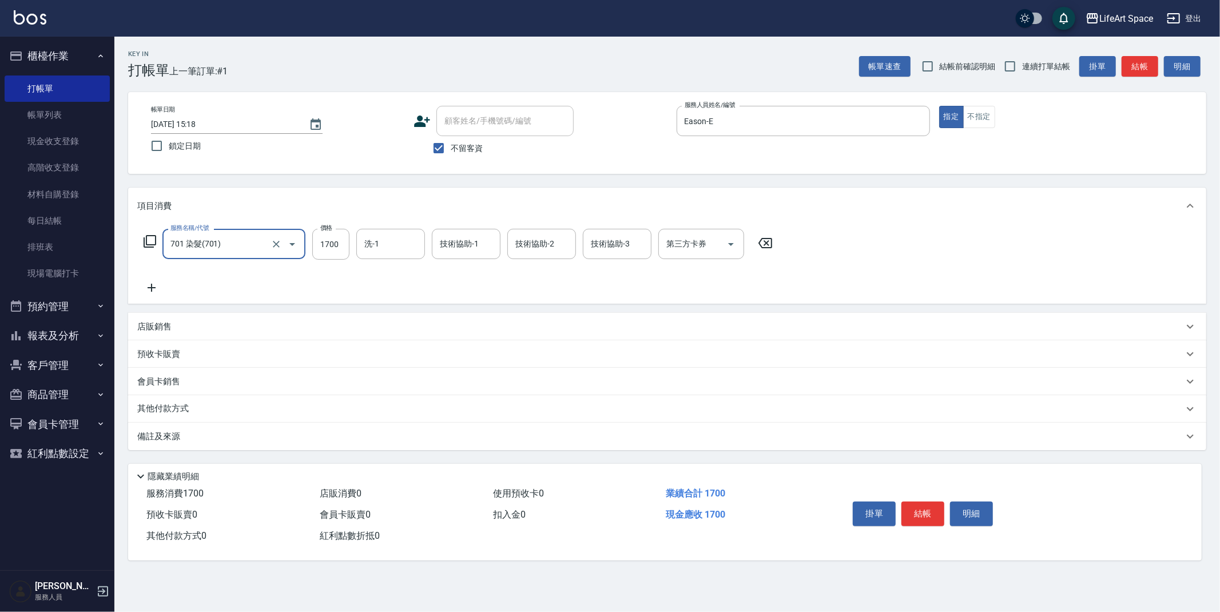
click at [155, 289] on icon at bounding box center [151, 288] width 29 height 14
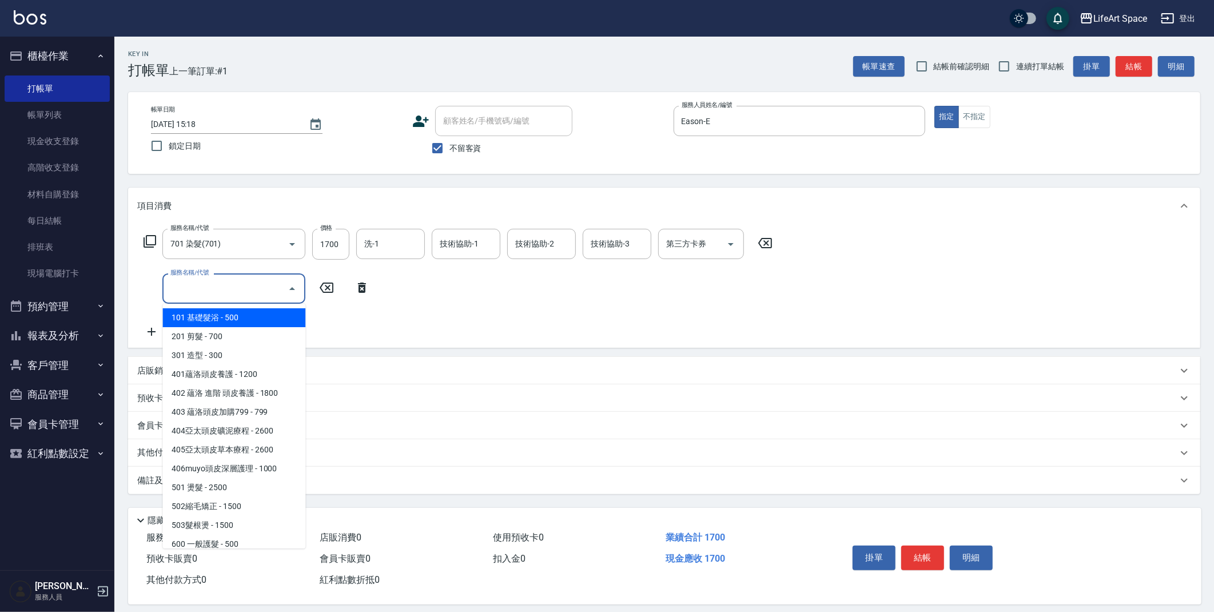
click at [220, 289] on input "服務名稱/代號" at bounding box center [226, 289] width 116 height 20
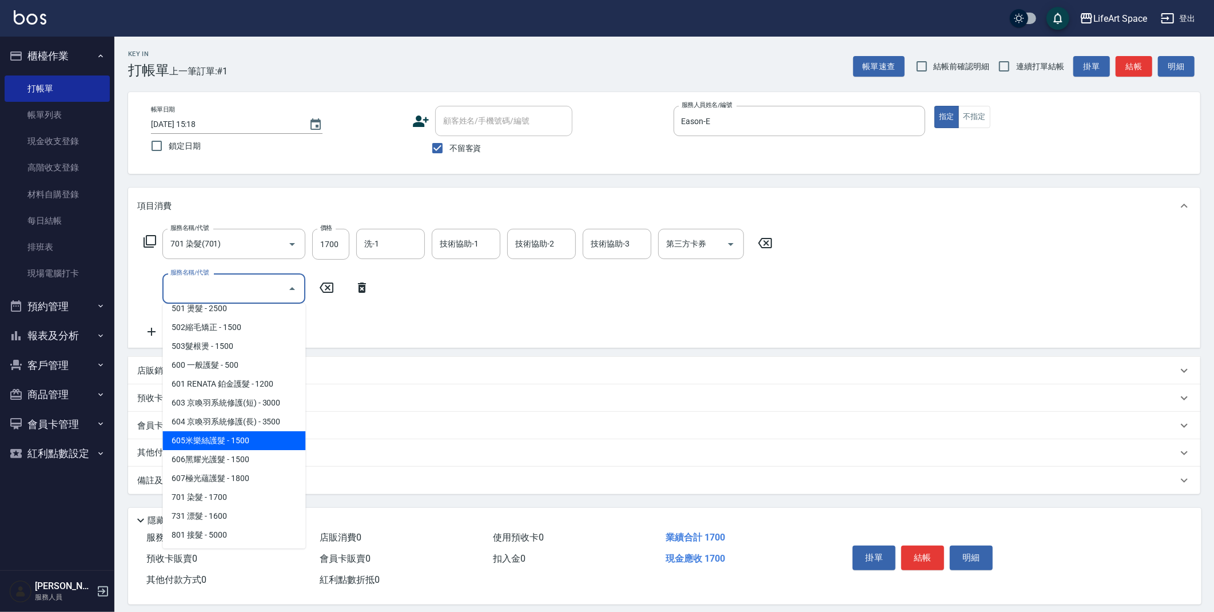
click at [228, 436] on span "605米樂絲護髮 - 1500" at bounding box center [233, 440] width 143 height 19
type input "605米樂絲護髮(605)"
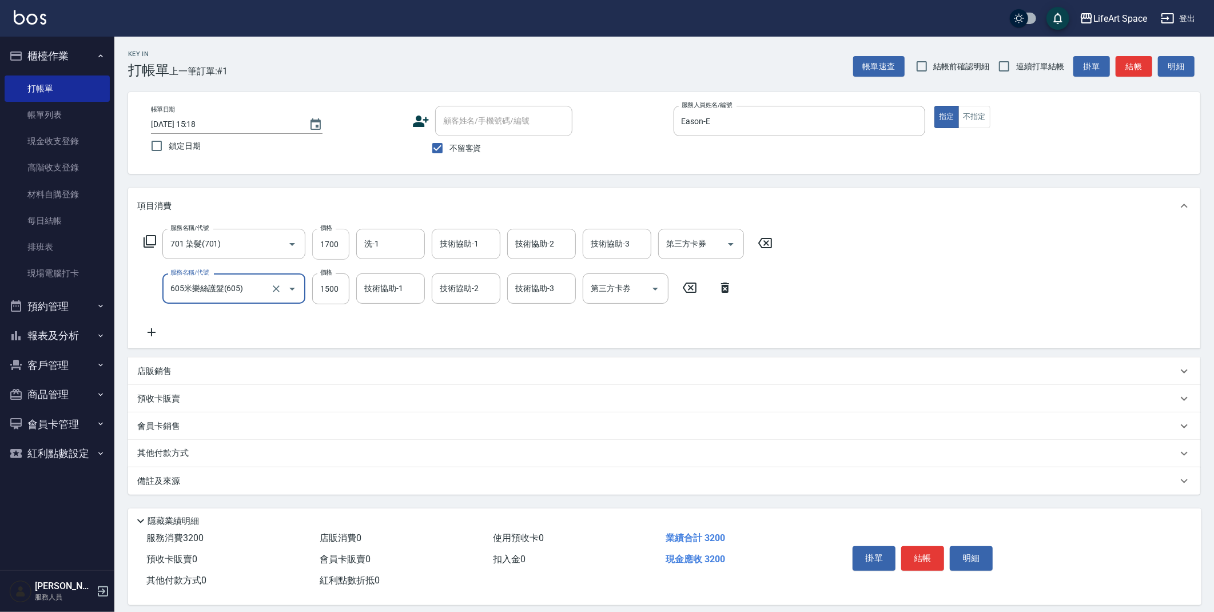
click at [342, 243] on input "1700" at bounding box center [330, 244] width 37 height 31
click at [341, 244] on input "1700" at bounding box center [330, 244] width 37 height 31
type input "6300"
click at [379, 245] on input "洗-1" at bounding box center [390, 244] width 58 height 20
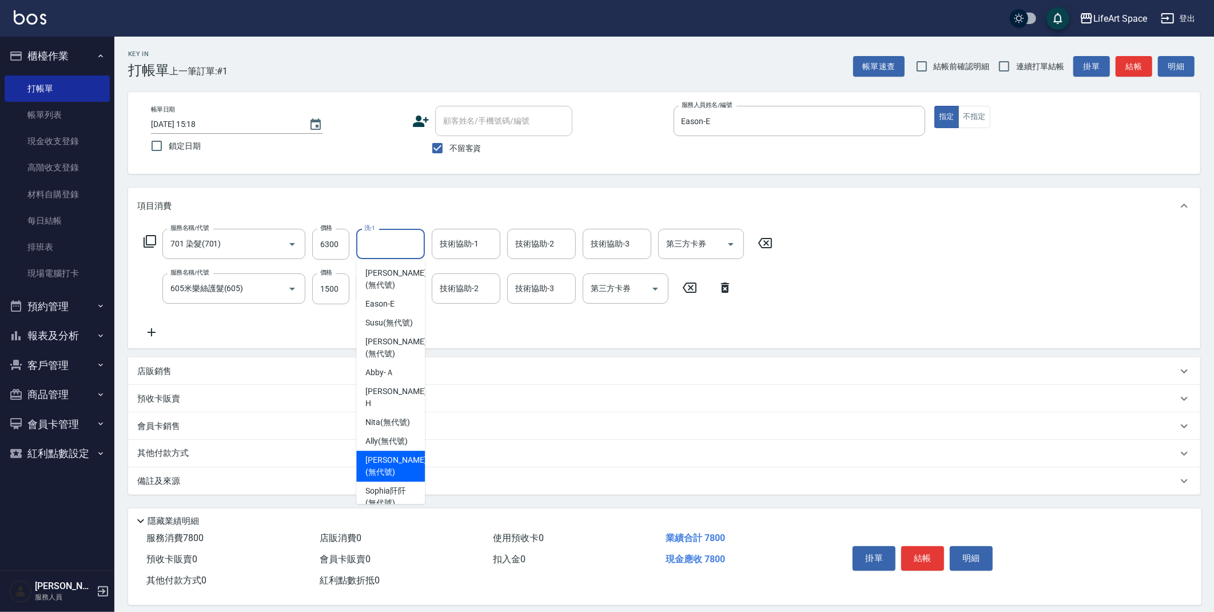
click at [390, 471] on span "Emma (無代號)" at bounding box center [395, 466] width 61 height 24
type input "Emma(無代號)"
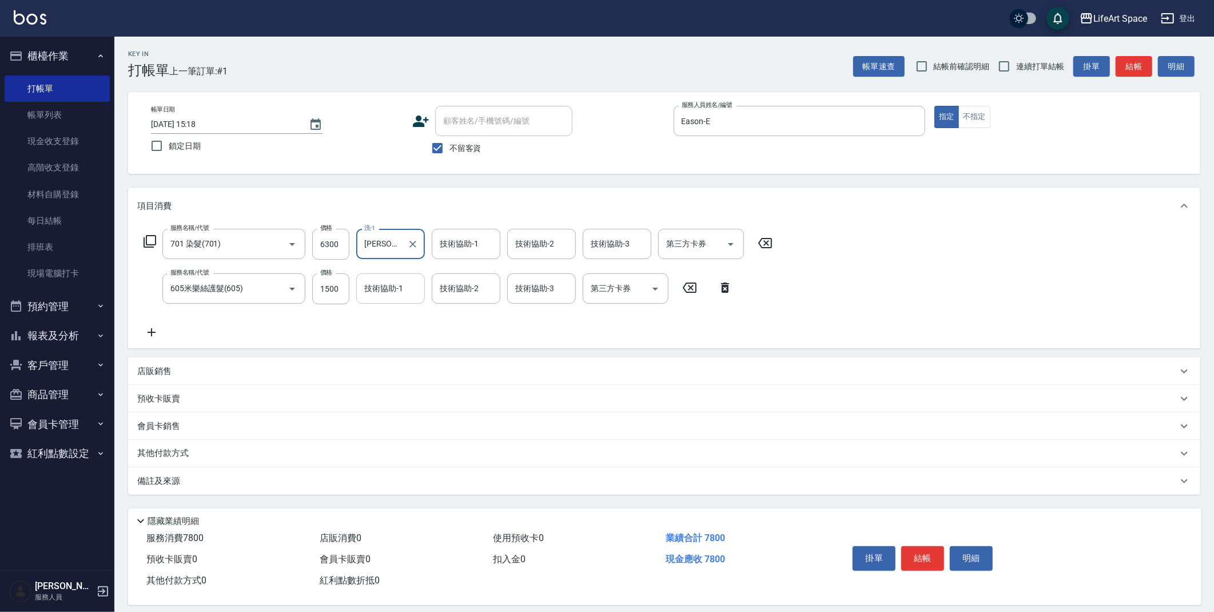
click at [403, 297] on input "技術協助-1" at bounding box center [390, 289] width 58 height 20
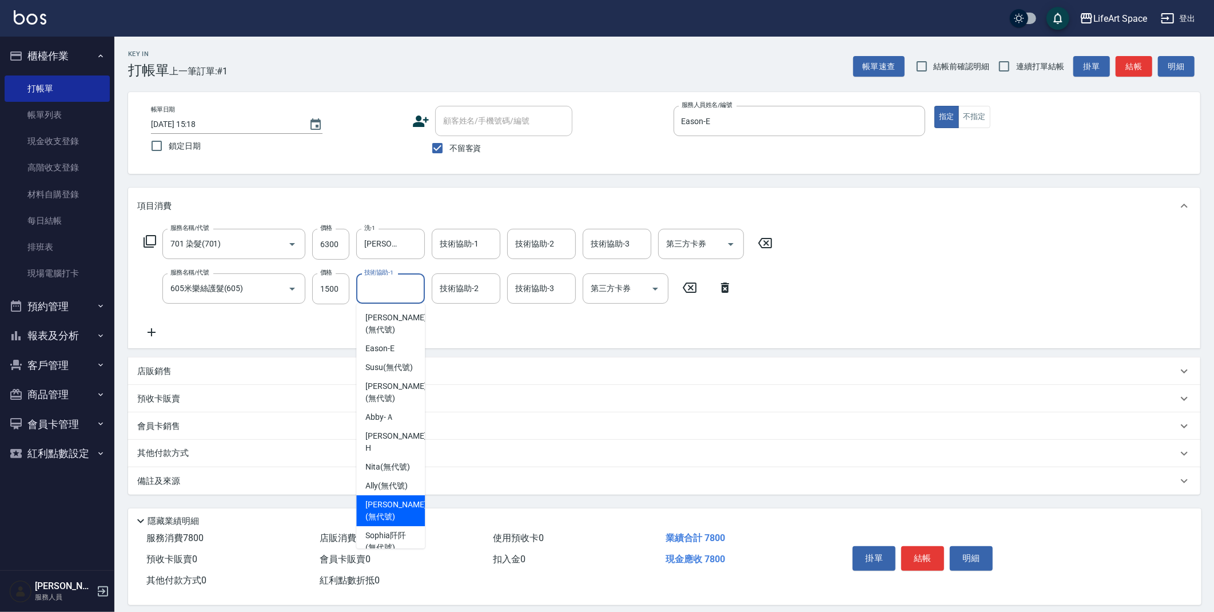
drag, startPoint x: 399, startPoint y: 524, endPoint x: 499, endPoint y: 343, distance: 206.9
click at [399, 523] on span "Emma (無代號)" at bounding box center [395, 511] width 61 height 24
type input "Emma(無代號)"
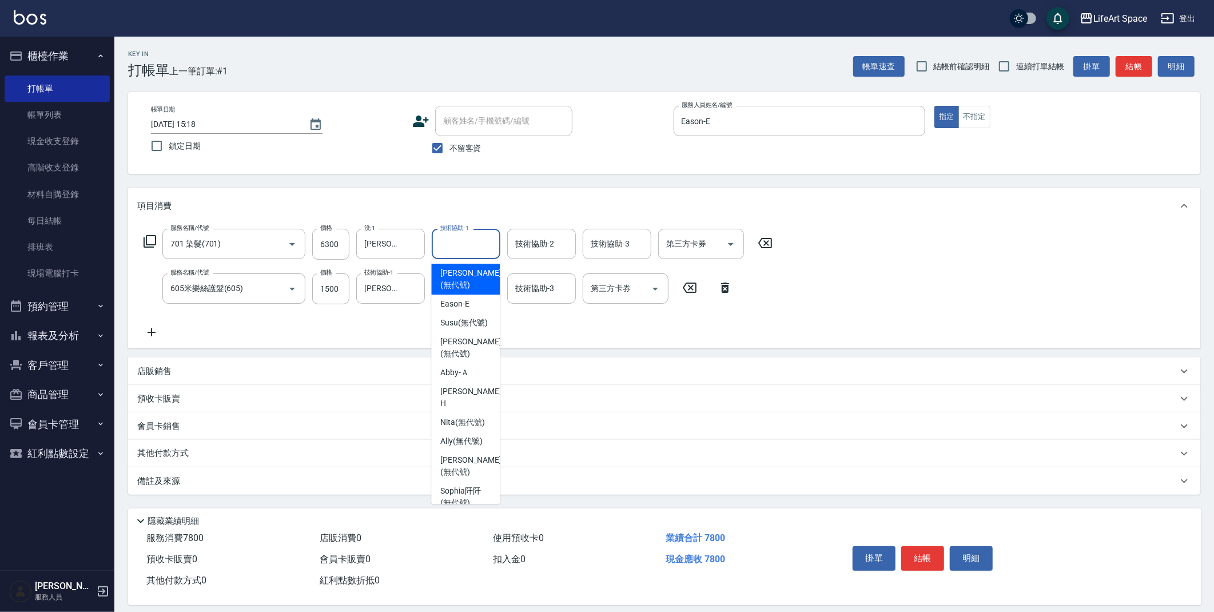
click at [471, 247] on input "技術協助-1" at bounding box center [466, 244] width 58 height 20
drag, startPoint x: 457, startPoint y: 487, endPoint x: 476, endPoint y: 352, distance: 136.4
click at [457, 478] on span "Emma (無代號)" at bounding box center [470, 466] width 61 height 24
type input "Emma(無代號)"
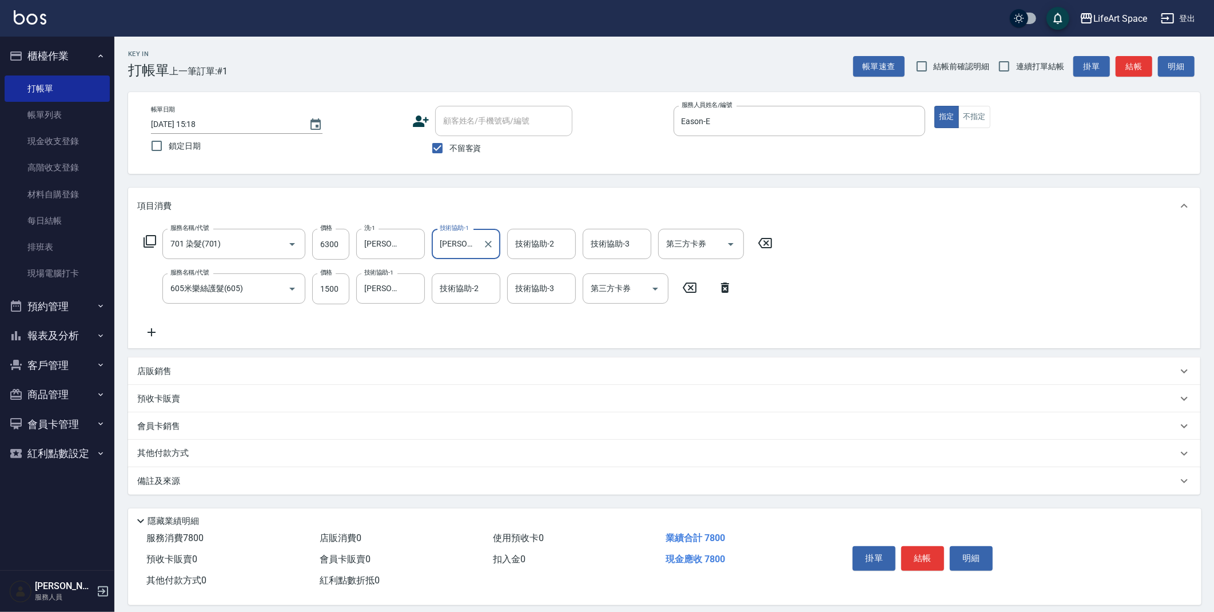
click at [475, 291] on div "技術協助-2 技術協助-2" at bounding box center [466, 288] width 69 height 30
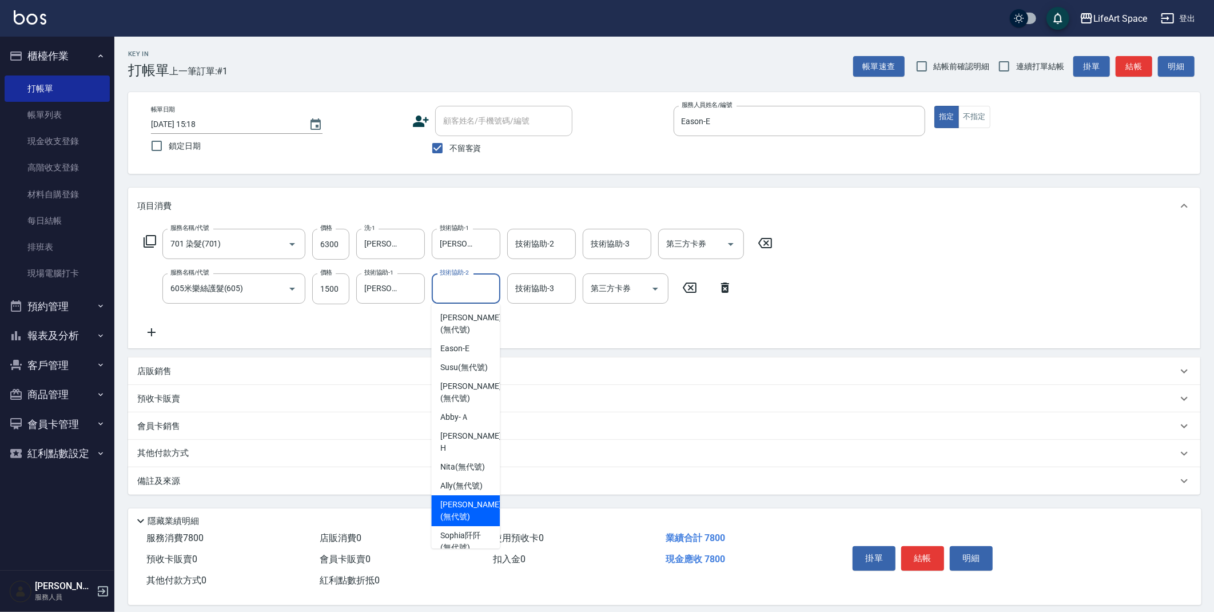
click at [475, 516] on span "Emma (無代號)" at bounding box center [470, 511] width 61 height 24
type input "Emma(無代號)"
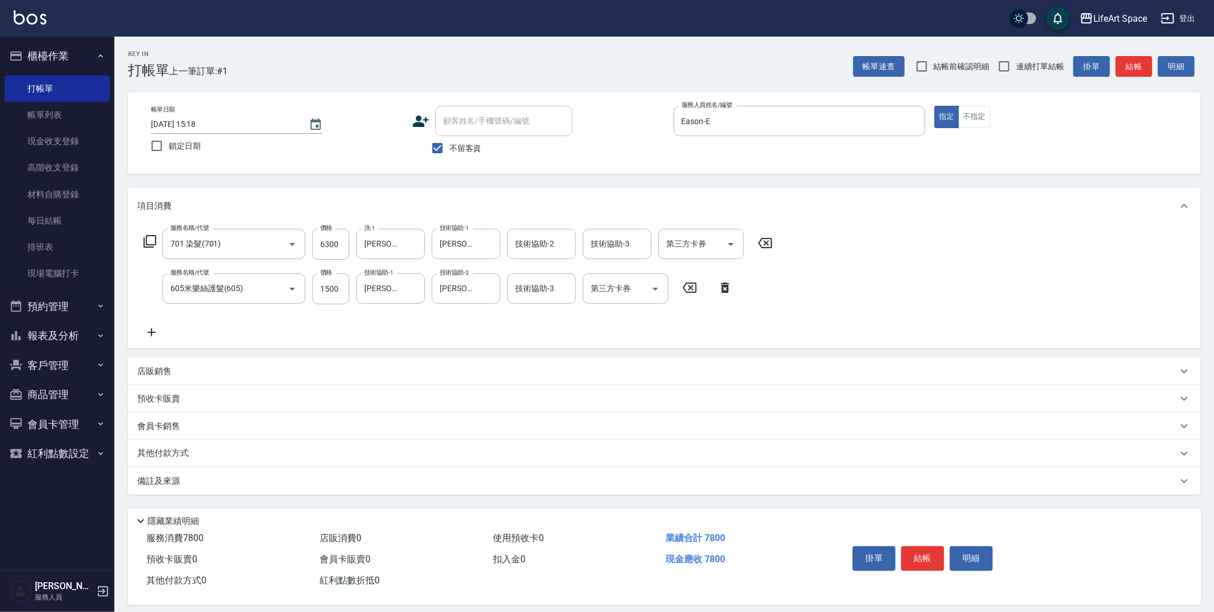
drag, startPoint x: 245, startPoint y: 483, endPoint x: 246, endPoint y: 489, distance: 5.7
click at [246, 484] on div "備註及來源" at bounding box center [657, 481] width 1040 height 12
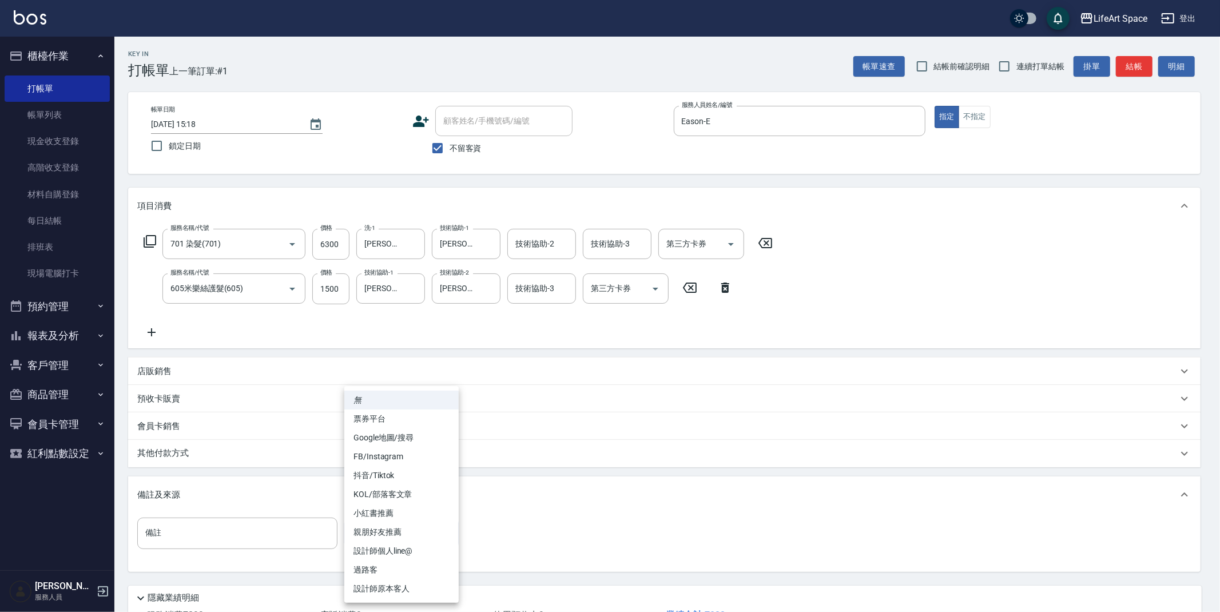
click at [371, 536] on body "LifeArt Space 登出 櫃檯作業 打帳單 帳單列表 現金收支登錄 高階收支登錄 材料自購登錄 每日結帳 排班表 現場電腦打卡 預約管理 預約管理 單…" at bounding box center [610, 348] width 1220 height 696
click at [381, 460] on li "FB/Instagram" at bounding box center [401, 456] width 114 height 19
type input "FB/Instagram"
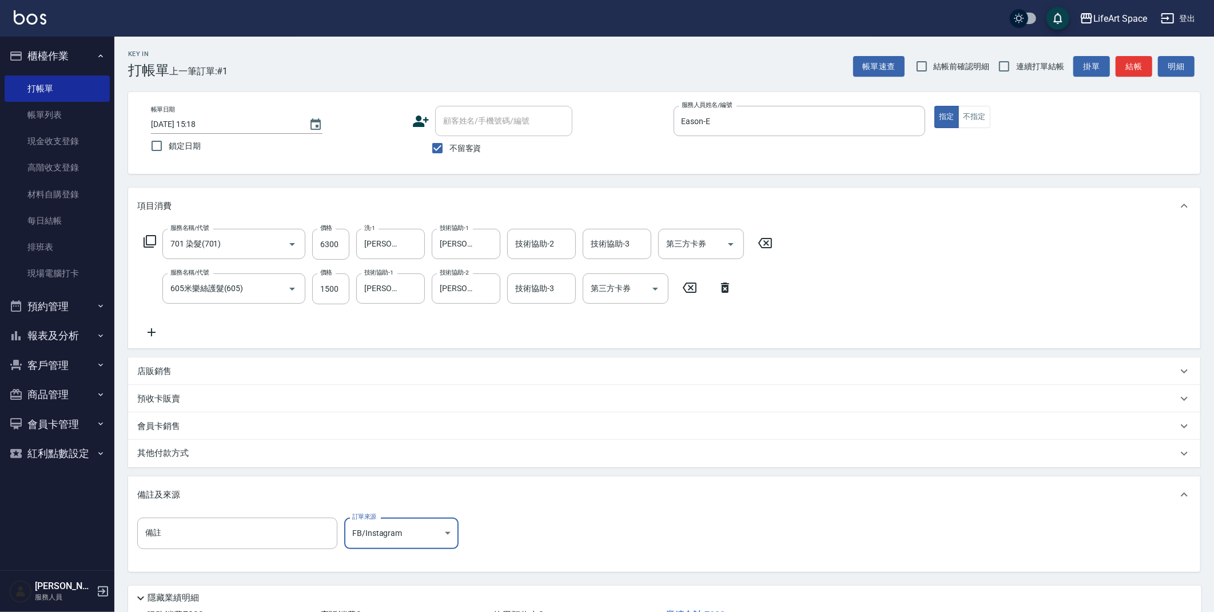
click at [156, 452] on p "其他付款方式" at bounding box center [165, 453] width 57 height 13
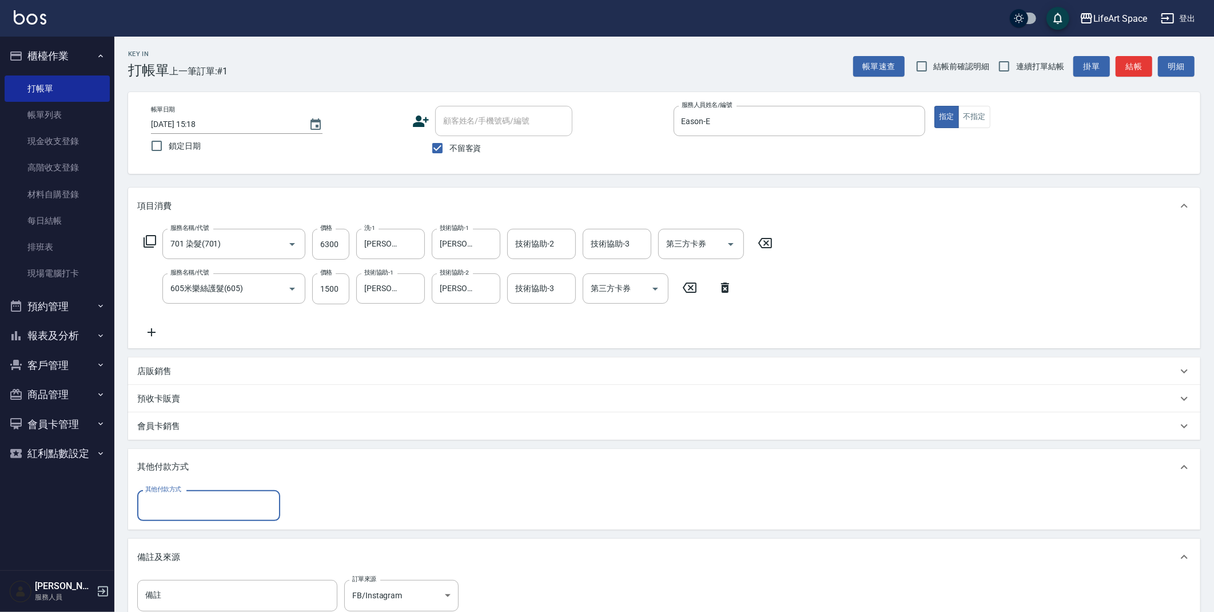
scroll to position [0, 0]
click at [168, 511] on input "其他付款方式" at bounding box center [208, 505] width 133 height 20
click at [175, 575] on span "信用卡" at bounding box center [208, 572] width 143 height 19
type input "信用卡"
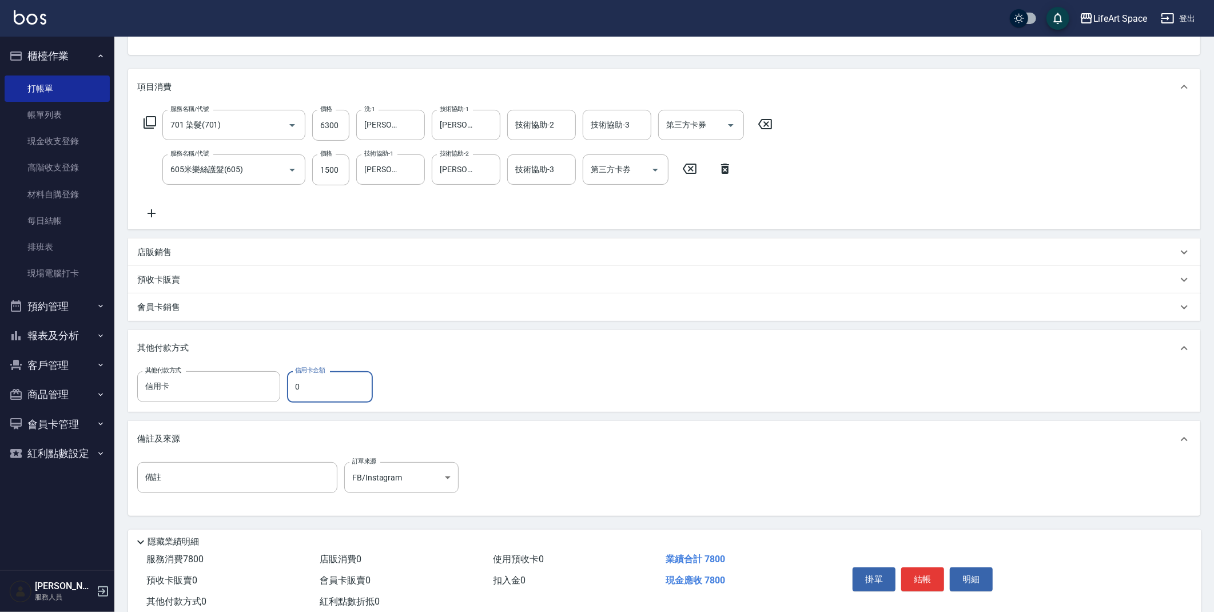
scroll to position [150, 0]
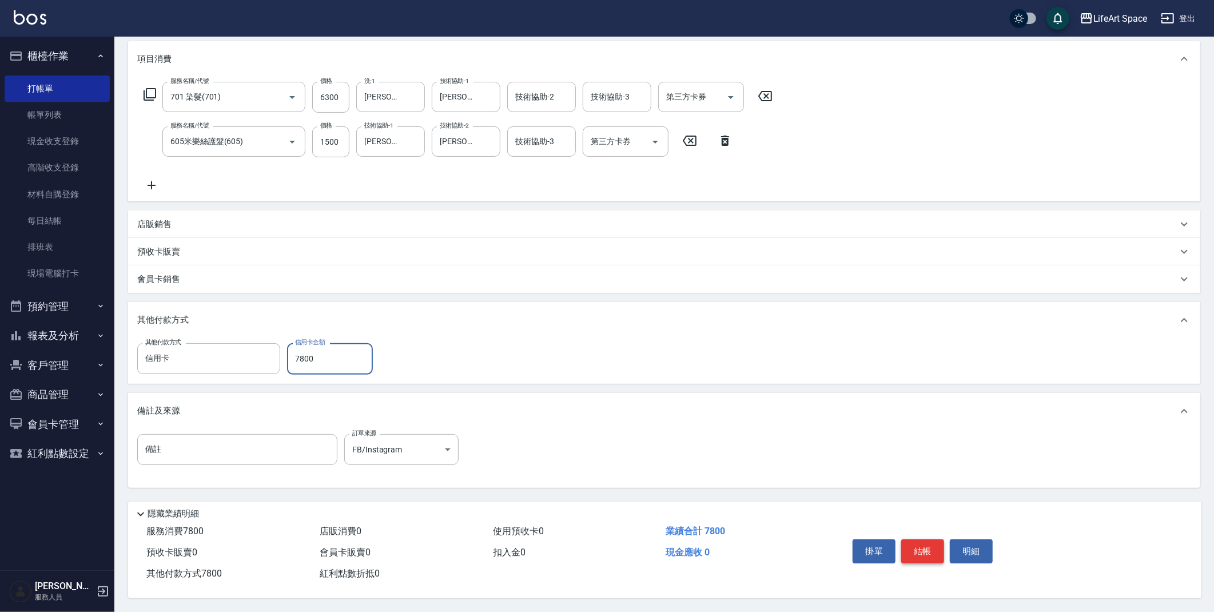
type input "7800"
click at [921, 555] on button "結帳" at bounding box center [922, 551] width 43 height 24
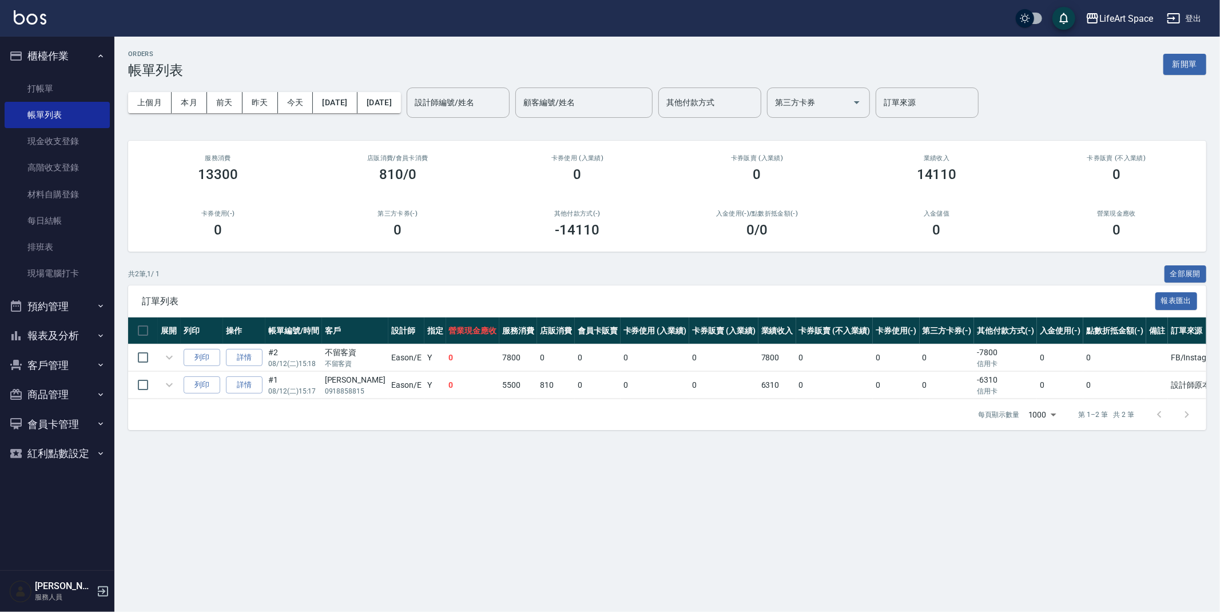
click at [496, 108] on div "設計師編號/姓名 設計師編號/姓名" at bounding box center [458, 103] width 103 height 30
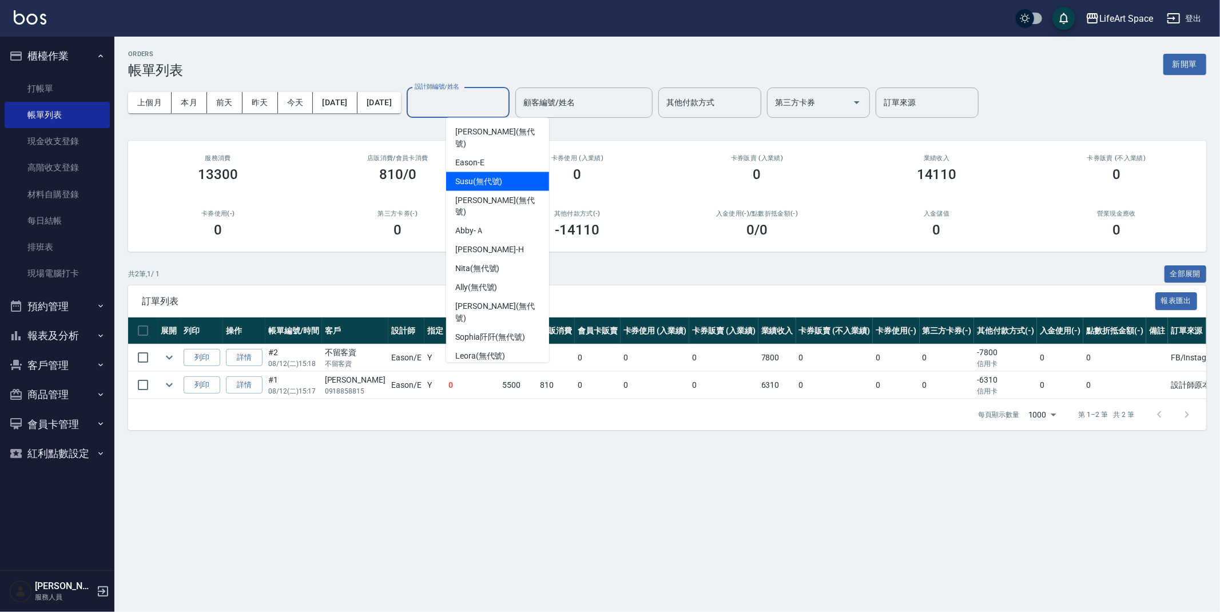
click at [487, 172] on div "Susu (無代號)" at bounding box center [497, 181] width 103 height 19
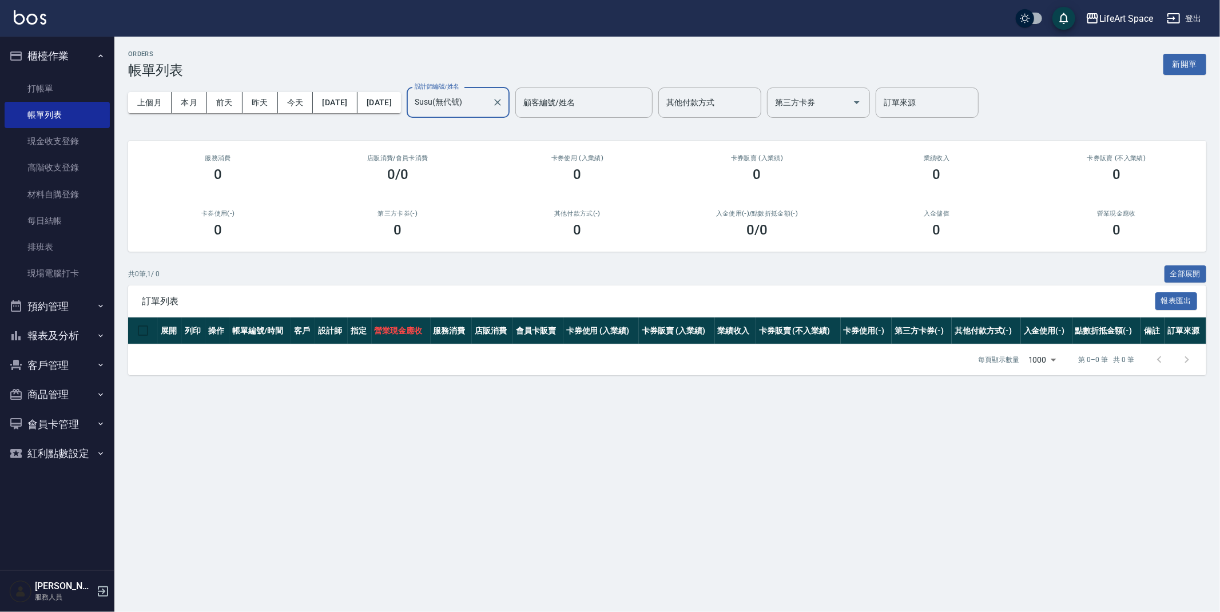
click at [487, 112] on input "Susu(無代號)" at bounding box center [449, 103] width 75 height 20
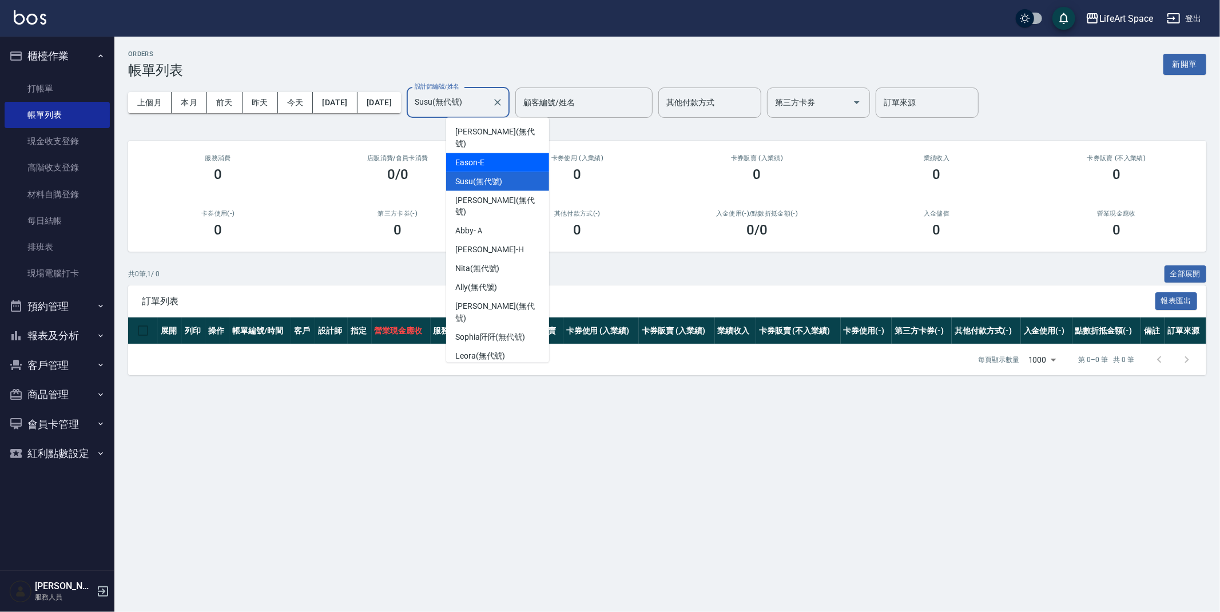
click at [491, 153] on div "Eason -E" at bounding box center [497, 162] width 103 height 19
type input "Eason-E"
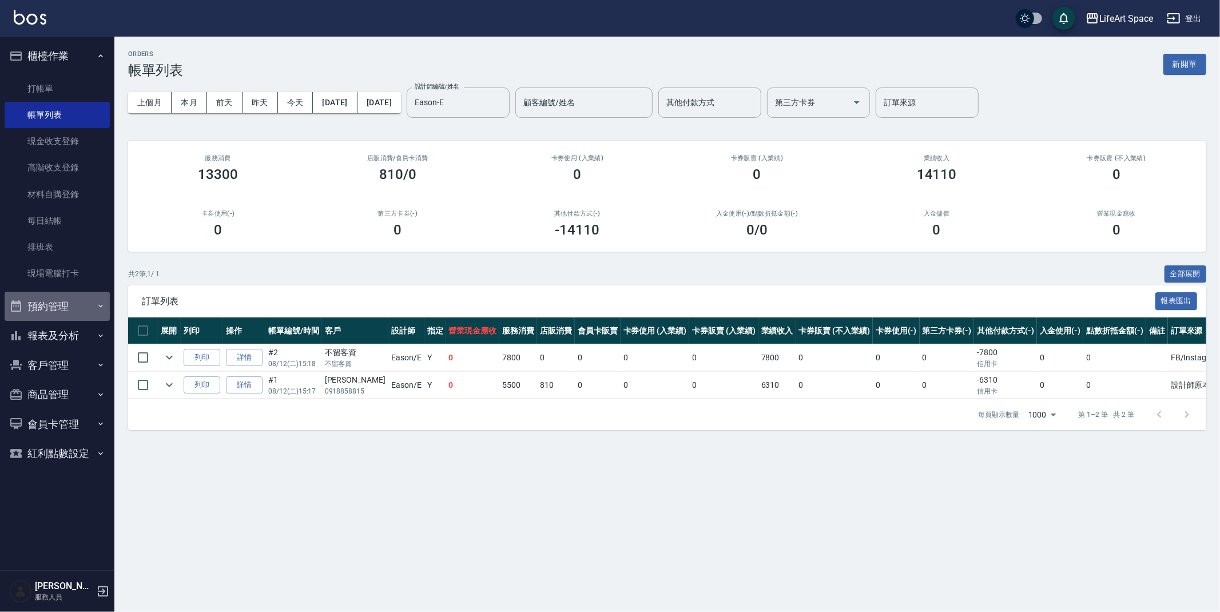
click at [75, 307] on button "預約管理" at bounding box center [57, 307] width 105 height 30
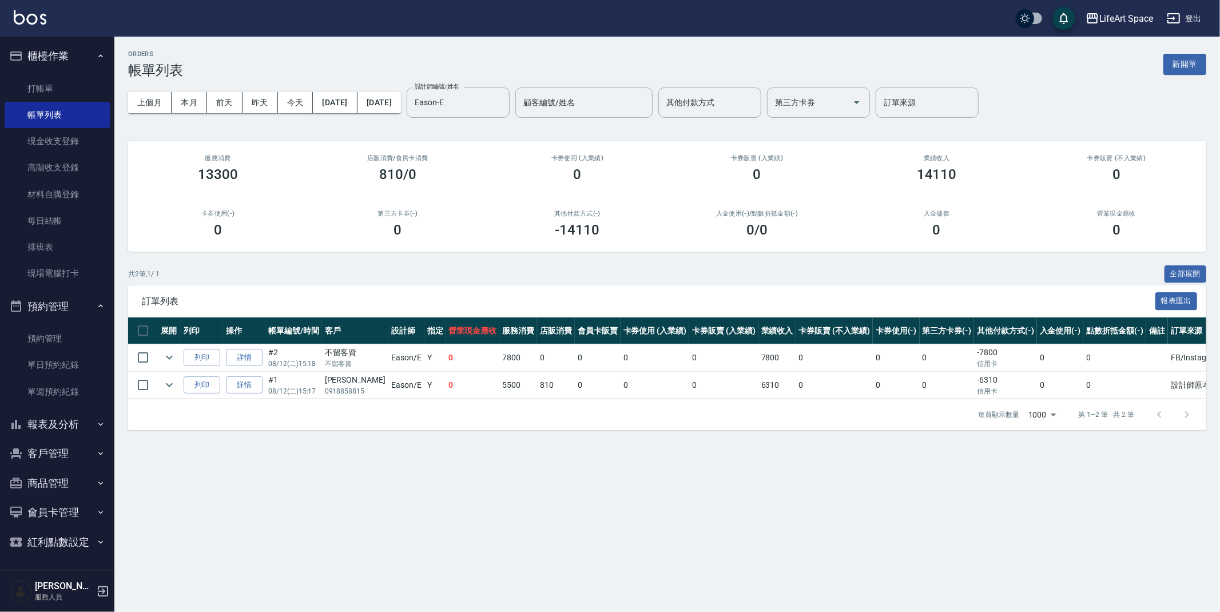
click at [78, 309] on button "預約管理" at bounding box center [57, 307] width 105 height 30
click at [70, 333] on button "報表及分析" at bounding box center [57, 336] width 105 height 30
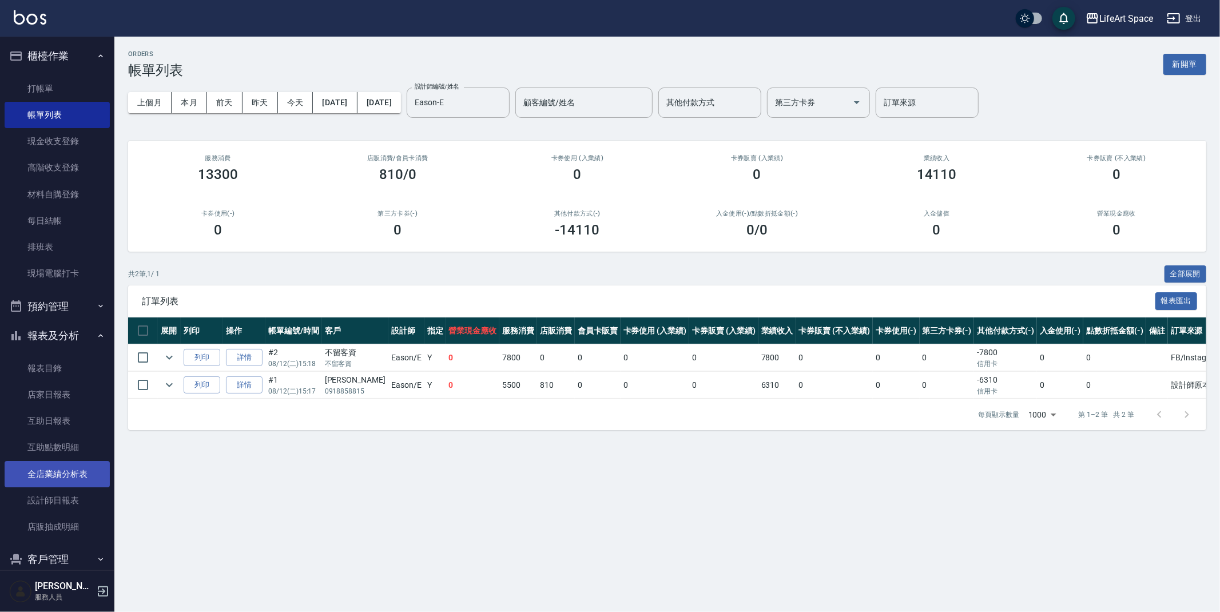
click at [83, 473] on link "全店業績分析表" at bounding box center [57, 474] width 105 height 26
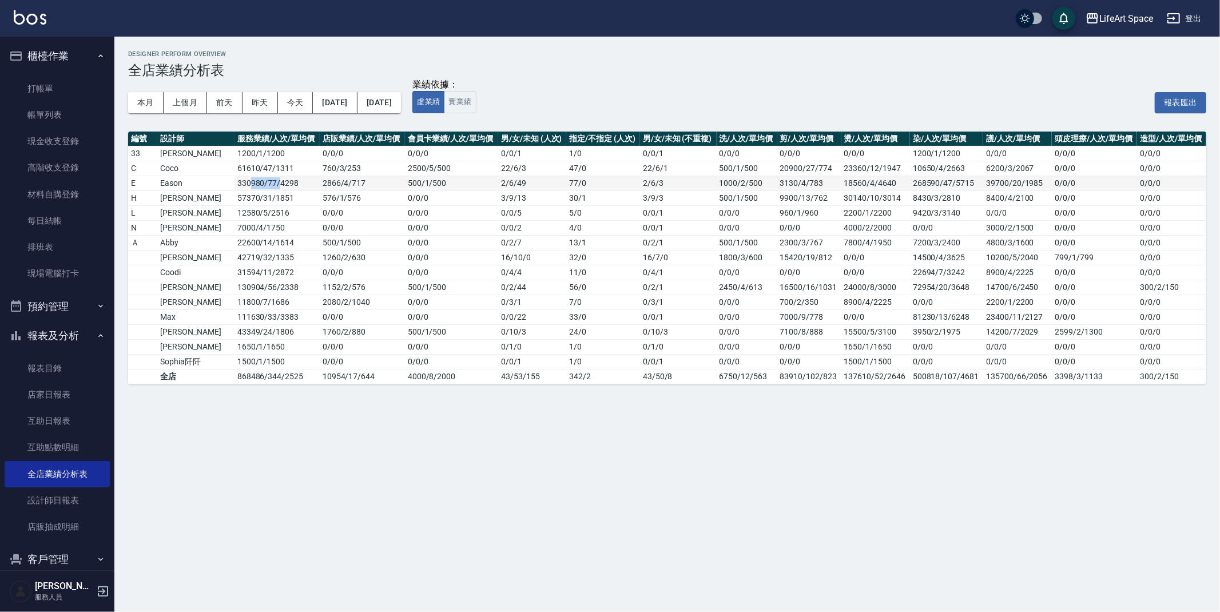
drag, startPoint x: 231, startPoint y: 182, endPoint x: 263, endPoint y: 187, distance: 31.8
click at [263, 185] on td "330980 / 77 / 4298" at bounding box center [277, 183] width 85 height 15
click at [327, 62] on h3 "全店業績分析表" at bounding box center [667, 70] width 1078 height 16
click at [90, 82] on link "打帳單" at bounding box center [57, 88] width 105 height 26
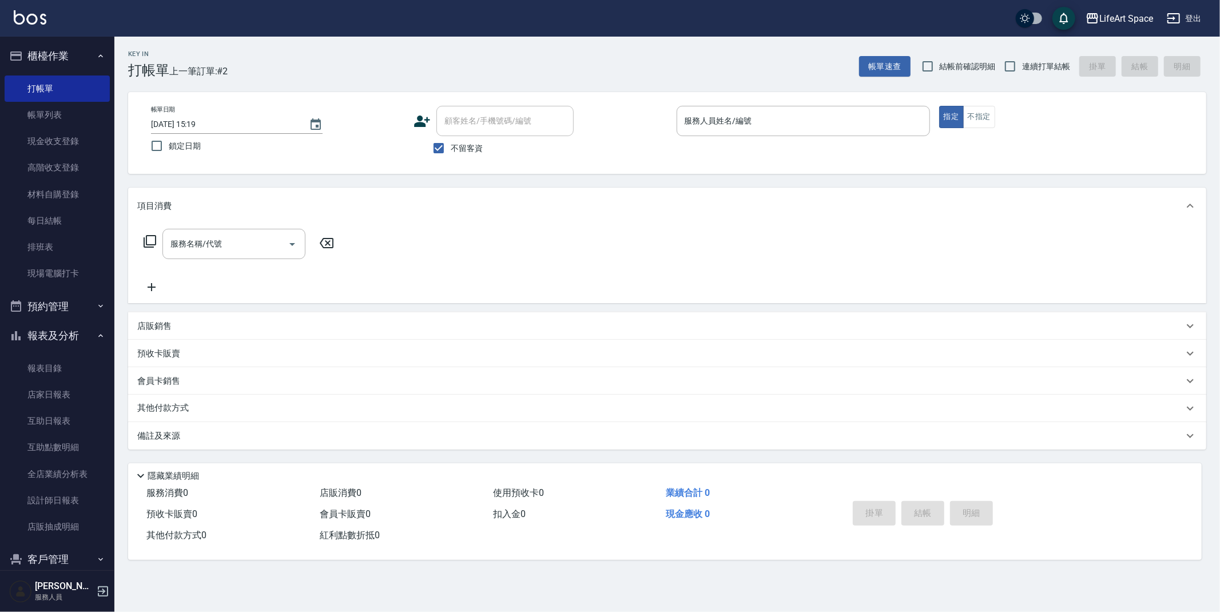
click at [455, 151] on span "不留客資" at bounding box center [467, 148] width 32 height 12
click at [451, 151] on input "不留客資" at bounding box center [439, 148] width 24 height 24
checkbox input "false"
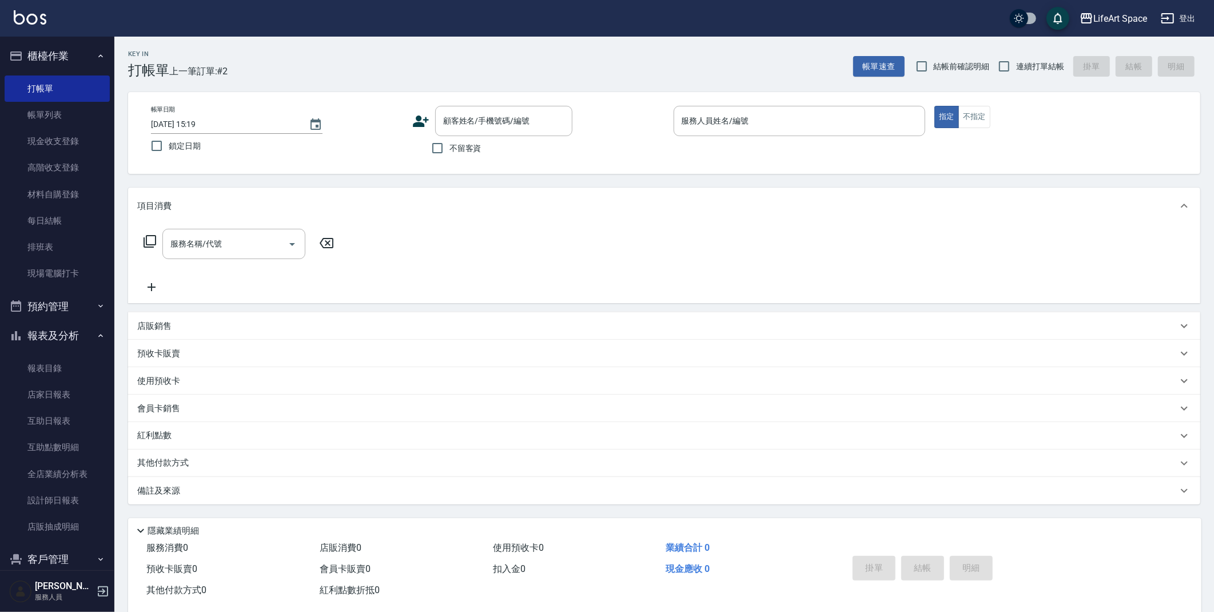
click at [432, 116] on div "顧客姓名/手機號碼/編號 顧客姓名/手機號碼/編號" at bounding box center [538, 121] width 252 height 30
click at [427, 119] on icon at bounding box center [421, 121] width 16 height 11
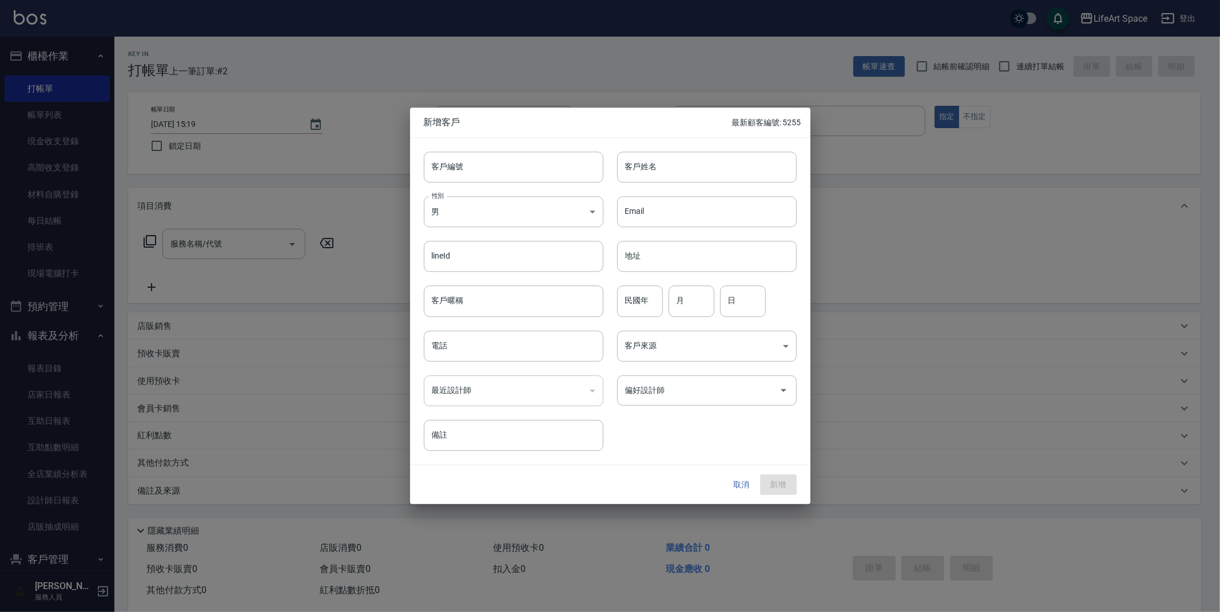
drag, startPoint x: 369, startPoint y: 141, endPoint x: 377, endPoint y: 131, distance: 13.0
click at [741, 483] on button "取消" at bounding box center [742, 484] width 37 height 21
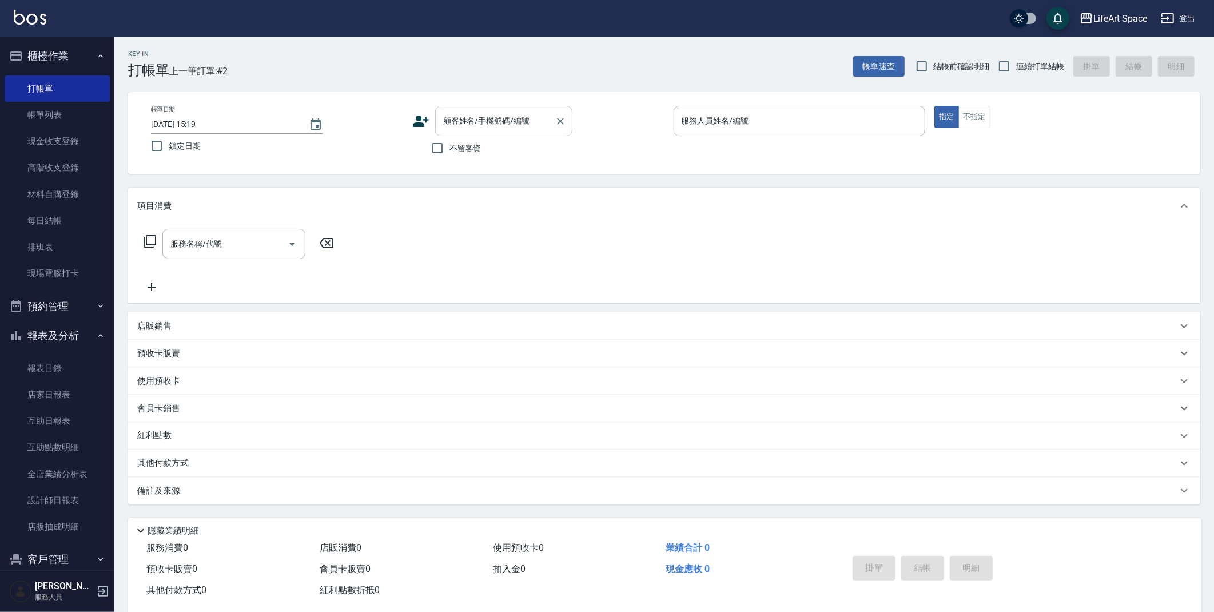
click at [523, 121] on div "顧客姓名/手機號碼/編號 顧客姓名/手機號碼/編號" at bounding box center [503, 121] width 137 height 30
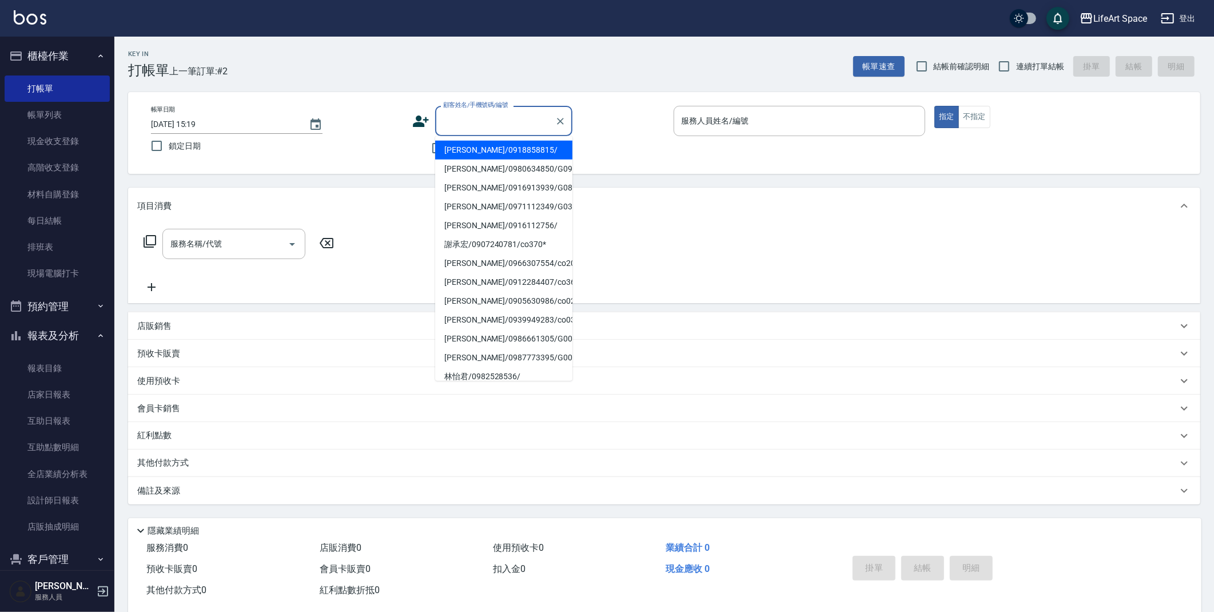
type input "t"
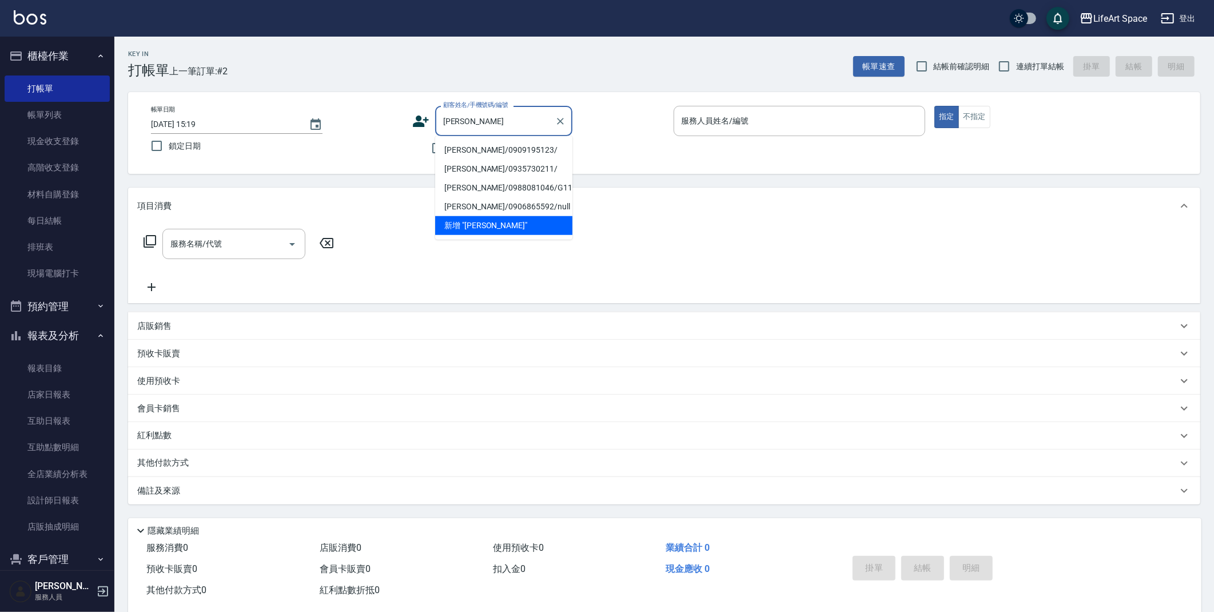
click at [471, 150] on li "陳柔蓁/0909195123/" at bounding box center [503, 150] width 137 height 19
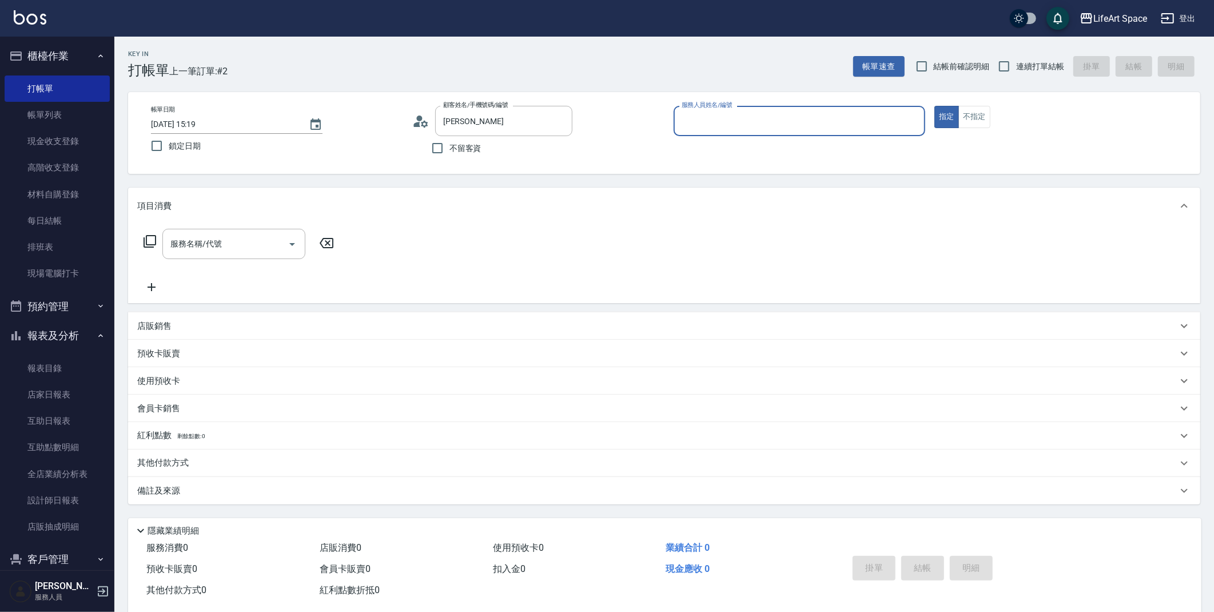
type input "陳柔蓁/0909195123/"
type input "Patty(無代號)"
click at [288, 241] on icon "Open" at bounding box center [292, 244] width 14 height 14
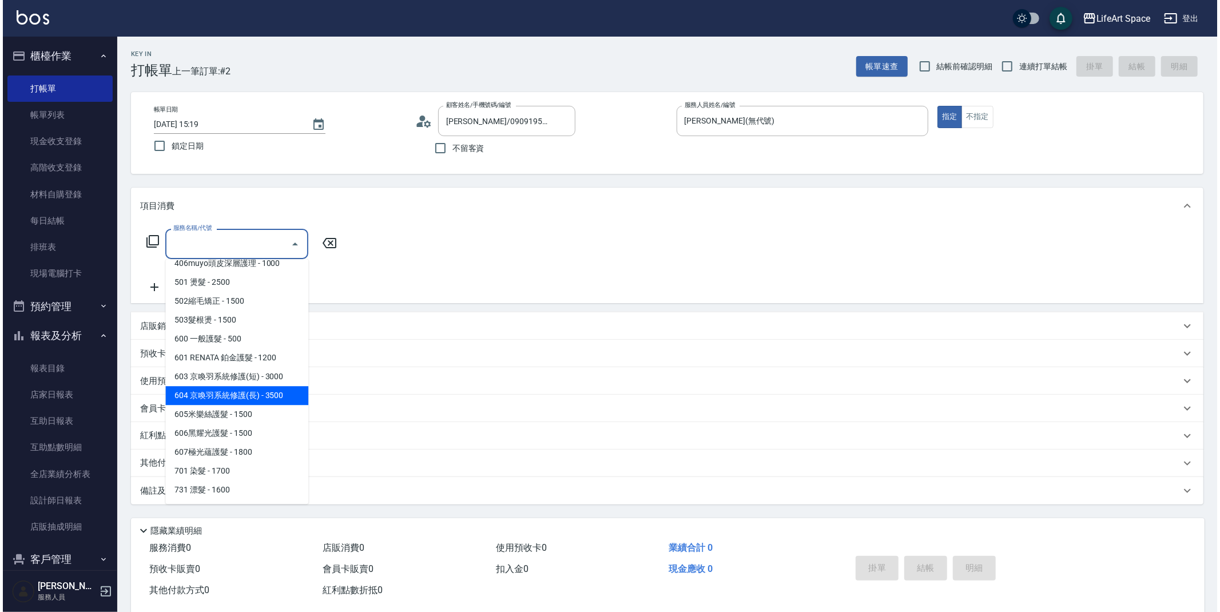
scroll to position [179, 0]
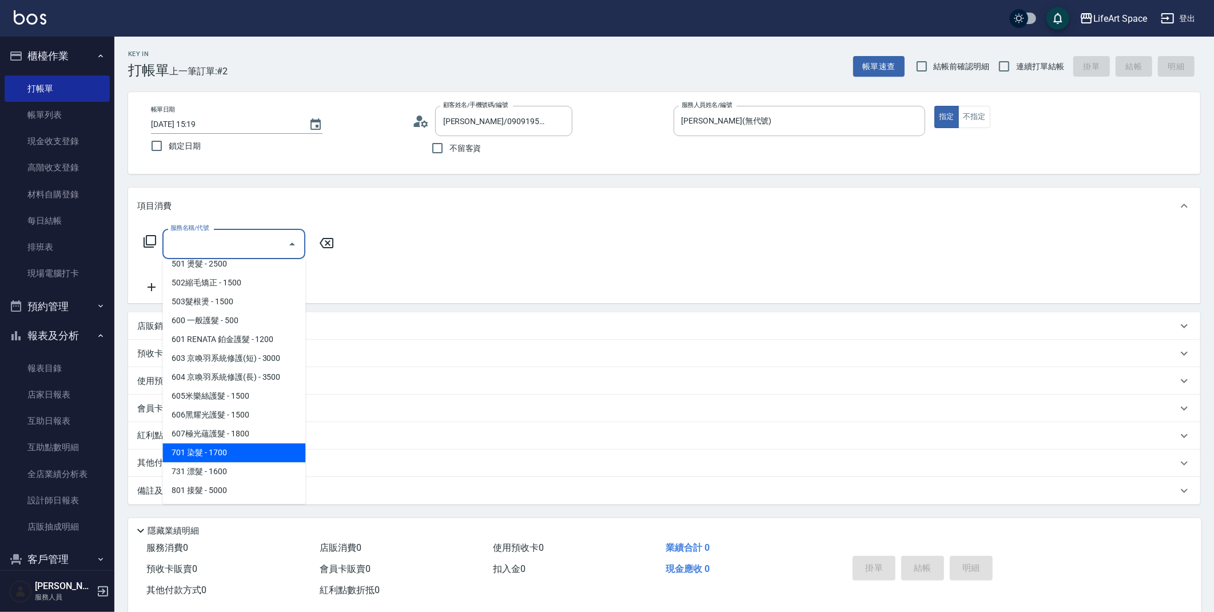
click at [238, 450] on span "701 染髮 - 1700" at bounding box center [233, 452] width 143 height 19
type input "701 染髮(701)"
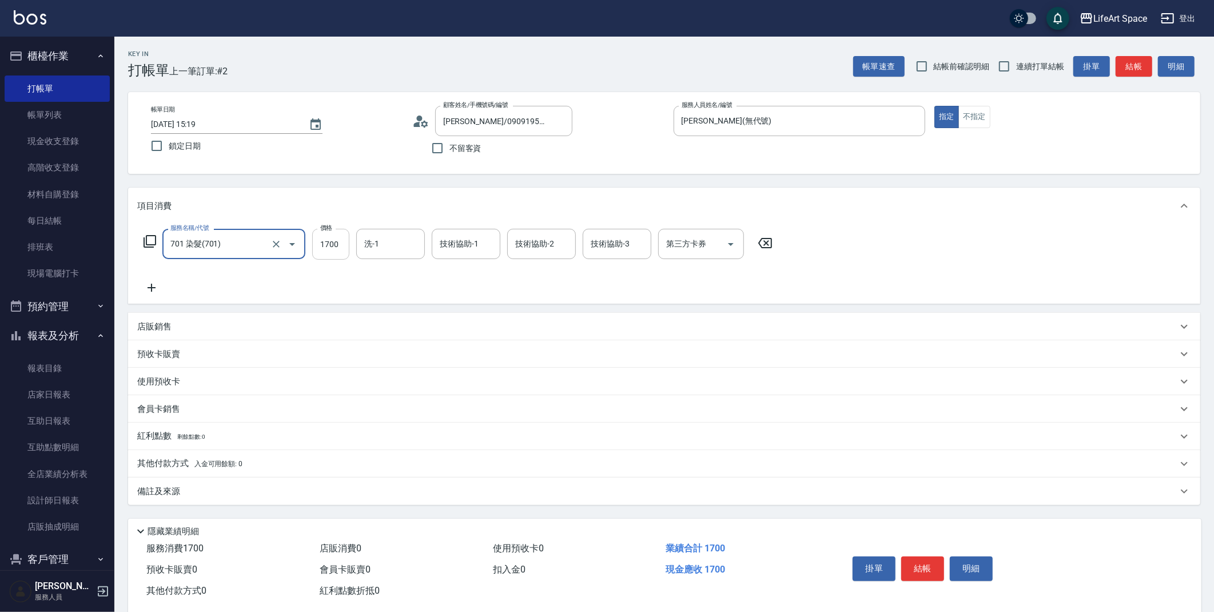
click at [324, 241] on input "1700" at bounding box center [330, 244] width 37 height 31
type input "1300"
click at [933, 563] on button "結帳" at bounding box center [922, 569] width 43 height 24
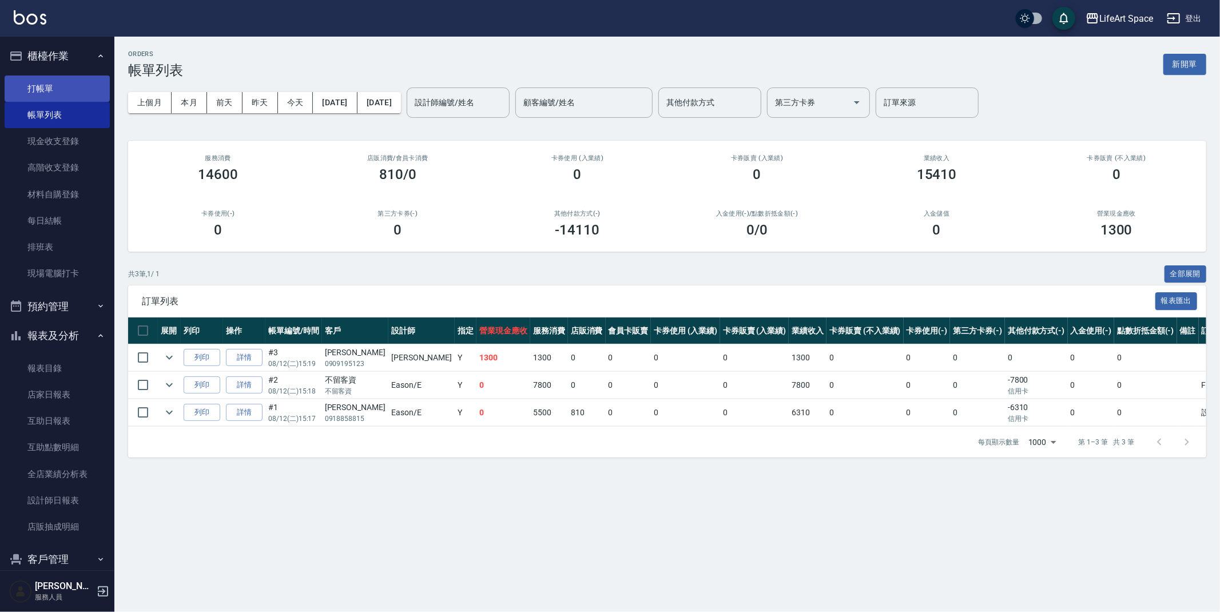
click at [27, 84] on link "打帳單" at bounding box center [57, 88] width 105 height 26
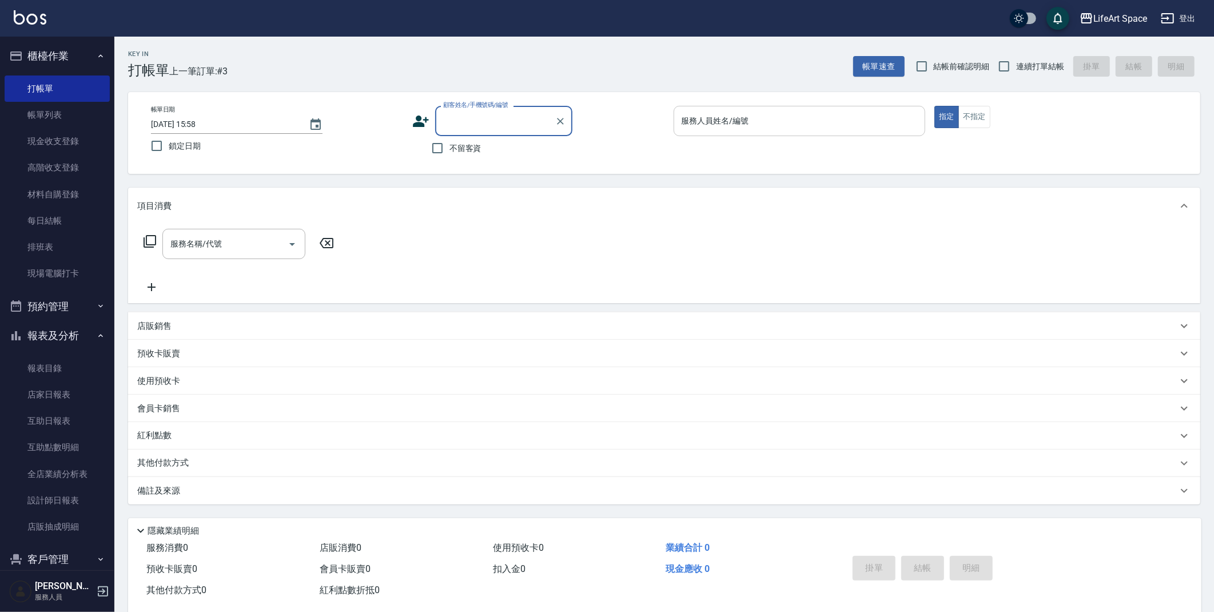
click at [781, 133] on div "服務人員姓名/編號" at bounding box center [800, 121] width 252 height 30
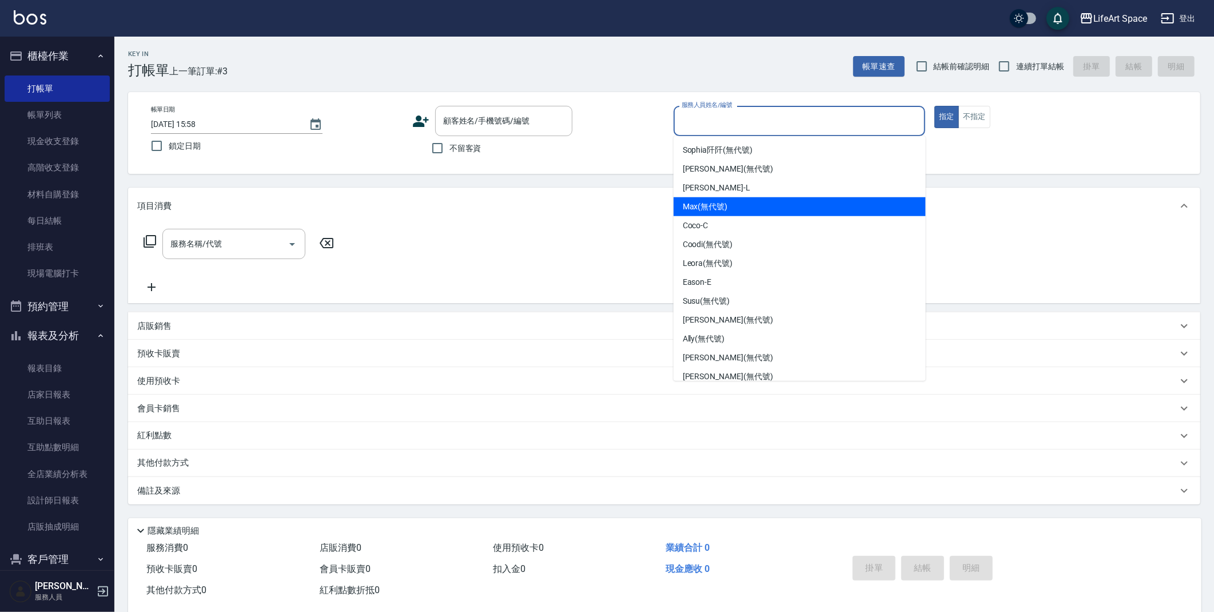
drag, startPoint x: 753, startPoint y: 205, endPoint x: 519, endPoint y: 221, distance: 234.5
click at [753, 205] on div "Max (無代號)" at bounding box center [800, 206] width 252 height 19
type input "Max(無代號)"
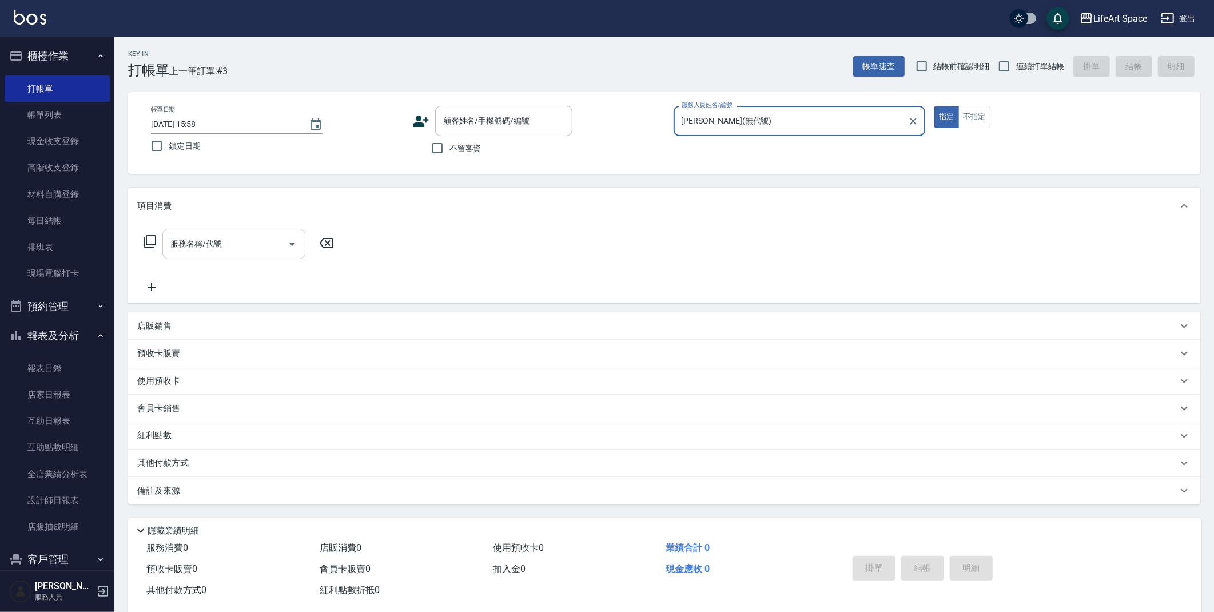
click at [222, 234] on input "服務名稱/代號" at bounding box center [226, 244] width 116 height 20
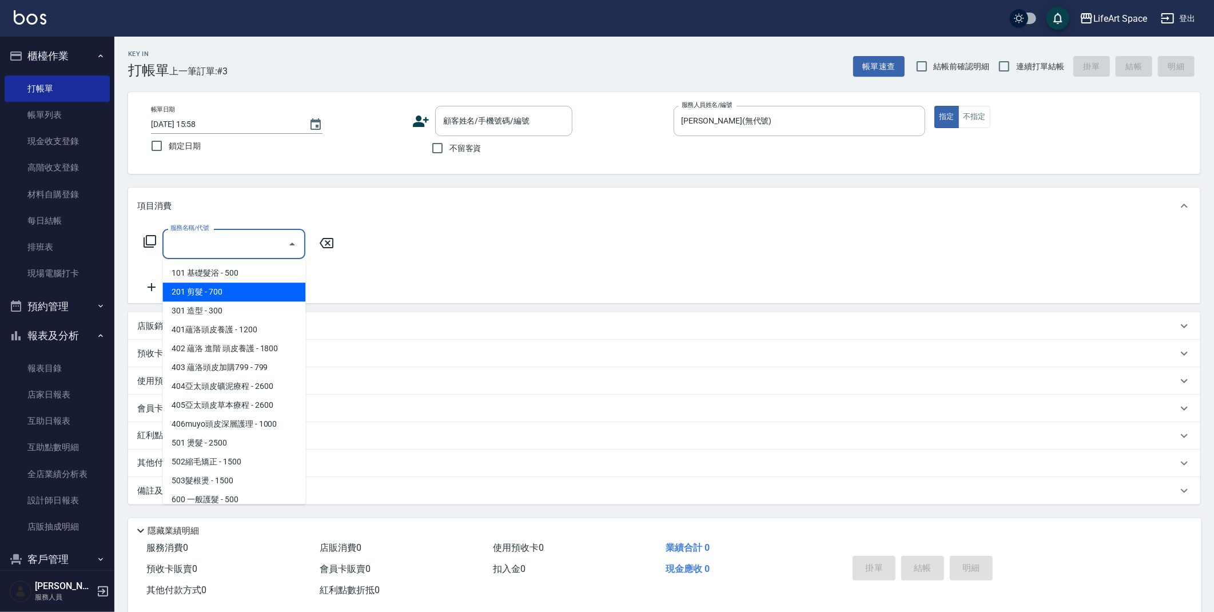
click at [230, 296] on span "201 剪髮 - 700" at bounding box center [233, 292] width 143 height 19
type input "201 剪髮(201)"
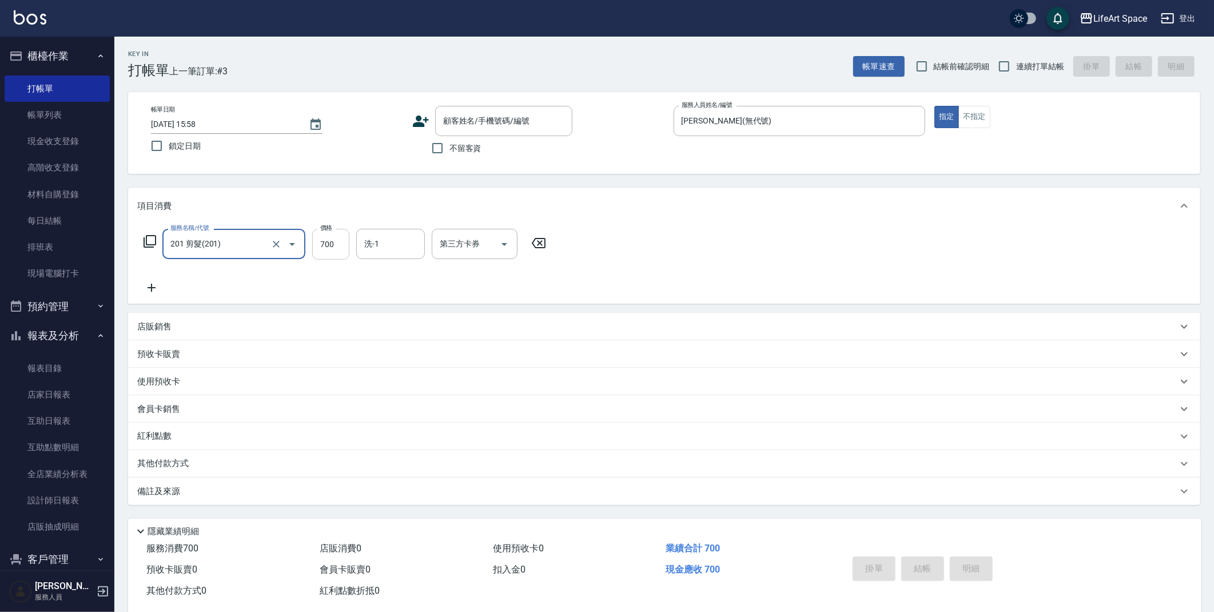
click at [339, 253] on input "700" at bounding box center [330, 244] width 37 height 31
type input "800"
click at [970, 117] on button "不指定" at bounding box center [975, 117] width 32 height 22
click at [448, 150] on input "不留客資" at bounding box center [438, 148] width 24 height 24
checkbox input "true"
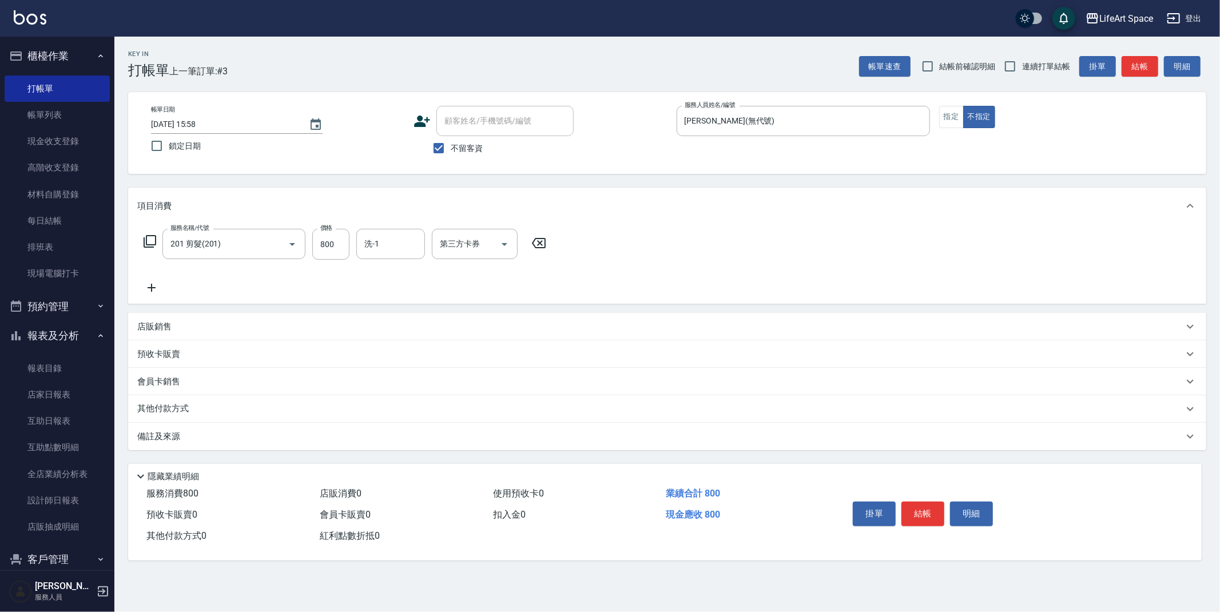
drag, startPoint x: 688, startPoint y: 441, endPoint x: 682, endPoint y: 445, distance: 6.5
click at [688, 441] on div "備註及來源" at bounding box center [660, 437] width 1046 height 12
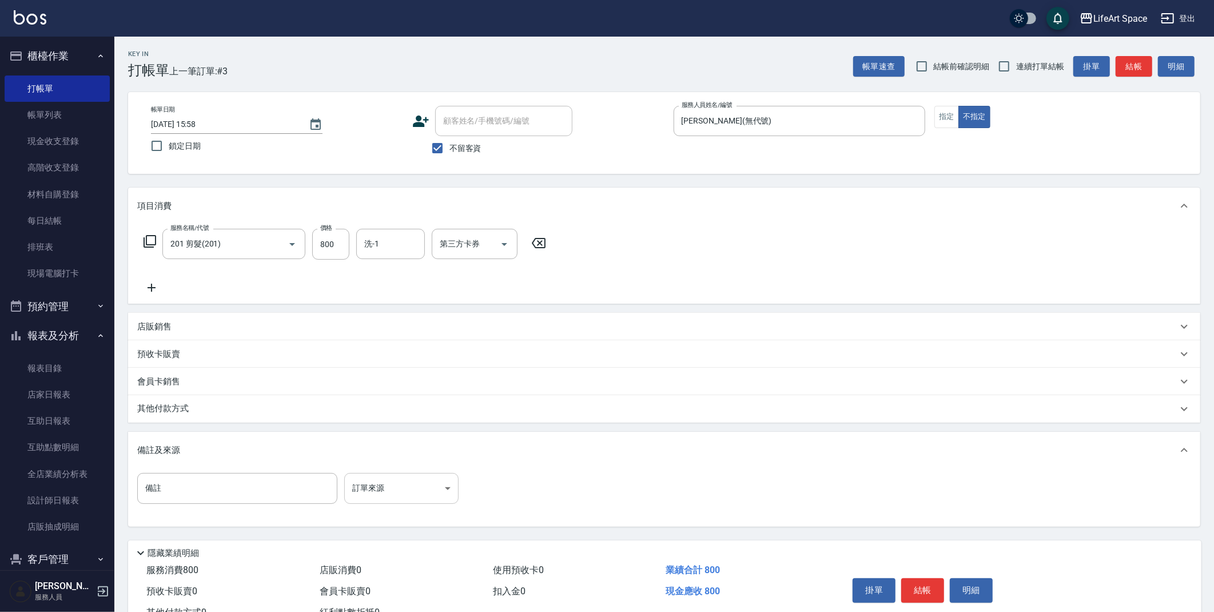
click at [396, 500] on body "LifeArt Space 登出 櫃檯作業 打帳單 帳單列表 現金收支登錄 高階收支登錄 材料自購登錄 每日結帳 排班表 現場電腦打卡 預約管理 預約管理 單…" at bounding box center [607, 325] width 1214 height 651
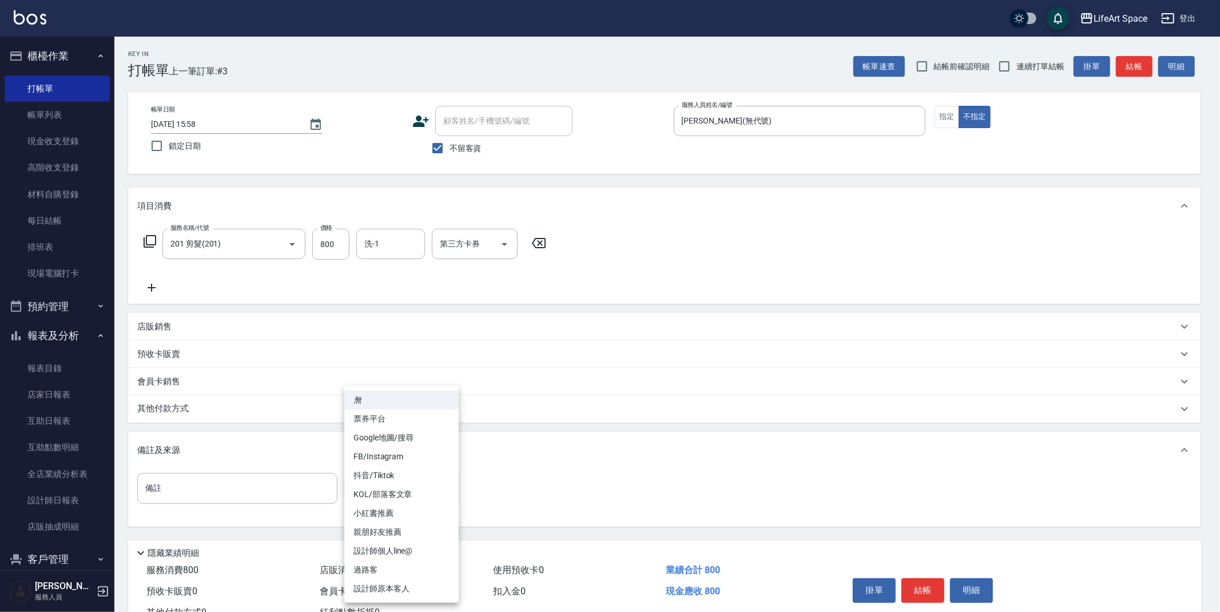
drag, startPoint x: 392, startPoint y: 567, endPoint x: 400, endPoint y: 567, distance: 8.0
click at [392, 567] on li "過路客" at bounding box center [401, 570] width 114 height 19
type input "過路客"
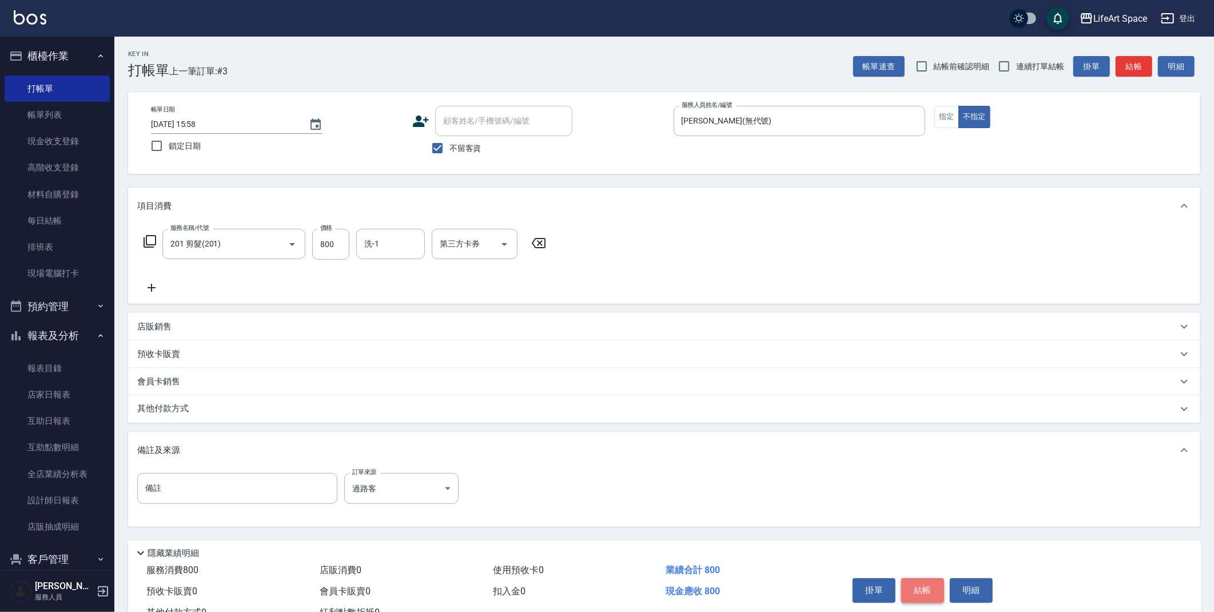
click at [923, 597] on button "結帳" at bounding box center [922, 590] width 43 height 24
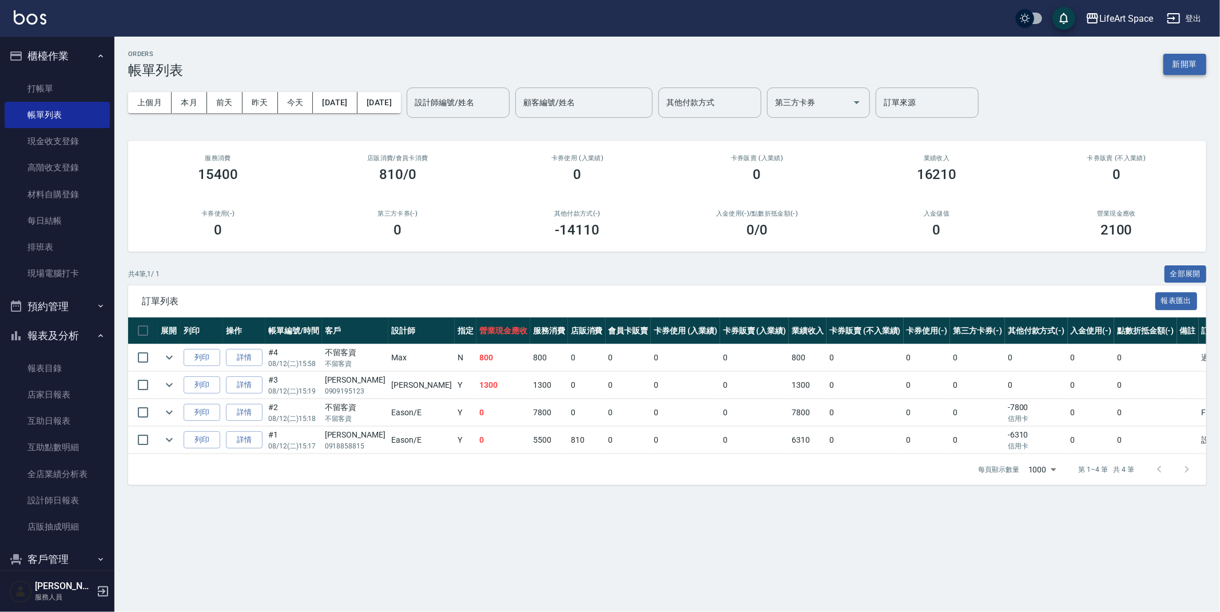
click at [1175, 66] on button "新開單" at bounding box center [1184, 64] width 43 height 21
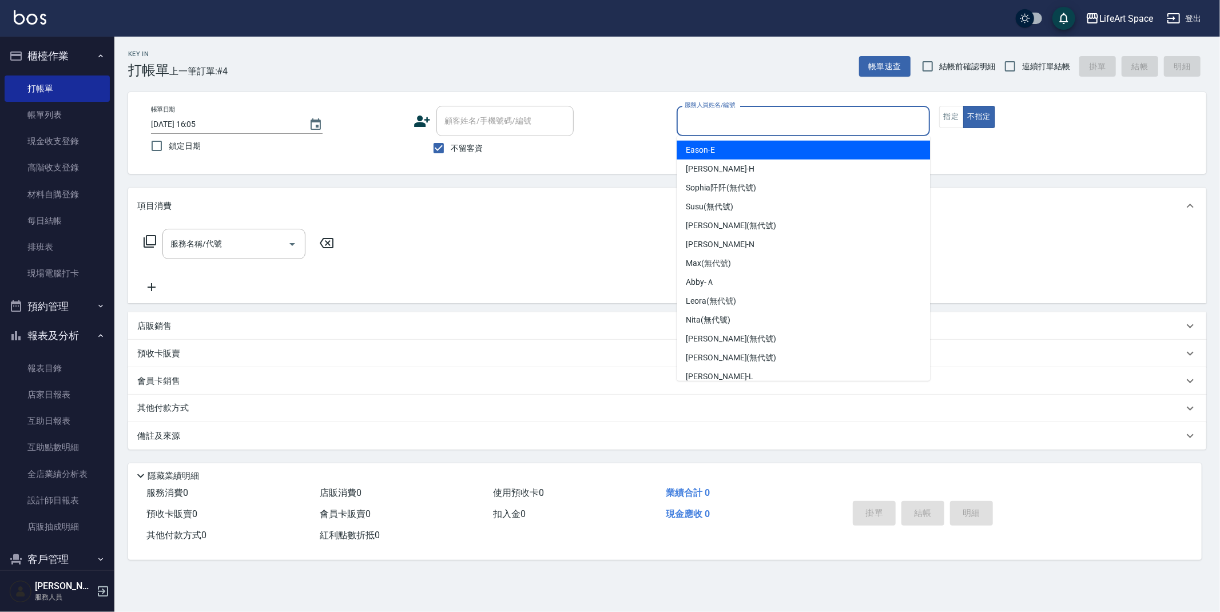
click at [736, 118] on input "服務人員姓名/編號" at bounding box center [803, 121] width 243 height 20
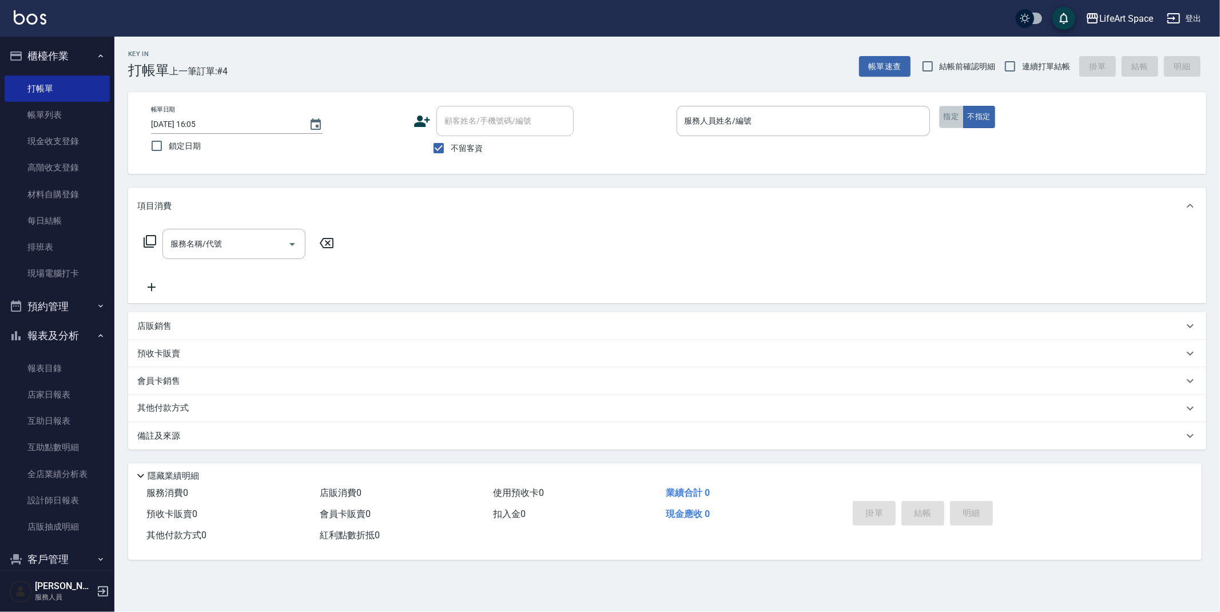
click at [952, 122] on button "指定" at bounding box center [951, 117] width 25 height 22
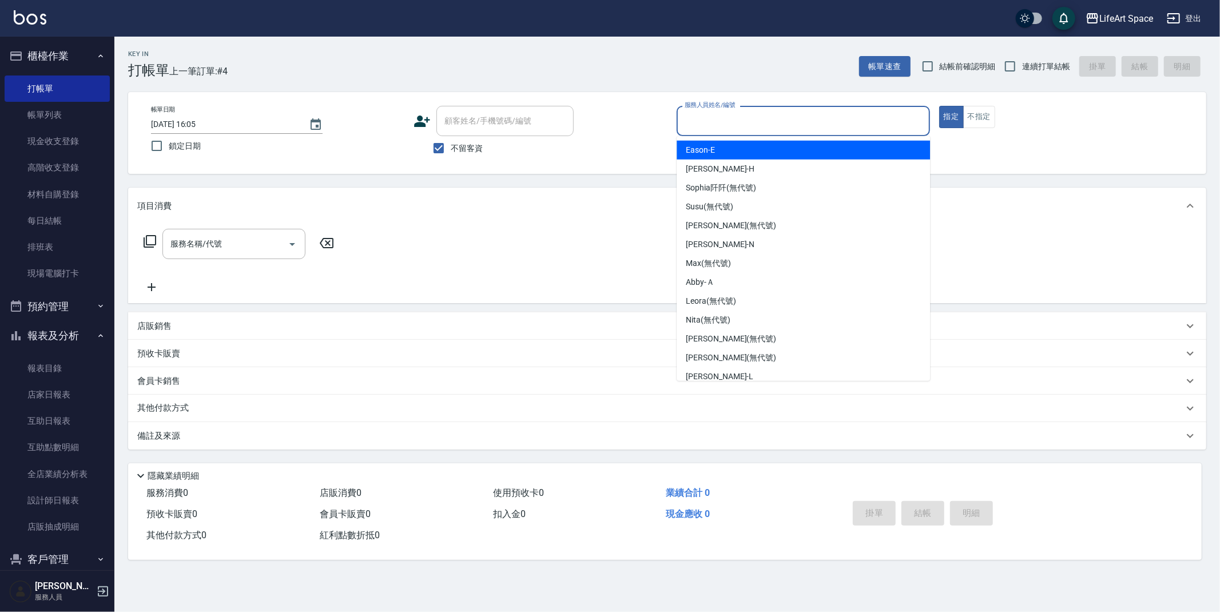
click at [786, 123] on input "服務人員姓名/編號" at bounding box center [803, 121] width 243 height 20
click at [748, 157] on div "Eason -E" at bounding box center [803, 150] width 253 height 19
type input "Eason-E"
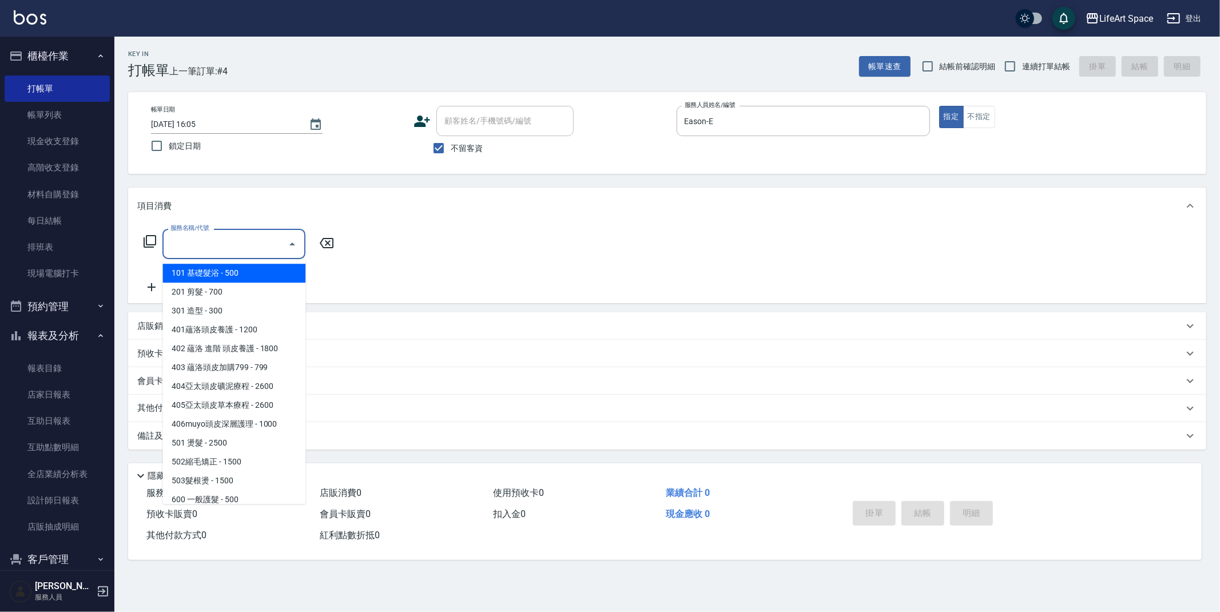
click at [238, 252] on input "服務名稱/代號" at bounding box center [226, 244] width 116 height 20
click at [238, 291] on span "201 剪髮 - 700" at bounding box center [233, 292] width 143 height 19
type input "201 剪髮(201)"
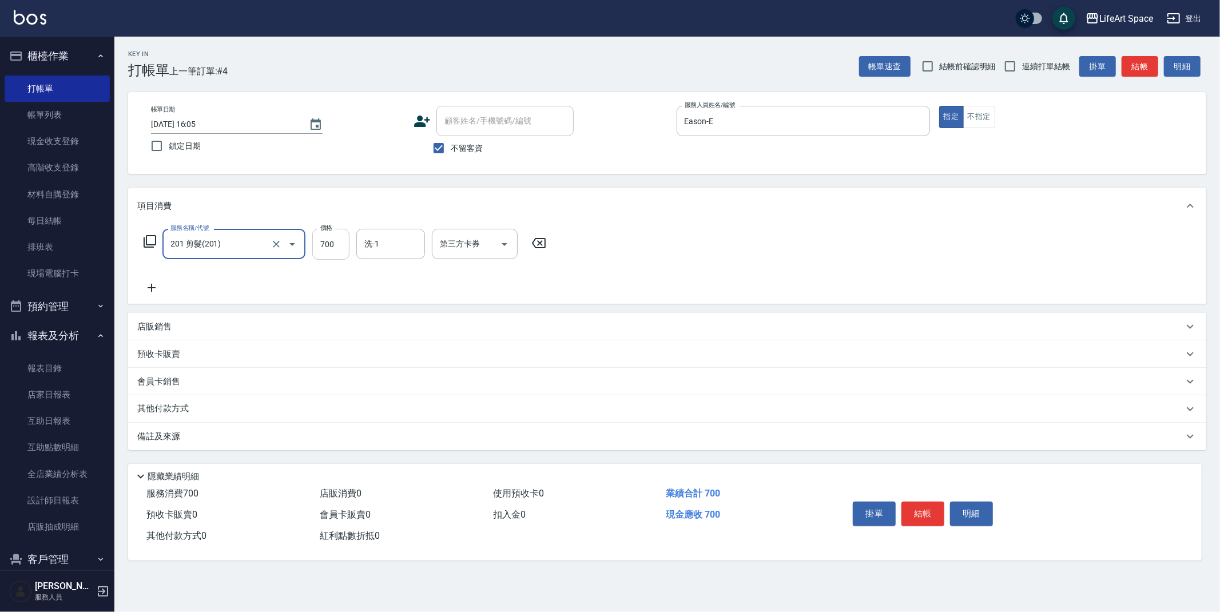
click at [335, 255] on input "700" at bounding box center [330, 244] width 37 height 31
type input "800"
click at [386, 252] on input "洗-1" at bounding box center [390, 244] width 58 height 20
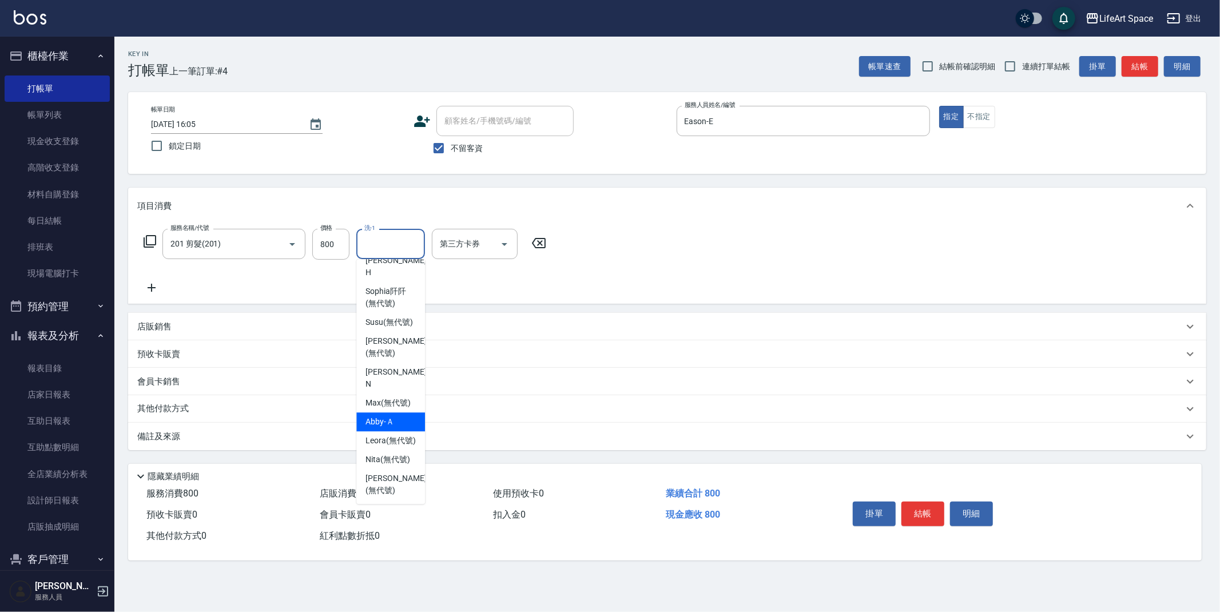
scroll to position [304, 0]
drag, startPoint x: 389, startPoint y: 420, endPoint x: 342, endPoint y: 434, distance: 48.9
click at [389, 423] on span "Emma (無代號)" at bounding box center [395, 435] width 61 height 24
type input "Emma(無代號)"
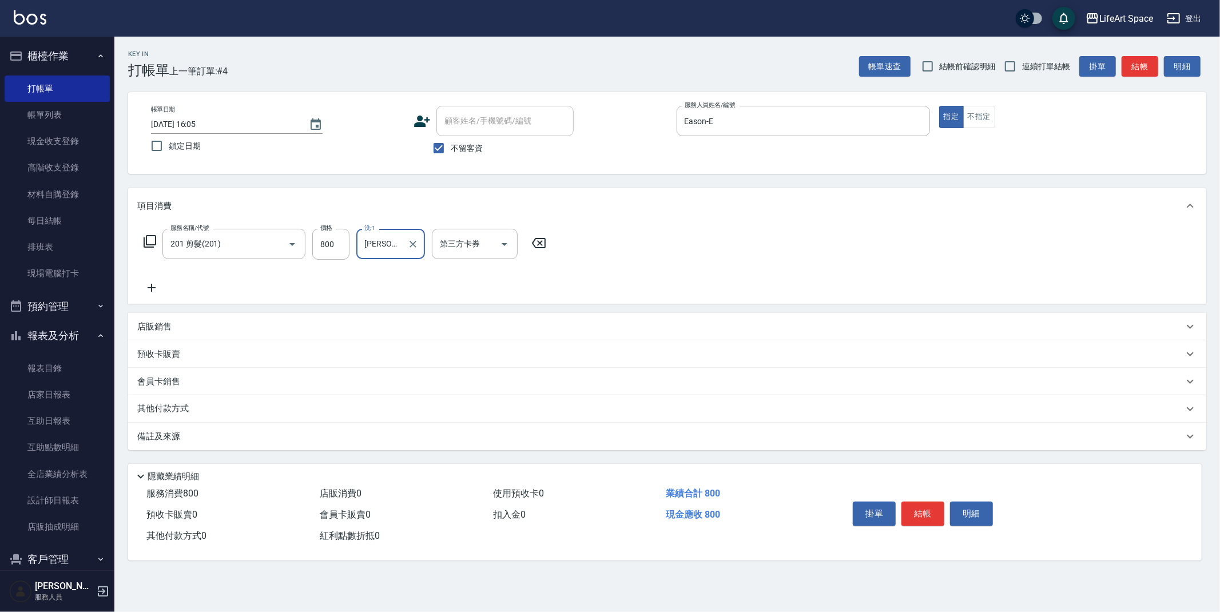
click at [299, 439] on div "備註及來源" at bounding box center [660, 437] width 1046 height 12
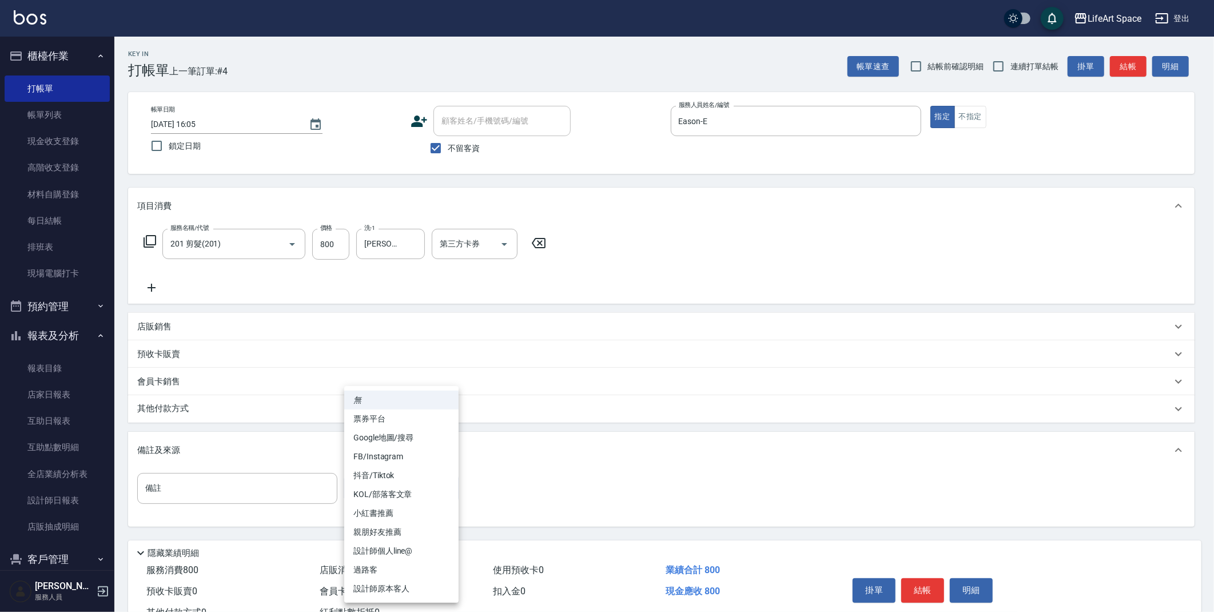
click at [399, 486] on body "LifeArt Space 登出 櫃檯作業 打帳單 帳單列表 現金收支登錄 高階收支登錄 材料自購登錄 每日結帳 排班表 現場電腦打卡 預約管理 預約管理 單…" at bounding box center [607, 325] width 1214 height 651
drag, startPoint x: 390, startPoint y: 535, endPoint x: 384, endPoint y: 539, distance: 7.0
click at [391, 535] on li "親朋好友推薦" at bounding box center [401, 532] width 114 height 19
type input "親朋好友推薦"
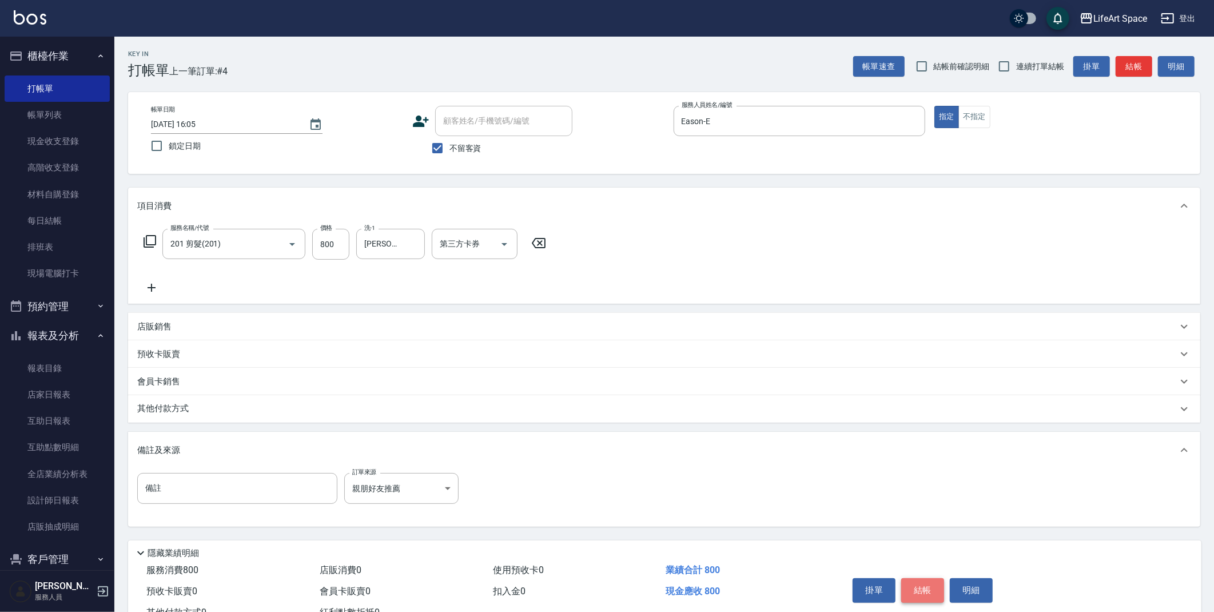
click at [933, 588] on button "結帳" at bounding box center [922, 590] width 43 height 24
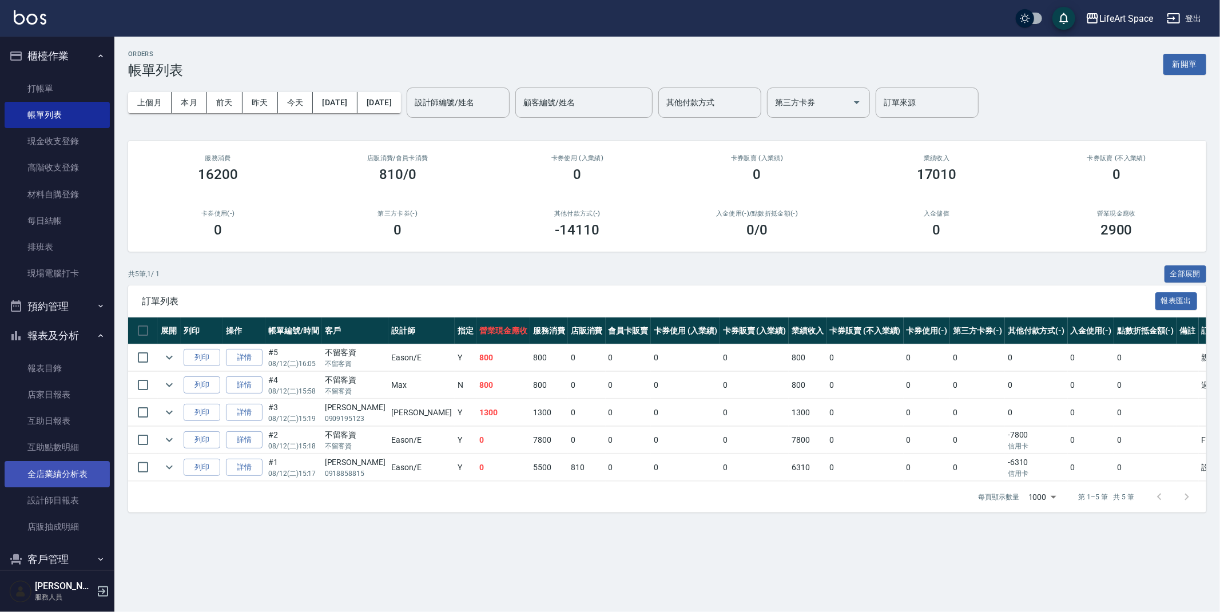
click at [57, 471] on link "全店業績分析表" at bounding box center [57, 474] width 105 height 26
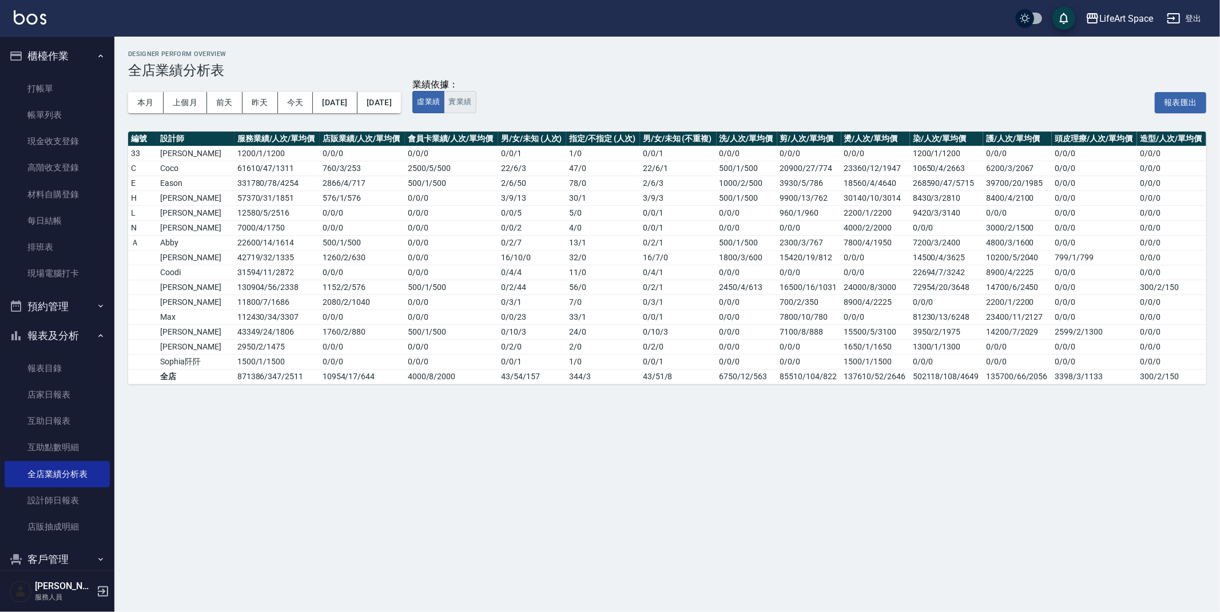
click at [476, 105] on button "實業績" at bounding box center [460, 102] width 32 height 22
click at [444, 103] on button "虛業績" at bounding box center [428, 102] width 32 height 22
click at [83, 112] on link "帳單列表" at bounding box center [57, 115] width 105 height 26
